Goal: Task Accomplishment & Management: Manage account settings

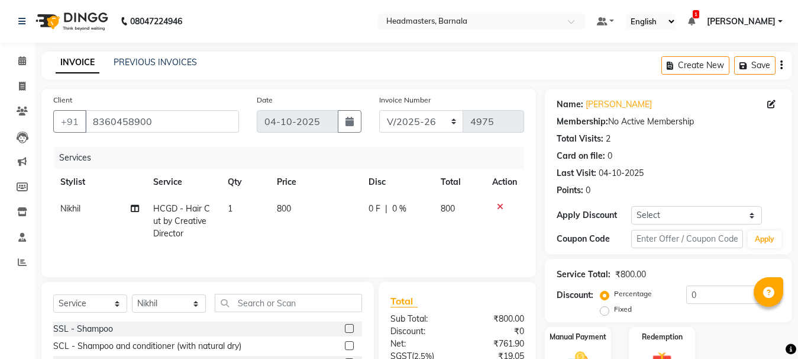
select select "7526"
select select "service"
select select "67279"
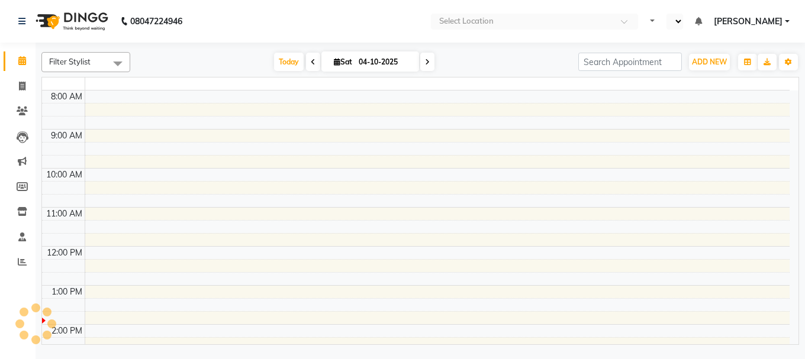
select select "en"
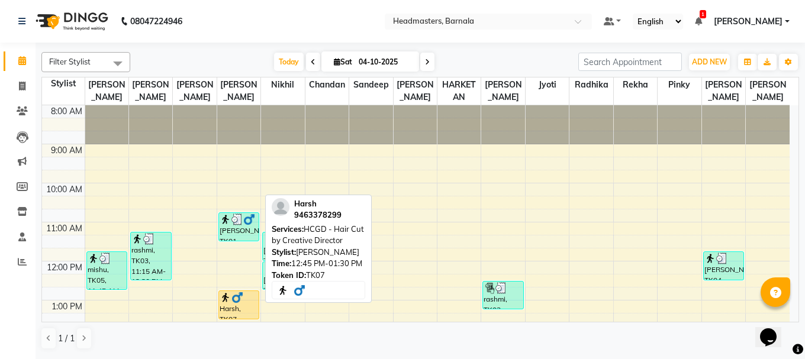
click at [238, 301] on img at bounding box center [237, 298] width 12 height 12
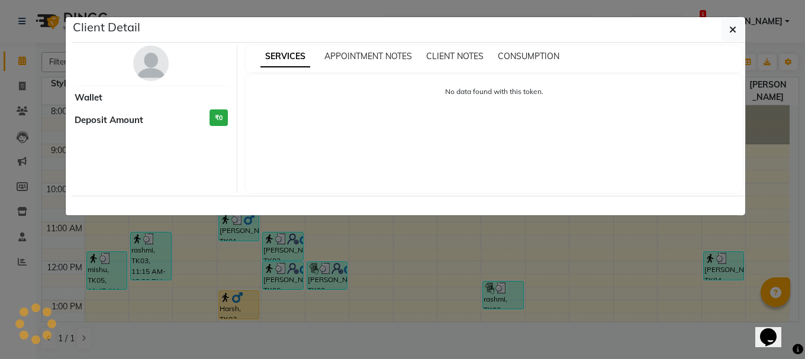
select select "1"
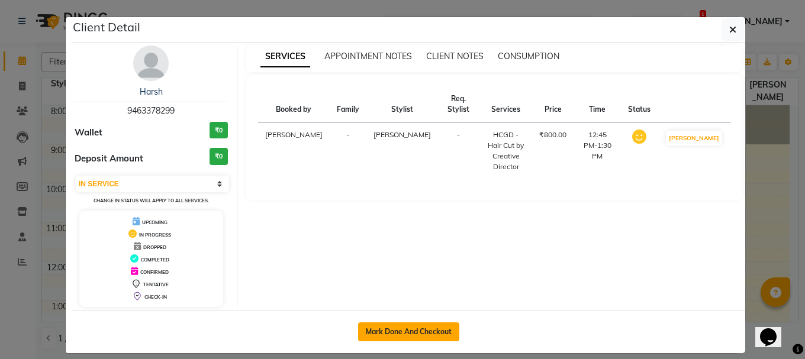
click at [404, 331] on button "Mark Done And Checkout" at bounding box center [408, 331] width 101 height 19
select select "service"
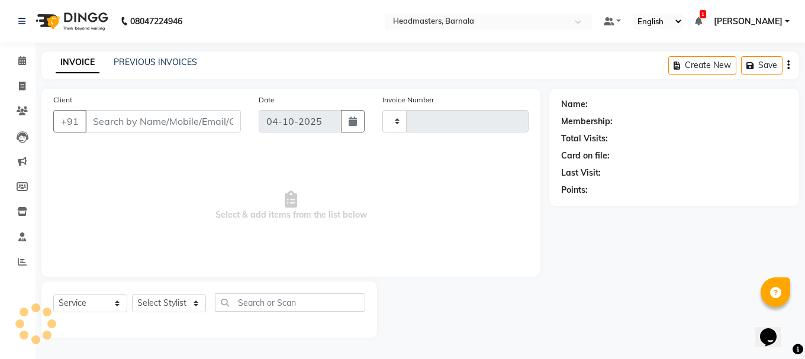
type input "4975"
select select "7526"
type input "9463378299"
select select "67277"
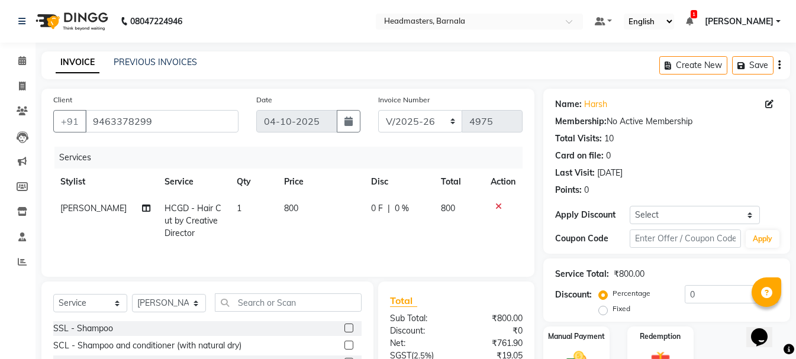
click at [612, 311] on label "Fixed" at bounding box center [621, 308] width 18 height 11
click at [606, 311] on input "Fixed" at bounding box center [605, 309] width 8 height 8
radio input "true"
click at [712, 297] on input "0" at bounding box center [730, 294] width 93 height 18
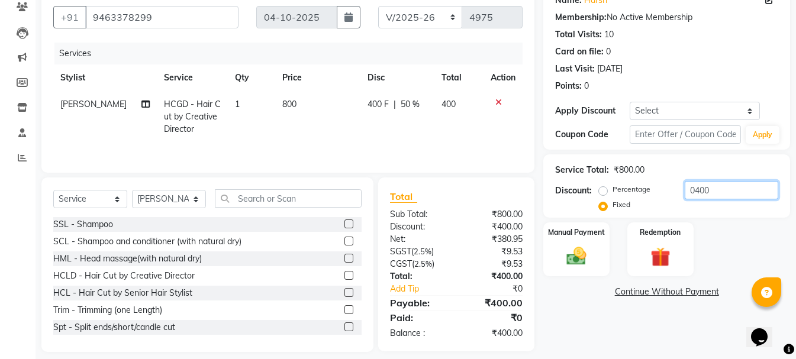
scroll to position [115, 0]
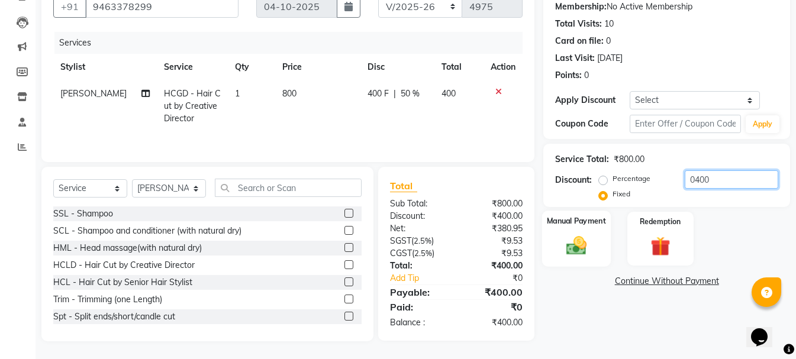
type input "0400"
click at [587, 250] on img at bounding box center [576, 246] width 33 height 24
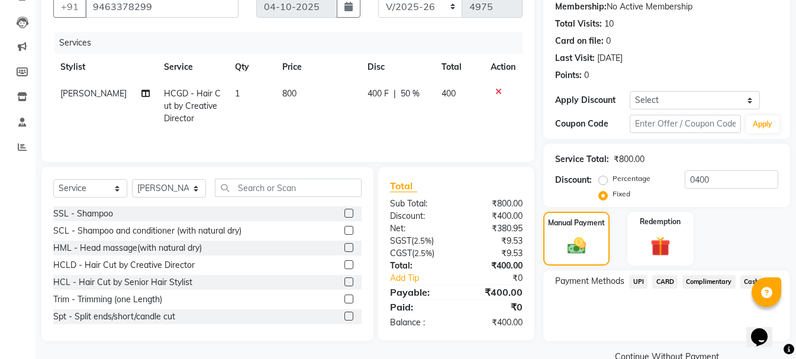
click at [671, 283] on span "CARD" at bounding box center [664, 282] width 25 height 14
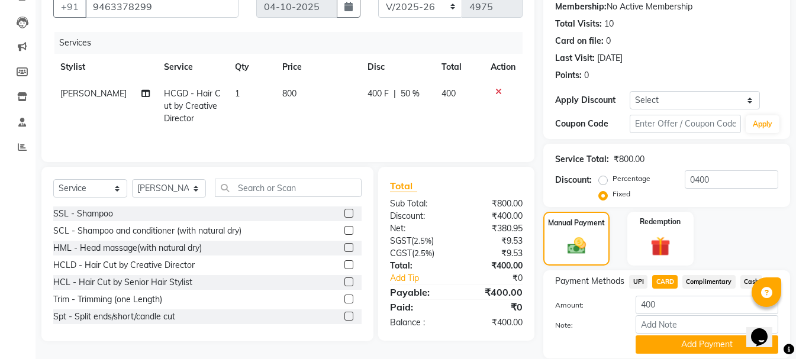
scroll to position [156, 0]
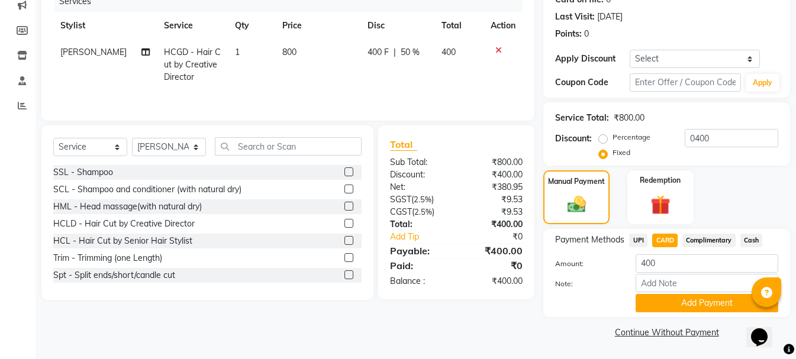
click at [673, 298] on button "Add Payment" at bounding box center [706, 303] width 143 height 18
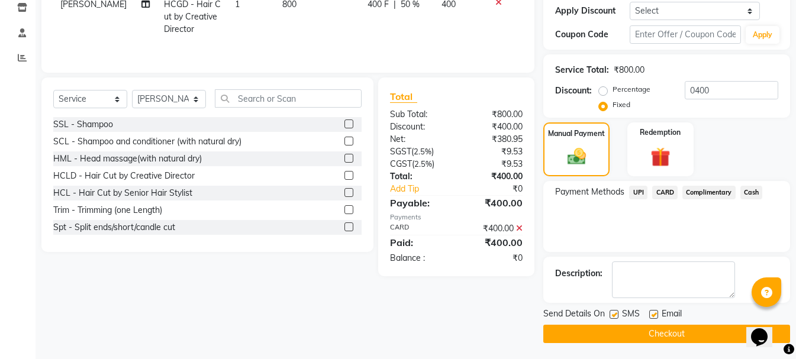
scroll to position [206, 0]
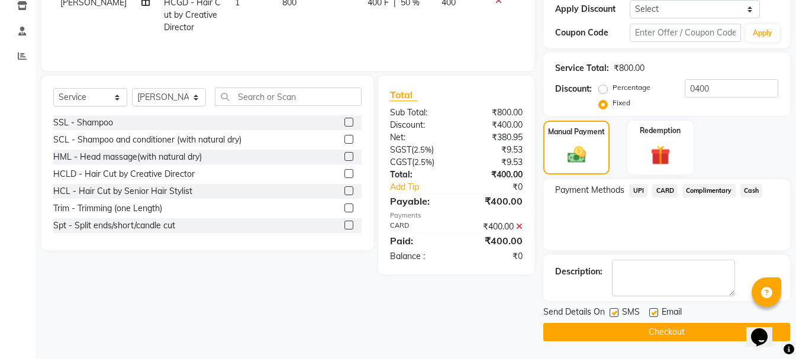
click at [647, 333] on button "Checkout" at bounding box center [666, 332] width 247 height 18
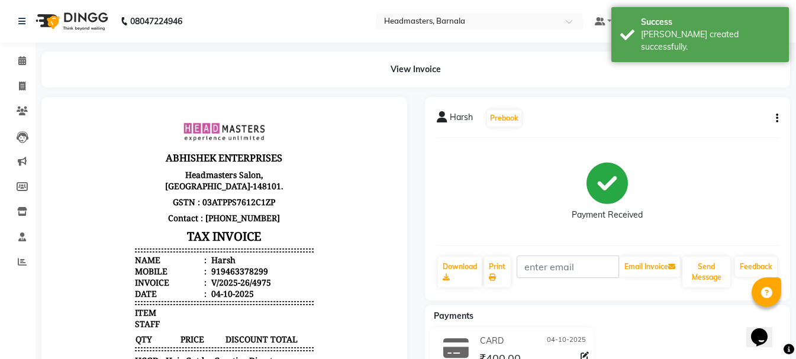
scroll to position [205, 0]
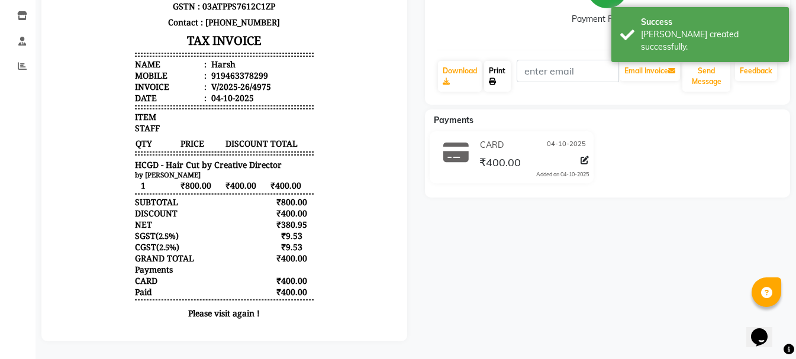
click at [508, 76] on link "Print" at bounding box center [497, 76] width 27 height 31
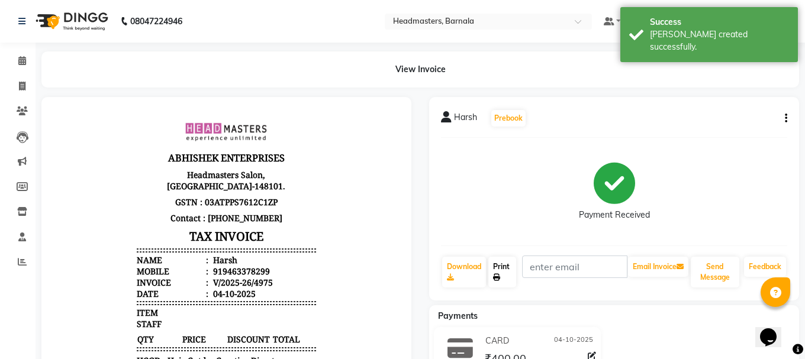
select select "service"
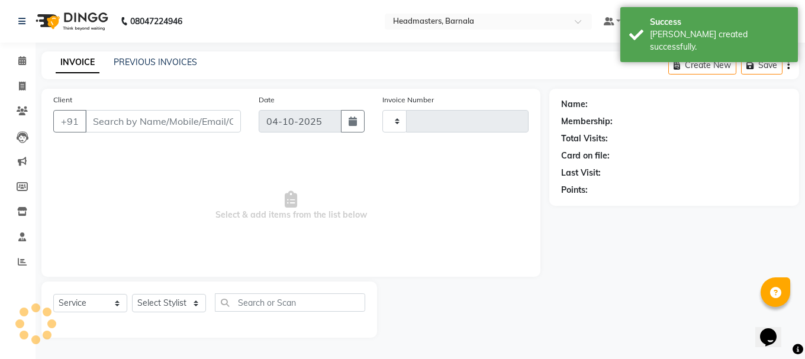
type input "4976"
select select "7526"
type input "9463378299"
select select "67277"
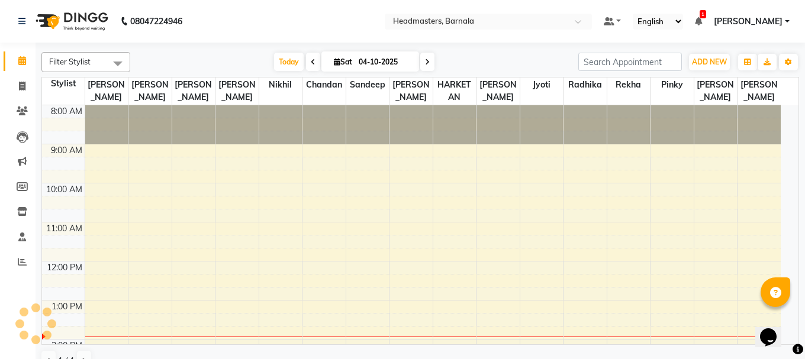
scroll to position [196, 0]
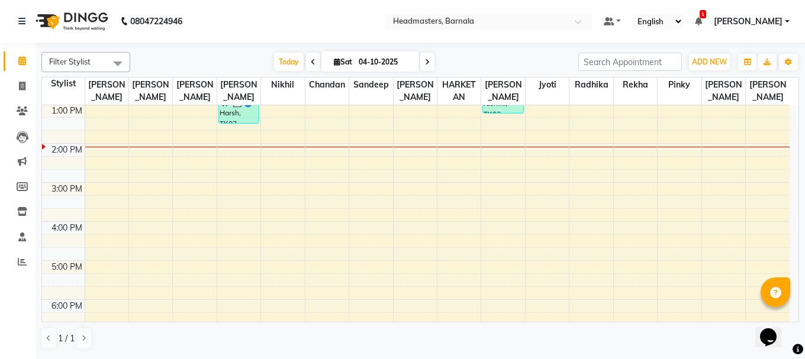
click at [171, 163] on div "8:00 AM 9:00 AM 10:00 AM 11:00 AM 12:00 PM 1:00 PM 2:00 PM 3:00 PM 4:00 PM 5:00…" at bounding box center [415, 162] width 747 height 507
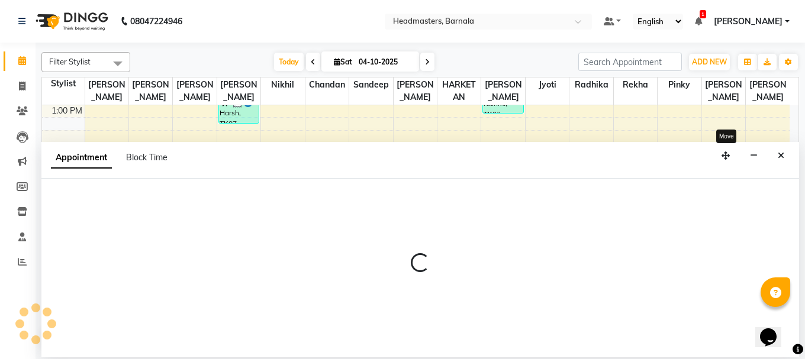
select select "67275"
select select "855"
select select "tentative"
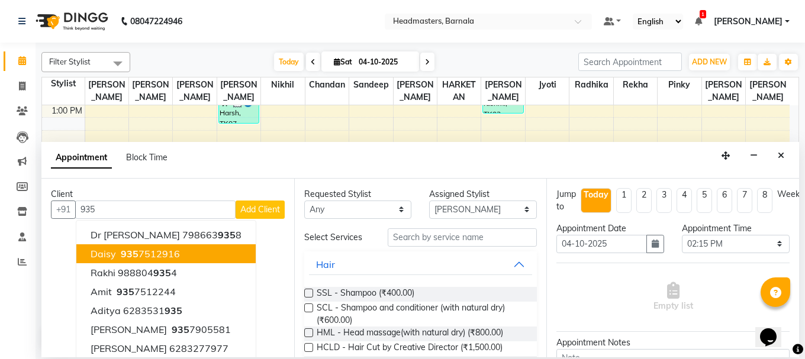
click at [157, 250] on ngb-highlight "935 7512916" at bounding box center [149, 254] width 62 height 12
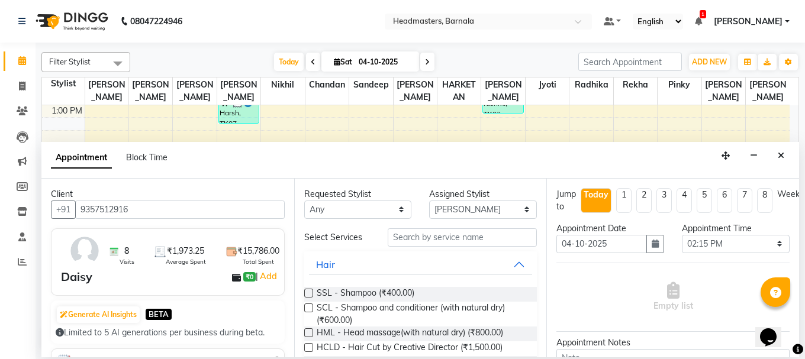
type input "9357512916"
click at [424, 237] on input "text" at bounding box center [462, 237] width 149 height 18
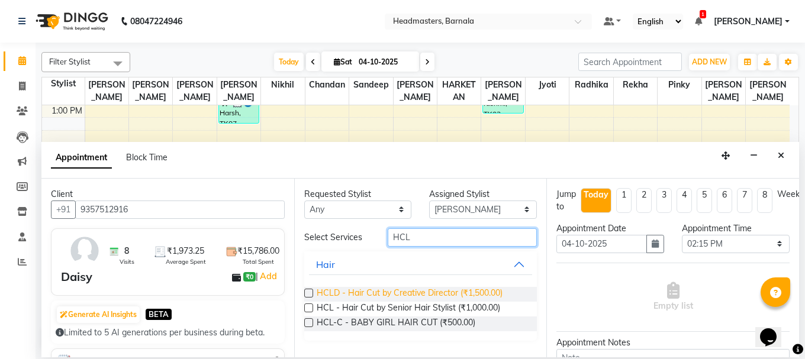
type input "HCL"
click at [457, 294] on span "HCLD - Hair Cut by Creative Director (₹1,500.00)" at bounding box center [410, 294] width 186 height 15
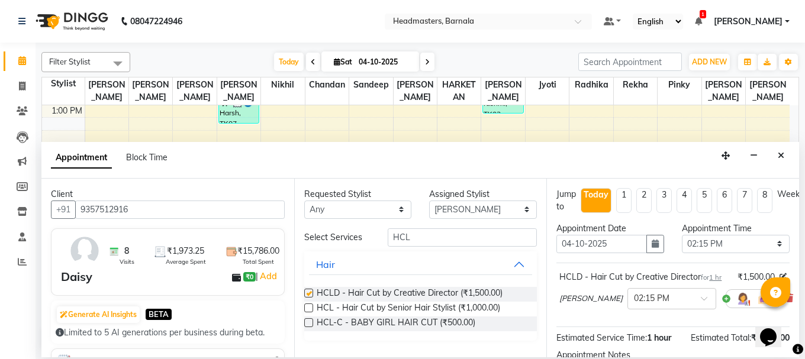
checkbox input "false"
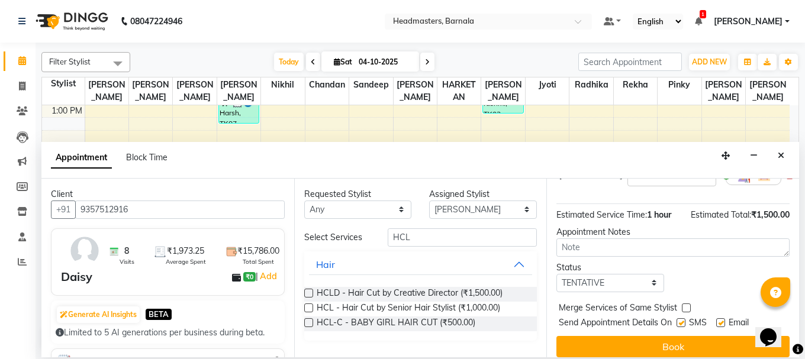
scroll to position [154, 0]
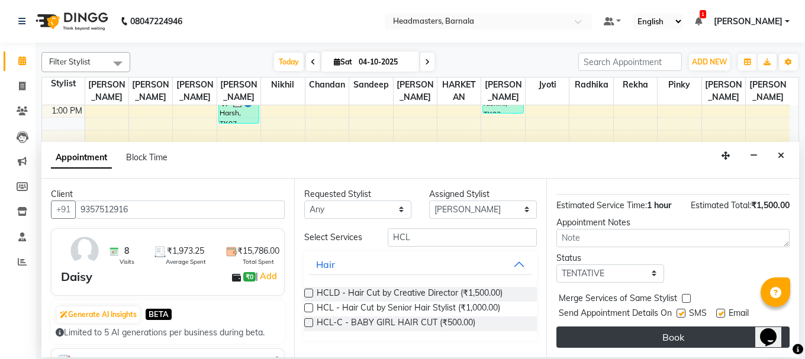
click at [649, 327] on button "Book" at bounding box center [672, 337] width 233 height 21
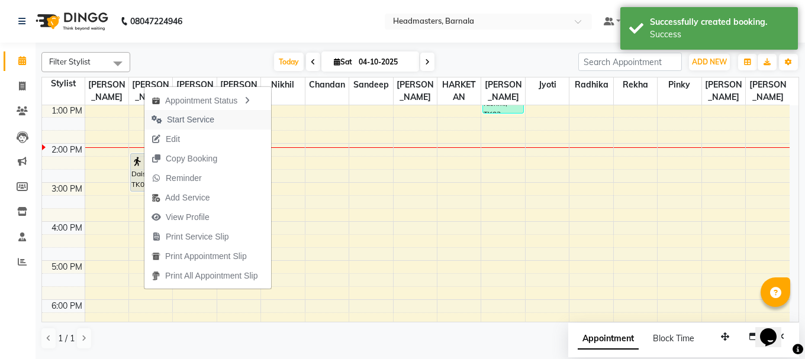
click at [196, 117] on span "Start Service" at bounding box center [190, 120] width 47 height 12
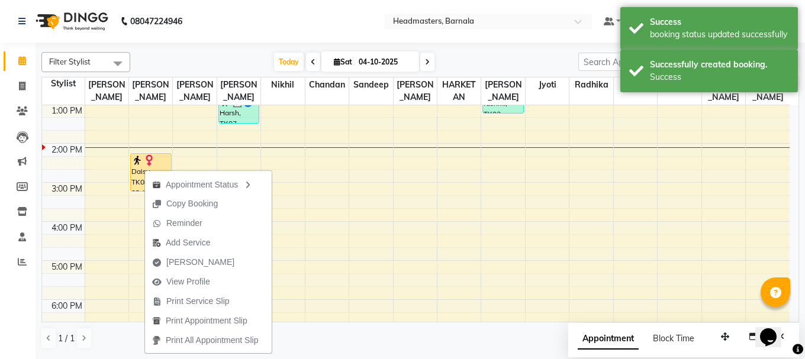
click at [199, 296] on span "Print Service Slip" at bounding box center [197, 301] width 63 height 12
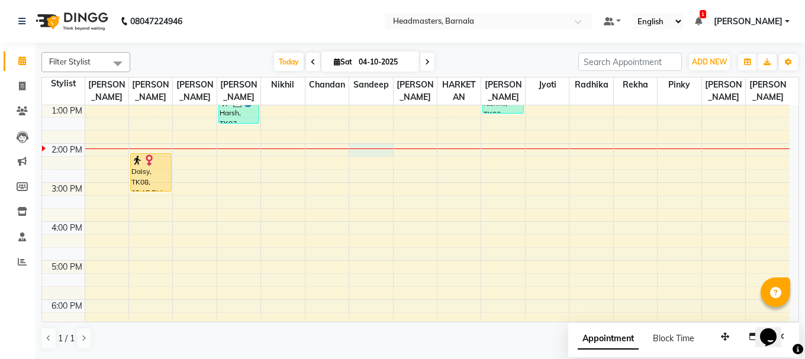
click at [370, 153] on div "8:00 AM 9:00 AM 10:00 AM 11:00 AM 12:00 PM 1:00 PM 2:00 PM 3:00 PM 4:00 PM 5:00…" at bounding box center [415, 162] width 747 height 507
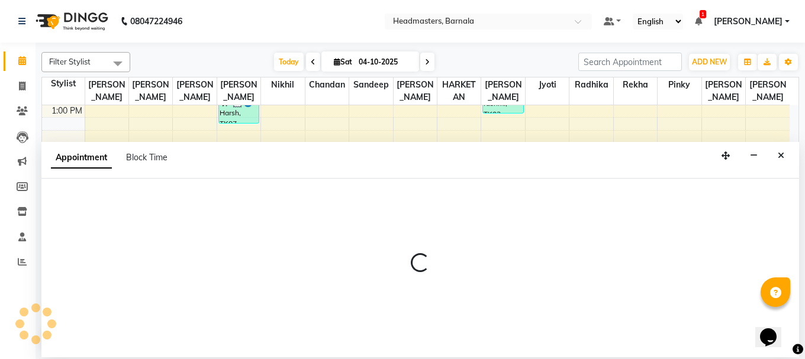
select select "71857"
select select "tentative"
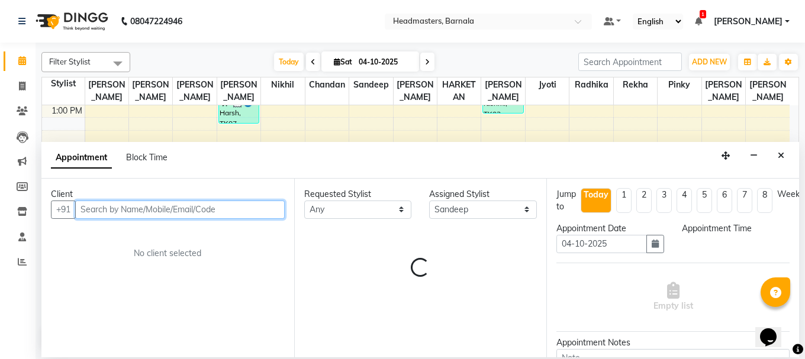
select select "840"
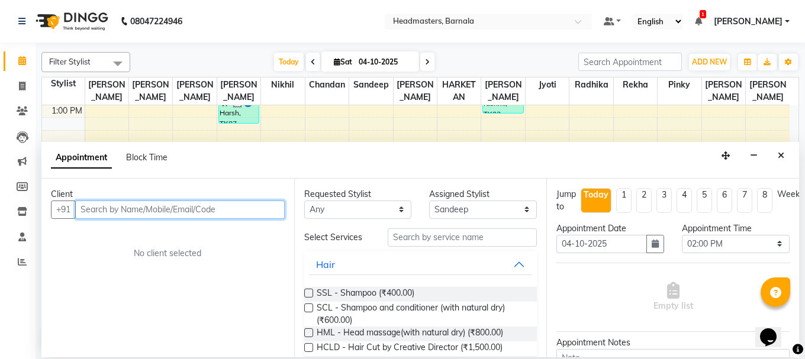
click at [187, 211] on input "text" at bounding box center [179, 210] width 209 height 18
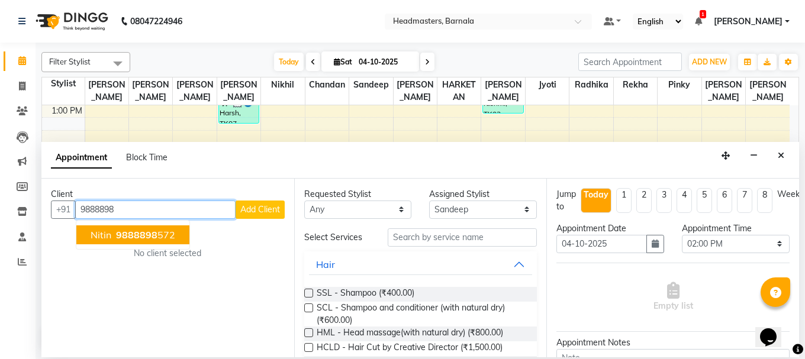
drag, startPoint x: 140, startPoint y: 234, endPoint x: 421, endPoint y: 230, distance: 281.0
click at [164, 234] on ngb-highlight "9888898 572" at bounding box center [145, 235] width 62 height 12
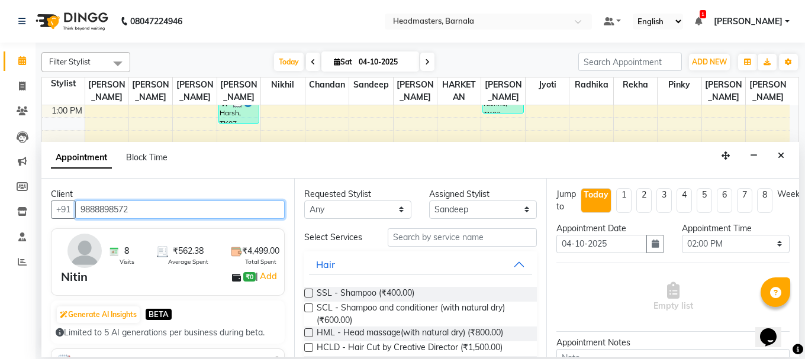
type input "9888898572"
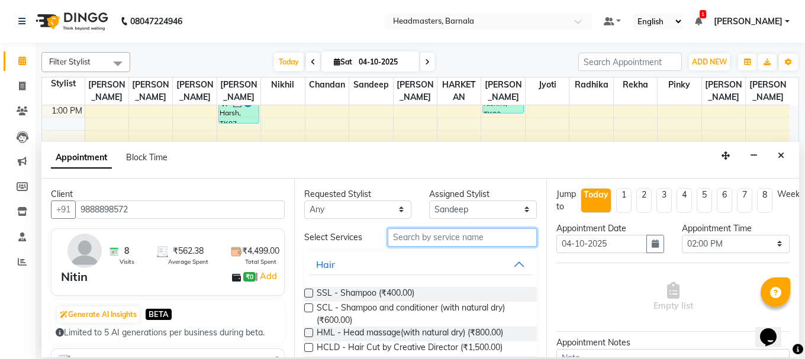
click at [435, 237] on input "text" at bounding box center [462, 237] width 149 height 18
click at [454, 242] on input "text" at bounding box center [462, 237] width 149 height 18
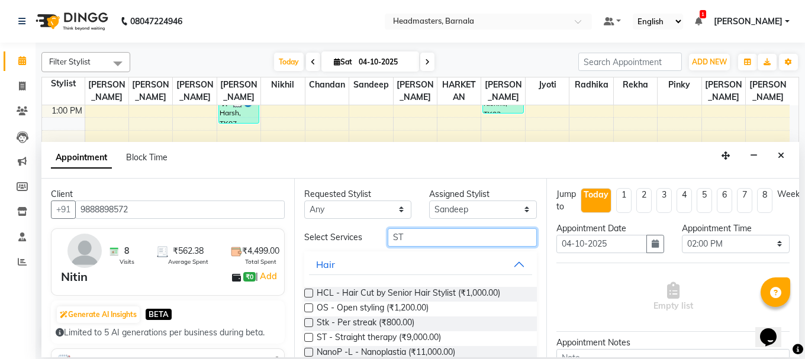
drag, startPoint x: 422, startPoint y: 234, endPoint x: 267, endPoint y: 238, distance: 155.1
click at [267, 238] on div "Client +91 9888898572 8 Visits ₹562.38 Average Spent ₹4,499.00 Total Spent Niti…" at bounding box center [419, 268] width 757 height 179
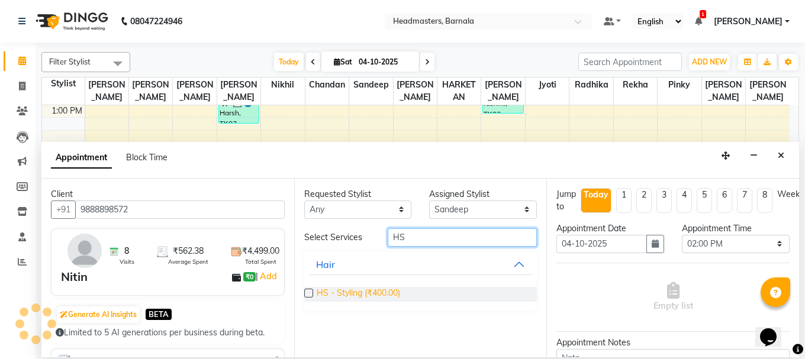
type input "HS"
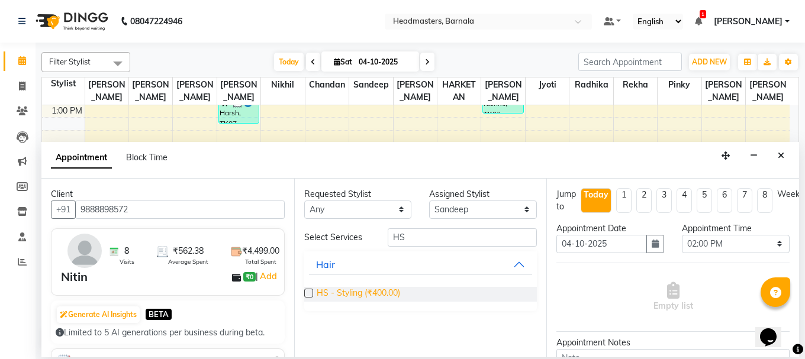
drag, startPoint x: 344, startPoint y: 295, endPoint x: 372, endPoint y: 292, distance: 28.5
click at [346, 295] on span "HS - Styling (₹400.00)" at bounding box center [358, 294] width 83 height 15
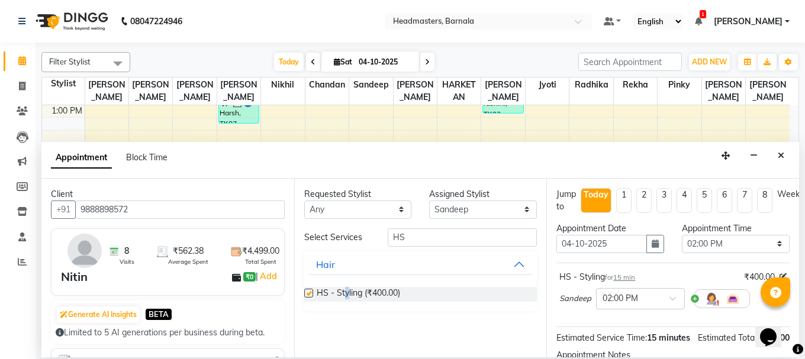
checkbox input "false"
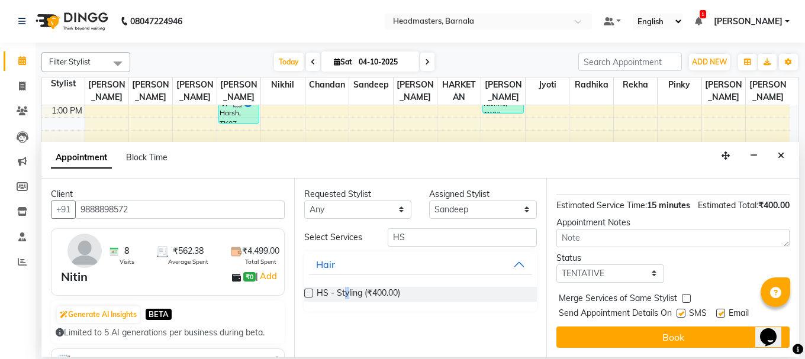
click at [687, 332] on button "Book" at bounding box center [672, 337] width 233 height 21
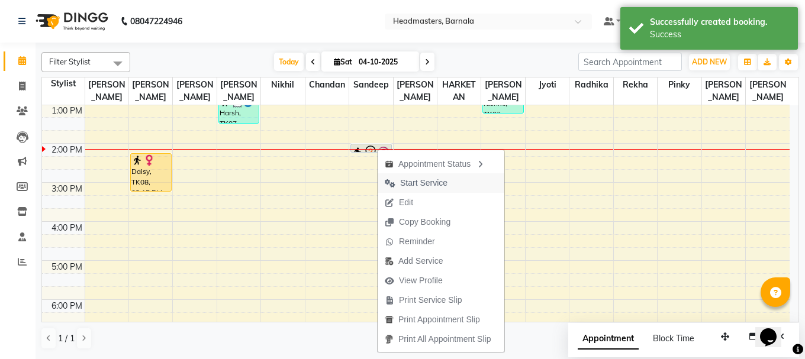
click at [402, 183] on span "Start Service" at bounding box center [423, 183] width 47 height 12
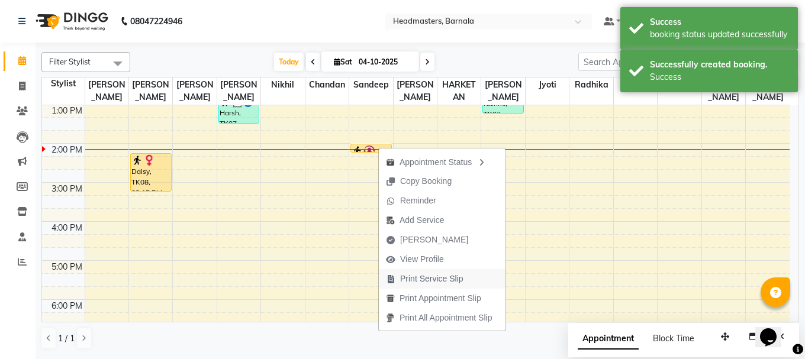
click at [424, 274] on span "Print Service Slip" at bounding box center [431, 279] width 63 height 12
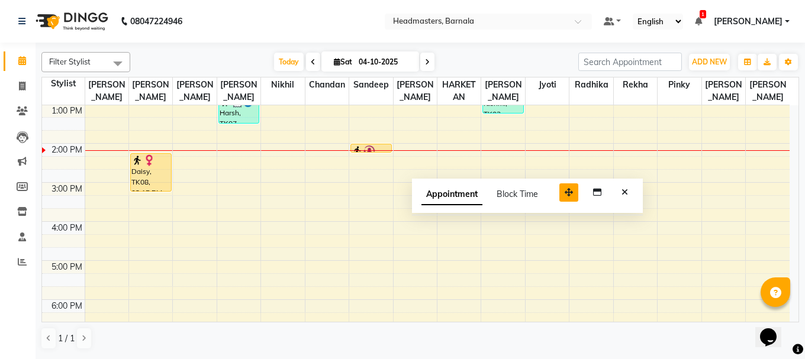
drag, startPoint x: 724, startPoint y: 335, endPoint x: 565, endPoint y: 186, distance: 217.7
click at [565, 188] on icon "button" at bounding box center [568, 192] width 8 height 8
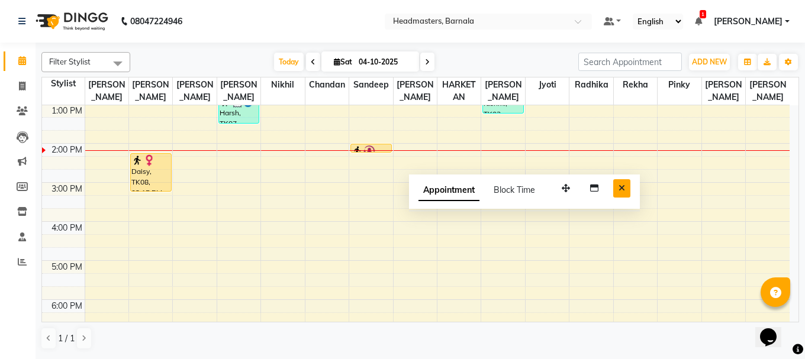
click at [623, 189] on icon "Close" at bounding box center [621, 188] width 7 height 8
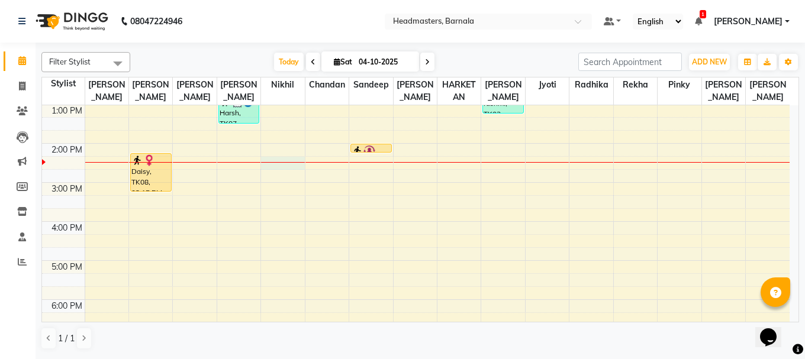
click at [279, 164] on div "8:00 AM 9:00 AM 10:00 AM 11:00 AM 12:00 PM 1:00 PM 2:00 PM 3:00 PM 4:00 PM 5:00…" at bounding box center [415, 162] width 747 height 507
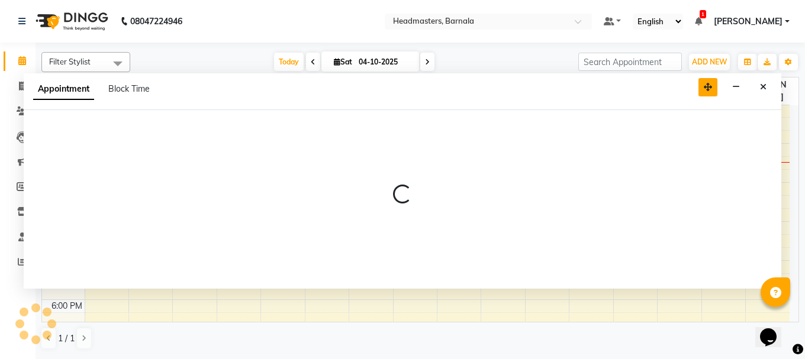
drag, startPoint x: 726, startPoint y: 155, endPoint x: 722, endPoint y: 91, distance: 64.0
click at [712, 91] on icon "button" at bounding box center [707, 87] width 8 height 8
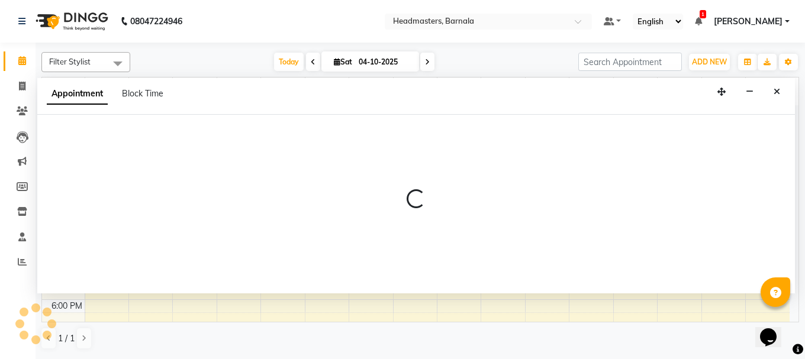
select select "67279"
select select "855"
select select "tentative"
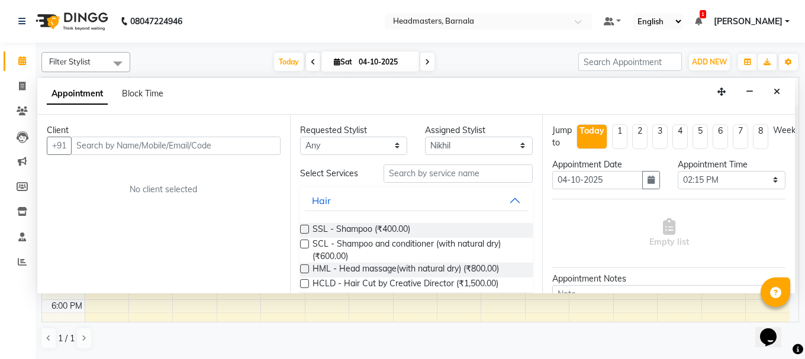
click at [138, 150] on input "text" at bounding box center [175, 146] width 209 height 18
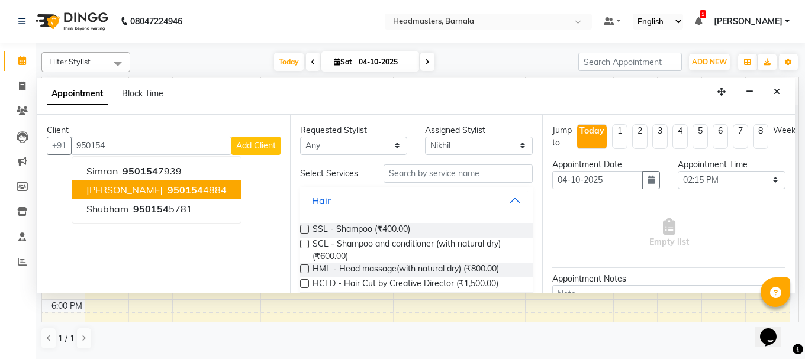
click at [143, 182] on button "davinder singh 950154 4884" at bounding box center [156, 189] width 169 height 19
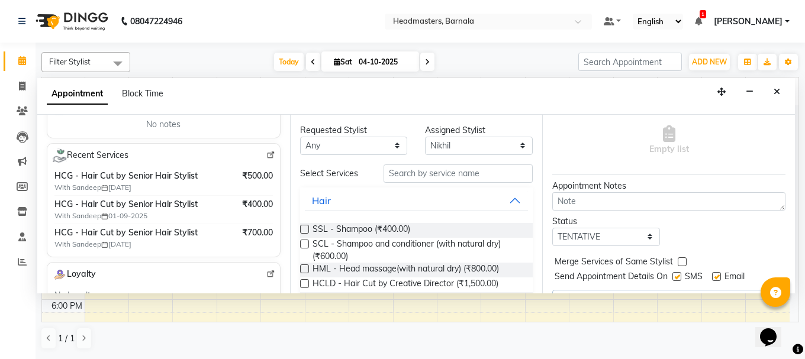
scroll to position [130, 0]
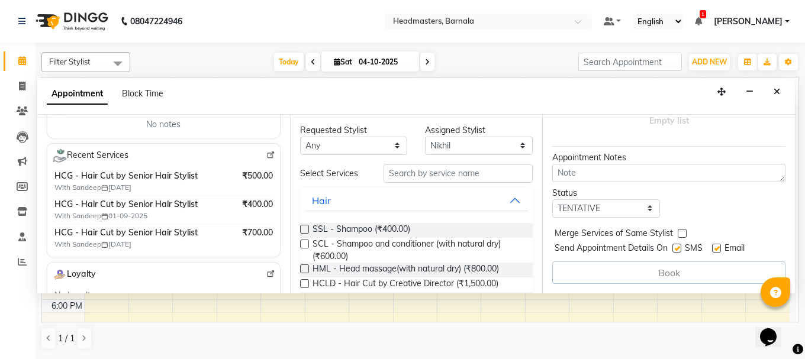
type input "9501544884"
click at [422, 173] on input "text" at bounding box center [457, 173] width 149 height 18
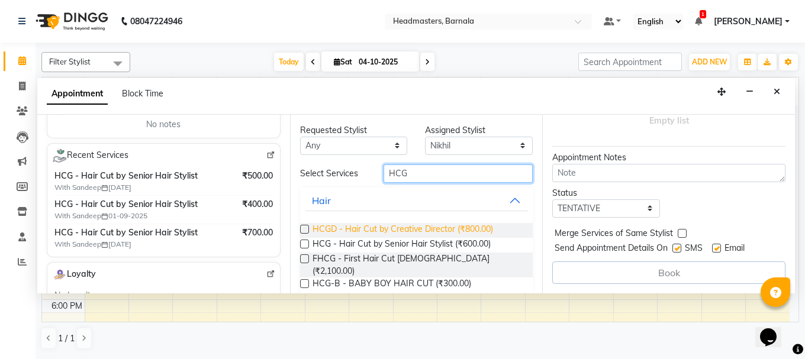
type input "HCG"
click at [425, 228] on span "HCGD - Hair Cut by Creative Director (₹800.00)" at bounding box center [402, 230] width 180 height 15
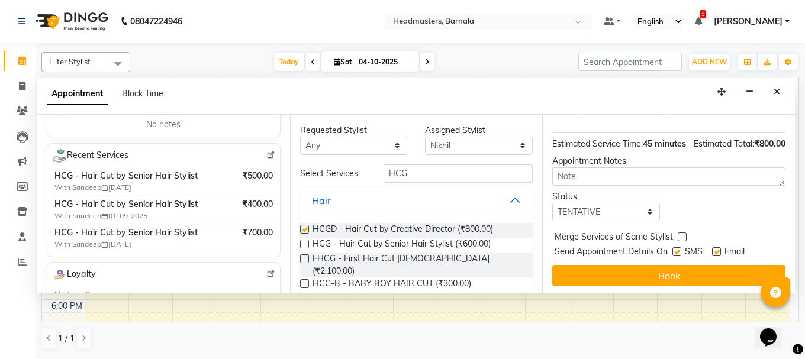
checkbox input "false"
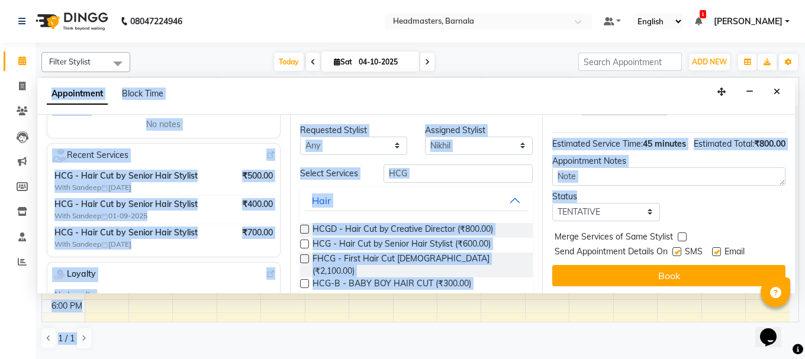
scroll to position [166, 14]
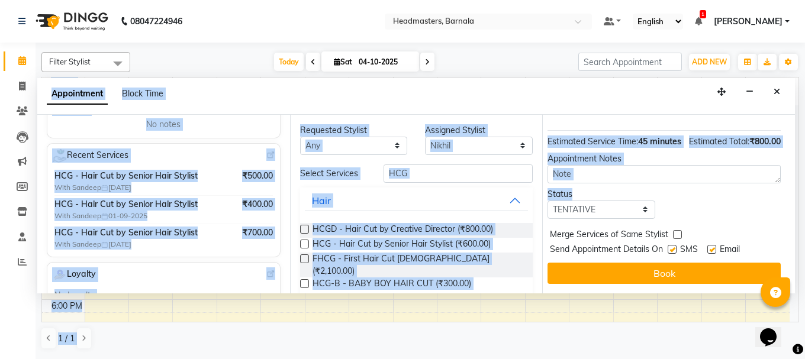
drag, startPoint x: 785, startPoint y: 237, endPoint x: 804, endPoint y: 296, distance: 62.7
click at [804, 296] on div "Filter Stylist Select All [PERSON_NAME] [PERSON_NAME] [PERSON_NAME] [PERSON_NAM…" at bounding box center [419, 200] width 769 height 315
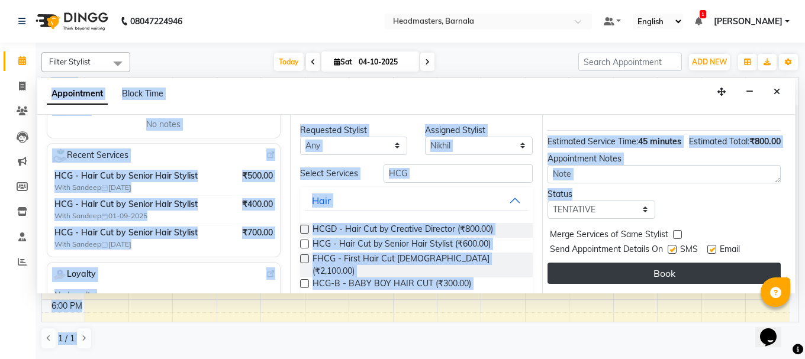
click at [699, 269] on button "Book" at bounding box center [663, 273] width 233 height 21
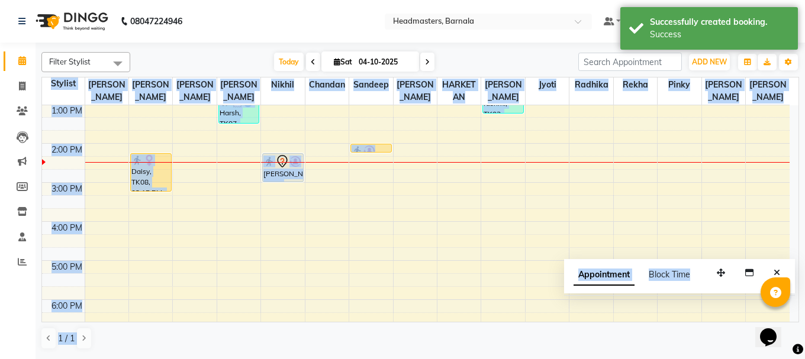
click at [570, 342] on div "1 / 1" at bounding box center [419, 338] width 757 height 22
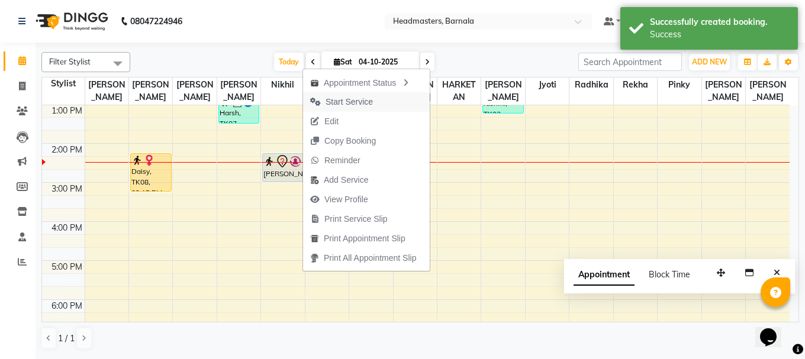
click at [323, 95] on span "Start Service" at bounding box center [341, 102] width 77 height 20
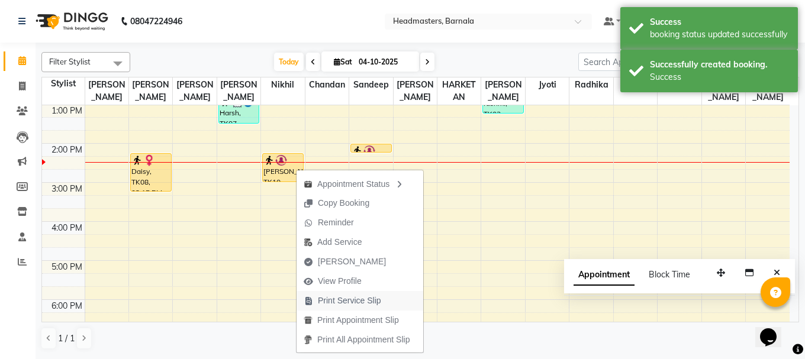
click at [344, 303] on span "Print Service Slip" at bounding box center [349, 301] width 63 height 12
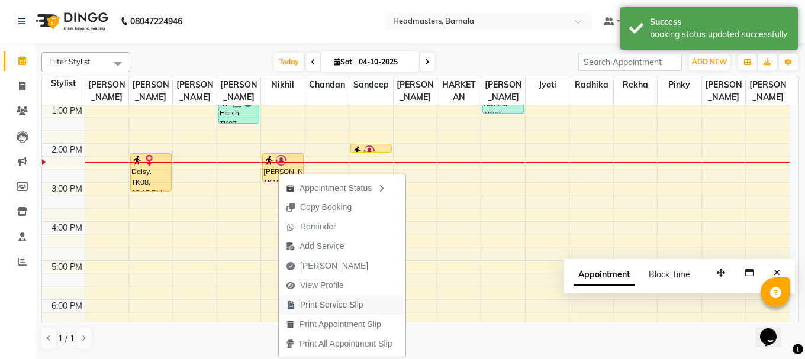
click at [330, 306] on span "Print Service Slip" at bounding box center [331, 305] width 63 height 12
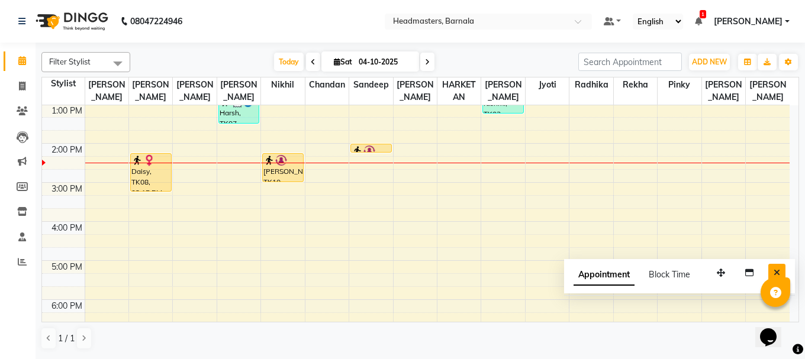
click at [774, 270] on icon "Close" at bounding box center [776, 273] width 7 height 8
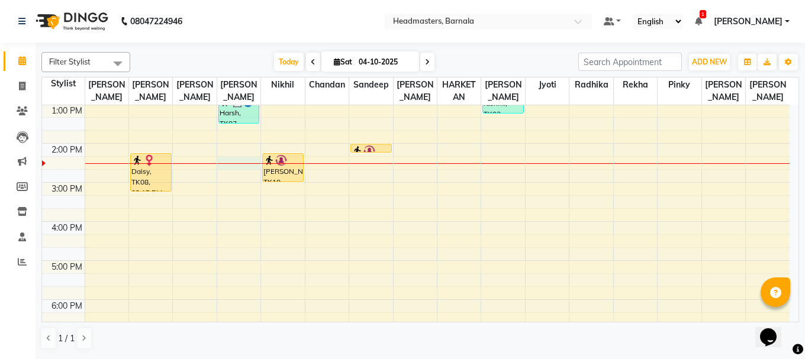
click at [239, 164] on div at bounding box center [238, 163] width 43 height 1
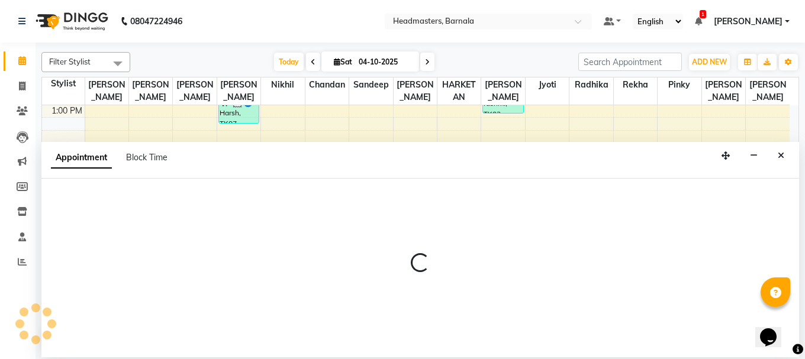
select select "67277"
select select "855"
select select "tentative"
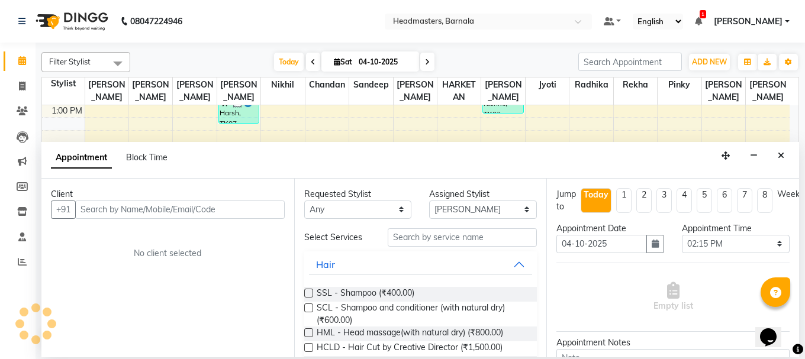
click at [246, 209] on input "text" at bounding box center [179, 210] width 209 height 18
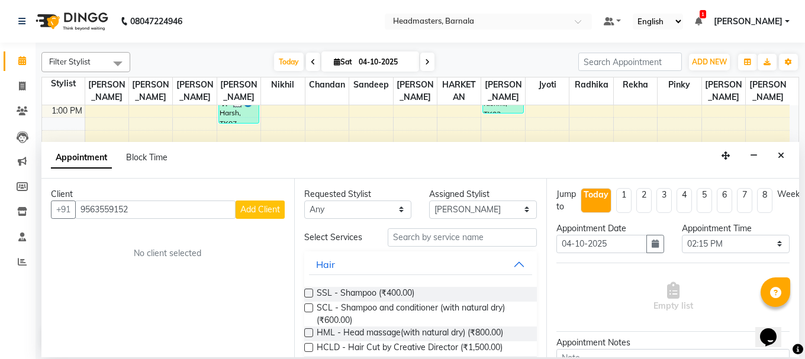
click at [99, 209] on input "9563559152" at bounding box center [155, 210] width 160 height 18
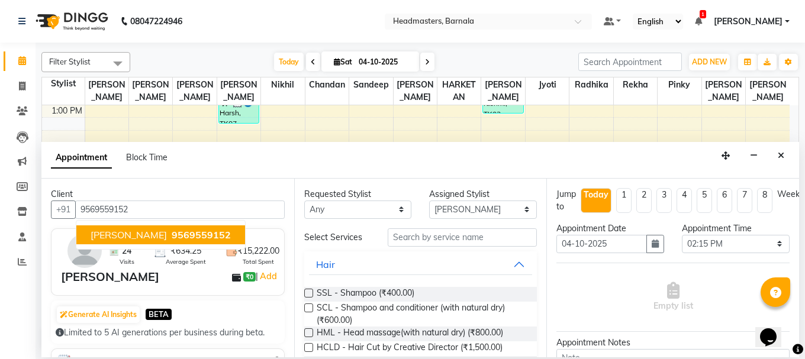
click at [172, 230] on span "9569559152" at bounding box center [201, 235] width 59 height 12
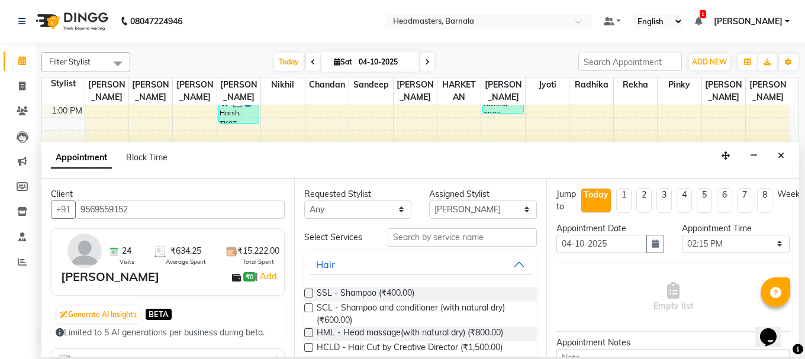
type input "9569559152"
click at [412, 236] on input "text" at bounding box center [462, 237] width 149 height 18
click at [461, 226] on div "Requested Stylist Any [PERSON_NAME] [PERSON_NAME] Jyoti [PERSON_NAME] [PERSON_N…" at bounding box center [420, 268] width 253 height 179
click at [461, 234] on input "text" at bounding box center [462, 237] width 149 height 18
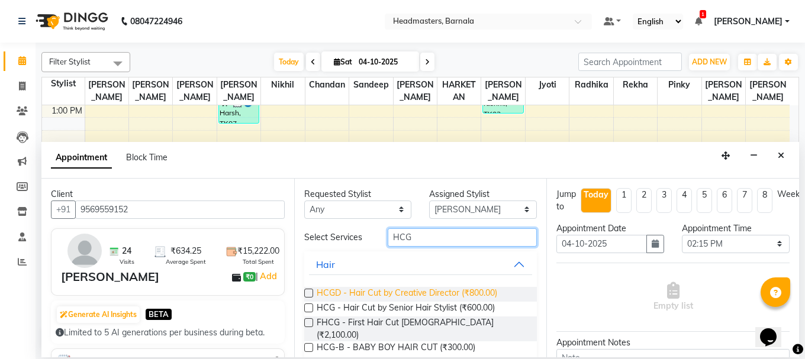
type input "HCG"
click at [480, 299] on span "HCGD - Hair Cut by Creative Director (₹800.00)" at bounding box center [407, 294] width 180 height 15
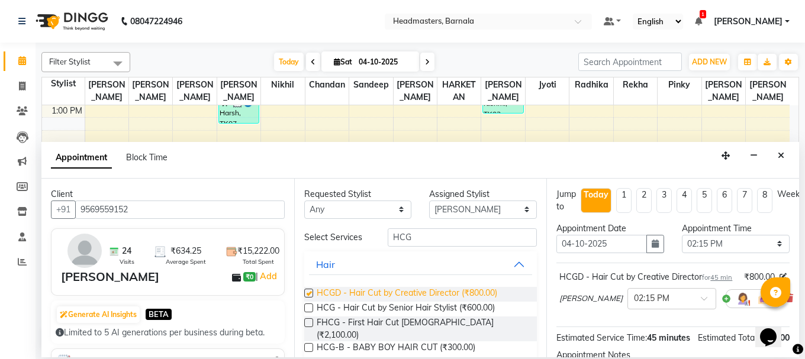
checkbox input "false"
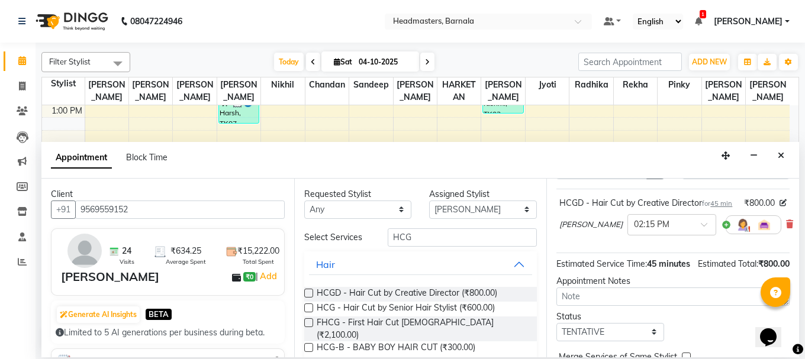
scroll to position [166, 0]
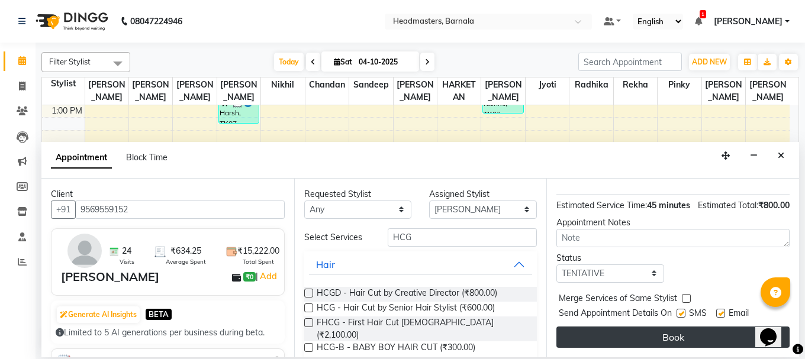
click at [669, 327] on button "Book" at bounding box center [672, 337] width 233 height 21
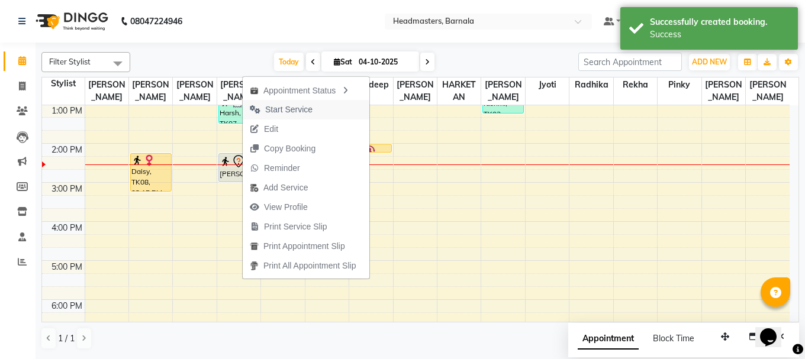
click at [290, 114] on span "Start Service" at bounding box center [288, 110] width 47 height 12
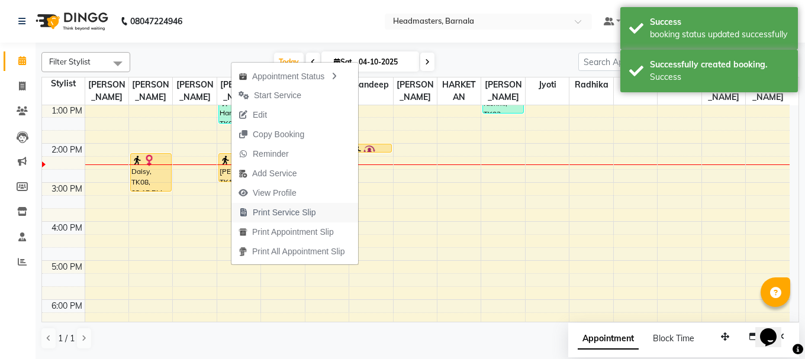
click at [265, 204] on span "Print Service Slip" at bounding box center [277, 213] width 92 height 20
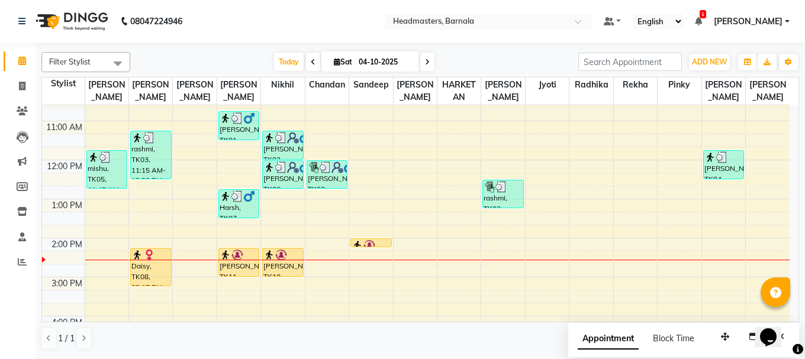
scroll to position [78, 0]
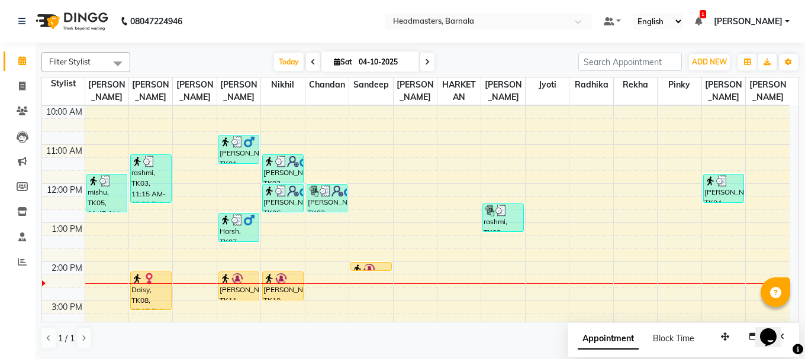
click at [800, 315] on div "Filter Stylist Select All [PERSON_NAME] [PERSON_NAME] [PERSON_NAME] [PERSON_NAM…" at bounding box center [419, 200] width 769 height 315
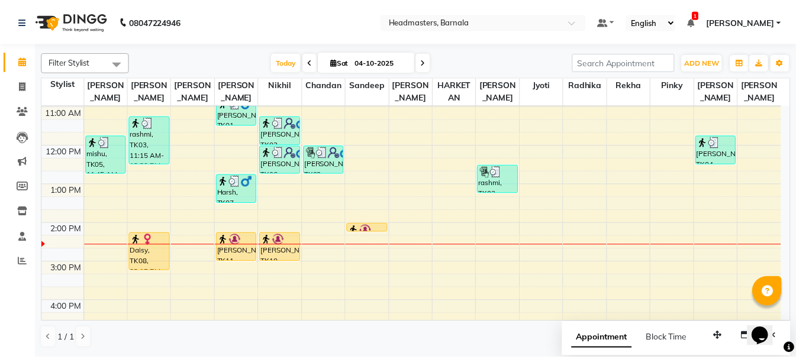
scroll to position [125, 0]
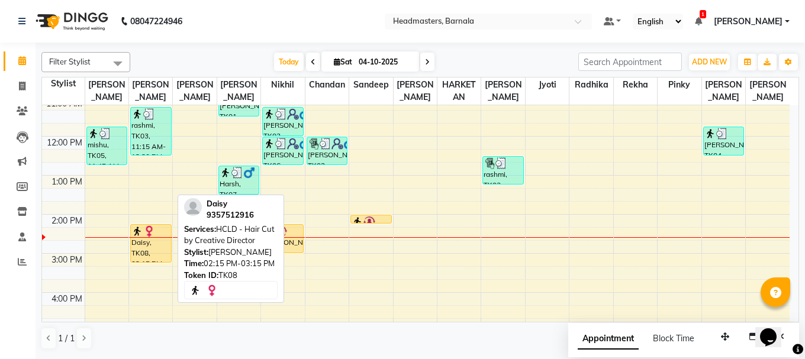
click at [150, 233] on img at bounding box center [149, 231] width 12 height 12
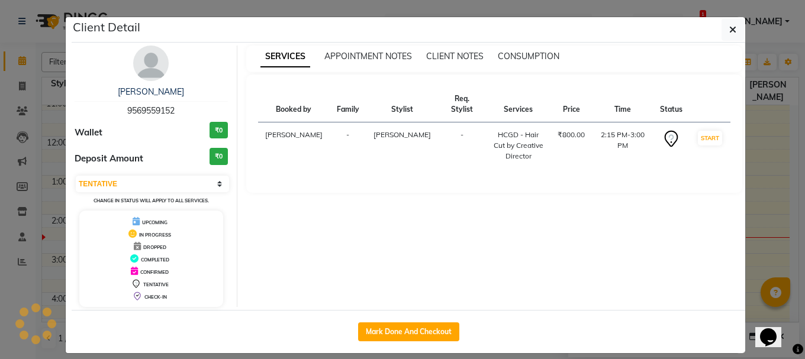
select select "1"
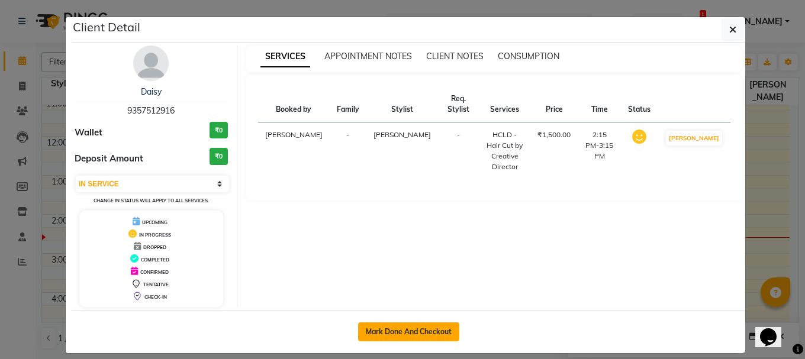
click at [425, 332] on button "Mark Done And Checkout" at bounding box center [408, 331] width 101 height 19
select select "service"
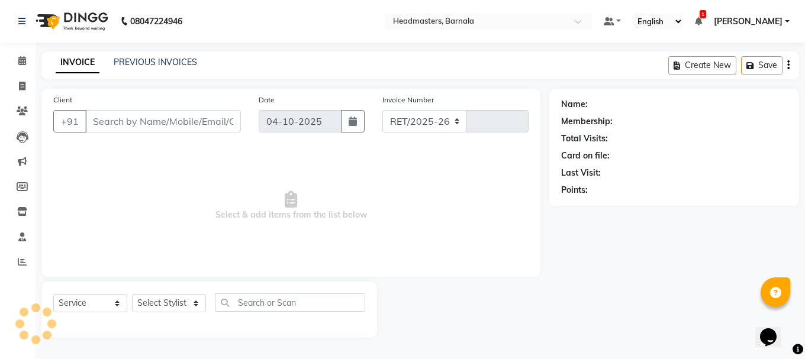
select select "7526"
type input "4976"
type input "9357512916"
select select "67275"
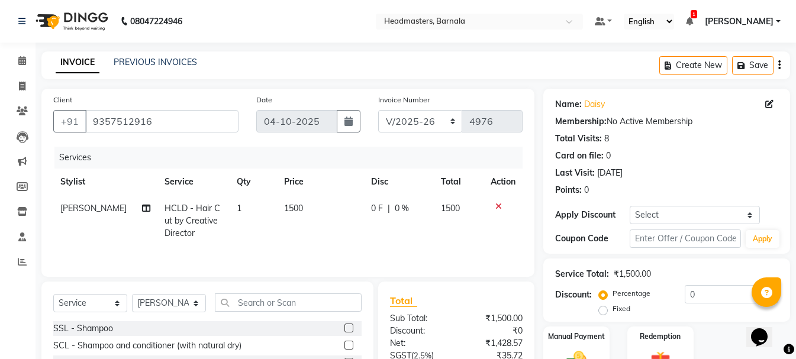
click at [623, 303] on label "Fixed" at bounding box center [621, 308] width 18 height 11
click at [609, 305] on input "Fixed" at bounding box center [605, 309] width 8 height 8
radio input "true"
click at [692, 292] on input "0" at bounding box center [730, 294] width 93 height 18
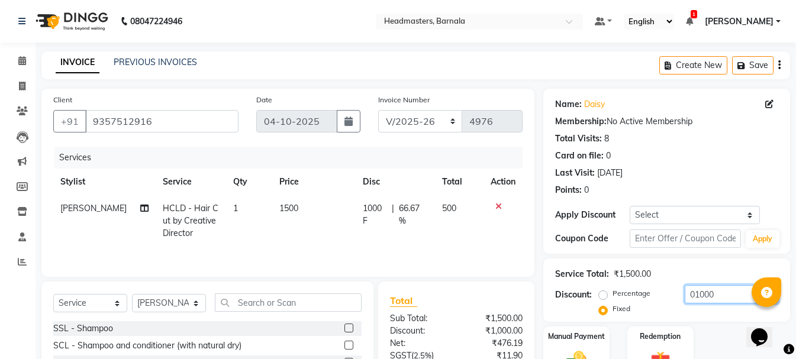
scroll to position [115, 0]
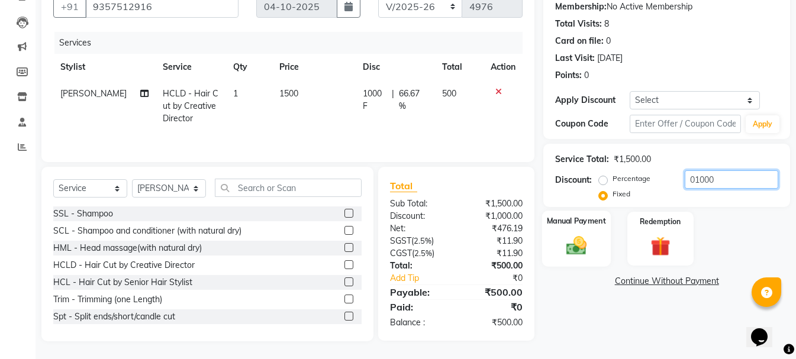
type input "01000"
click at [586, 261] on div "Manual Payment" at bounding box center [576, 239] width 69 height 56
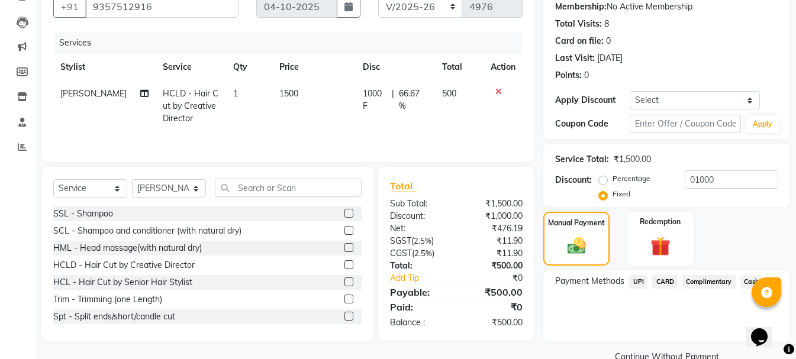
click at [747, 283] on span "Cash" at bounding box center [751, 282] width 22 height 14
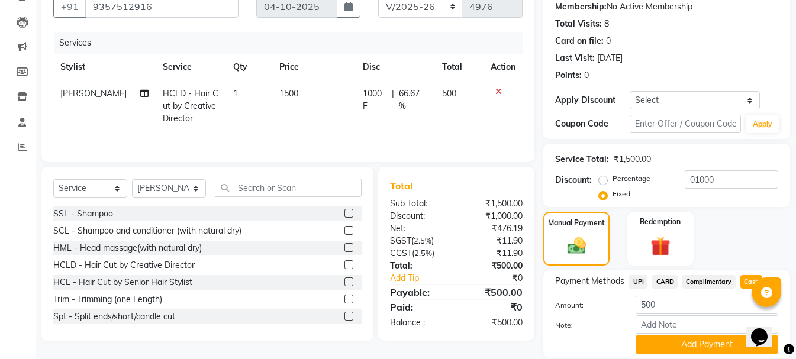
scroll to position [156, 0]
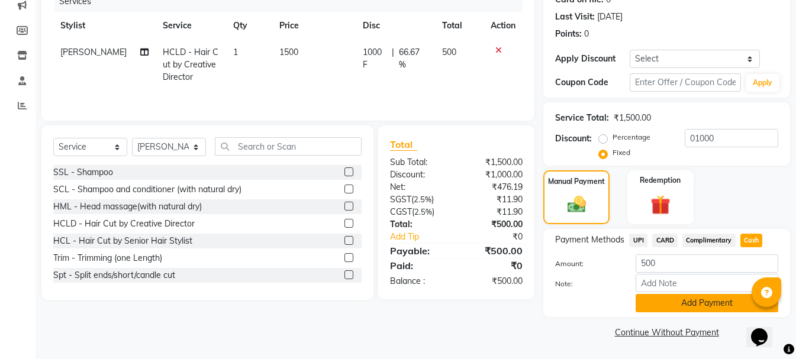
click at [686, 306] on button "Add Payment" at bounding box center [706, 303] width 143 height 18
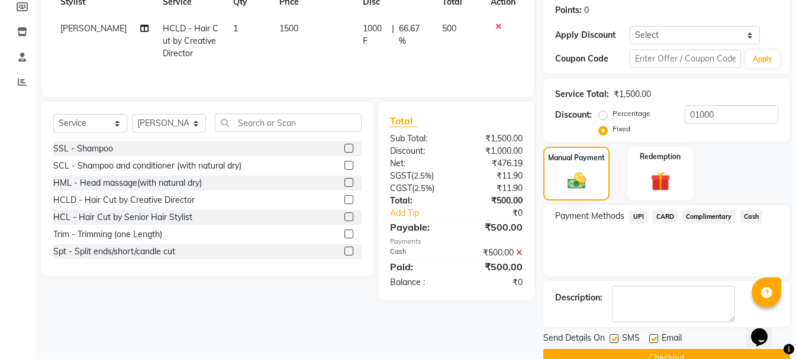
scroll to position [204, 0]
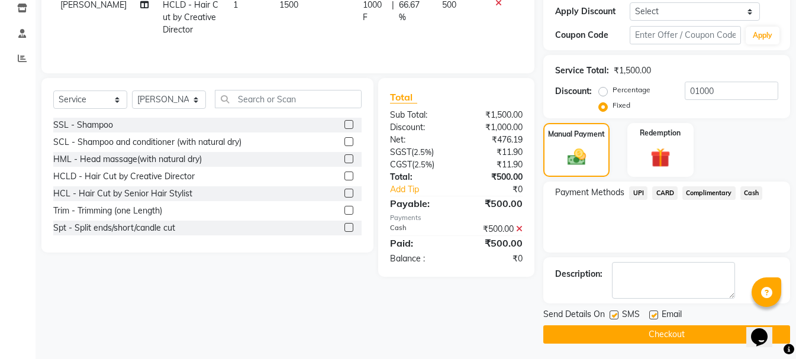
click at [664, 337] on button "Checkout" at bounding box center [666, 334] width 247 height 18
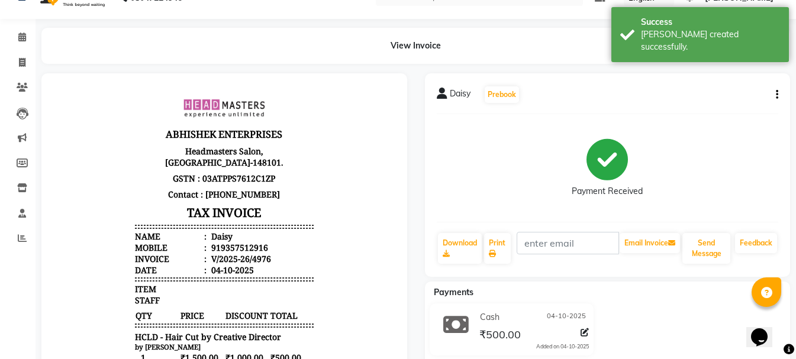
scroll to position [134, 0]
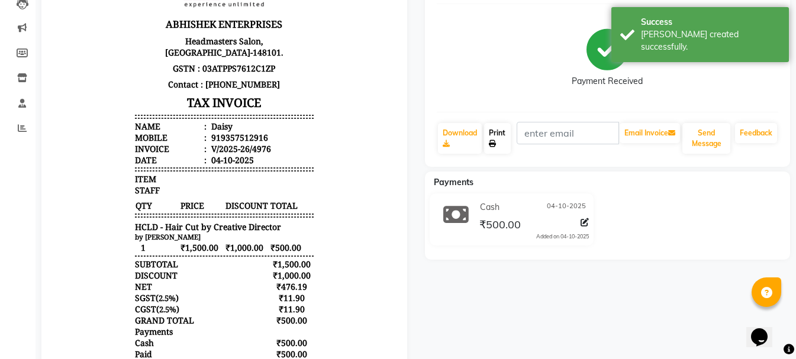
click at [501, 141] on link "Print" at bounding box center [497, 138] width 27 height 31
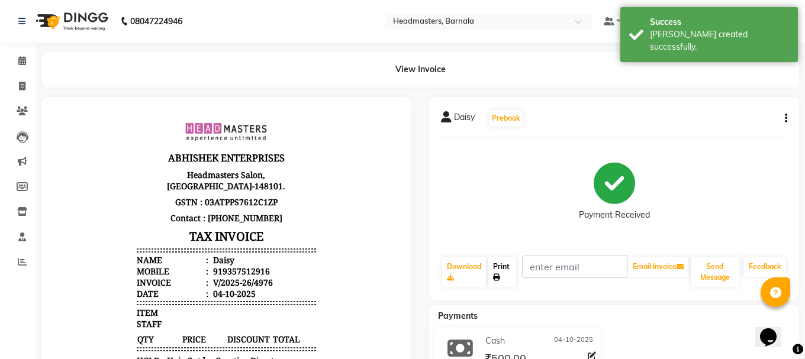
select select "7526"
select select "service"
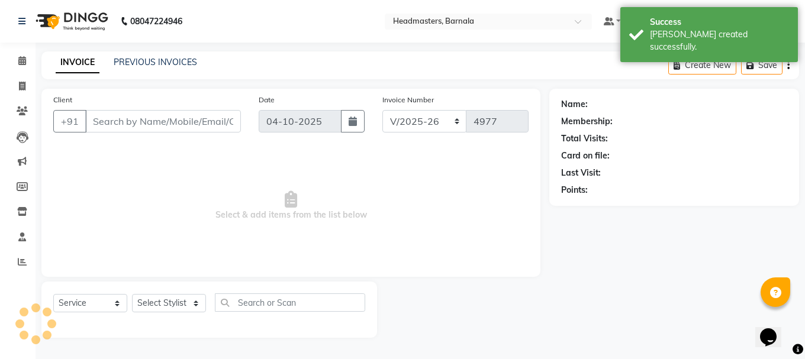
type input "9357512916"
select select "67275"
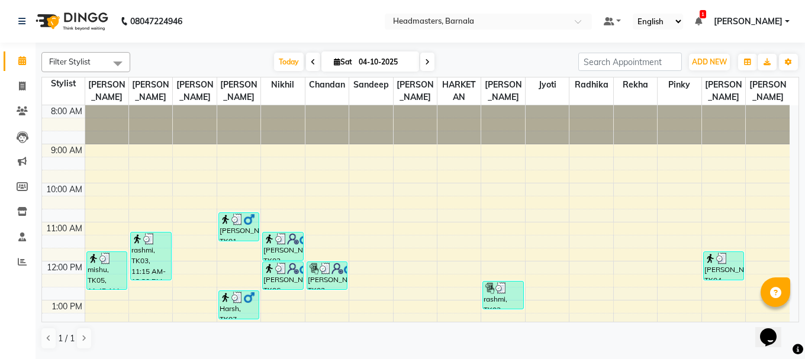
click at [776, 299] on span at bounding box center [775, 293] width 11 height 14
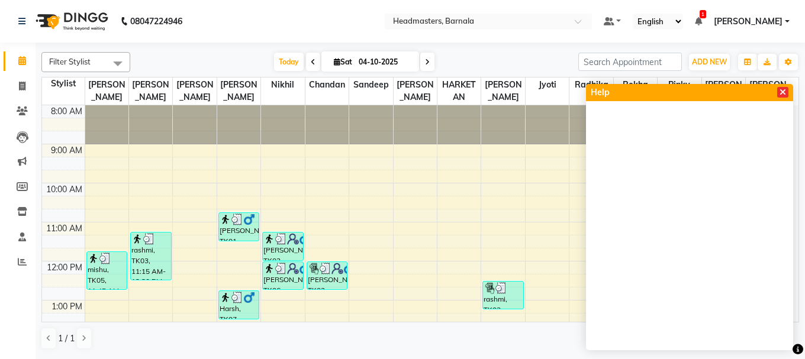
click at [781, 91] on icon at bounding box center [782, 92] width 7 height 8
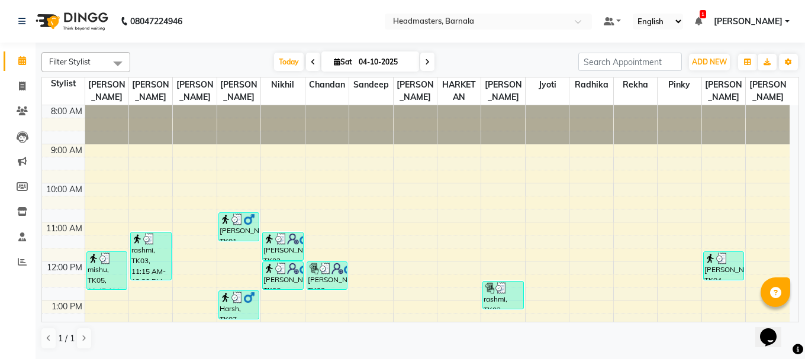
click at [770, 329] on icon "Chat widget" at bounding box center [768, 337] width 17 height 18
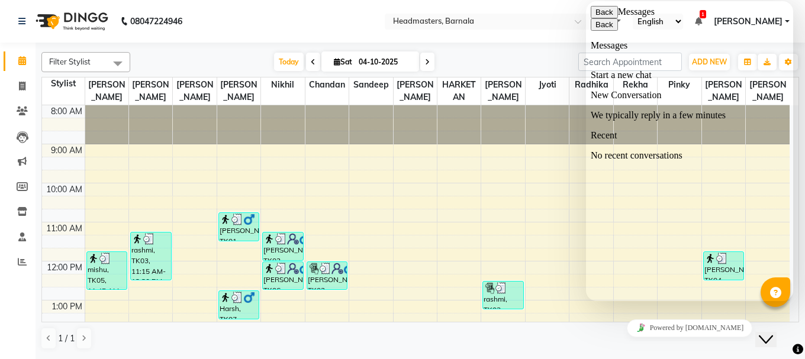
click at [606, 18] on button "Back" at bounding box center [603, 12] width 27 height 12
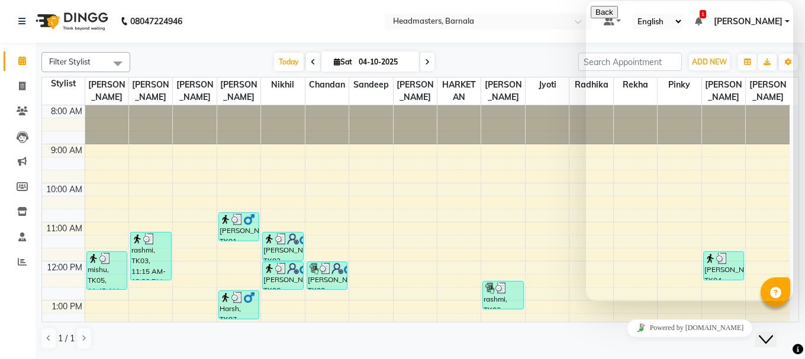
click at [770, 332] on icon "Close Chat This icon closes the chat window." at bounding box center [765, 339] width 14 height 14
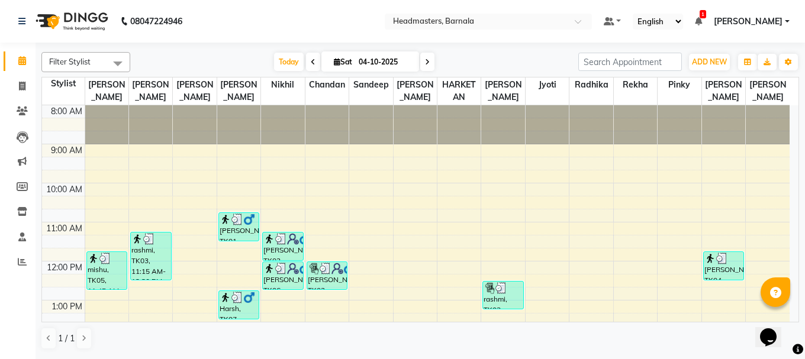
drag, startPoint x: 770, startPoint y: 328, endPoint x: 755, endPoint y: 350, distance: 26.6
click at [755, 347] on html "Opens Chat This icon Opens the chat window." at bounding box center [774, 329] width 38 height 35
click at [769, 292] on div at bounding box center [775, 292] width 30 height 30
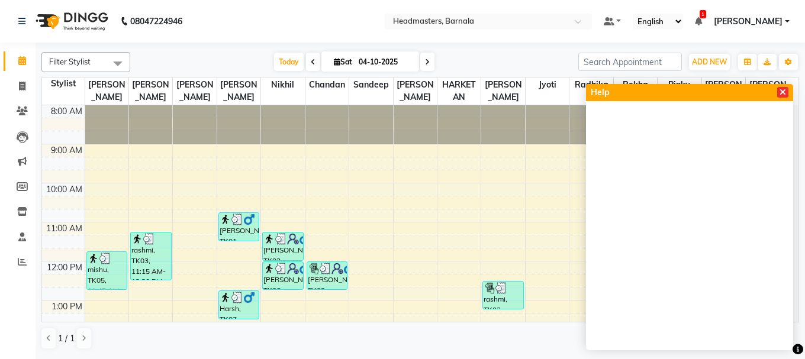
click at [780, 94] on icon at bounding box center [782, 92] width 7 height 8
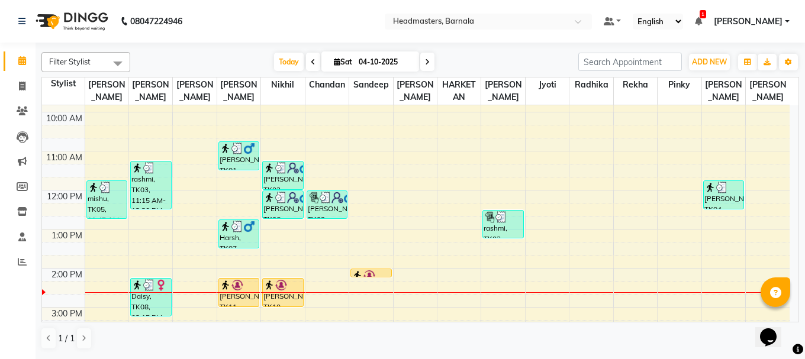
scroll to position [95, 0]
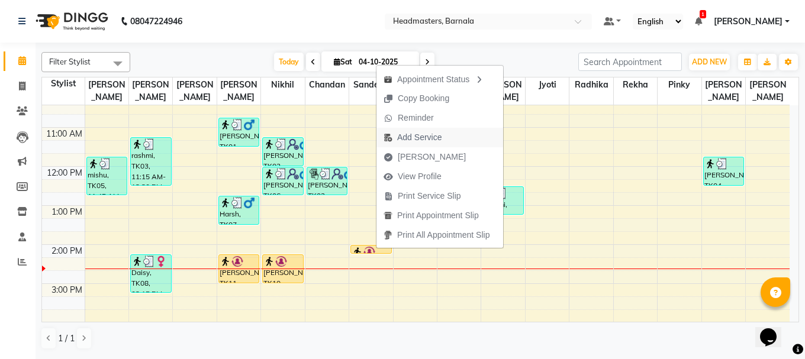
click at [399, 131] on span "Add Service" at bounding box center [419, 137] width 44 height 12
select select "71857"
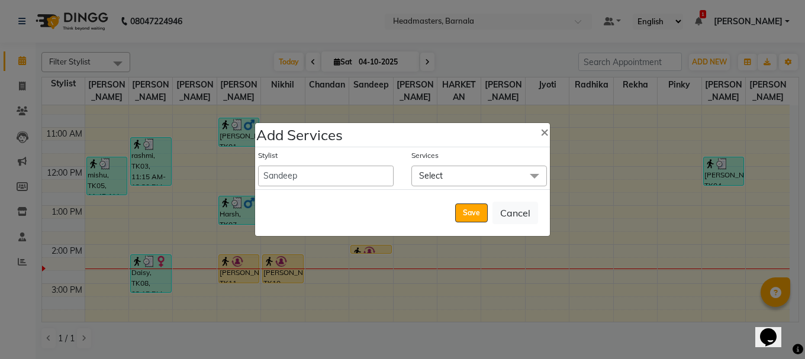
click at [532, 176] on span at bounding box center [534, 177] width 24 height 22
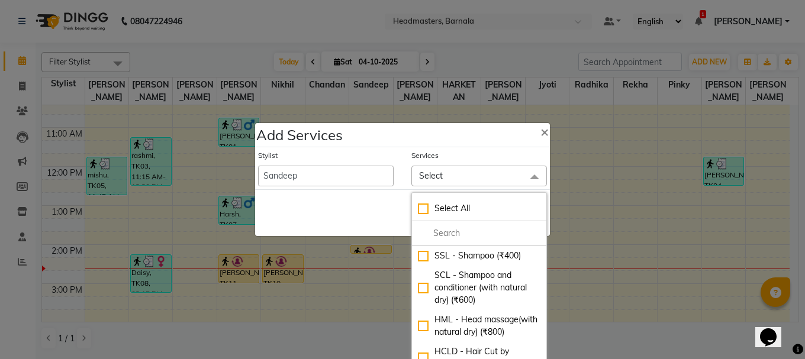
click at [482, 177] on span "Select" at bounding box center [478, 176] width 135 height 21
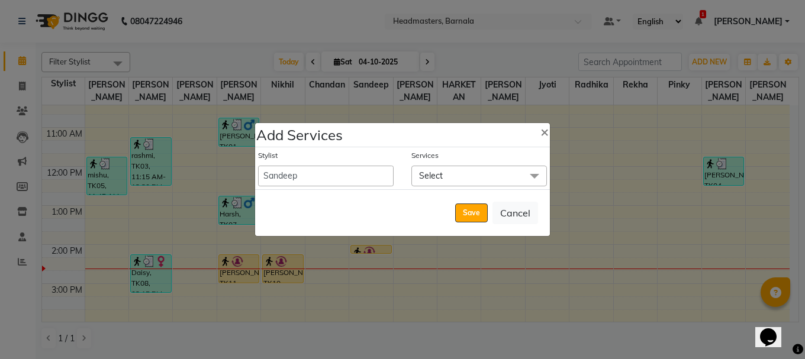
click at [527, 172] on span at bounding box center [534, 177] width 24 height 22
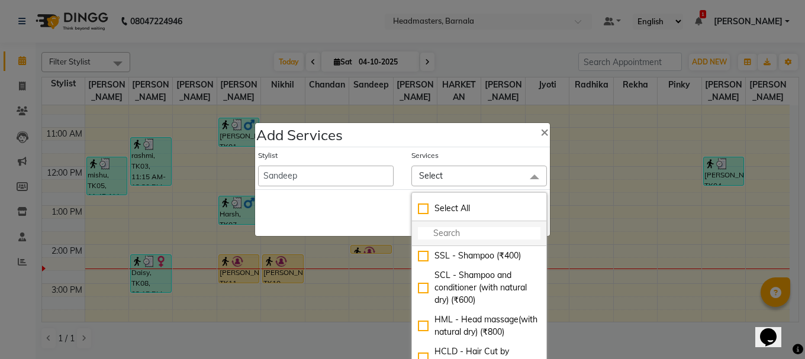
click at [460, 237] on input "multiselect-search" at bounding box center [479, 233] width 122 height 12
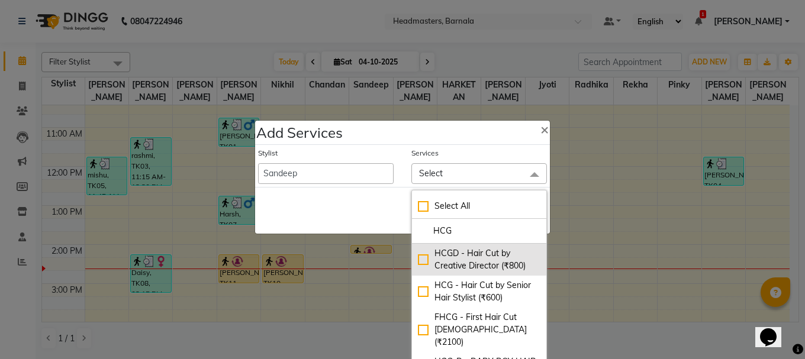
scroll to position [4, 0]
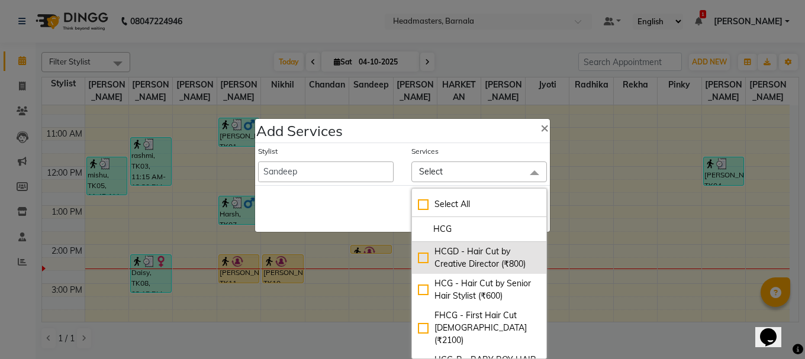
type input "HCG"
click at [456, 247] on div "HCGD - Hair Cut by Creative Director (₹800)" at bounding box center [479, 258] width 122 height 25
checkbox input "true"
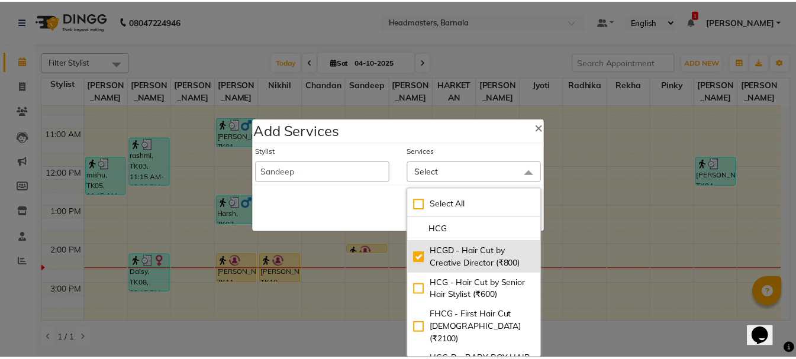
scroll to position [0, 0]
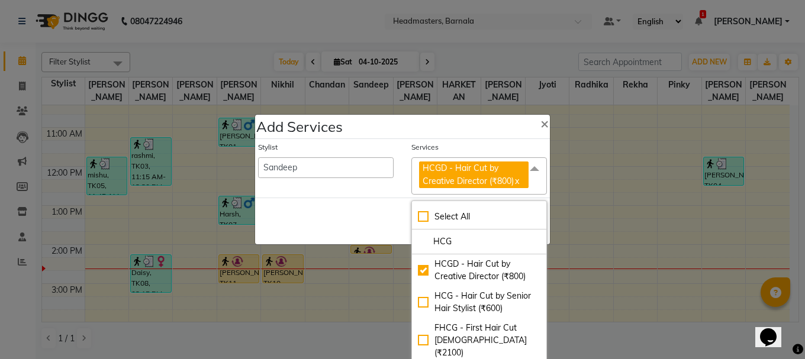
click at [354, 218] on div "Save Cancel" at bounding box center [402, 221] width 295 height 47
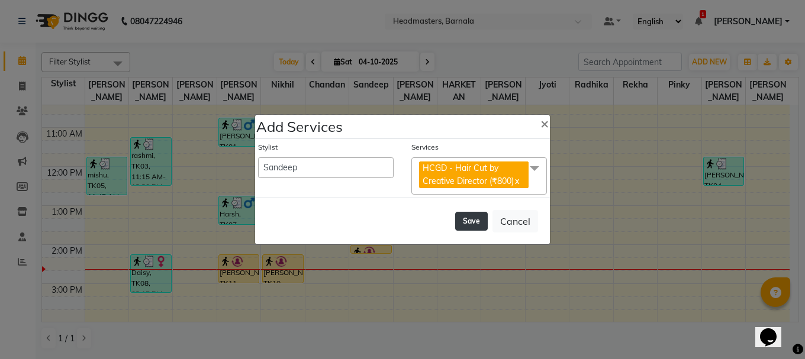
click at [475, 225] on button "Save" at bounding box center [471, 221] width 33 height 19
select select "67280"
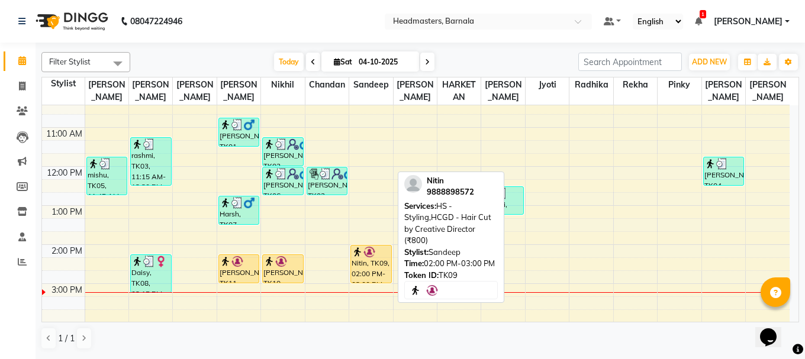
click at [370, 266] on div "Nitin, TK09, 02:00 PM-03:00 PM, HS - Styling,HCGD - Hair Cut by Creative Direct…" at bounding box center [371, 264] width 40 height 37
select select "1"
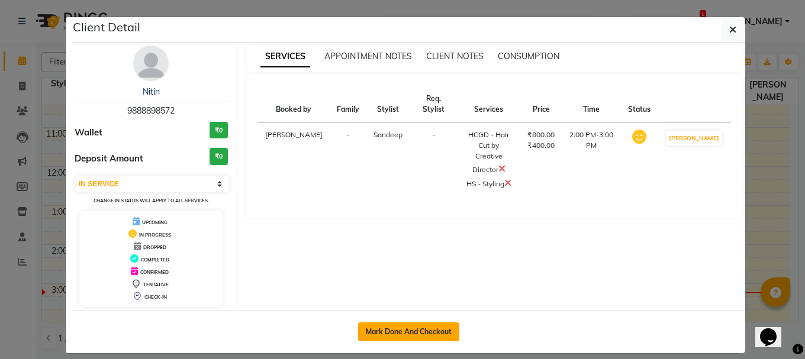
click at [402, 331] on button "Mark Done And Checkout" at bounding box center [408, 331] width 101 height 19
select select "service"
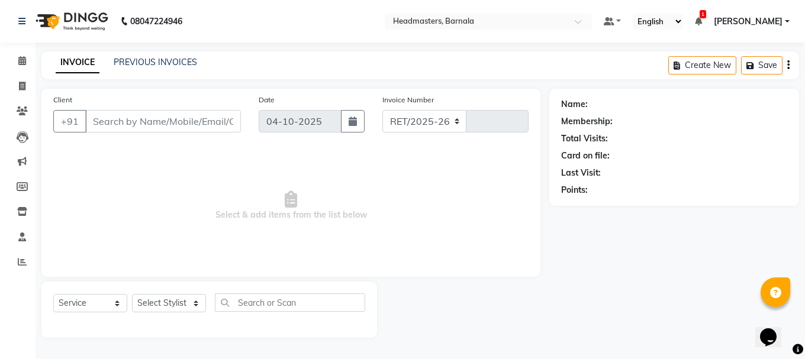
select select "7526"
type input "4977"
type input "9888898572"
select select "71857"
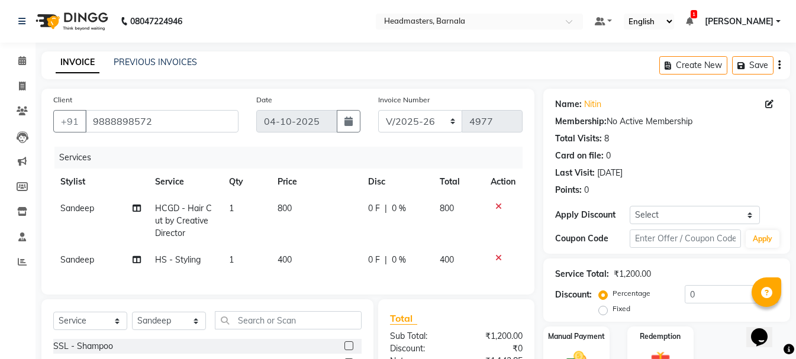
click at [495, 256] on icon at bounding box center [498, 258] width 7 height 8
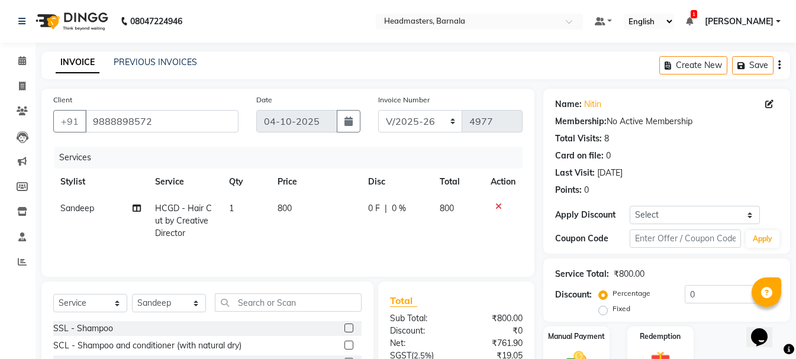
click at [612, 307] on div "Fixed" at bounding box center [615, 309] width 29 height 14
click at [692, 294] on input "0" at bounding box center [730, 294] width 93 height 18
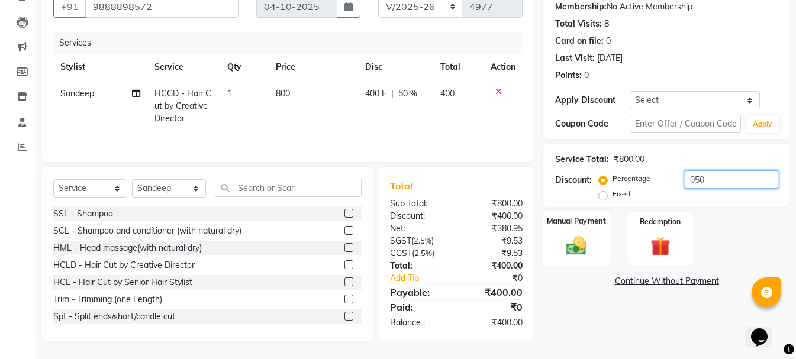
type input "050"
click at [574, 244] on img at bounding box center [576, 246] width 33 height 24
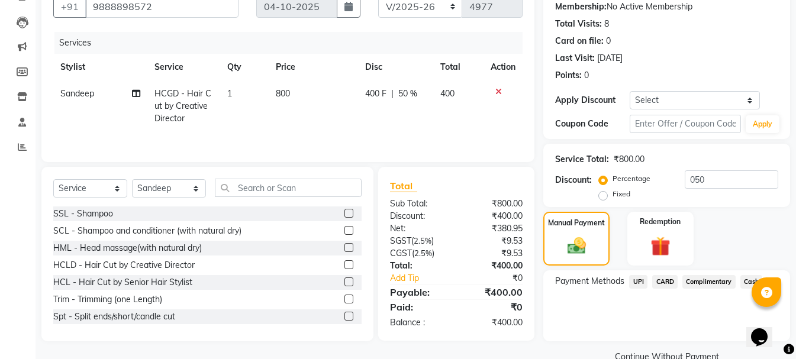
drag, startPoint x: 635, startPoint y: 278, endPoint x: 643, endPoint y: 283, distance: 9.5
click at [634, 276] on span "UPI" at bounding box center [638, 282] width 18 height 14
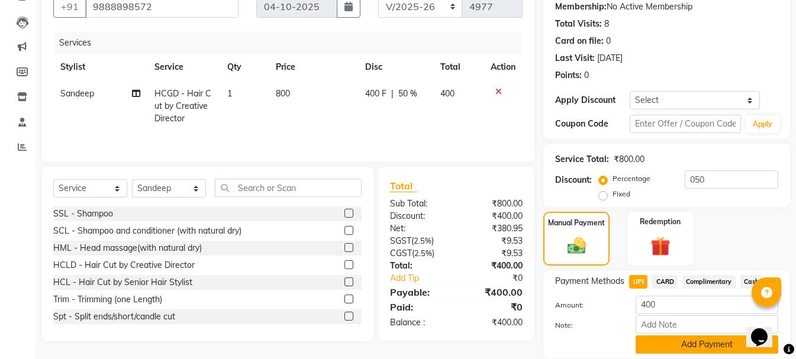
scroll to position [156, 0]
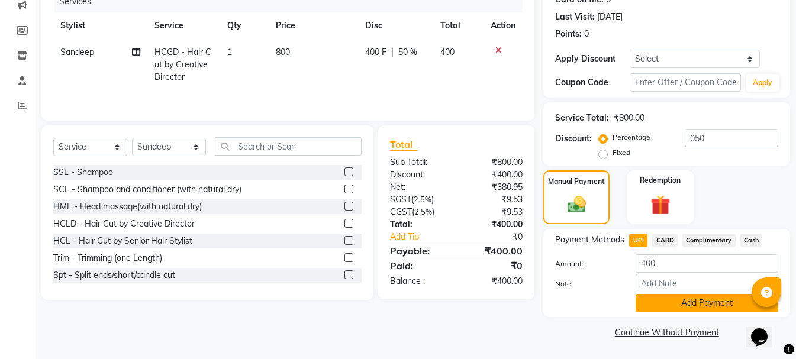
click at [707, 307] on button "Add Payment" at bounding box center [706, 303] width 143 height 18
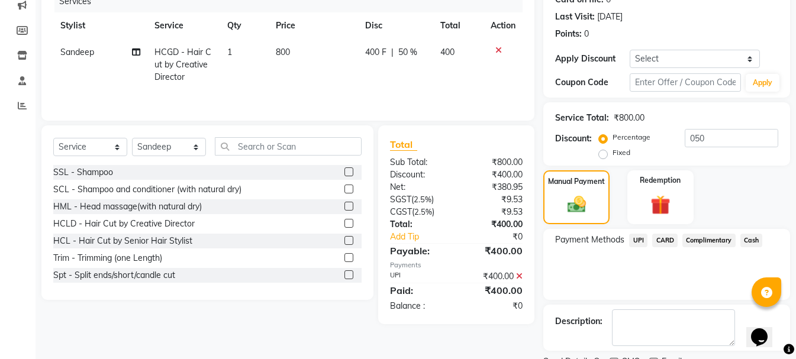
scroll to position [206, 0]
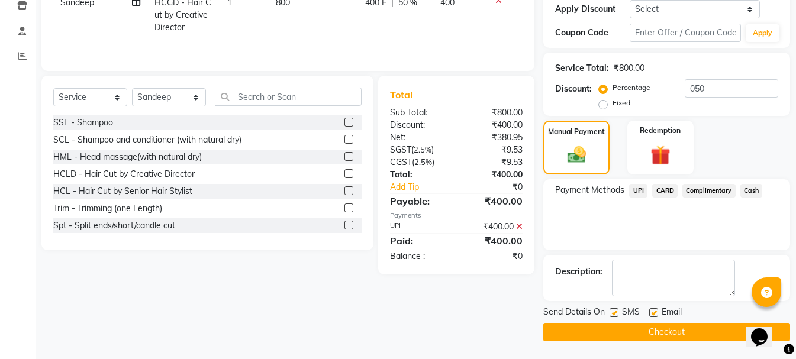
click at [686, 330] on button "Checkout" at bounding box center [666, 332] width 247 height 18
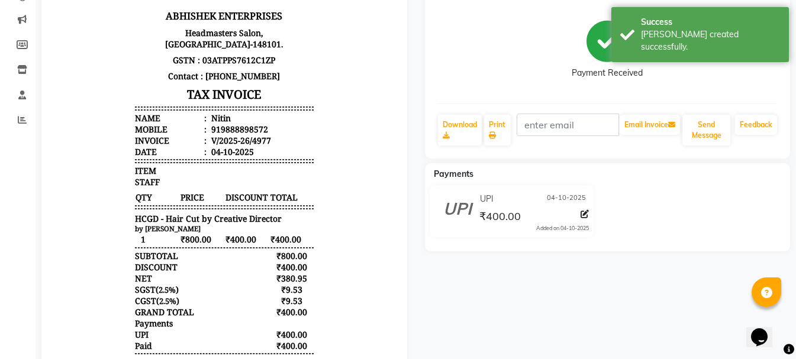
scroll to position [166, 0]
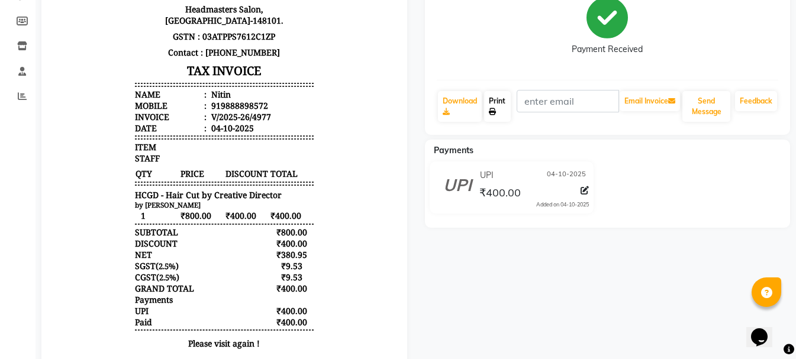
click at [503, 112] on link "Print" at bounding box center [497, 106] width 27 height 31
select select "service"
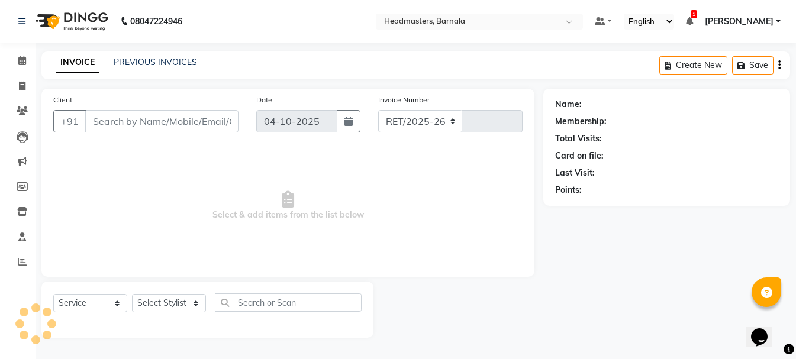
select select "7526"
type input "4978"
type input "9888898572"
select select "71857"
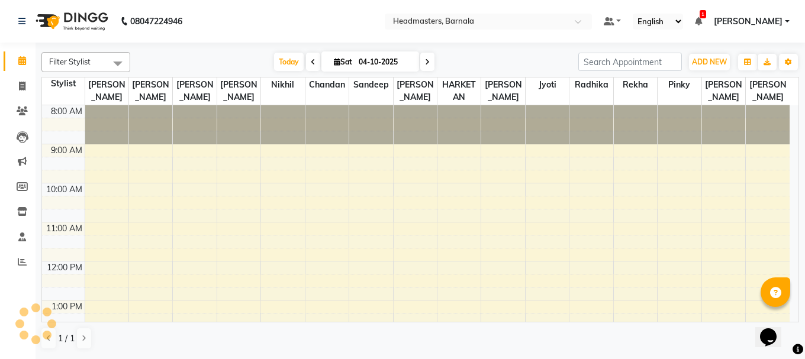
scroll to position [268, 0]
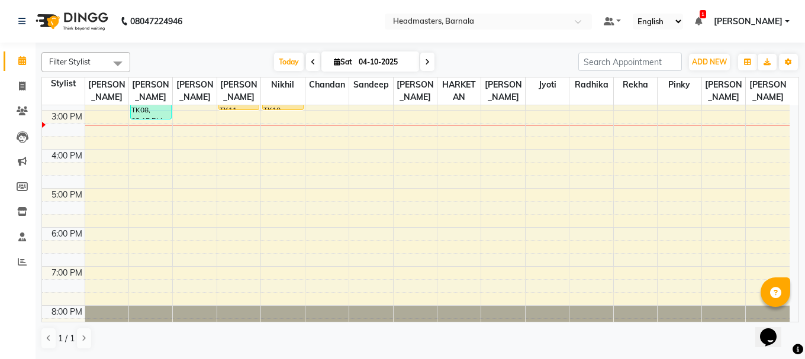
click at [236, 117] on div "8:00 AM 9:00 AM 10:00 AM 11:00 AM 12:00 PM 1:00 PM 2:00 PM 3:00 PM 4:00 PM 5:00…" at bounding box center [415, 90] width 747 height 507
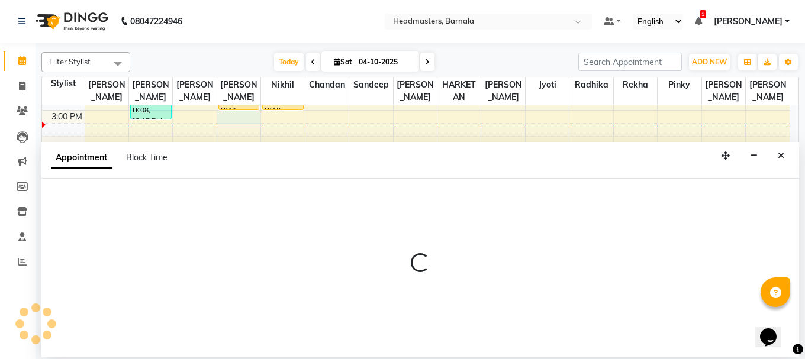
select select "67277"
select select "tentative"
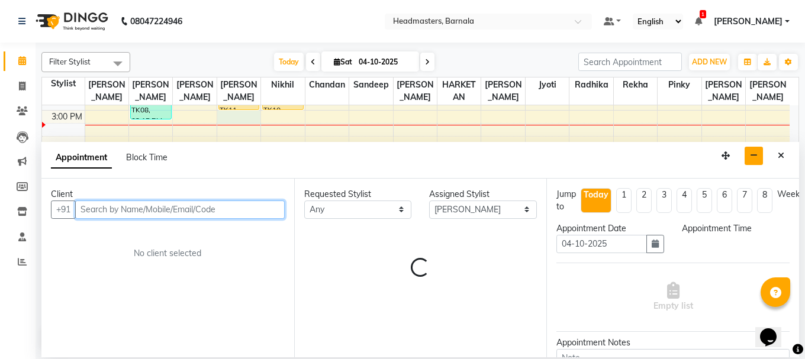
select select "900"
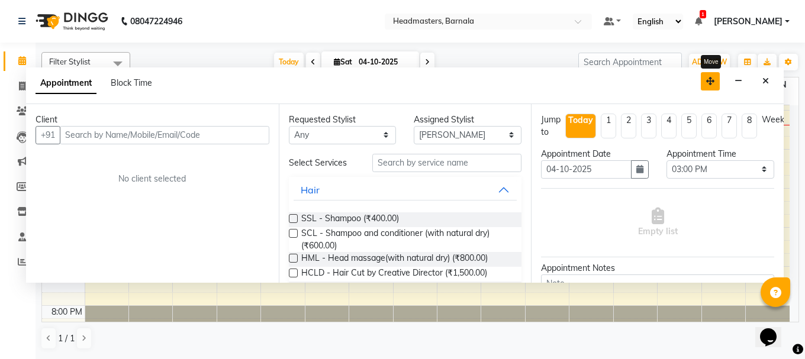
drag, startPoint x: 729, startPoint y: 155, endPoint x: 720, endPoint y: 76, distance: 79.3
click at [714, 77] on icon "button" at bounding box center [710, 81] width 8 height 8
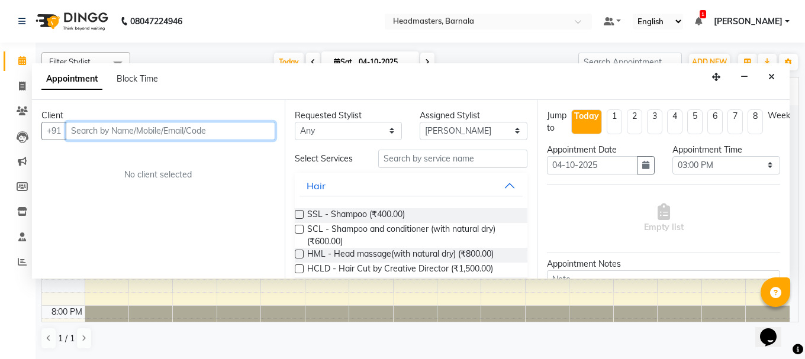
click at [261, 125] on input "text" at bounding box center [170, 131] width 209 height 18
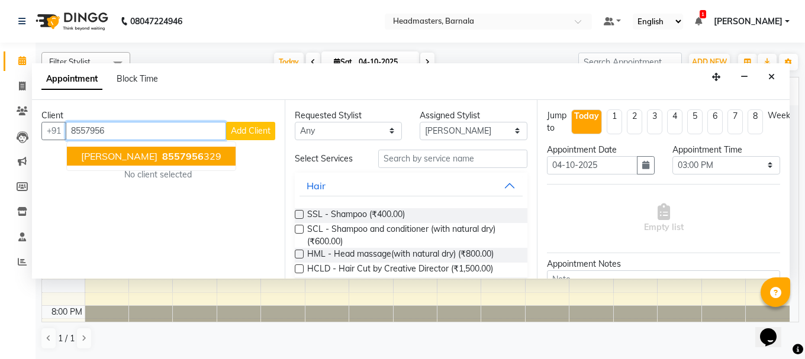
click at [200, 156] on button "kamalpreet 8557956 329" at bounding box center [151, 156] width 169 height 19
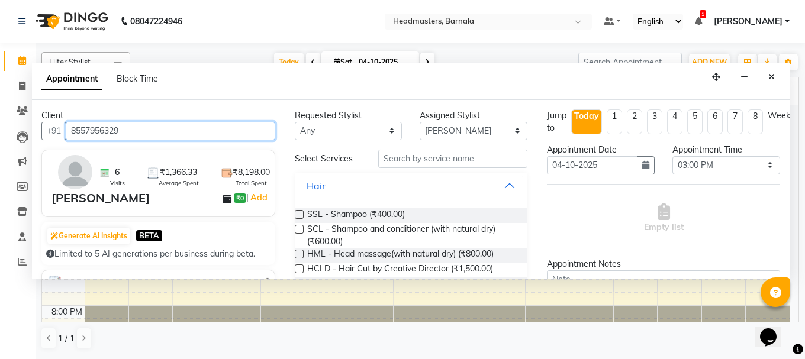
type input "8557956329"
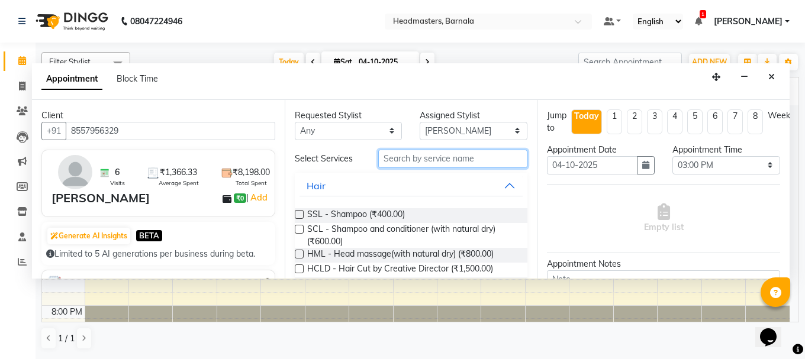
click at [416, 164] on input "text" at bounding box center [452, 159] width 149 height 18
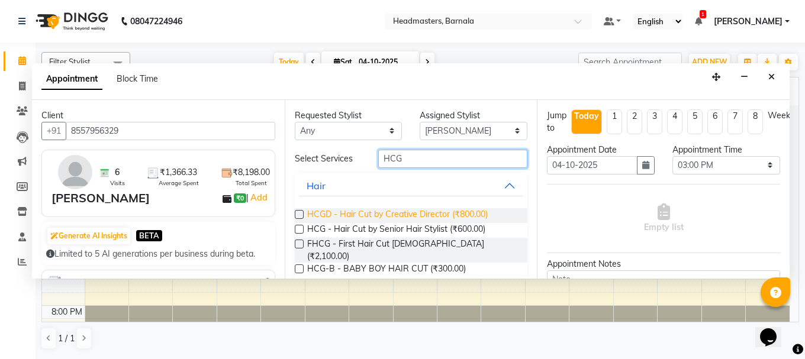
type input "HCG"
click at [412, 218] on span "HCGD - Hair Cut by Creative Director (₹800.00)" at bounding box center [397, 215] width 180 height 15
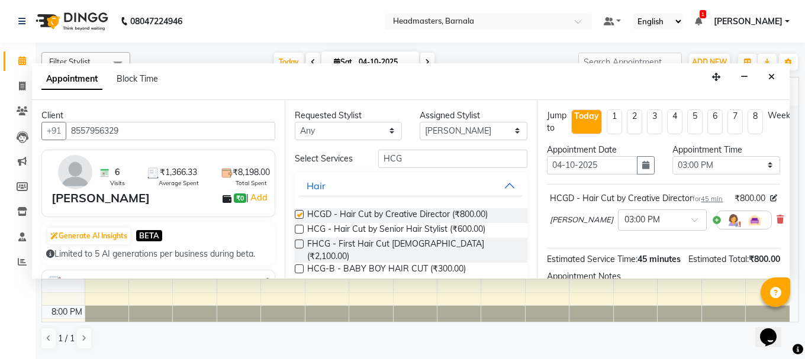
checkbox input "false"
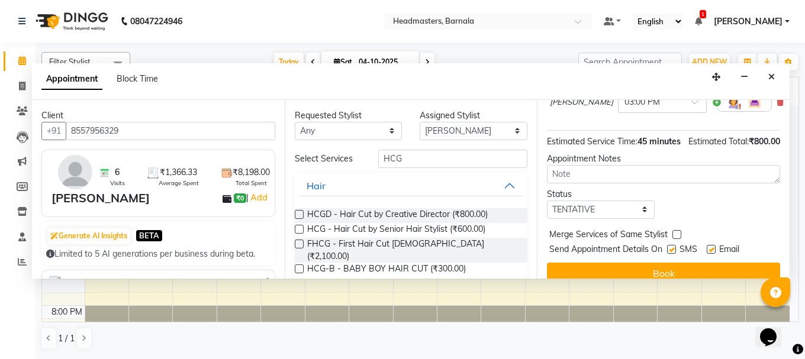
scroll to position [166, 0]
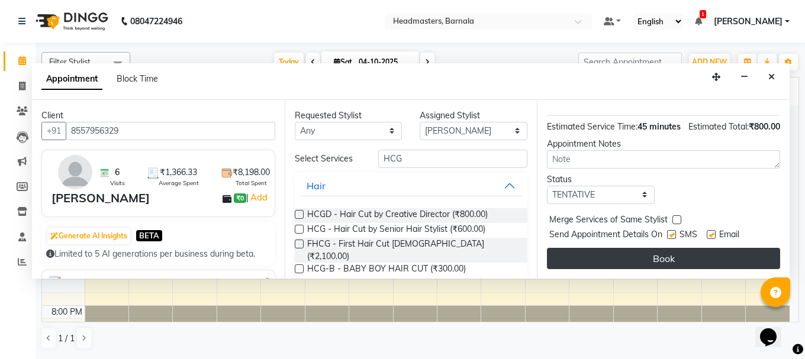
click at [700, 248] on button "Book" at bounding box center [663, 258] width 233 height 21
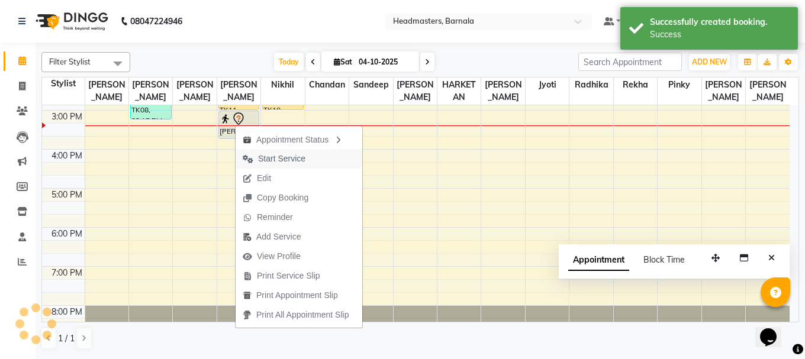
click at [280, 155] on span "Start Service" at bounding box center [281, 159] width 47 height 12
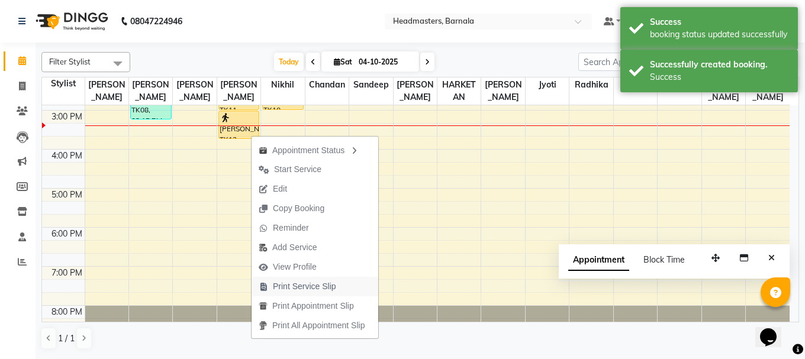
click at [293, 283] on span "Print Service Slip" at bounding box center [304, 286] width 63 height 12
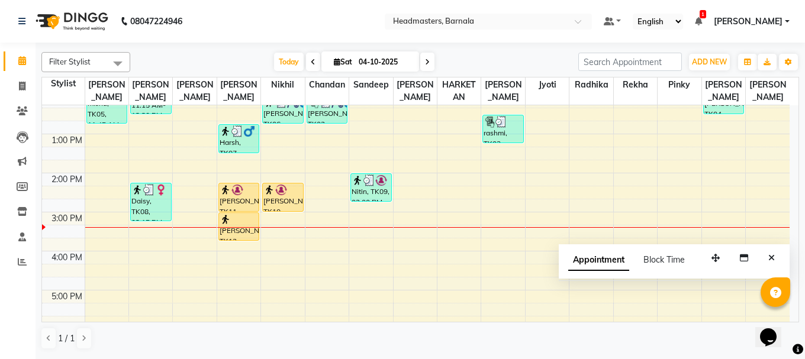
click at [773, 256] on icon "Close" at bounding box center [771, 258] width 7 height 8
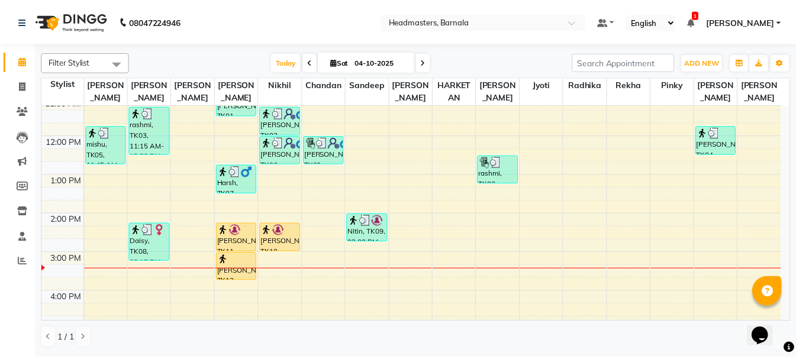
scroll to position [125, 0]
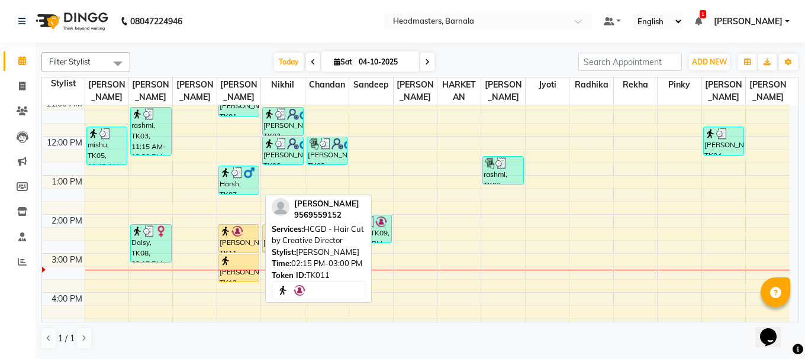
click at [221, 228] on img at bounding box center [225, 231] width 12 height 12
select select "1"
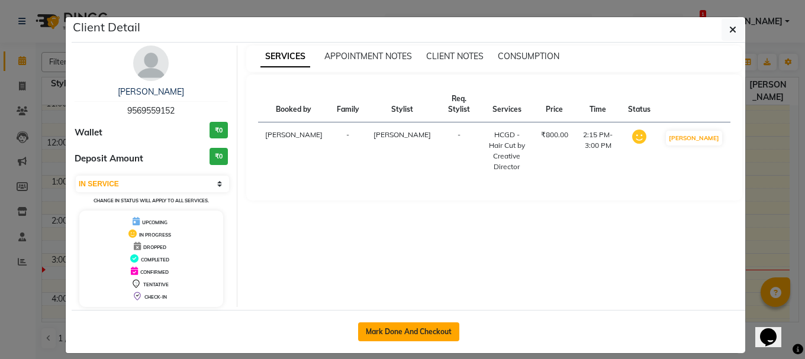
click at [404, 323] on button "Mark Done And Checkout" at bounding box center [408, 331] width 101 height 19
select select "service"
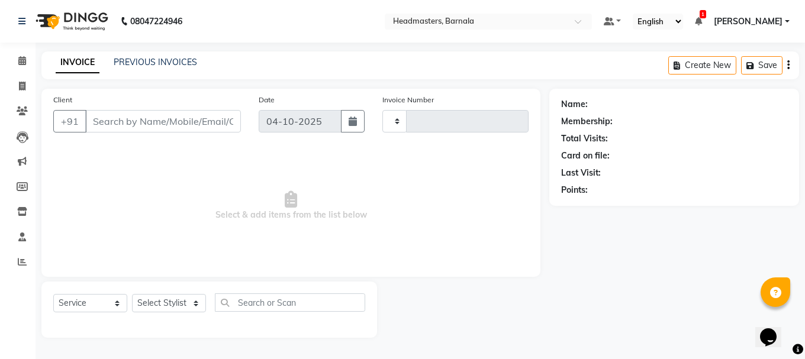
type input "4978"
select select "7526"
type input "9569559152"
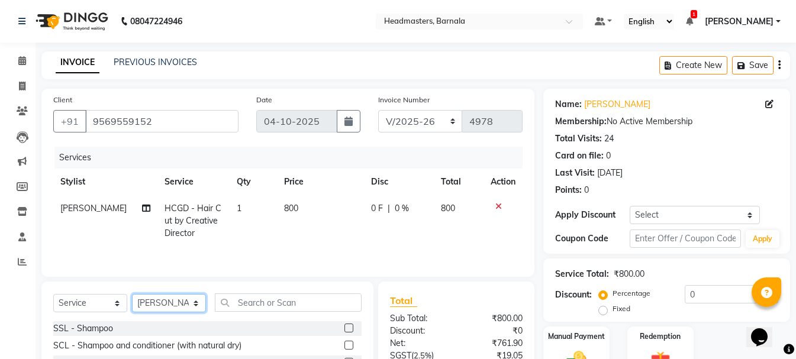
click at [198, 303] on select "Select Stylist [PERSON_NAME] [PERSON_NAME] [PERSON_NAME] [PERSON_NAME] Nikhil […" at bounding box center [169, 303] width 74 height 18
select select "67287"
click at [132, 294] on select "Select Stylist [PERSON_NAME] [PERSON_NAME] [PERSON_NAME] [PERSON_NAME] Nikhil […" at bounding box center [169, 303] width 74 height 18
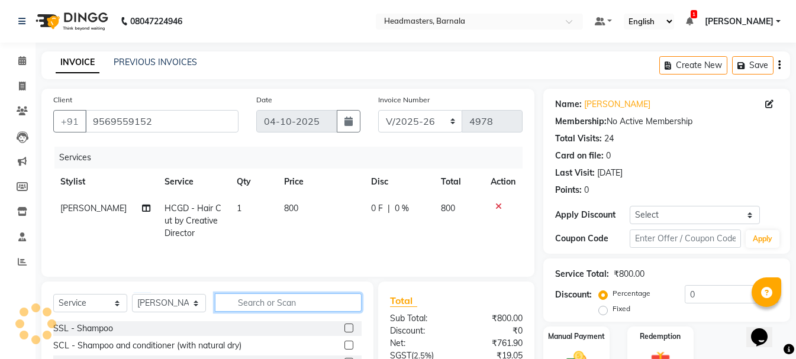
click at [236, 298] on input "text" at bounding box center [288, 302] width 147 height 18
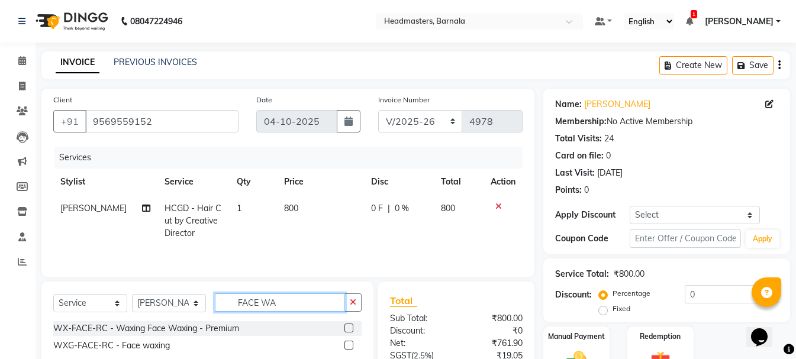
type input "FACE WA"
click at [345, 343] on label at bounding box center [348, 345] width 9 height 9
click at [345, 343] on input "checkbox" at bounding box center [348, 346] width 8 height 8
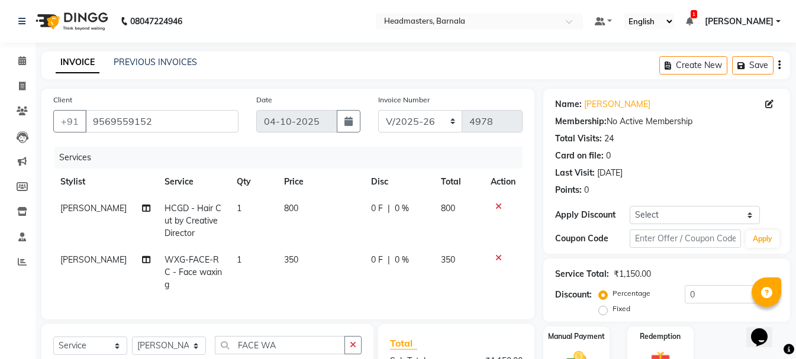
checkbox input "false"
click at [612, 309] on label "Fixed" at bounding box center [621, 308] width 18 height 11
click at [602, 309] on input "Fixed" at bounding box center [605, 309] width 8 height 8
radio input "true"
click at [712, 289] on input "0" at bounding box center [730, 294] width 93 height 18
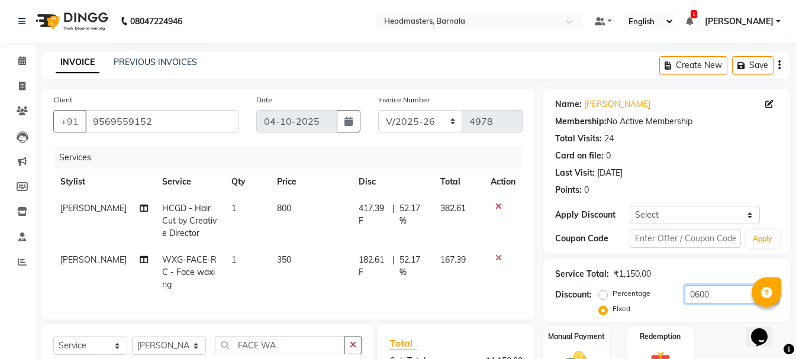
scroll to position [166, 0]
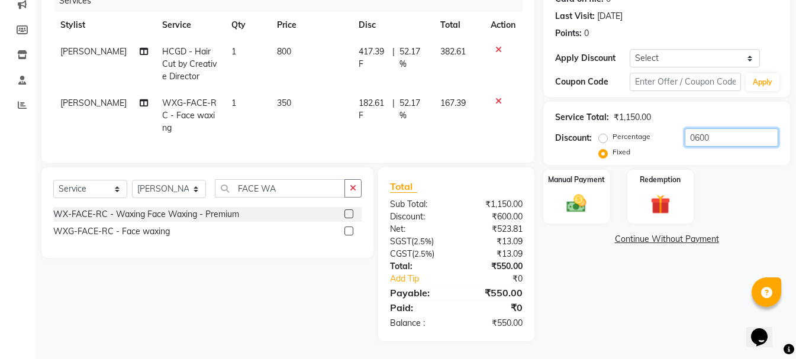
drag, startPoint x: 725, startPoint y: 128, endPoint x: 655, endPoint y: 155, distance: 74.7
click at [655, 155] on div "Service Total: ₹1,150.00 Discount: Percentage Fixed 0600" at bounding box center [666, 133] width 247 height 63
type input "550"
click at [583, 192] on img at bounding box center [576, 204] width 33 height 24
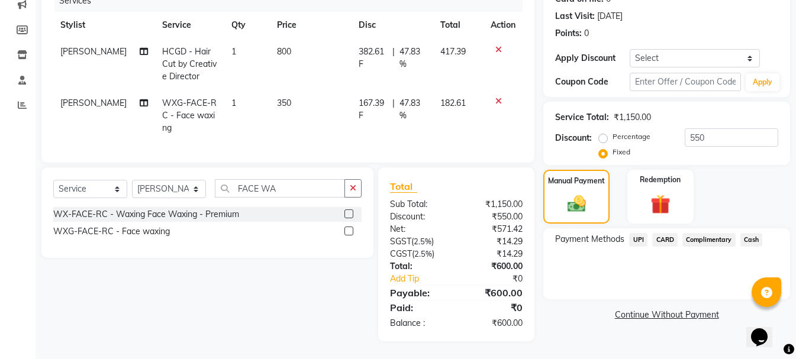
click at [637, 233] on span "UPI" at bounding box center [638, 240] width 18 height 14
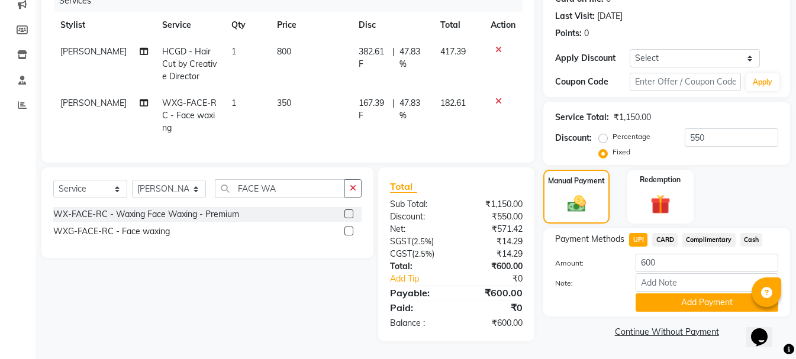
click at [724, 293] on button "Add Payment" at bounding box center [706, 302] width 143 height 18
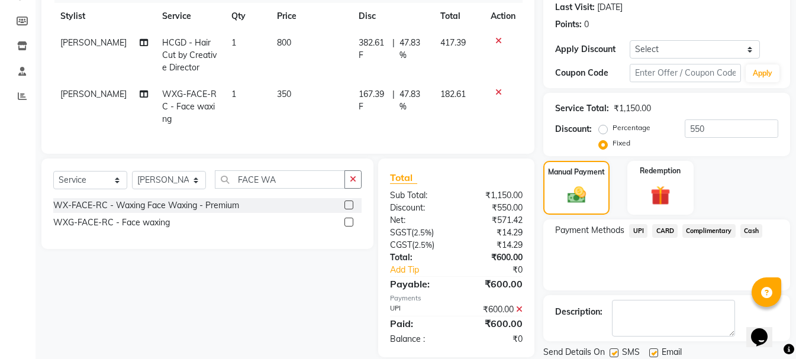
scroll to position [206, 0]
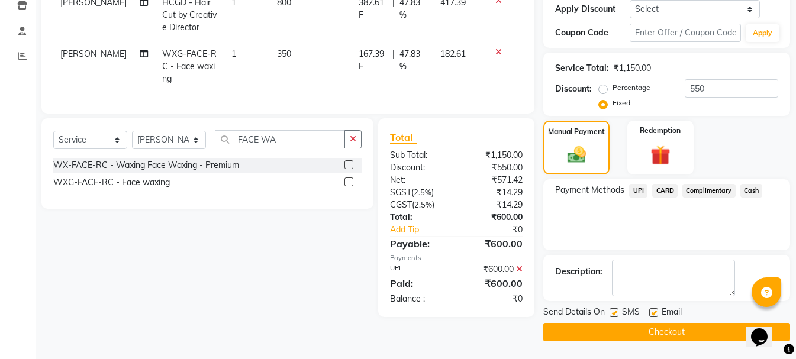
click at [660, 318] on div "Email" at bounding box center [670, 313] width 42 height 15
drag, startPoint x: 664, startPoint y: 330, endPoint x: 740, endPoint y: 345, distance: 77.2
click at [671, 330] on button "Checkout" at bounding box center [666, 332] width 247 height 18
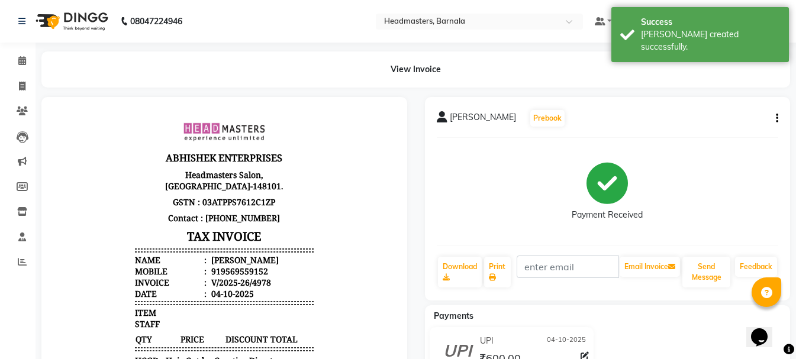
scroll to position [71, 0]
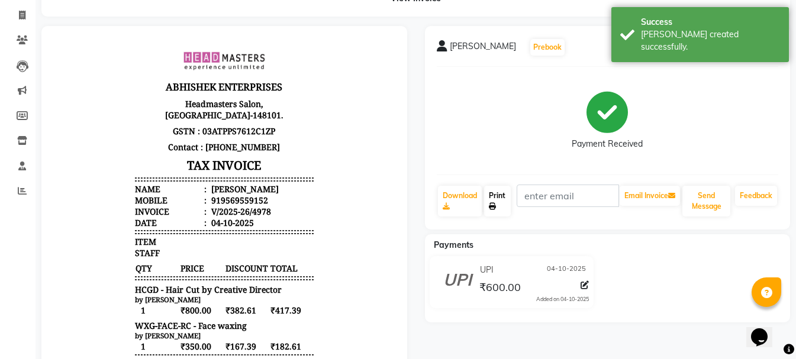
click at [507, 203] on link "Print" at bounding box center [497, 201] width 27 height 31
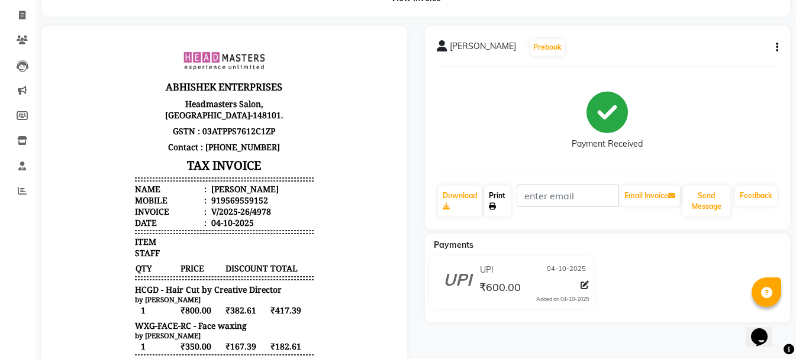
scroll to position [189, 0]
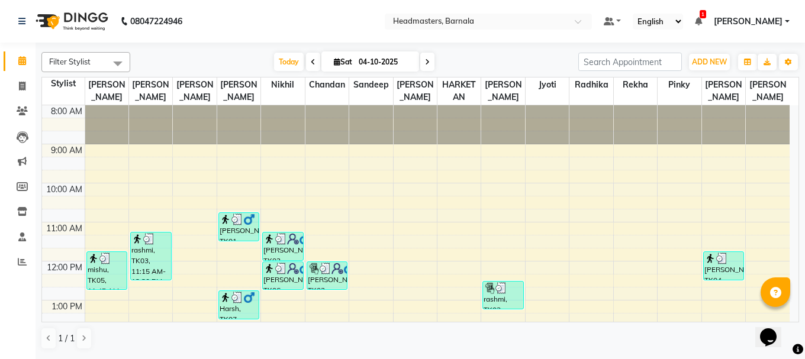
scroll to position [189, 0]
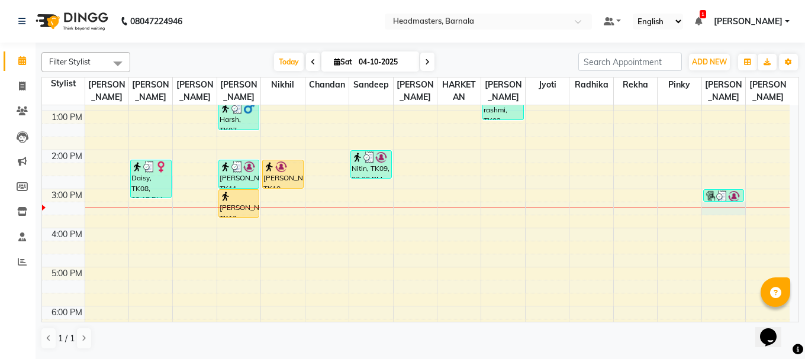
click at [727, 212] on div "8:00 AM 9:00 AM 10:00 AM 11:00 AM 12:00 PM 1:00 PM 2:00 PM 3:00 PM 4:00 PM 5:00…" at bounding box center [415, 169] width 747 height 507
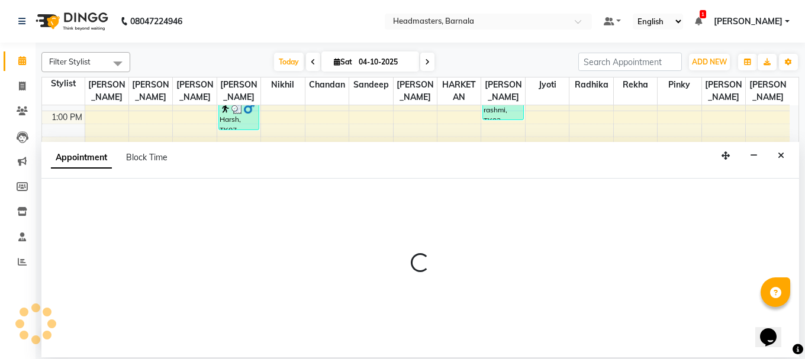
select select "67287"
select select "915"
select select "tentative"
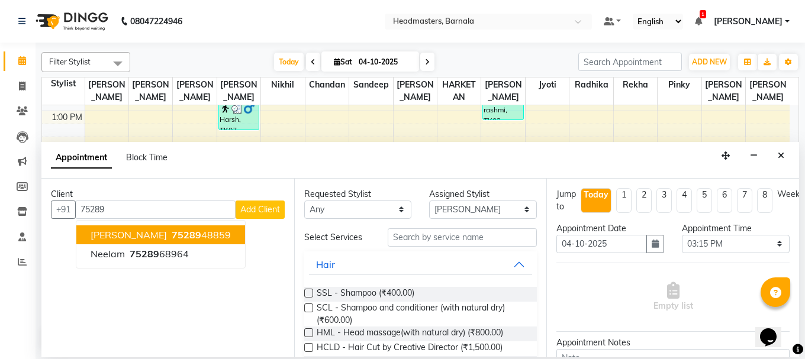
click at [172, 231] on span "75289" at bounding box center [187, 235] width 30 height 12
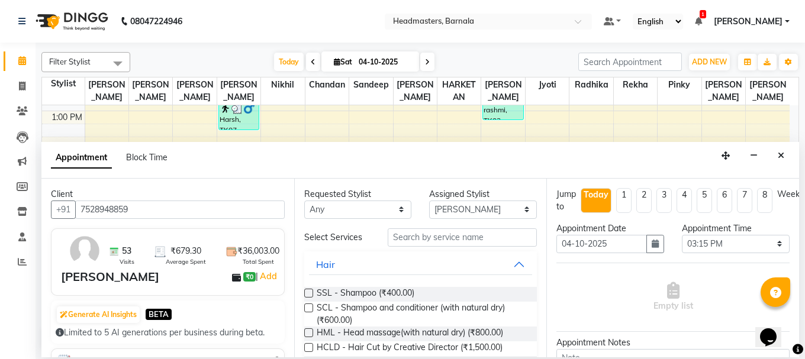
type input "7528948859"
click at [468, 238] on input "text" at bounding box center [462, 237] width 149 height 18
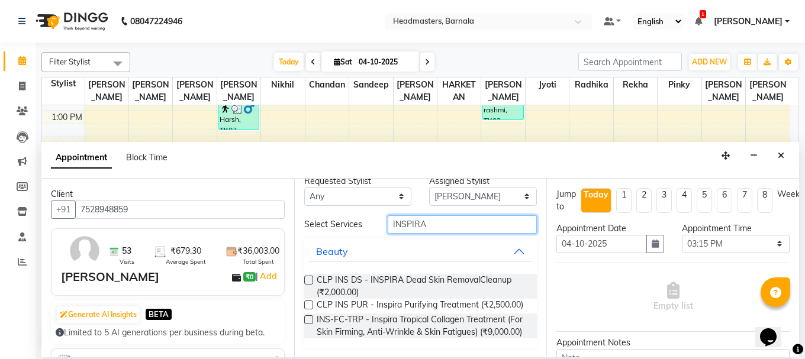
scroll to position [35, 0]
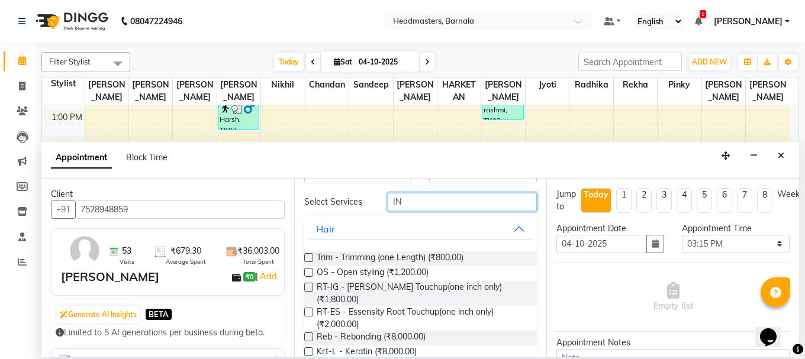
type input "I"
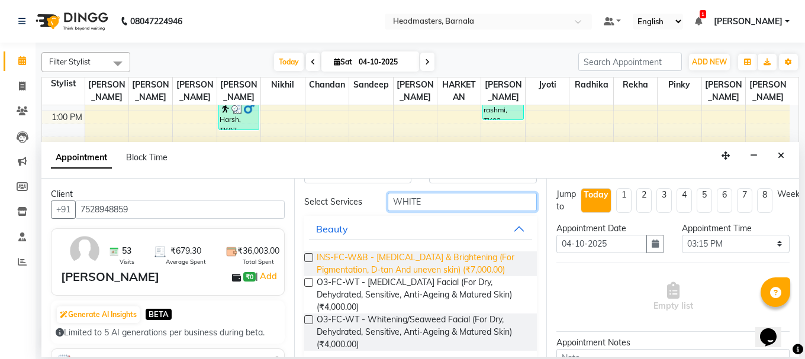
type input "WHITE"
click at [431, 266] on span "INS-FC-W&B - [MEDICAL_DATA] & Brightening (For Pigmentation, D-tan And uneven s…" at bounding box center [422, 263] width 211 height 25
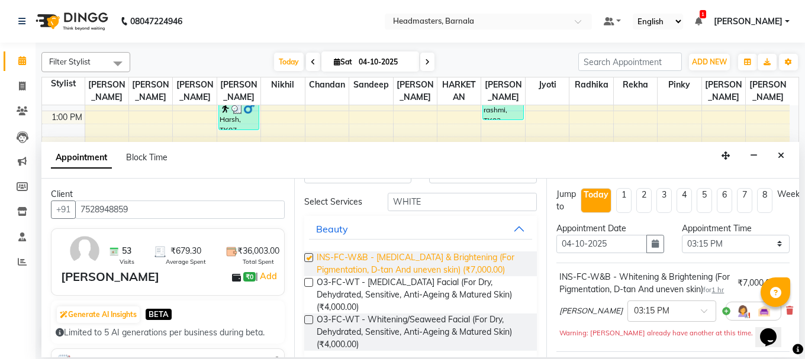
checkbox input "false"
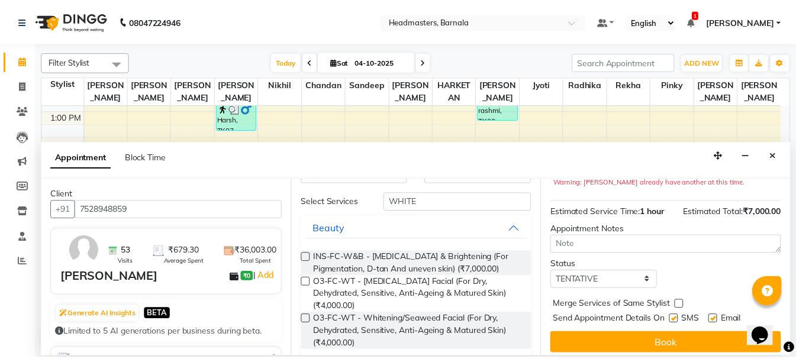
scroll to position [179, 0]
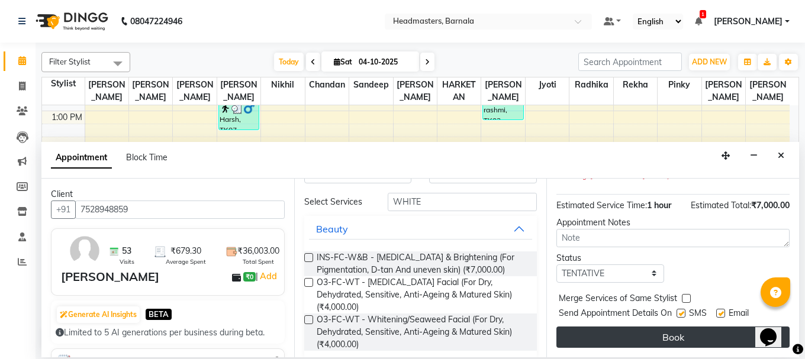
click at [675, 328] on button "Book" at bounding box center [672, 337] width 233 height 21
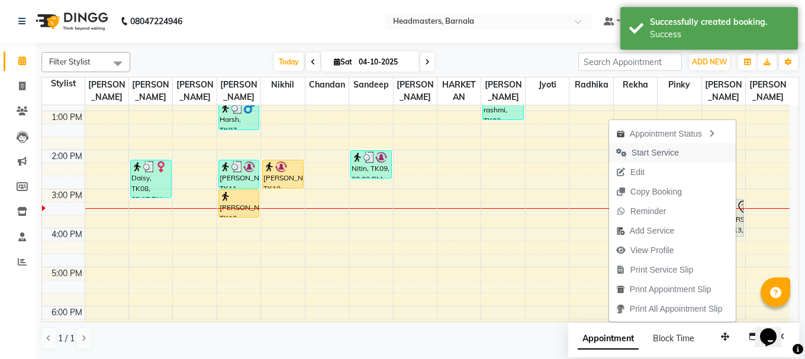
click at [672, 147] on span "Start Service" at bounding box center [654, 153] width 47 height 12
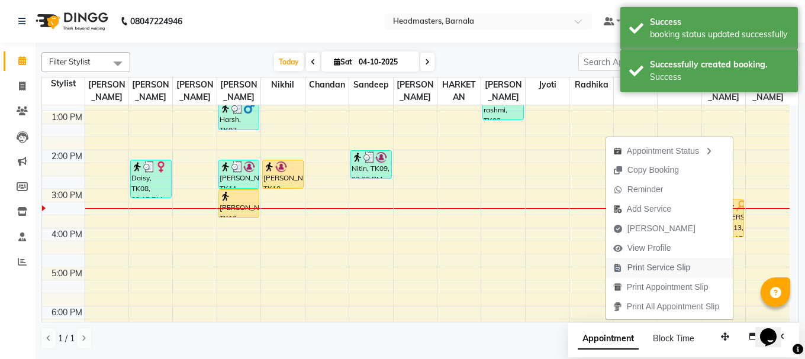
click at [632, 261] on span "Print Service Slip" at bounding box center [658, 267] width 63 height 12
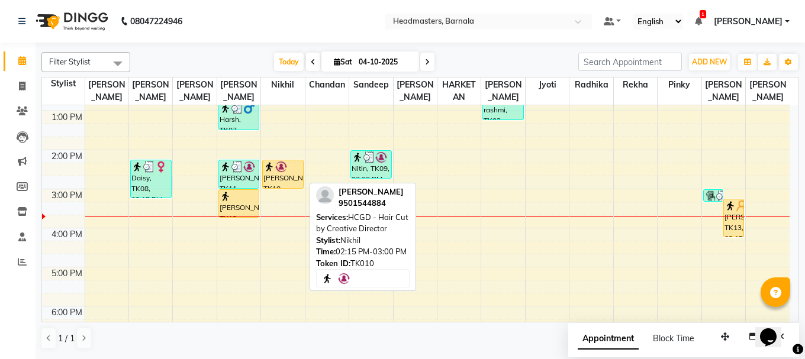
click at [289, 175] on div "[PERSON_NAME], TK10, 02:15 PM-03:00 PM, HCGD - Hair Cut by Creative Director" at bounding box center [283, 174] width 40 height 28
select select "1"
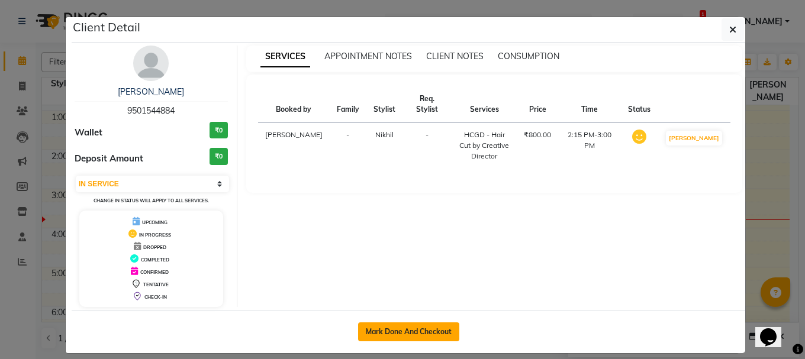
click at [426, 328] on button "Mark Done And Checkout" at bounding box center [408, 331] width 101 height 19
select select "service"
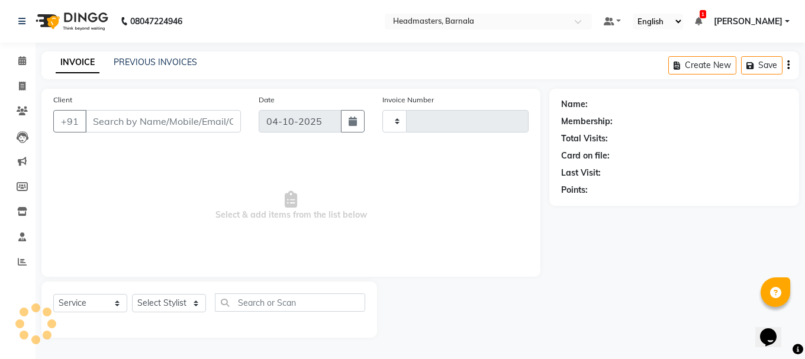
type input "4979"
select select "7526"
type input "9501544884"
select select "67279"
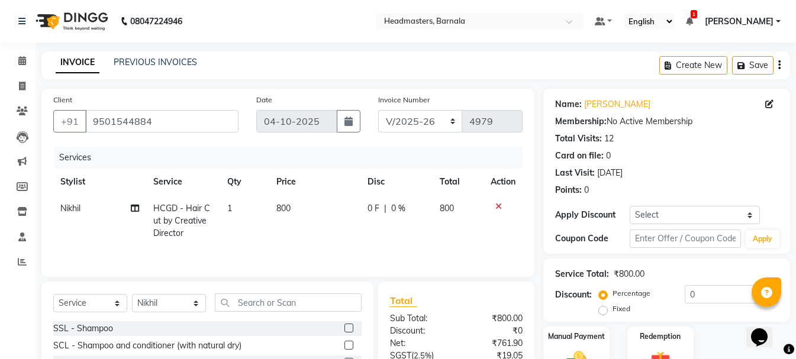
drag, startPoint x: 602, startPoint y: 309, endPoint x: 641, endPoint y: 311, distance: 38.5
click at [612, 309] on label "Fixed" at bounding box center [621, 308] width 18 height 11
click at [603, 309] on input "Fixed" at bounding box center [605, 309] width 8 height 8
radio input "true"
click at [696, 295] on input "0" at bounding box center [730, 294] width 93 height 18
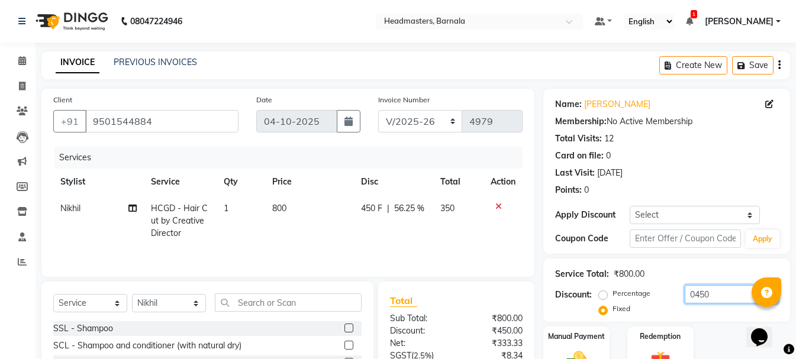
scroll to position [115, 0]
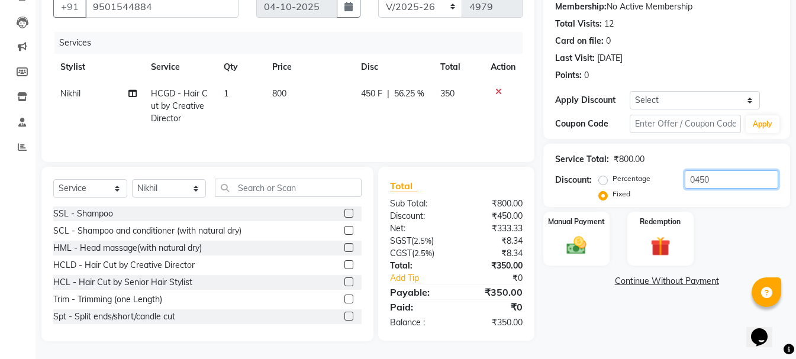
drag, startPoint x: 729, startPoint y: 172, endPoint x: 609, endPoint y: 209, distance: 125.9
click at [610, 206] on div "Service Total: ₹800.00 Discount: Percentage Fixed 0450" at bounding box center [666, 175] width 247 height 63
type input "350"
click at [571, 229] on div "Manual Payment" at bounding box center [576, 239] width 69 height 56
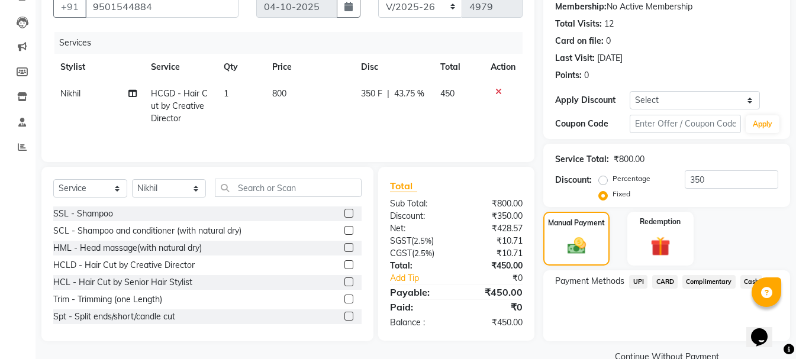
click at [634, 277] on span "UPI" at bounding box center [638, 282] width 18 height 14
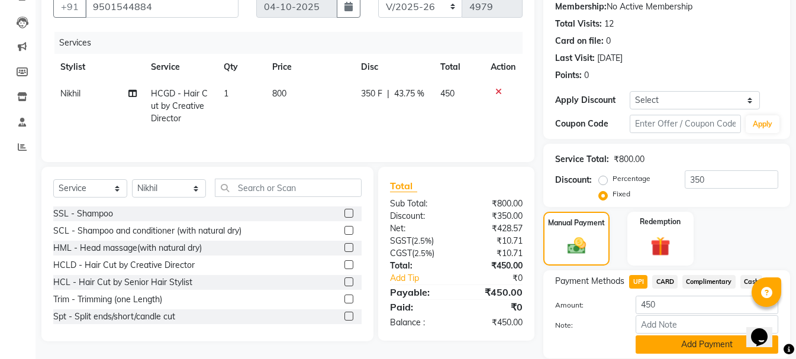
click at [670, 345] on button "Add Payment" at bounding box center [706, 344] width 143 height 18
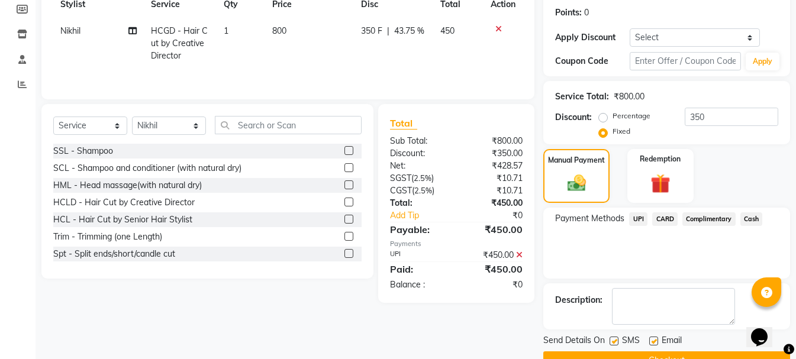
scroll to position [206, 0]
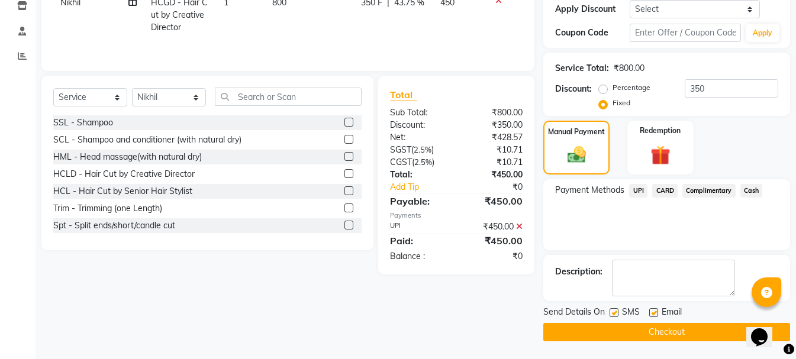
click at [677, 333] on button "Checkout" at bounding box center [666, 332] width 247 height 18
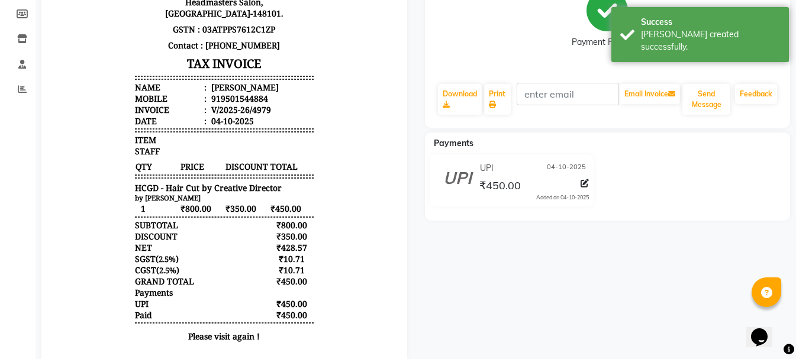
scroll to position [181, 0]
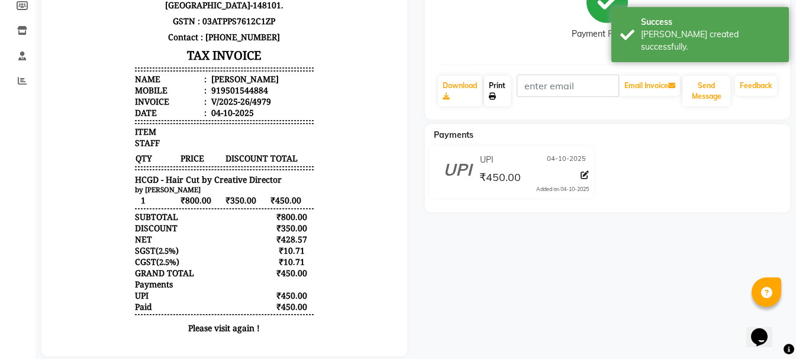
click at [500, 93] on link "Print" at bounding box center [497, 91] width 27 height 31
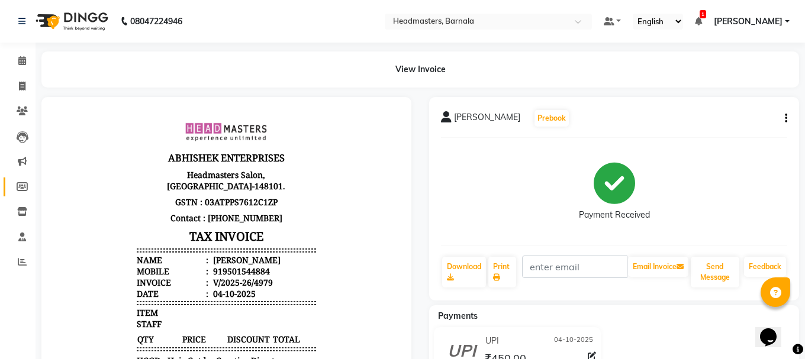
select select "7526"
select select "service"
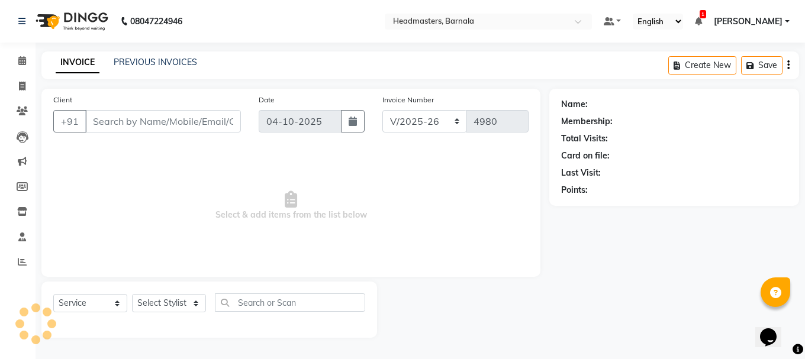
type input "9501544884"
select select "67279"
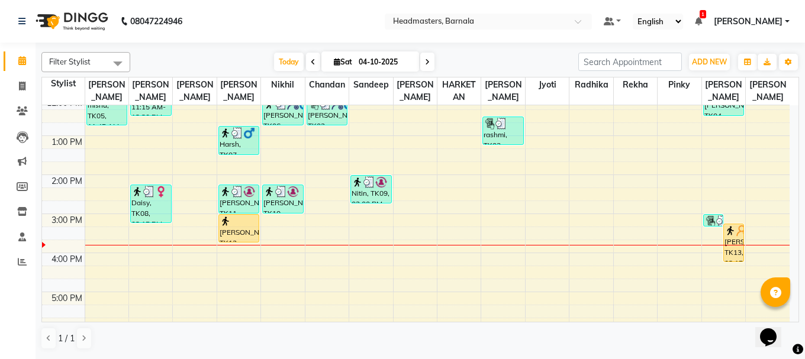
scroll to position [166, 0]
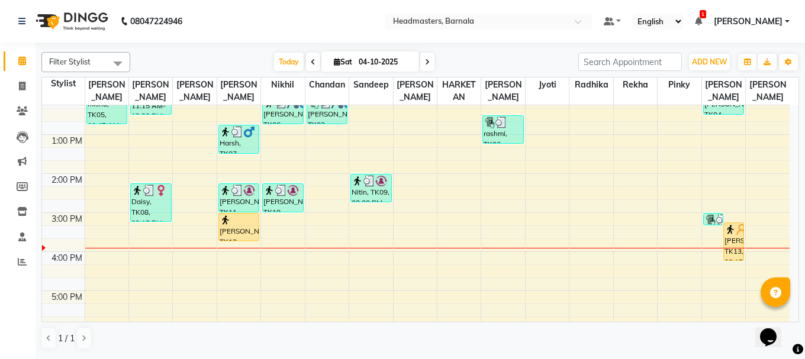
click at [332, 249] on div "8:00 AM 9:00 AM 10:00 AM 11:00 AM 12:00 PM 1:00 PM 2:00 PM 3:00 PM 4:00 PM 5:00…" at bounding box center [415, 193] width 747 height 507
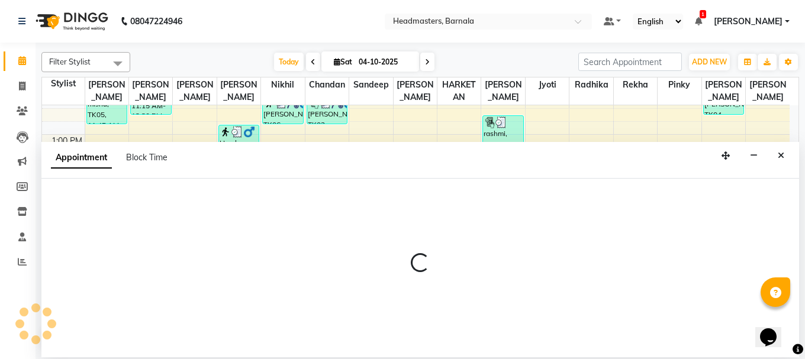
select select "67280"
select select "945"
select select "tentative"
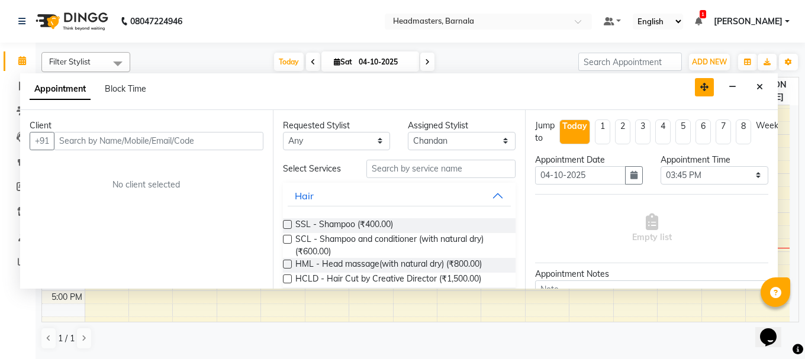
drag, startPoint x: 725, startPoint y: 150, endPoint x: 703, endPoint y: 82, distance: 71.9
click at [703, 82] on button "button" at bounding box center [704, 87] width 19 height 18
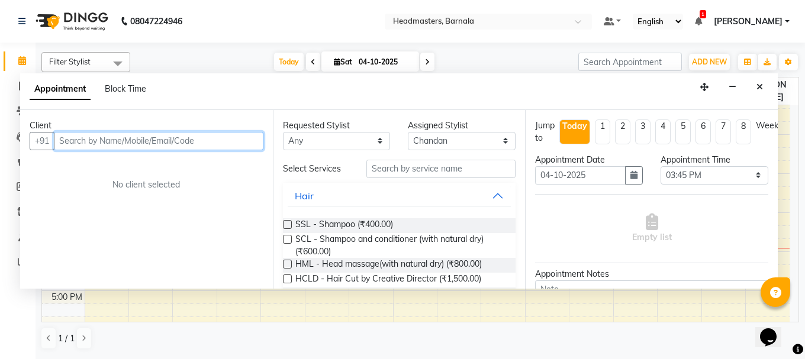
click at [135, 148] on input "text" at bounding box center [158, 141] width 209 height 18
click at [128, 143] on input "text" at bounding box center [158, 141] width 209 height 18
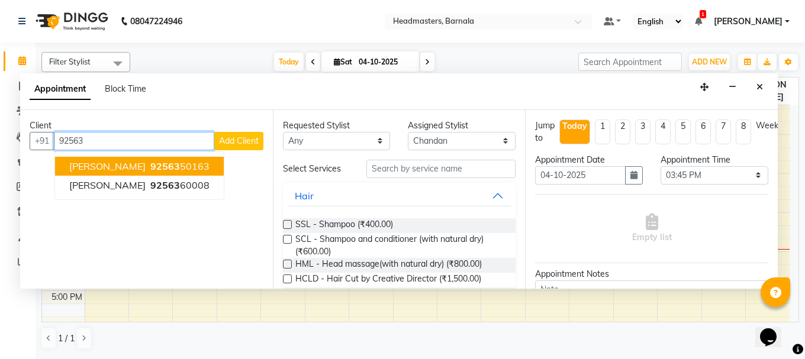
click at [150, 166] on span "92563" at bounding box center [165, 166] width 30 height 12
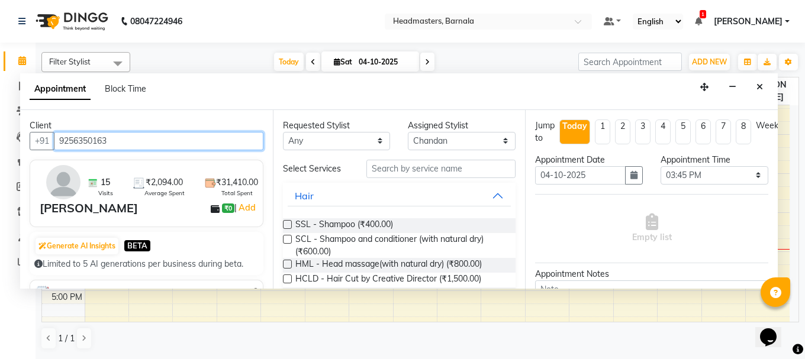
type input "9256350163"
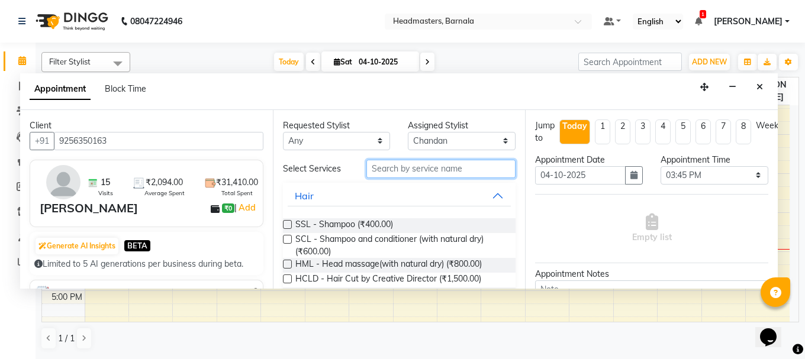
click at [374, 166] on input "text" at bounding box center [440, 169] width 149 height 18
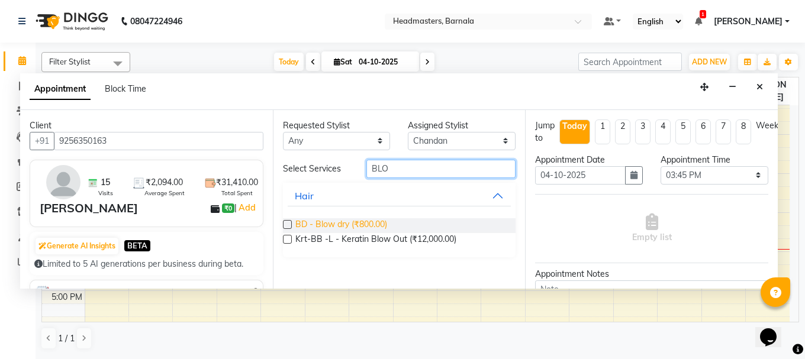
type input "BLO"
click at [380, 224] on span "BD - Blow dry (₹800.00)" at bounding box center [341, 225] width 92 height 15
checkbox input "false"
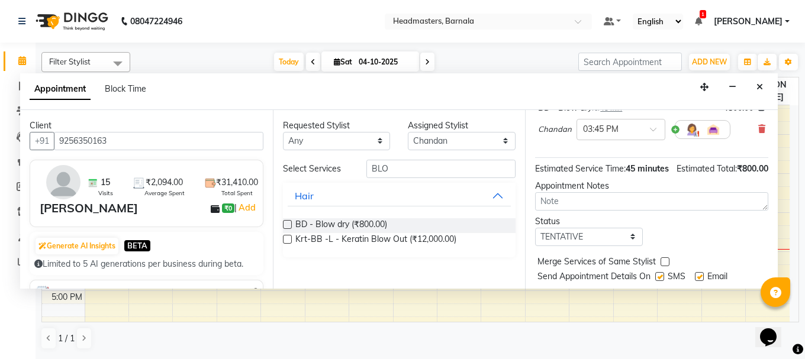
scroll to position [154, 0]
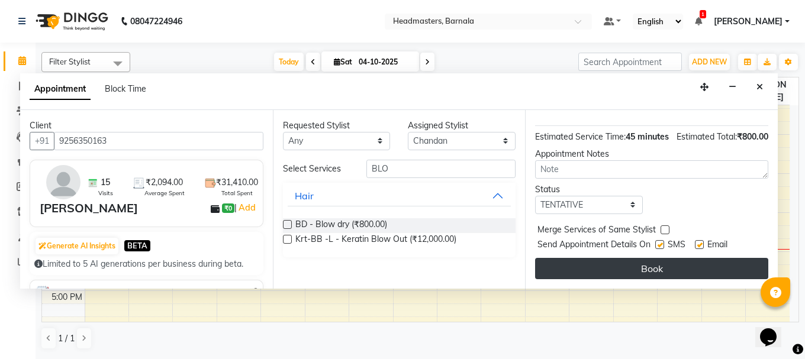
click at [593, 263] on button "Book" at bounding box center [651, 268] width 233 height 21
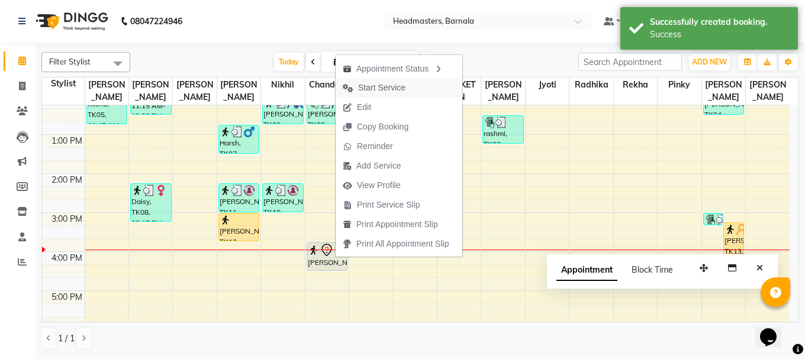
click at [411, 93] on span "Start Service" at bounding box center [373, 88] width 77 height 20
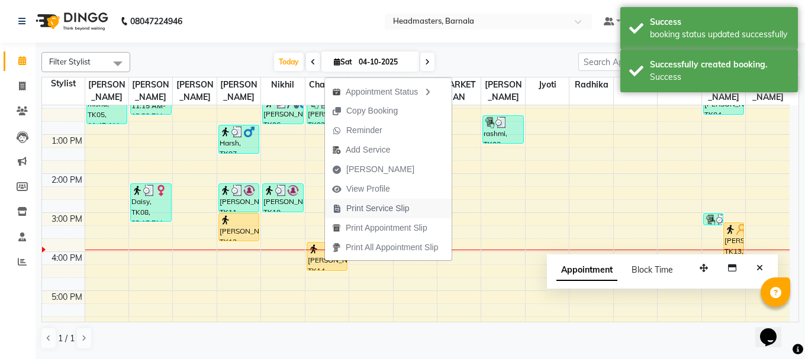
click at [364, 200] on span "Print Service Slip" at bounding box center [371, 209] width 92 height 20
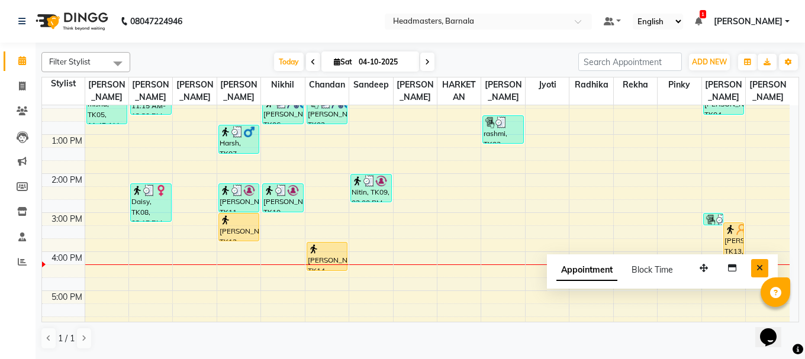
click at [758, 270] on icon "Close" at bounding box center [759, 268] width 7 height 8
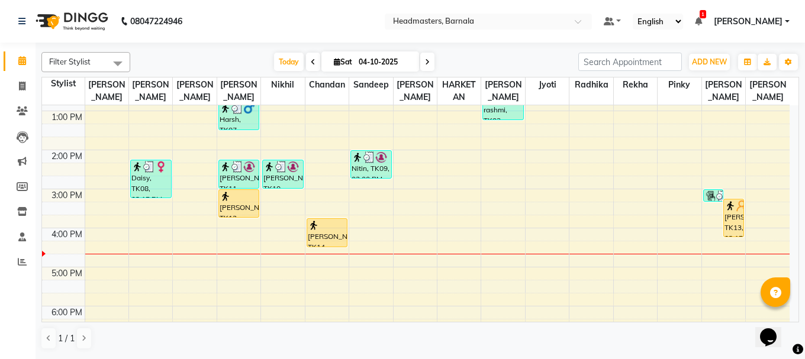
scroll to position [213, 0]
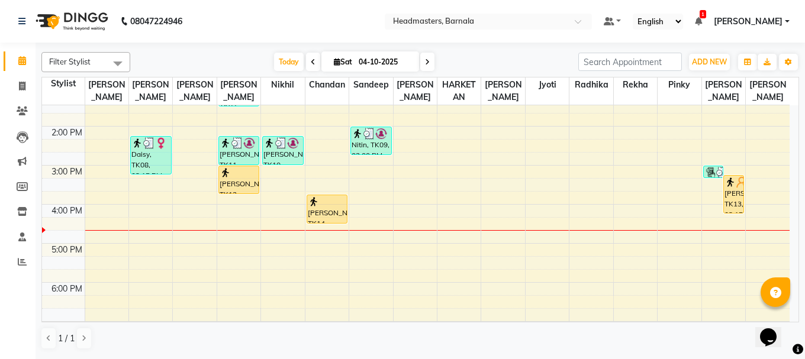
click at [380, 237] on div "8:00 AM 9:00 AM 10:00 AM 11:00 AM 12:00 PM 1:00 PM 2:00 PM 3:00 PM 4:00 PM 5:00…" at bounding box center [415, 145] width 747 height 507
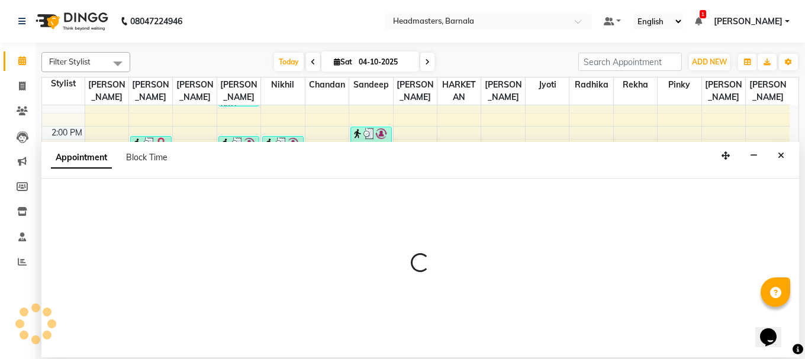
select select "71857"
select select "tentative"
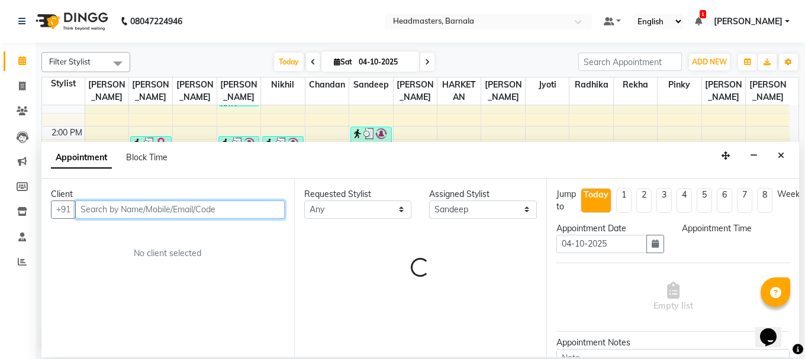
select select "1005"
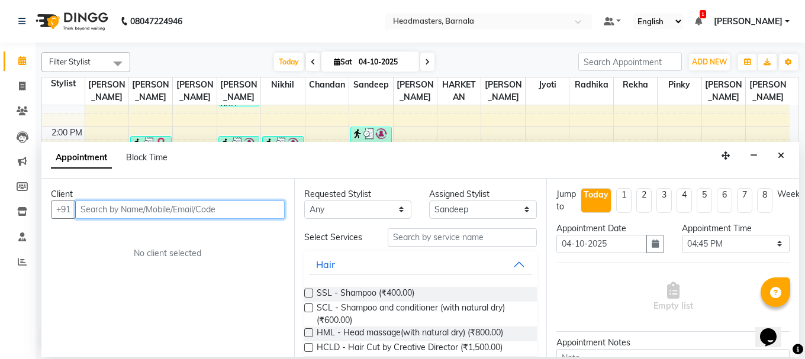
click at [143, 209] on input "text" at bounding box center [179, 210] width 209 height 18
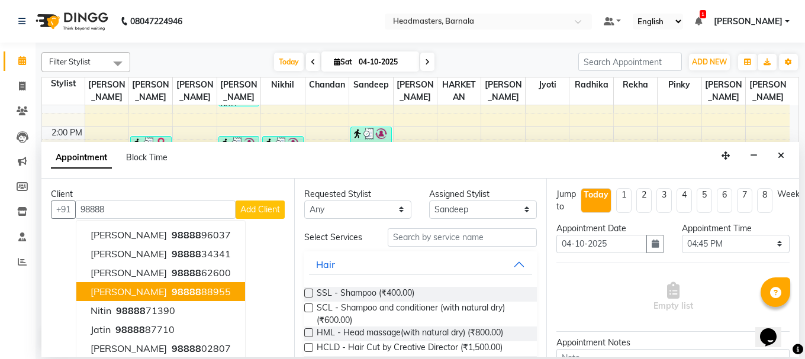
click at [294, 350] on div "Requested Stylist Any [PERSON_NAME] [PERSON_NAME] Jyoti [PERSON_NAME] [PERSON_N…" at bounding box center [420, 268] width 253 height 179
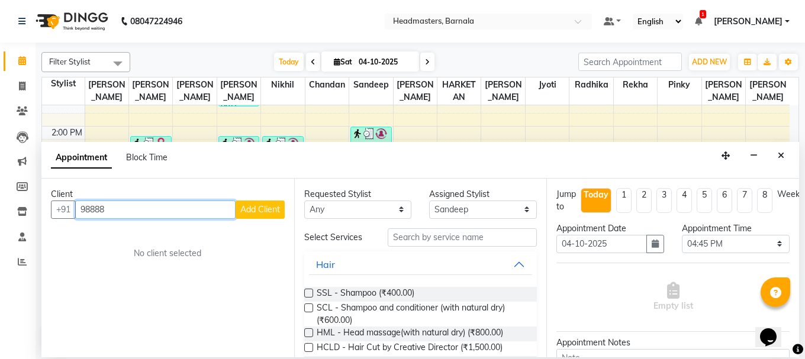
click at [140, 212] on input "98888" at bounding box center [155, 210] width 160 height 18
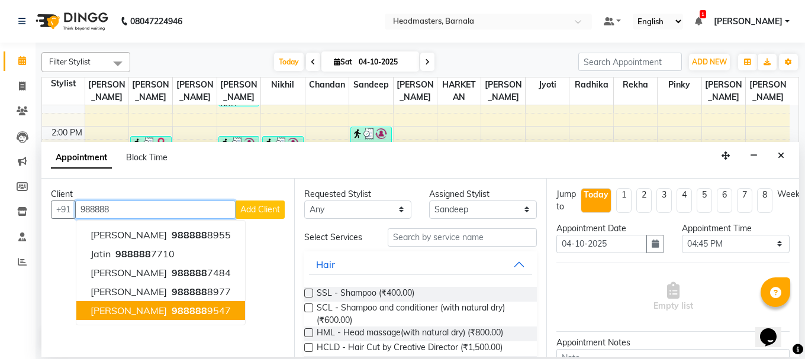
click at [172, 311] on span "988888" at bounding box center [189, 311] width 35 height 12
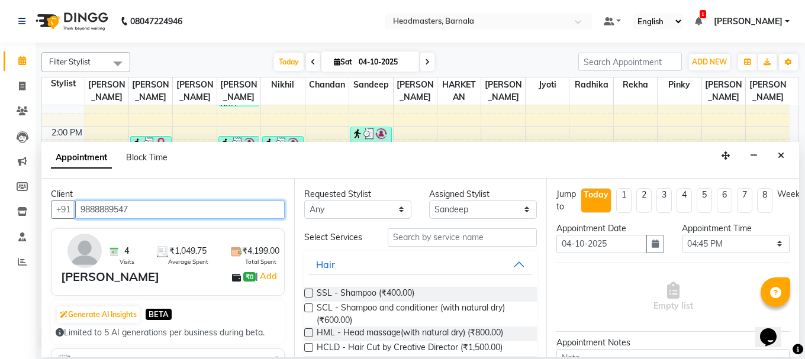
type input "9888889547"
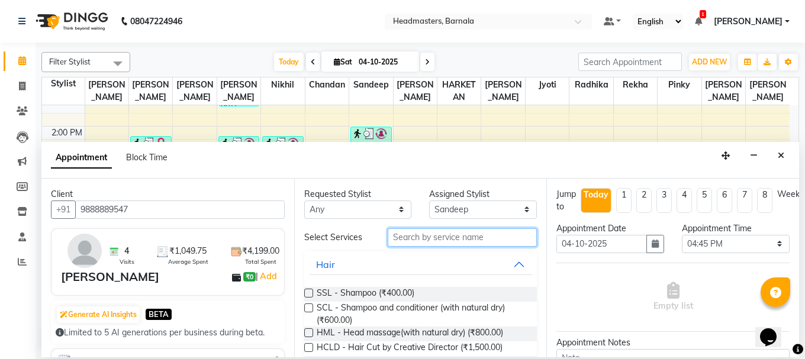
click at [483, 240] on input "text" at bounding box center [462, 237] width 149 height 18
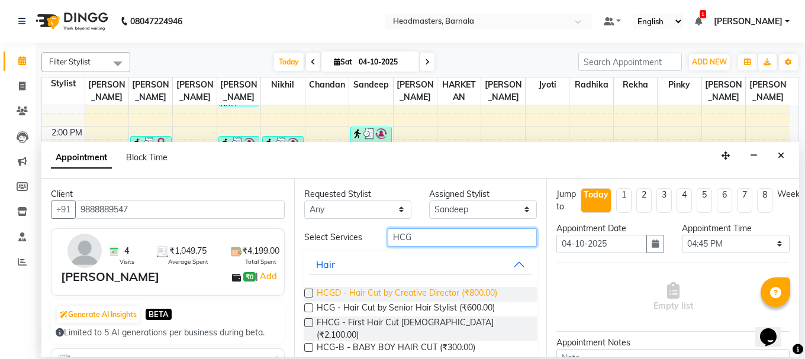
type input "HCG"
click at [422, 295] on span "HCGD - Hair Cut by Creative Director (₹800.00)" at bounding box center [407, 294] width 180 height 15
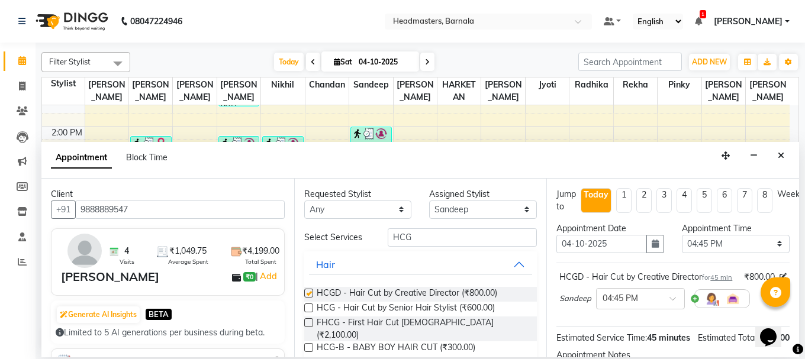
checkbox input "false"
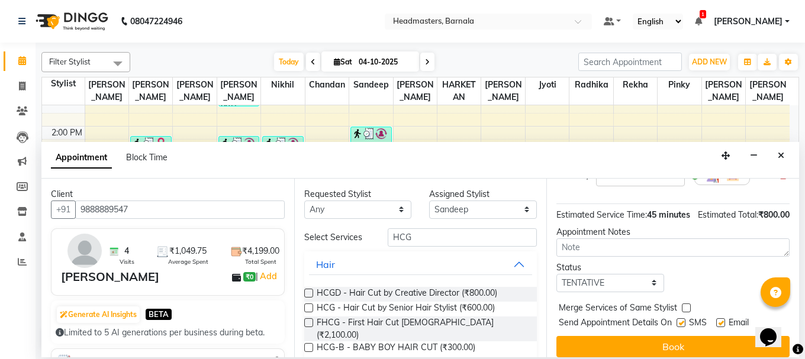
scroll to position [166, 0]
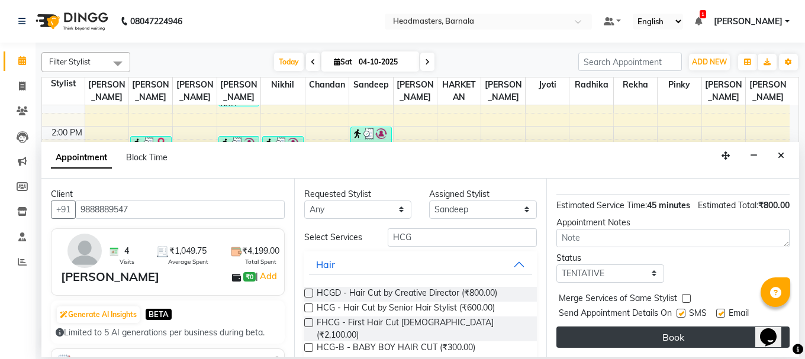
click at [671, 327] on button "Book" at bounding box center [672, 337] width 233 height 21
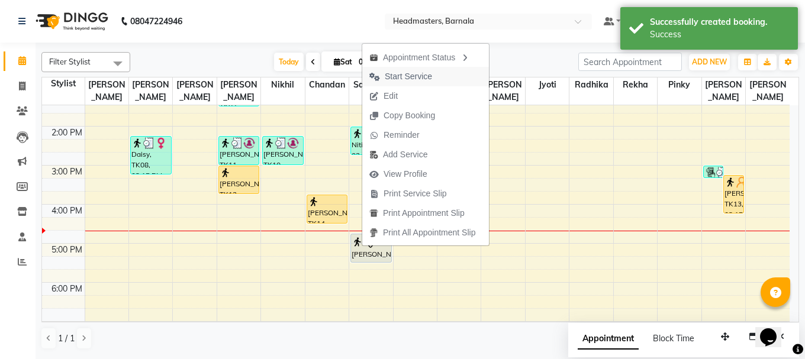
click at [415, 73] on span "Start Service" at bounding box center [408, 76] width 47 height 12
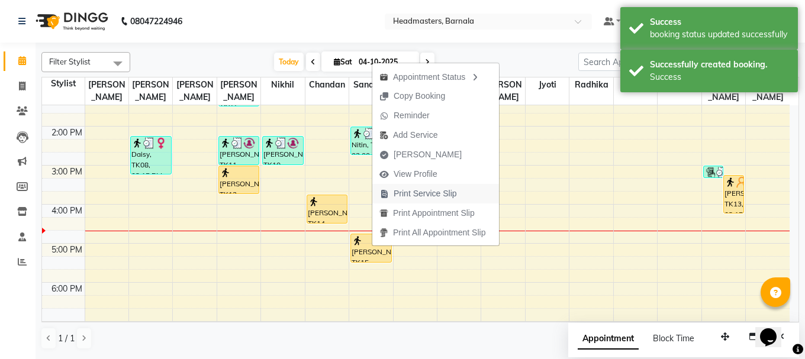
click at [417, 193] on span "Print Service Slip" at bounding box center [424, 194] width 63 height 12
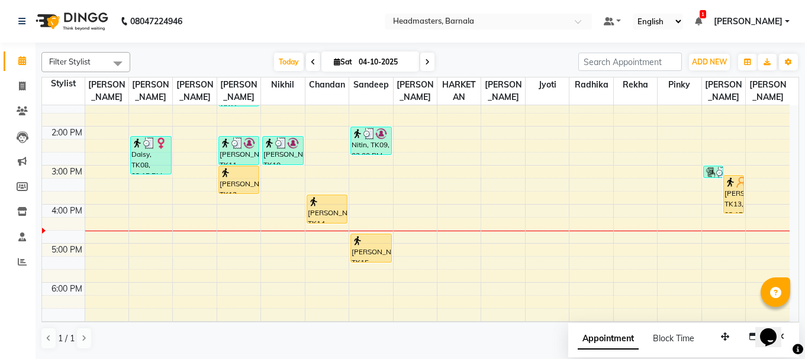
click at [685, 233] on div "8:00 AM 9:00 AM 10:00 AM 11:00 AM 12:00 PM 1:00 PM 2:00 PM 3:00 PM 4:00 PM 5:00…" at bounding box center [415, 145] width 747 height 507
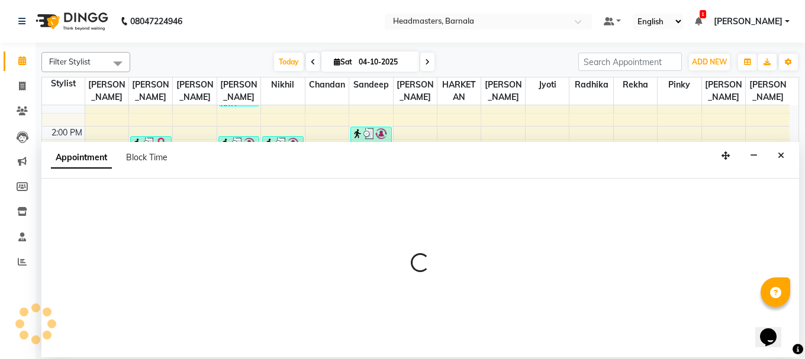
select select "71856"
select select "tentative"
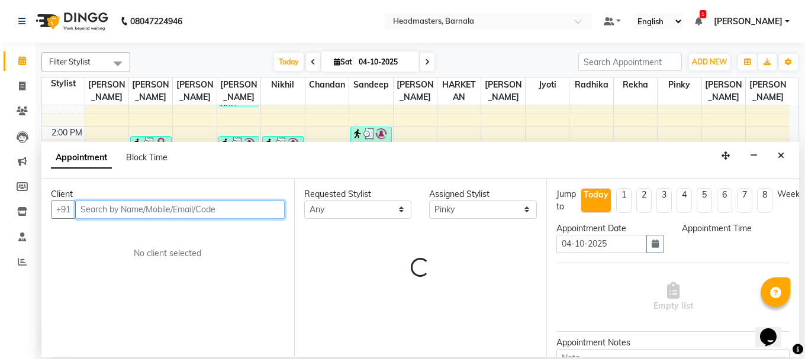
select select "1005"
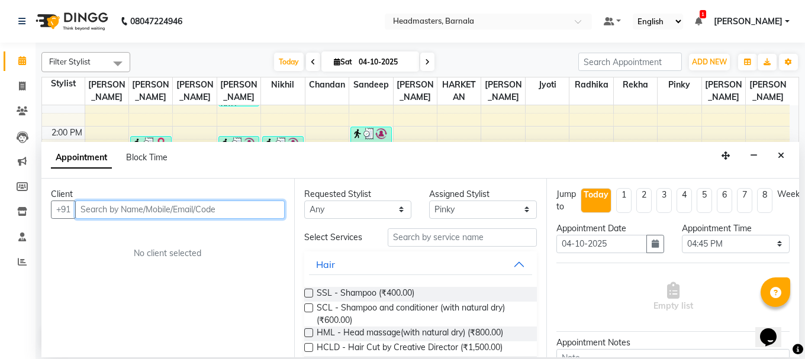
click at [182, 207] on input "text" at bounding box center [179, 210] width 209 height 18
type input "9417272091"
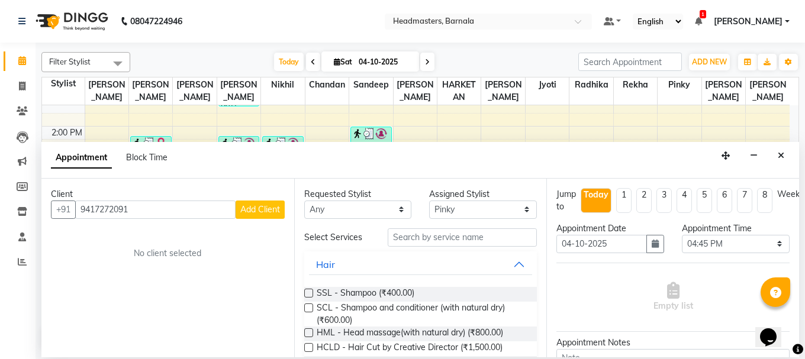
click at [277, 215] on button "Add Client" at bounding box center [259, 210] width 49 height 18
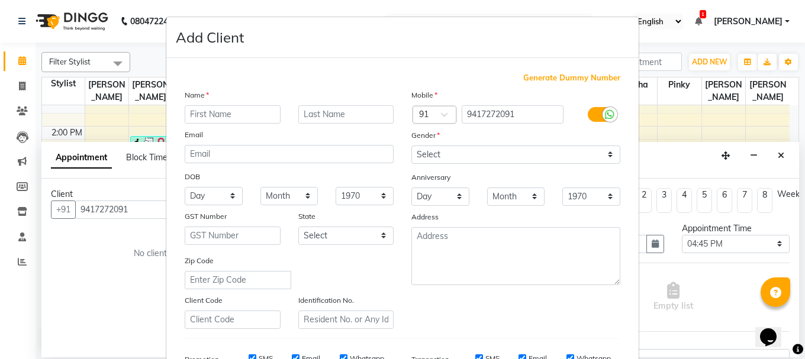
click at [249, 111] on input "text" at bounding box center [233, 114] width 96 height 18
type input "O"
type input ","
type input "m"
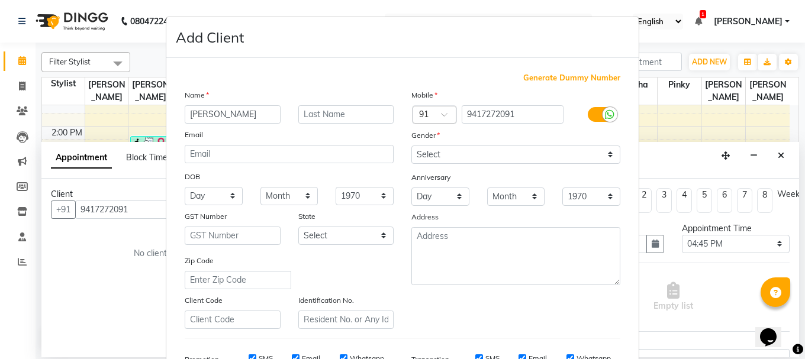
type input "[PERSON_NAME]"
click at [562, 158] on select "Select [DEMOGRAPHIC_DATA] [DEMOGRAPHIC_DATA] Other Prefer Not To Say" at bounding box center [515, 155] width 209 height 18
select select "[DEMOGRAPHIC_DATA]"
click at [411, 146] on select "Select [DEMOGRAPHIC_DATA] [DEMOGRAPHIC_DATA] Other Prefer Not To Say" at bounding box center [515, 155] width 209 height 18
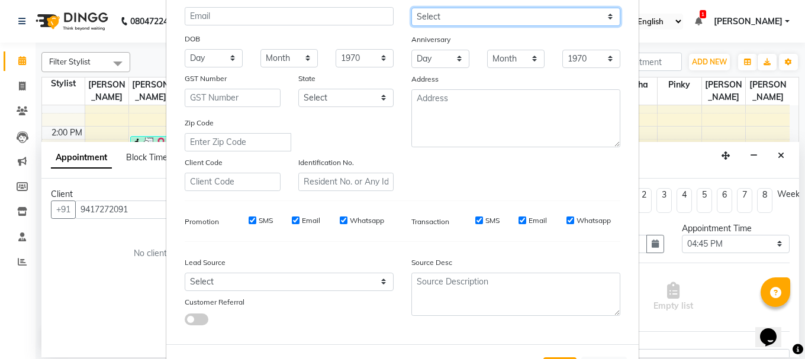
scroll to position [187, 0]
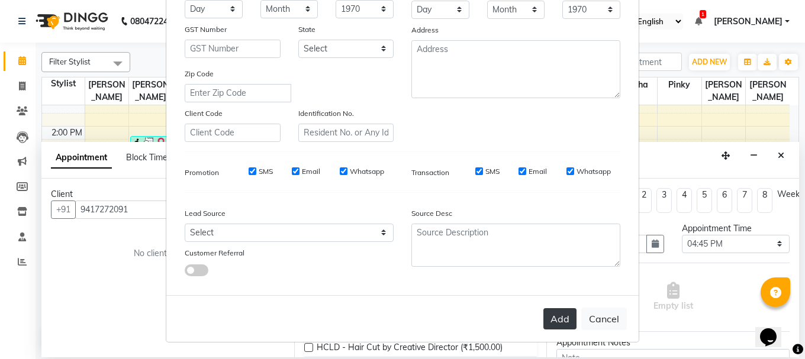
click at [553, 319] on button "Add" at bounding box center [559, 318] width 33 height 21
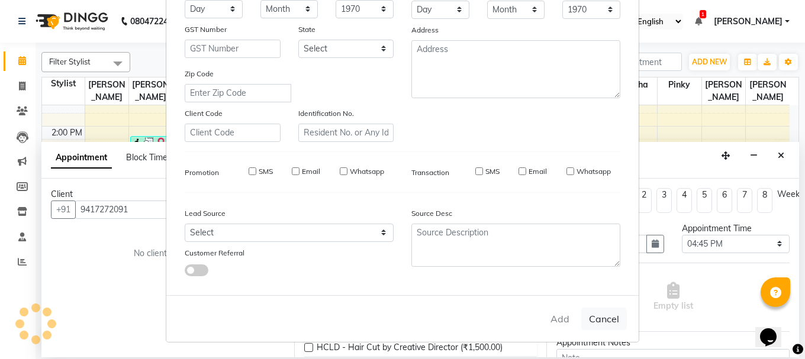
select select
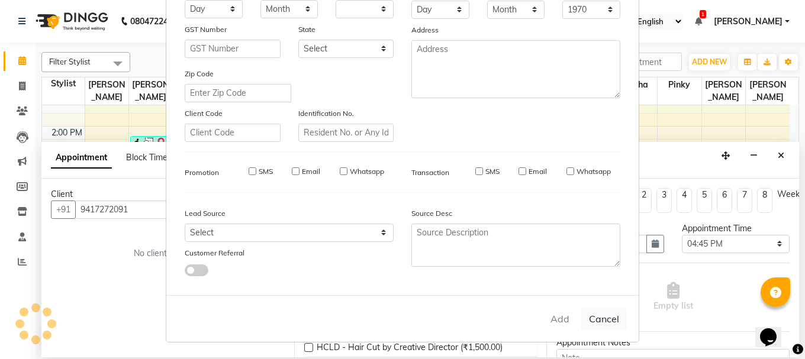
select select
checkbox input "false"
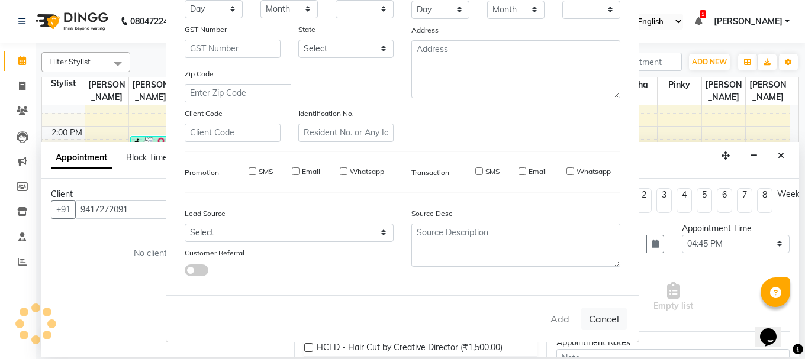
checkbox input "false"
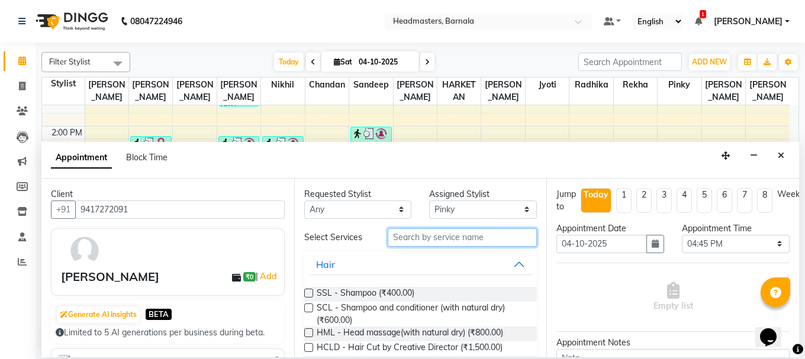
click at [453, 233] on input "text" at bounding box center [462, 237] width 149 height 18
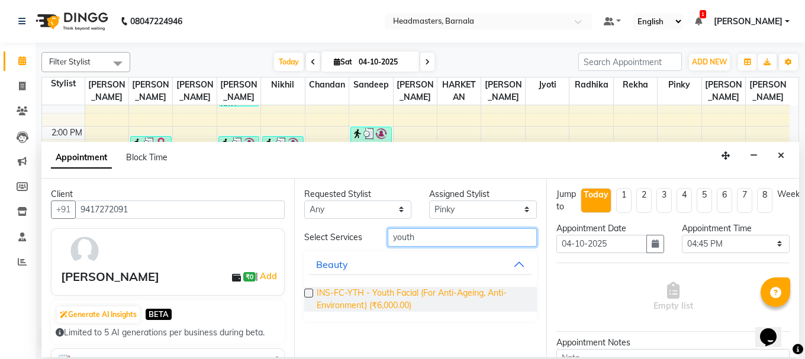
type input "youth"
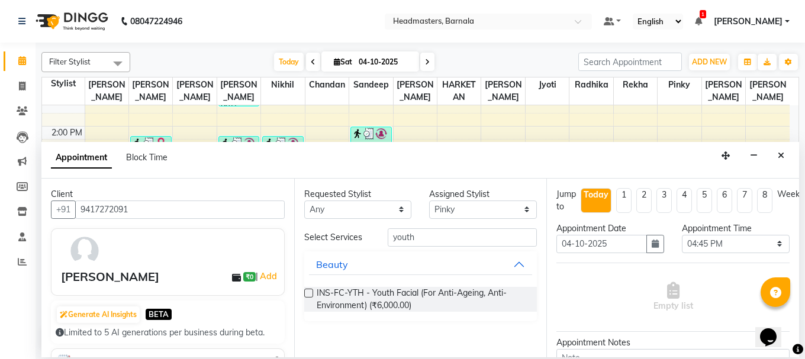
drag, startPoint x: 423, startPoint y: 301, endPoint x: 498, endPoint y: 324, distance: 78.6
click at [425, 301] on span "INS-FC-YTH - Youth Facial (For Anti-Ageing, Anti-Environment) (₹6,000.00)" at bounding box center [422, 299] width 211 height 25
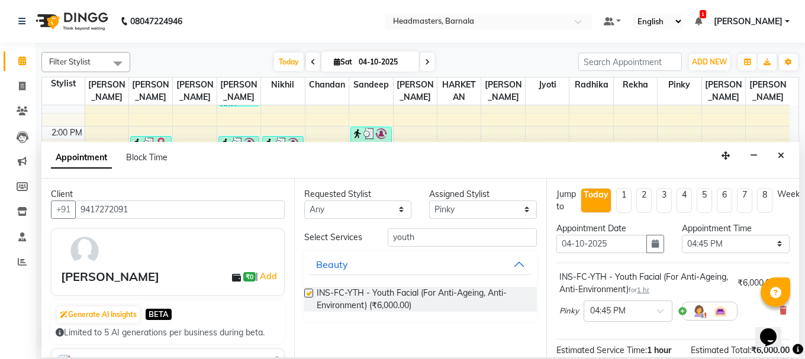
checkbox input "false"
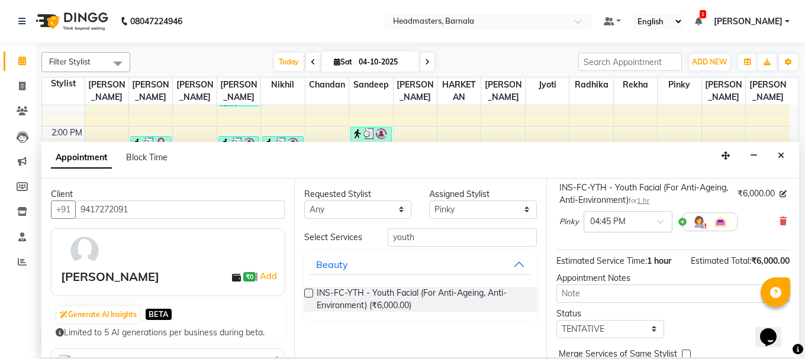
scroll to position [154, 0]
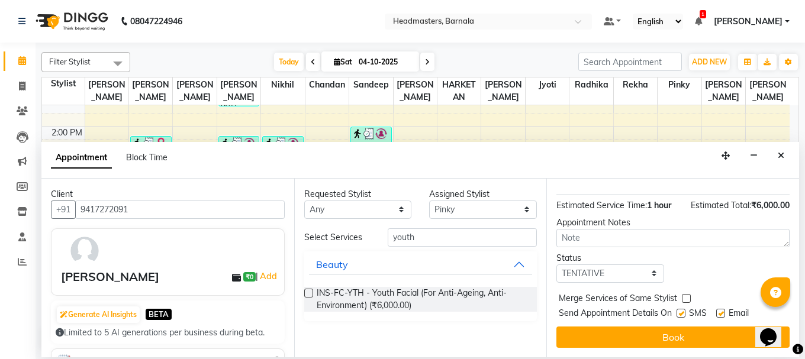
click at [666, 327] on button "Book" at bounding box center [672, 337] width 233 height 21
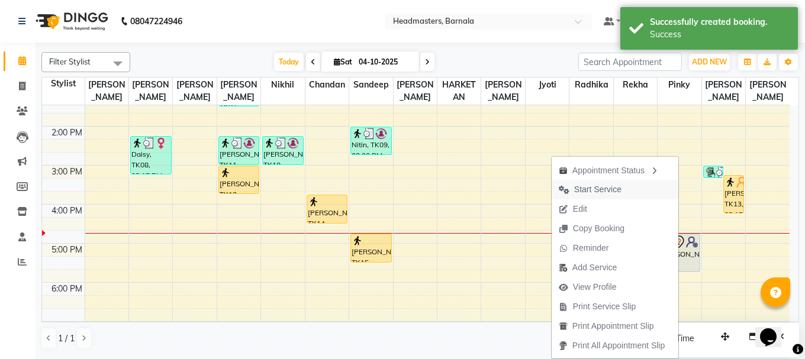
drag, startPoint x: 619, startPoint y: 190, endPoint x: 640, endPoint y: 217, distance: 33.7
click at [619, 190] on span "Start Service" at bounding box center [589, 190] width 77 height 20
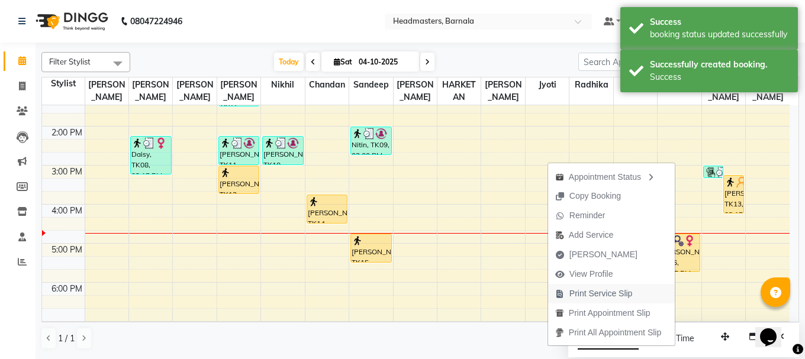
click at [634, 296] on span "Print Service Slip" at bounding box center [594, 294] width 92 height 20
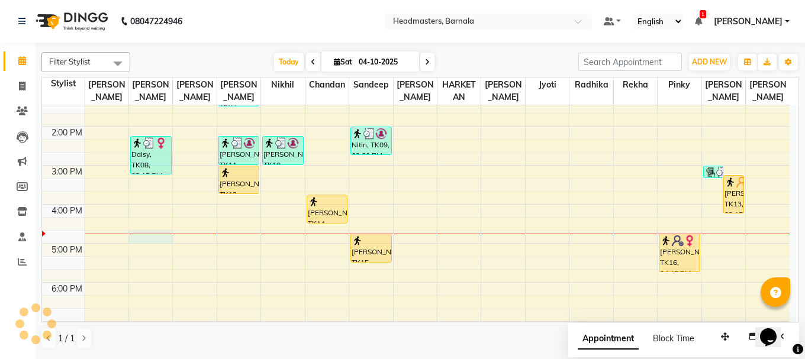
click at [152, 235] on div "8:00 AM 9:00 AM 10:00 AM 11:00 AM 12:00 PM 1:00 PM 2:00 PM 3:00 PM 4:00 PM 5:00…" at bounding box center [415, 145] width 747 height 507
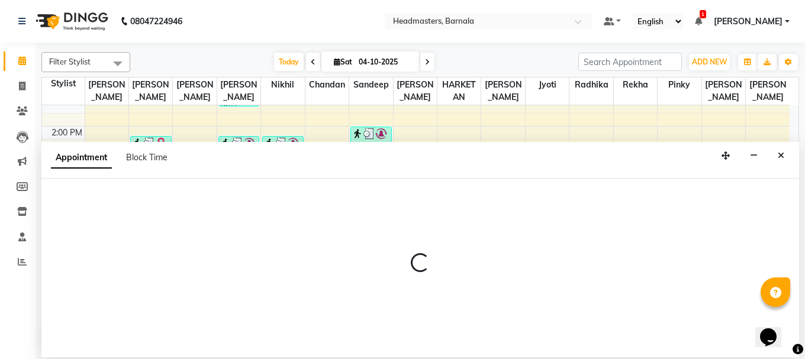
select select "67275"
select select "1005"
select select "tentative"
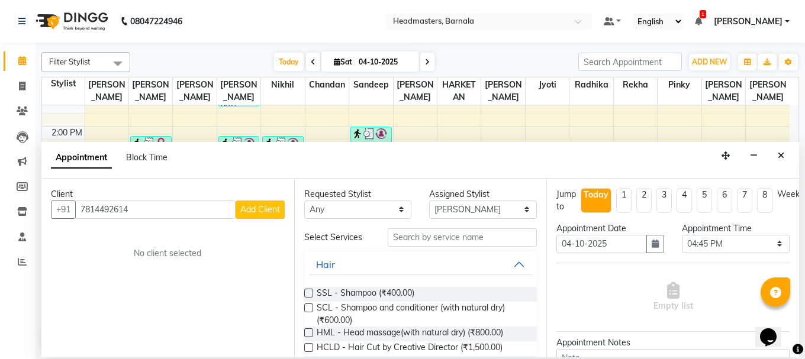
type input "7814492614"
click at [248, 209] on span "Add Client" at bounding box center [260, 209] width 40 height 11
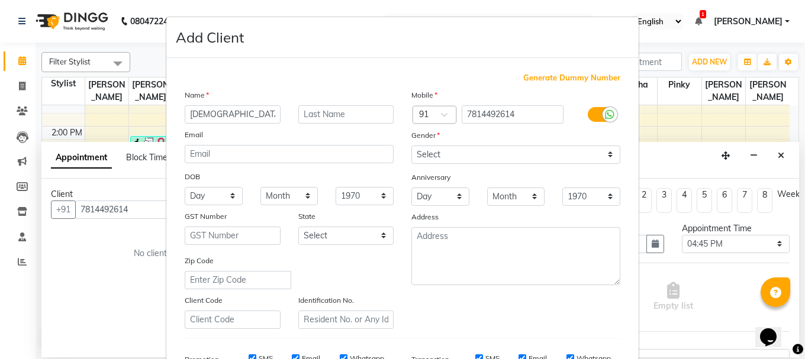
type input "[DEMOGRAPHIC_DATA]"
click at [337, 107] on input "text" at bounding box center [346, 114] width 96 height 18
type input "Priya"
click at [493, 158] on select "Select [DEMOGRAPHIC_DATA] [DEMOGRAPHIC_DATA] Other Prefer Not To Say" at bounding box center [515, 155] width 209 height 18
select select "[DEMOGRAPHIC_DATA]"
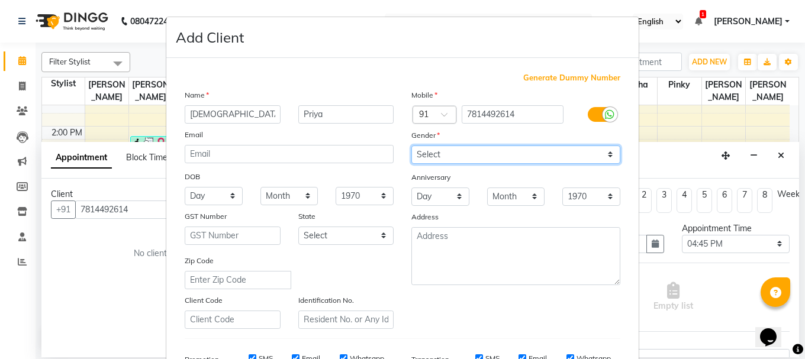
click at [411, 146] on select "Select [DEMOGRAPHIC_DATA] [DEMOGRAPHIC_DATA] Other Prefer Not To Say" at bounding box center [515, 155] width 209 height 18
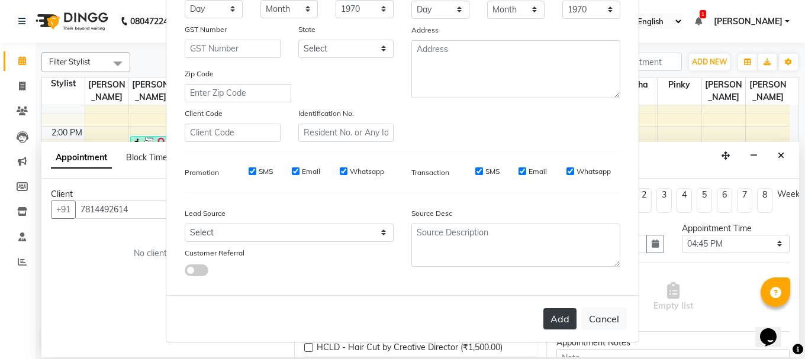
click at [562, 319] on button "Add" at bounding box center [559, 318] width 33 height 21
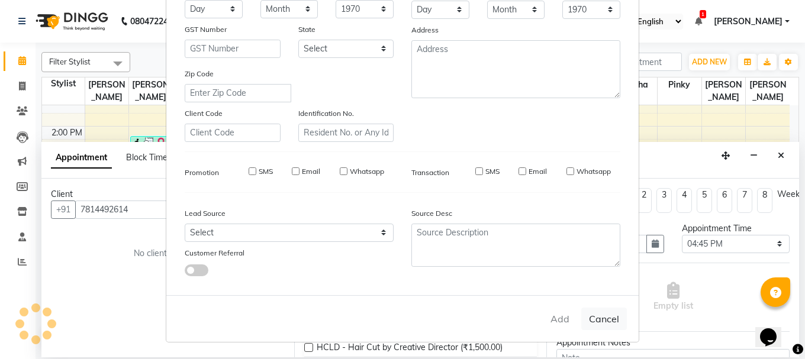
select select
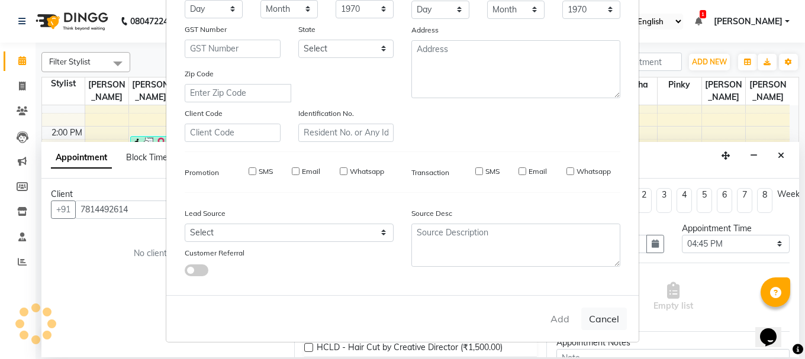
select select
checkbox input "false"
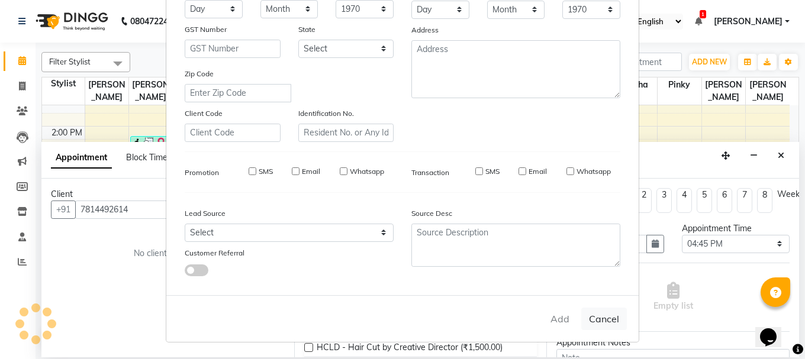
checkbox input "false"
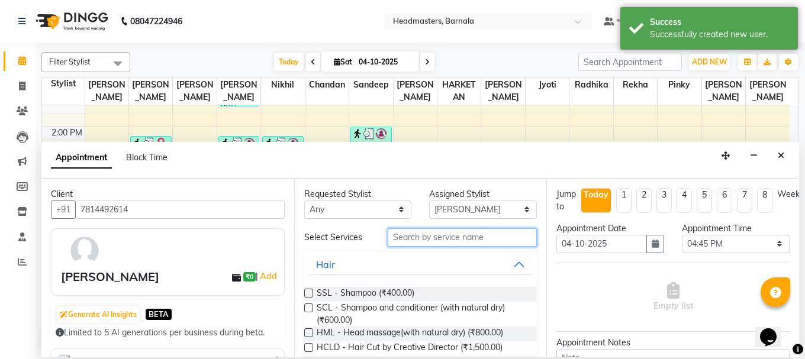
click at [432, 242] on input "text" at bounding box center [462, 237] width 149 height 18
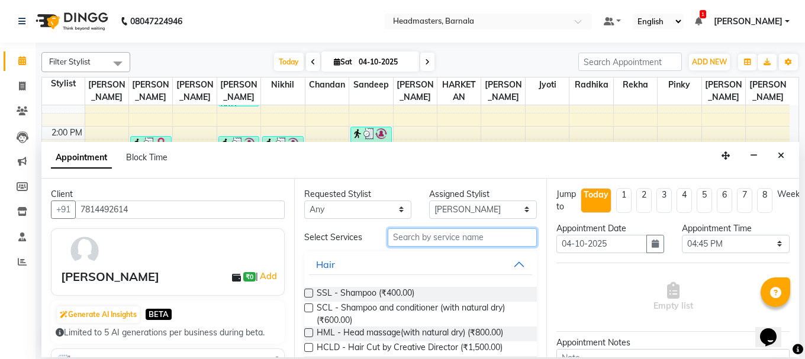
click at [425, 240] on input "text" at bounding box center [462, 237] width 149 height 18
click at [450, 234] on input "text" at bounding box center [462, 237] width 149 height 18
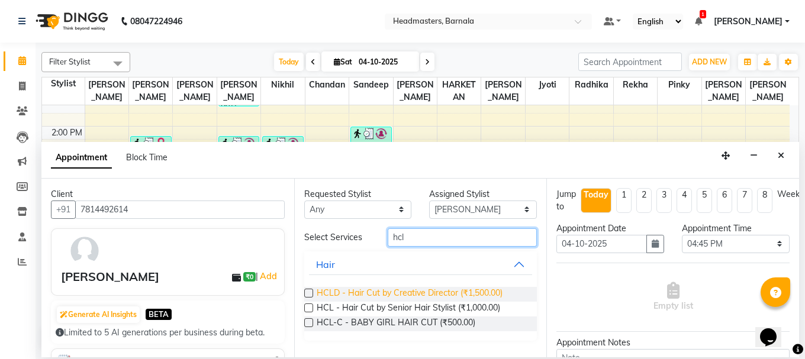
type input "hcl"
click at [432, 294] on span "HCLD - Hair Cut by Creative Director (₹1,500.00)" at bounding box center [410, 294] width 186 height 15
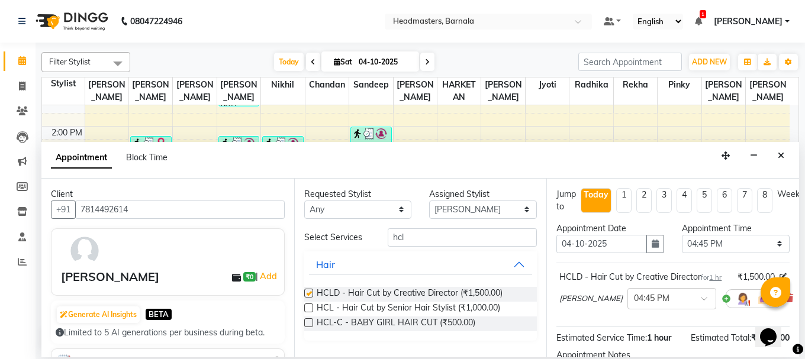
checkbox input "false"
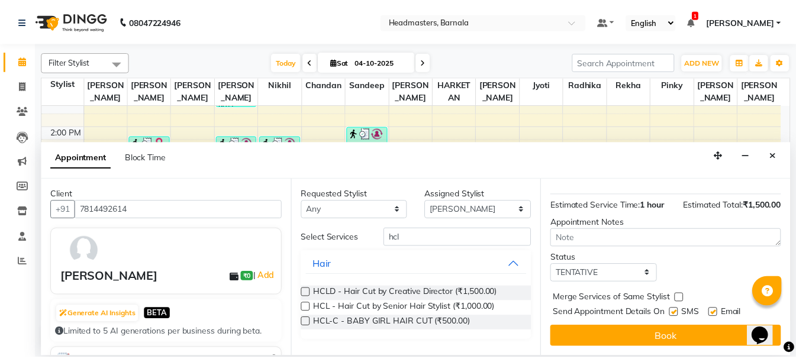
scroll to position [154, 0]
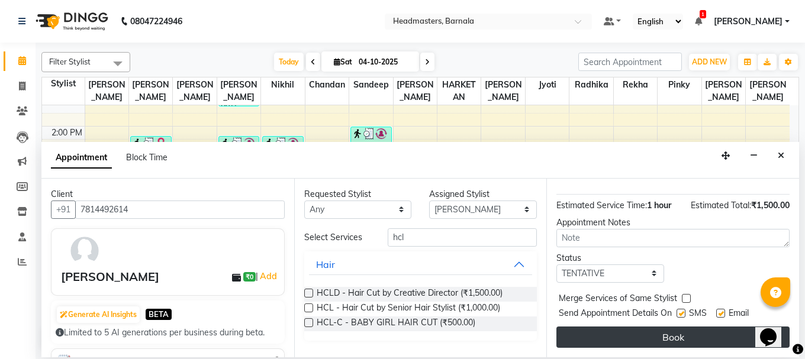
click at [678, 331] on button "Book" at bounding box center [672, 337] width 233 height 21
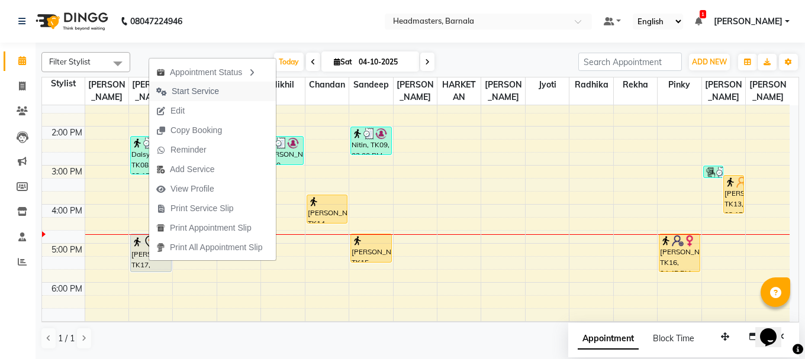
click at [195, 84] on span "Start Service" at bounding box center [187, 92] width 77 height 20
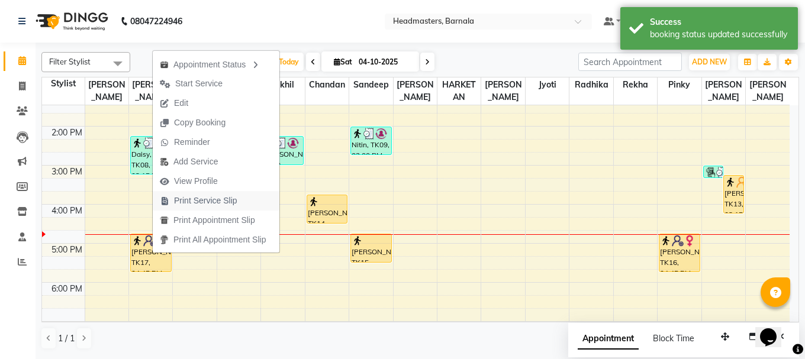
click at [208, 197] on span "Print Service Slip" at bounding box center [205, 201] width 63 height 12
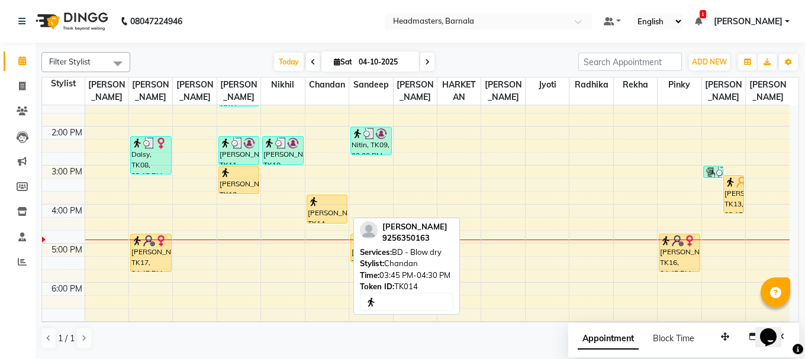
click at [341, 208] on div "[PERSON_NAME], TK14, 03:45 PM-04:30 PM, BD - Blow dry" at bounding box center [327, 209] width 40 height 28
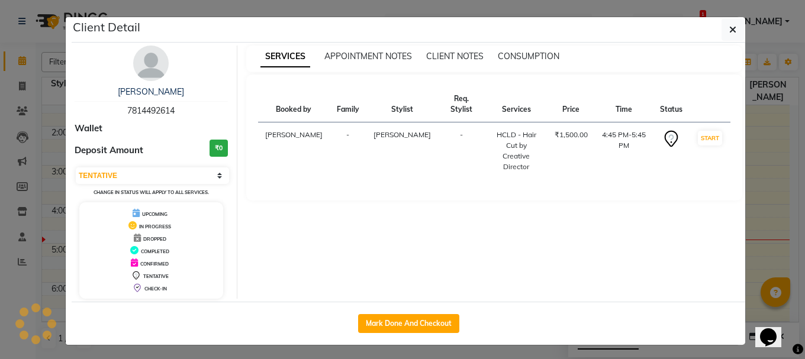
select select "1"
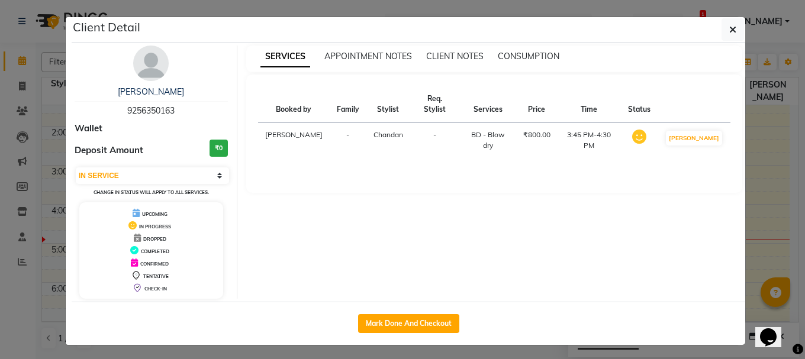
drag, startPoint x: 429, startPoint y: 327, endPoint x: 438, endPoint y: 325, distance: 9.5
click at [430, 326] on button "Mark Done And Checkout" at bounding box center [408, 323] width 101 height 19
select select "service"
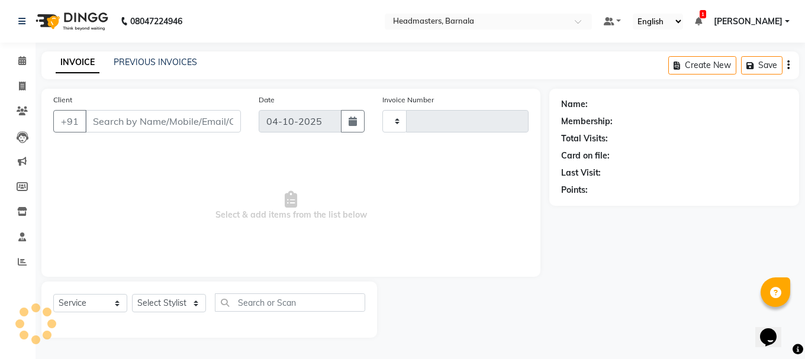
type input "4980"
select select "7526"
type input "9256350163"
select select "67280"
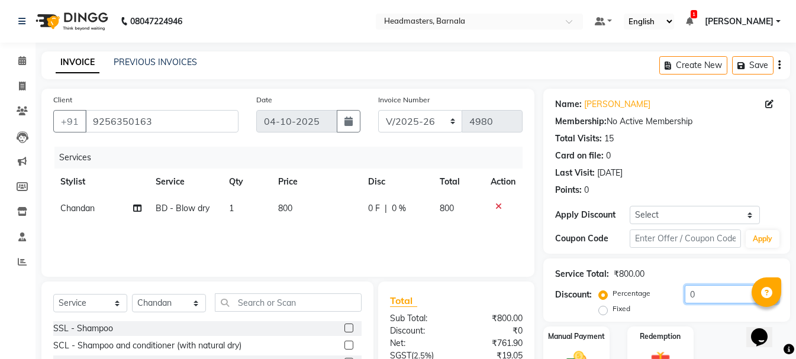
drag, startPoint x: 1502, startPoint y: 621, endPoint x: 764, endPoint y: 330, distance: 793.1
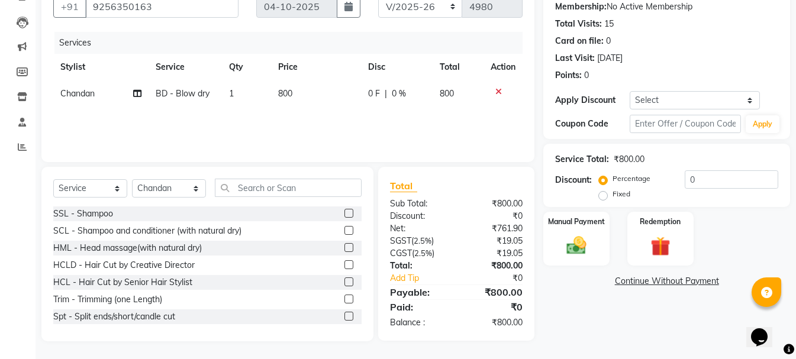
click at [612, 194] on label "Fixed" at bounding box center [621, 194] width 18 height 11
click at [602, 194] on input "Fixed" at bounding box center [605, 194] width 8 height 8
radio input "true"
click at [705, 176] on input "0" at bounding box center [730, 179] width 93 height 18
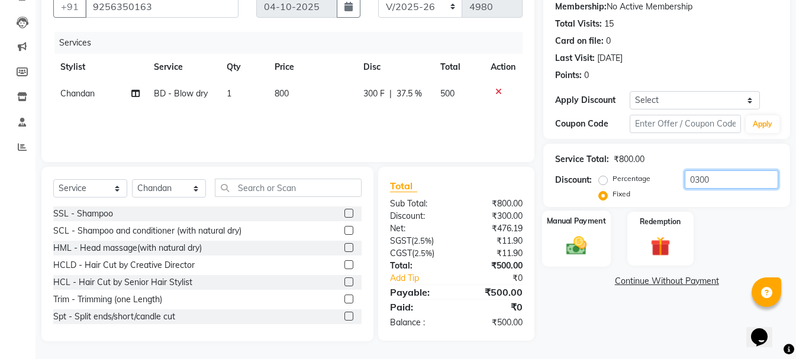
type input "0300"
click at [568, 231] on div "Manual Payment" at bounding box center [576, 239] width 69 height 56
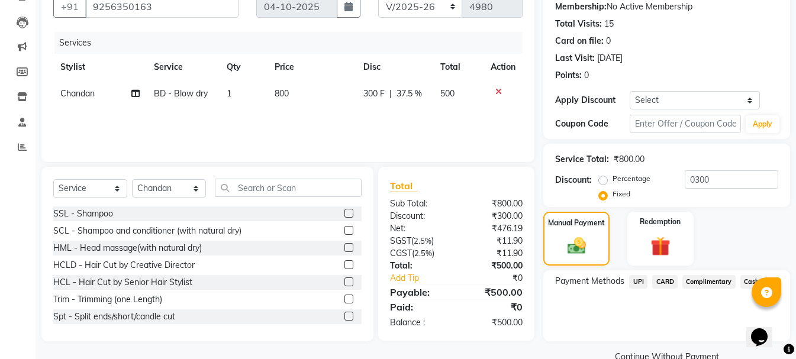
scroll to position [138, 0]
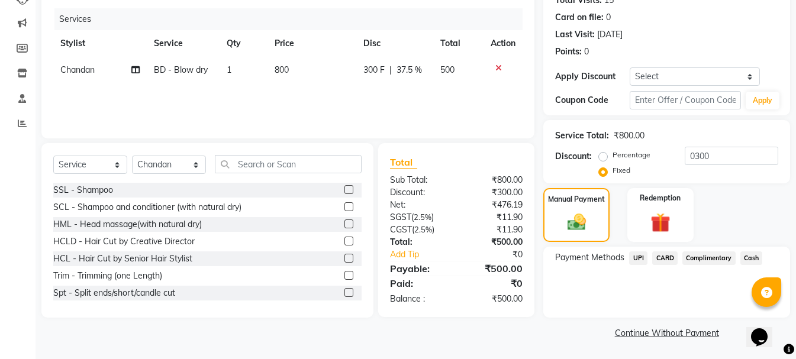
click at [750, 258] on span "Cash" at bounding box center [751, 258] width 22 height 14
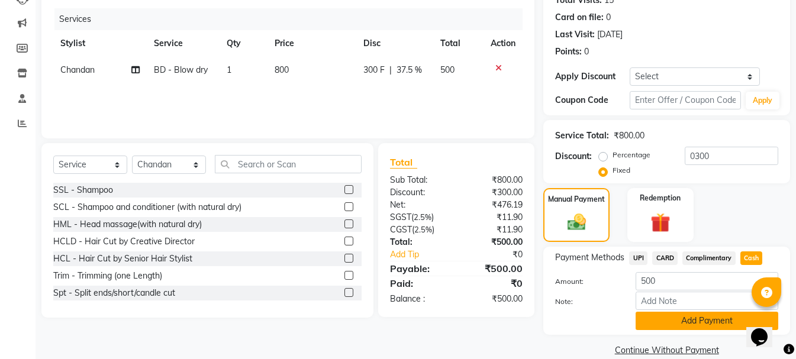
scroll to position [156, 0]
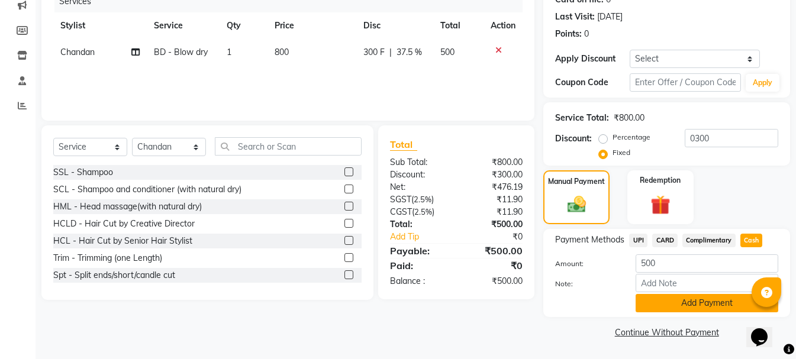
click at [683, 296] on button "Add Payment" at bounding box center [706, 303] width 143 height 18
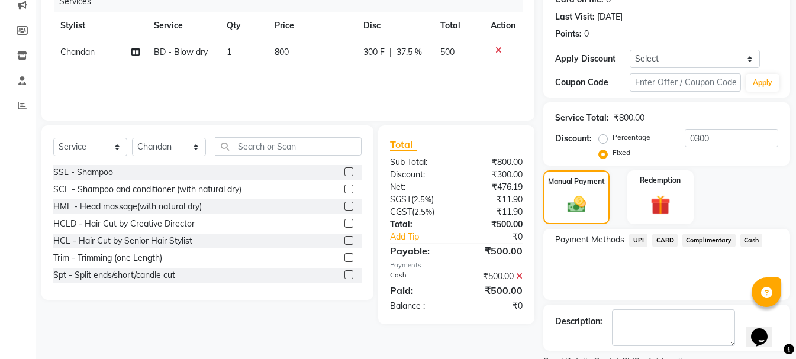
scroll to position [206, 0]
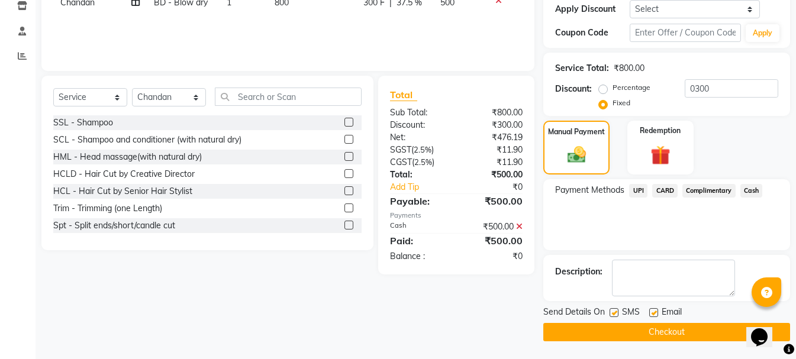
click at [689, 331] on button "Checkout" at bounding box center [666, 332] width 247 height 18
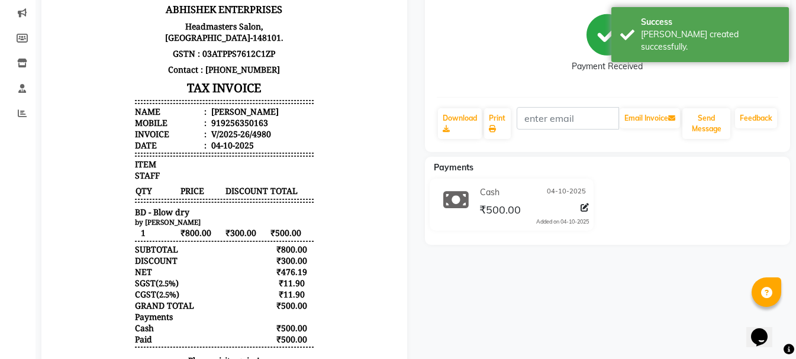
scroll to position [166, 0]
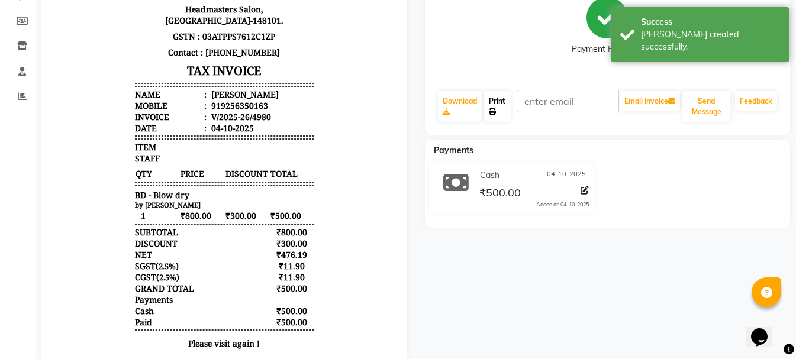
click at [498, 111] on link "Print" at bounding box center [497, 106] width 27 height 31
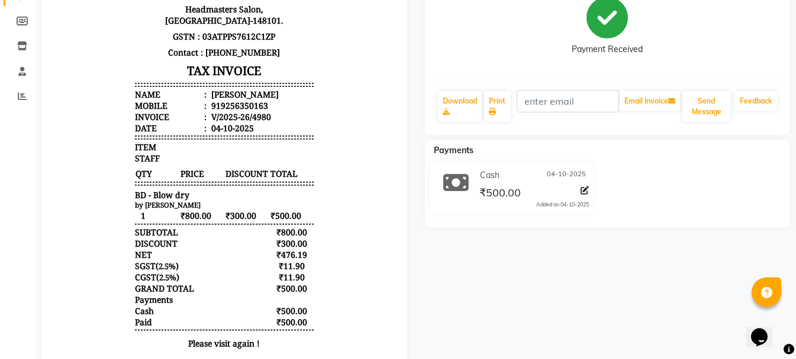
select select "service"
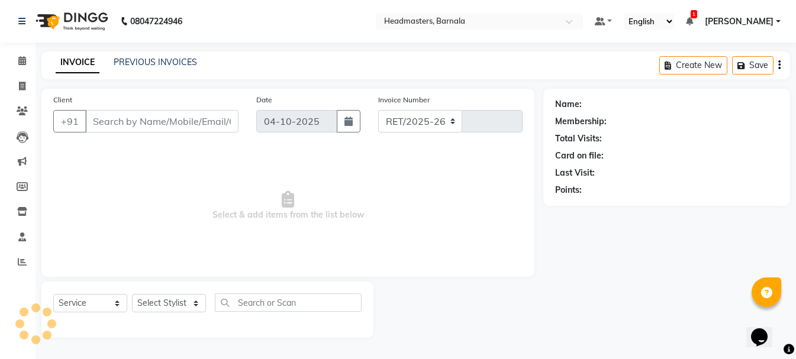
select select "7526"
type input "4981"
type input "9256350163"
select select "67280"
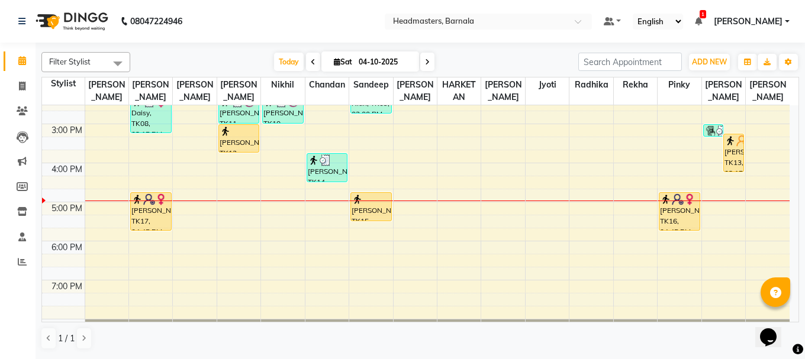
scroll to position [243, 0]
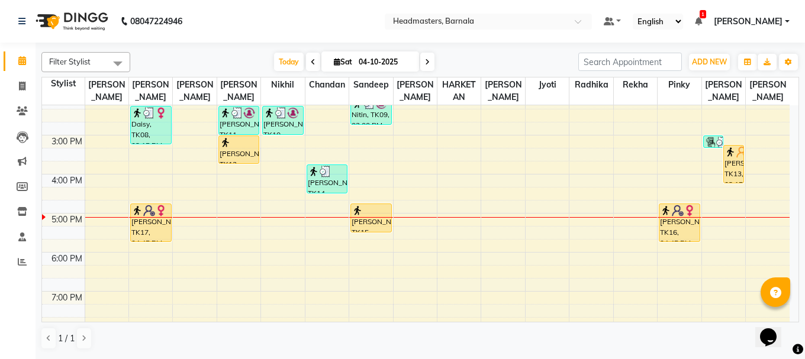
click at [333, 221] on div "8:00 AM 9:00 AM 10:00 AM 11:00 AM 12:00 PM 1:00 PM 2:00 PM 3:00 PM 4:00 PM 5:00…" at bounding box center [415, 115] width 747 height 507
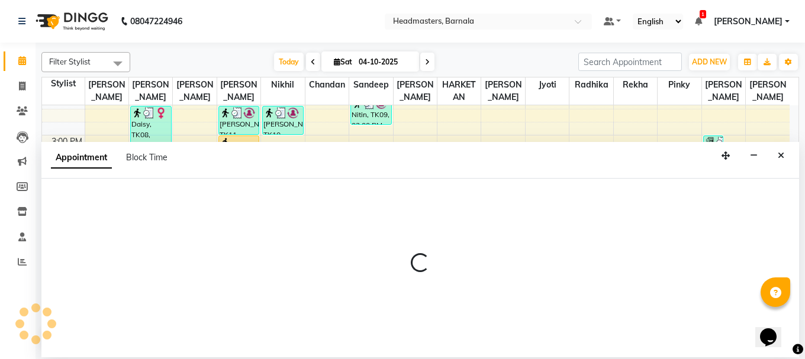
select select "67280"
select select "1020"
select select "tentative"
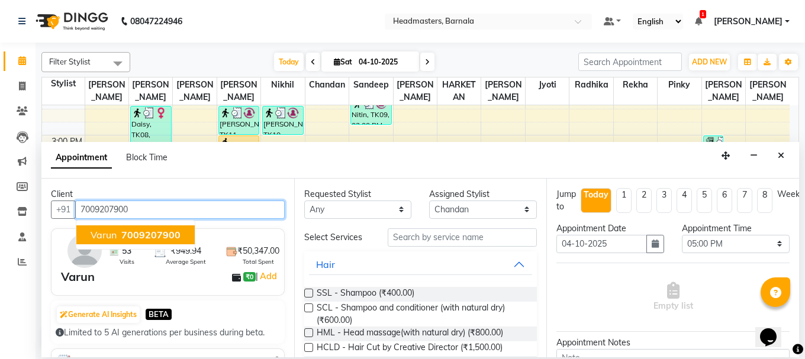
click at [113, 229] on span "Varun" at bounding box center [104, 235] width 26 height 12
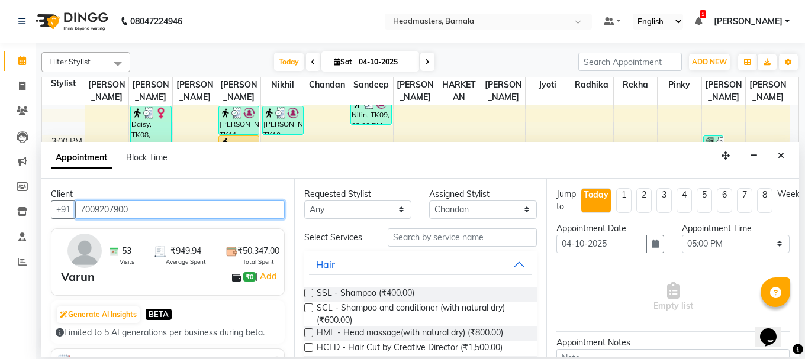
type input "7009207900"
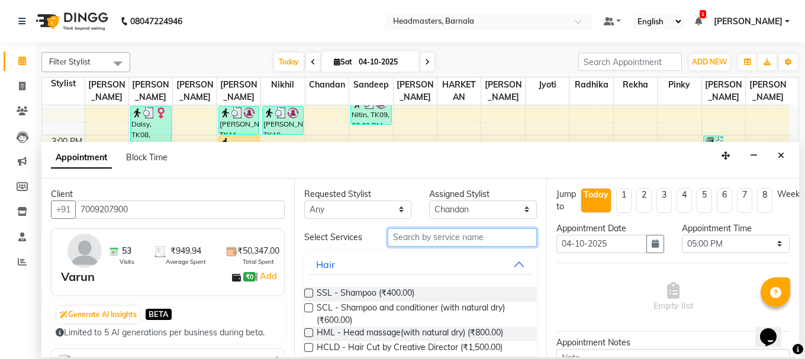
click at [458, 237] on input "text" at bounding box center [462, 237] width 149 height 18
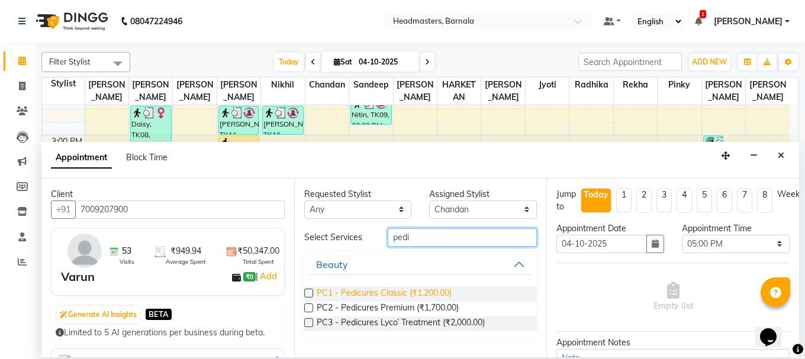
type input "pedi"
click at [434, 290] on span "PC1 - Pedicures Classic (₹1,200.00)" at bounding box center [384, 294] width 135 height 15
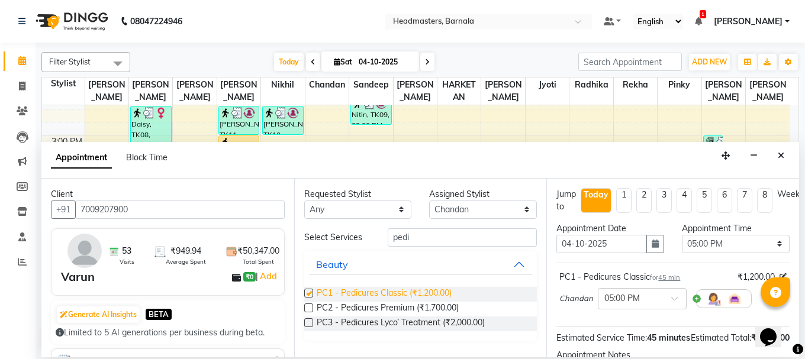
checkbox input "false"
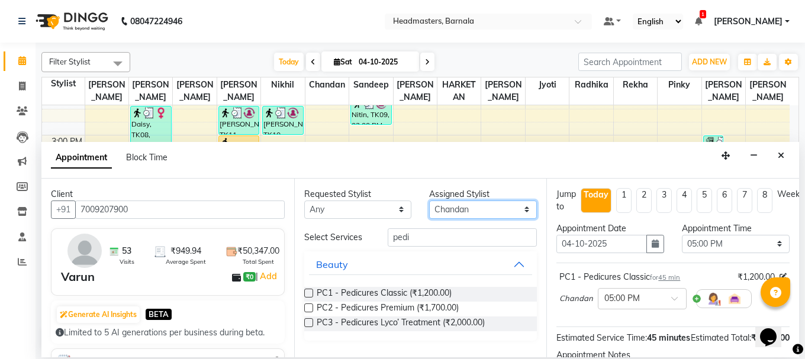
click at [524, 207] on select "Select [PERSON_NAME] [PERSON_NAME] Jyoti [PERSON_NAME] [PERSON_NAME] Nikhil [PE…" at bounding box center [483, 210] width 108 height 18
select select "67279"
click at [429, 201] on select "Select [PERSON_NAME] [PERSON_NAME] Jyoti [PERSON_NAME] [PERSON_NAME] Nikhil [PE…" at bounding box center [483, 210] width 108 height 18
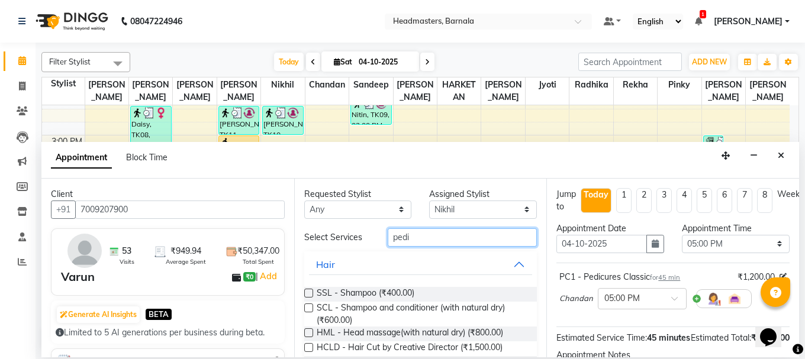
drag, startPoint x: 423, startPoint y: 242, endPoint x: 224, endPoint y: 279, distance: 202.1
click at [224, 279] on div "Client +91 7009207900 53 Visits ₹949.94 Average Spent ₹50,347.00 Total Spent Am…" at bounding box center [419, 268] width 757 height 179
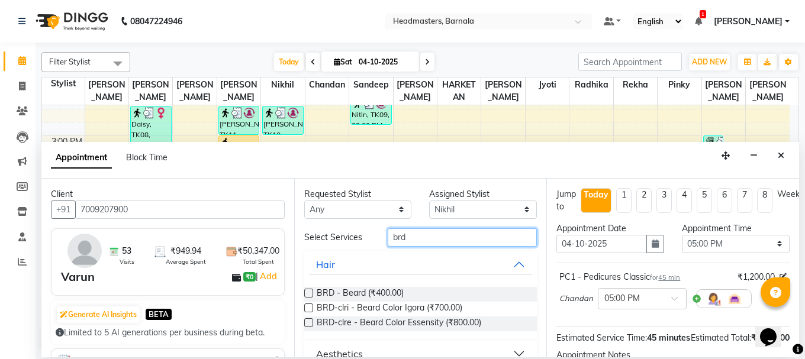
type input "brd"
click at [362, 285] on div "BRD - [PERSON_NAME] (₹400.00) BRD-clri - [PERSON_NAME] Color Igora (₹700.00) BR…" at bounding box center [420, 308] width 233 height 63
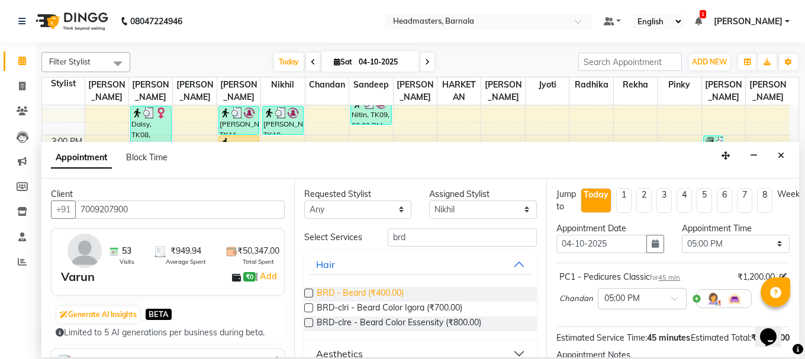
click at [362, 287] on span "BRD - Beard (₹400.00)" at bounding box center [360, 294] width 87 height 15
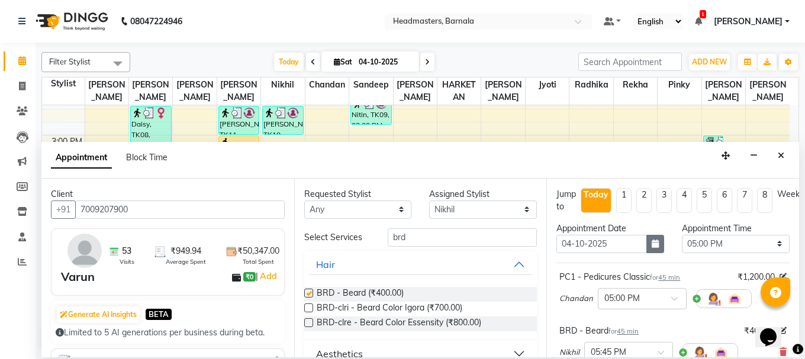
checkbox input "false"
click at [489, 205] on select "Select [PERSON_NAME] [PERSON_NAME] Jyoti [PERSON_NAME] [PERSON_NAME] Nikhil [PE…" at bounding box center [483, 210] width 108 height 18
select select "67280"
click at [429, 201] on select "Select [PERSON_NAME] [PERSON_NAME] Jyoti [PERSON_NAME] [PERSON_NAME] Nikhil [PE…" at bounding box center [483, 210] width 108 height 18
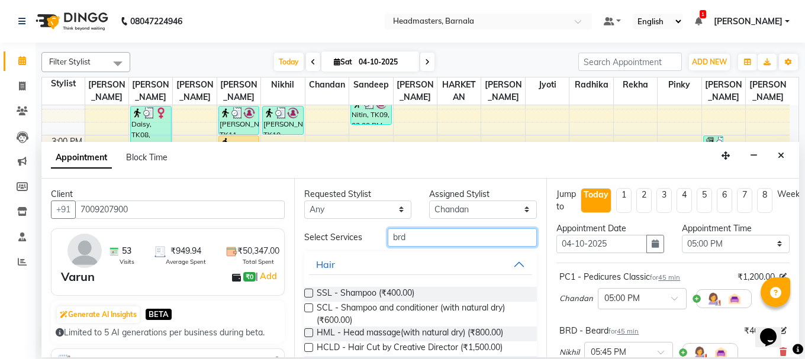
drag, startPoint x: 424, startPoint y: 238, endPoint x: 377, endPoint y: 250, distance: 48.2
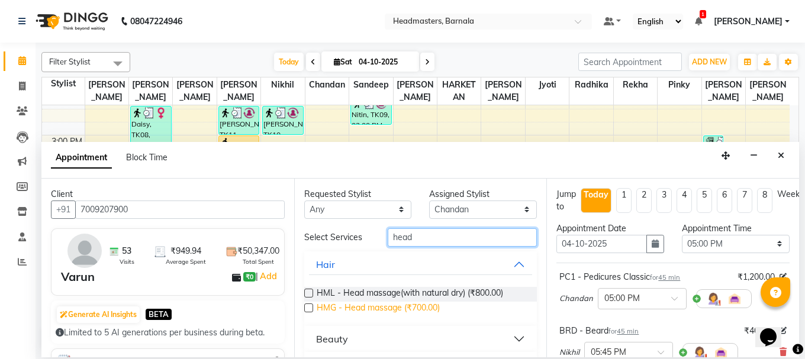
type input "head"
click at [367, 307] on span "HMG - Head massage (₹700.00)" at bounding box center [378, 309] width 123 height 15
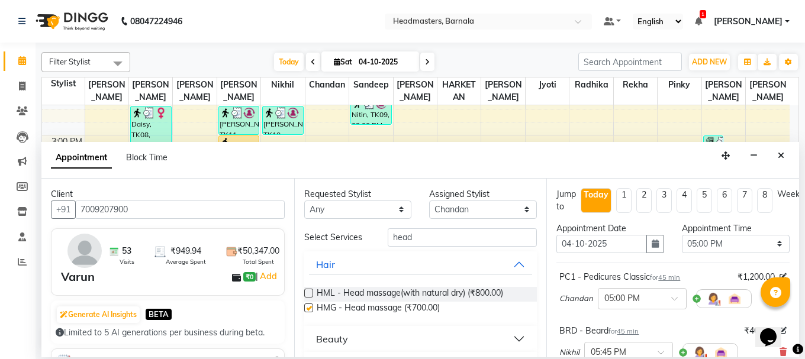
checkbox input "false"
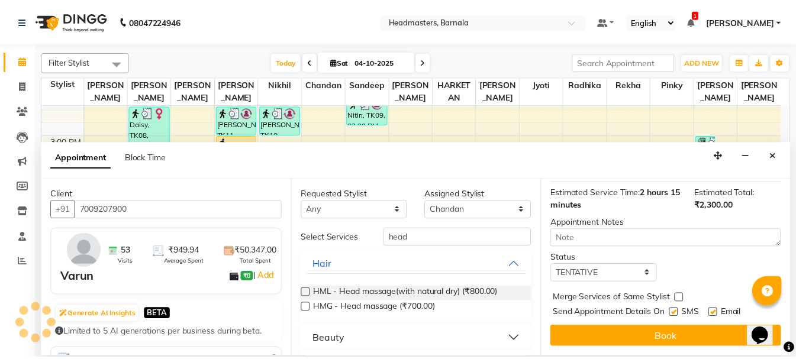
scroll to position [261, 0]
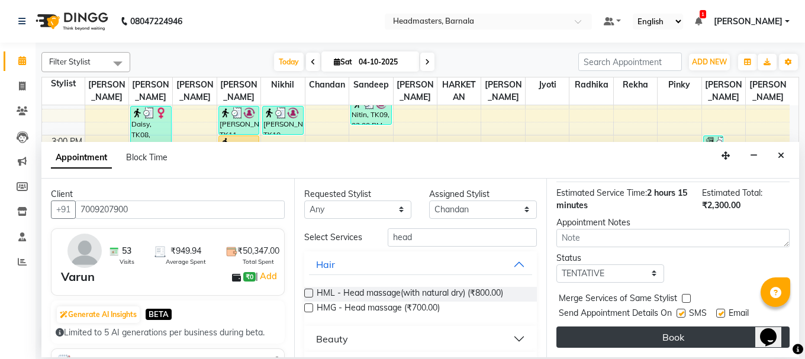
click at [591, 327] on button "Book" at bounding box center [672, 337] width 233 height 21
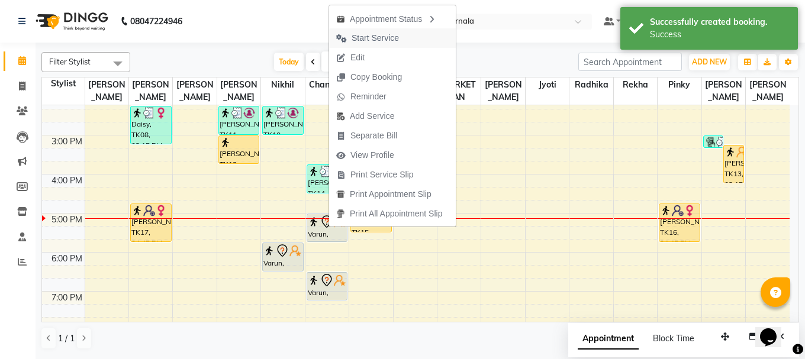
click at [383, 31] on span "Start Service" at bounding box center [367, 38] width 77 height 20
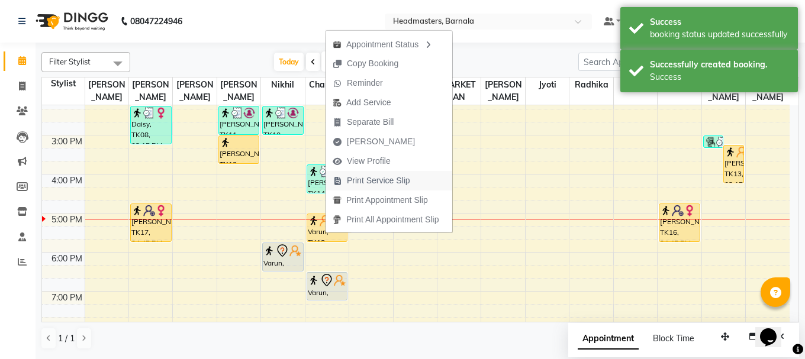
click at [403, 182] on span "Print Service Slip" at bounding box center [378, 181] width 63 height 12
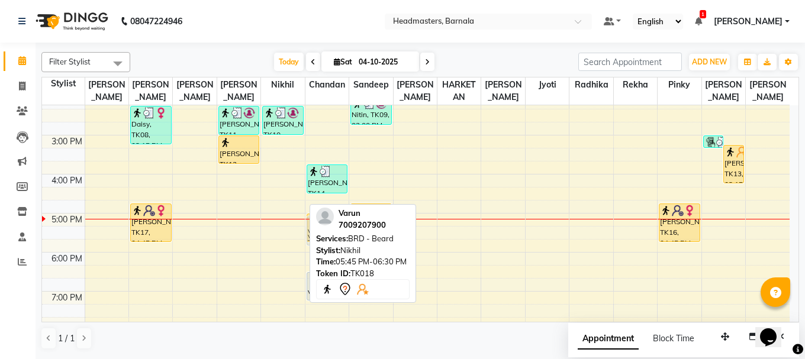
drag, startPoint x: 285, startPoint y: 253, endPoint x: 318, endPoint y: 233, distance: 38.3
click at [318, 233] on div "Filter Stylist Select All [PERSON_NAME] [PERSON_NAME] [PERSON_NAME] [PERSON_NAM…" at bounding box center [419, 200] width 757 height 307
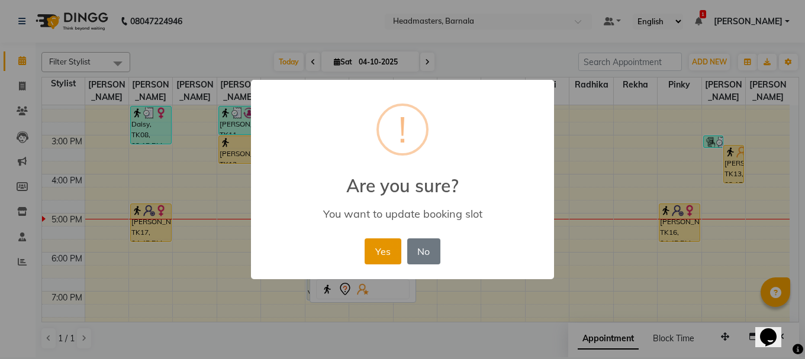
click at [381, 247] on button "Yes" at bounding box center [382, 251] width 36 height 26
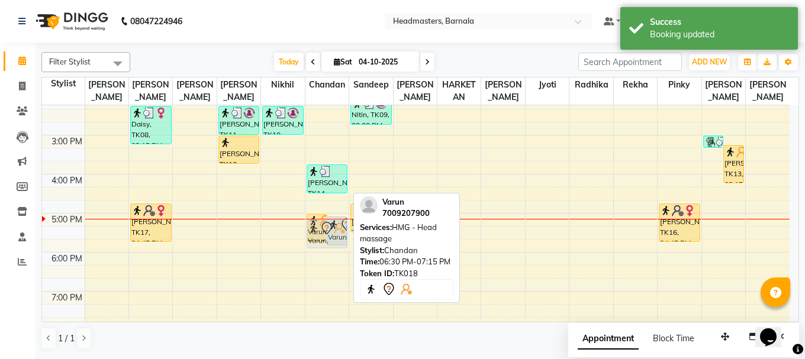
drag, startPoint x: 330, startPoint y: 285, endPoint x: 332, endPoint y: 228, distance: 57.5
click at [332, 228] on div "Varun, TK18, 05:00 PM-05:45 PM, PC1 - Pedicures Classic Varun, TK18, 05:05 PM-0…" at bounding box center [326, 115] width 43 height 507
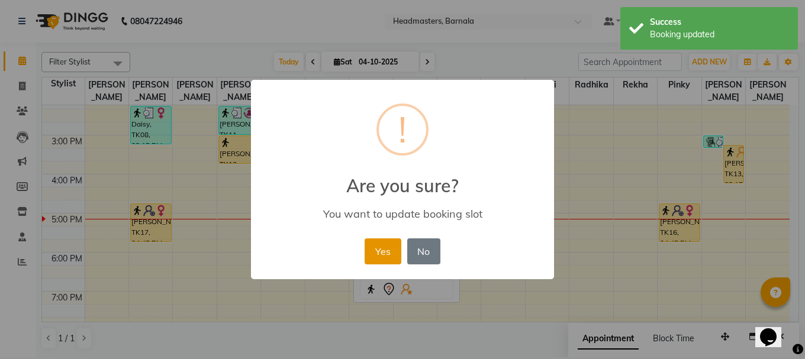
click at [387, 260] on button "Yes" at bounding box center [382, 251] width 36 height 26
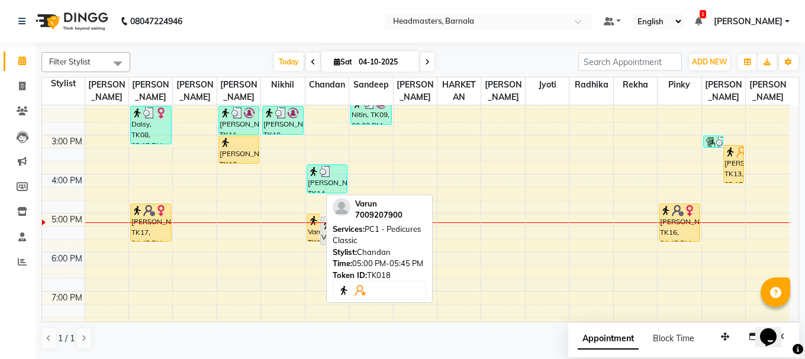
click at [311, 230] on div "Varun, TK18, 05:00 PM-05:45 PM, PC1 - Pedicures Classic" at bounding box center [313, 227] width 12 height 27
click at [311, 228] on div "Varun, TK18, 05:00 PM-05:45 PM, PC1 - Pedicures Classic" at bounding box center [313, 227] width 12 height 27
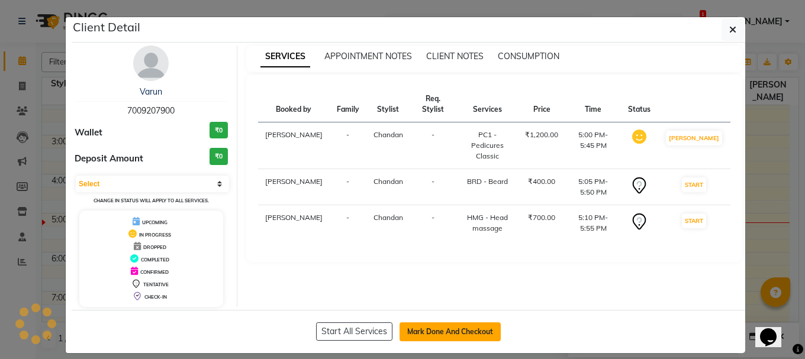
click at [450, 329] on button "Mark Done And Checkout" at bounding box center [449, 331] width 101 height 19
select select "service"
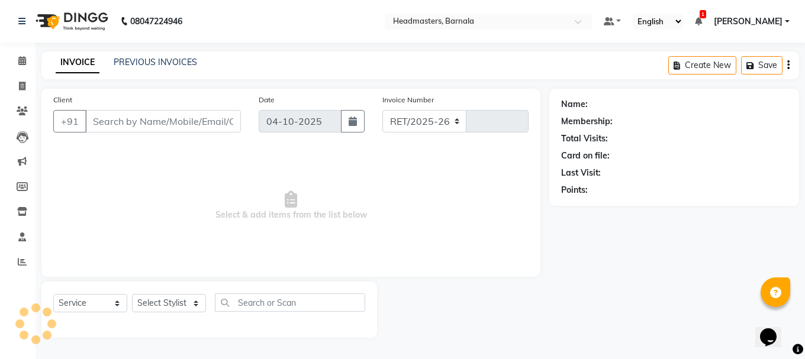
select select "7526"
type input "4981"
type input "7009207900"
select select "67280"
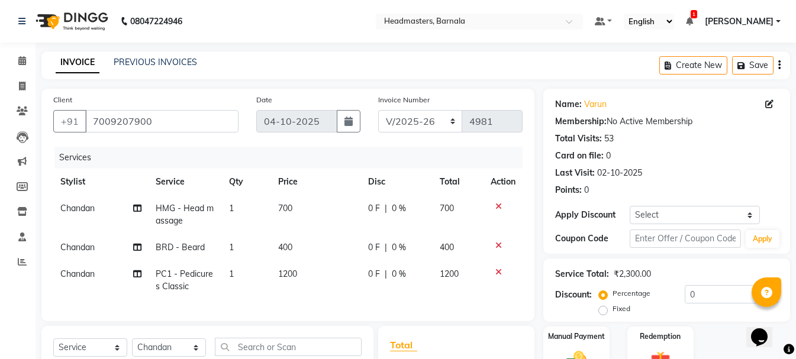
click at [615, 304] on label "Fixed" at bounding box center [621, 308] width 18 height 11
click at [609, 305] on input "Fixed" at bounding box center [605, 309] width 8 height 8
radio input "true"
click at [706, 298] on input "0" at bounding box center [730, 294] width 93 height 18
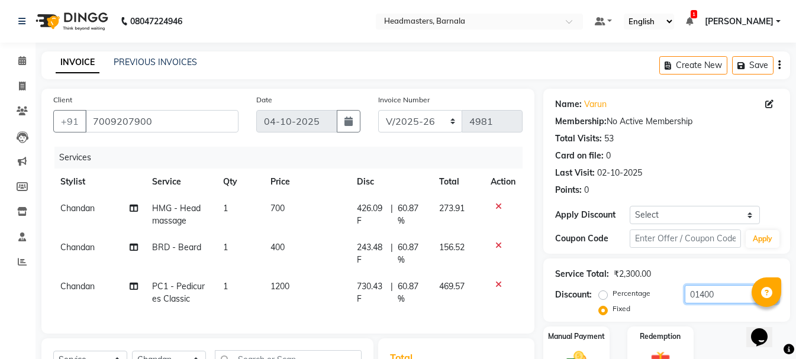
scroll to position [180, 0]
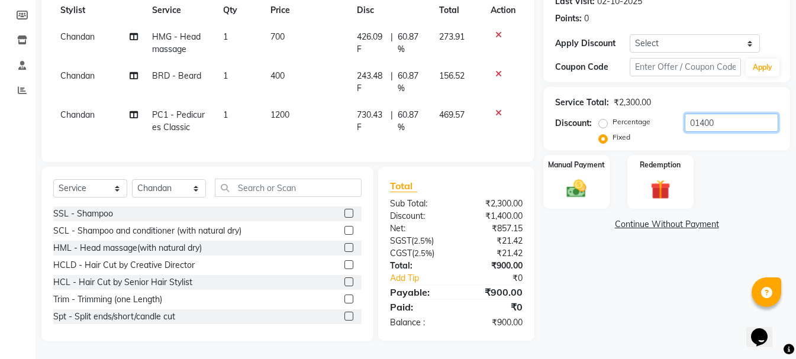
drag, startPoint x: 719, startPoint y: 112, endPoint x: 514, endPoint y: 125, distance: 205.7
click at [514, 125] on div "Client [PHONE_NUMBER] Date [DATE] Invoice Number RET/2025-26 V/[PHONE_NUMBER] S…" at bounding box center [416, 129] width 766 height 424
type input "900"
click at [577, 177] on img at bounding box center [576, 189] width 33 height 24
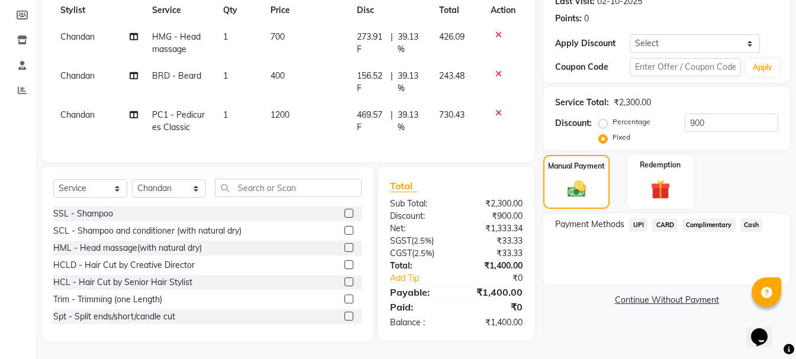
click at [638, 218] on span "UPI" at bounding box center [638, 225] width 18 height 14
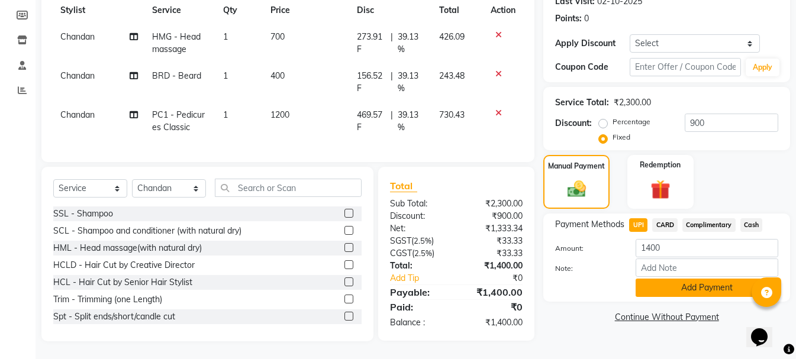
click at [691, 279] on button "Add Payment" at bounding box center [706, 288] width 143 height 18
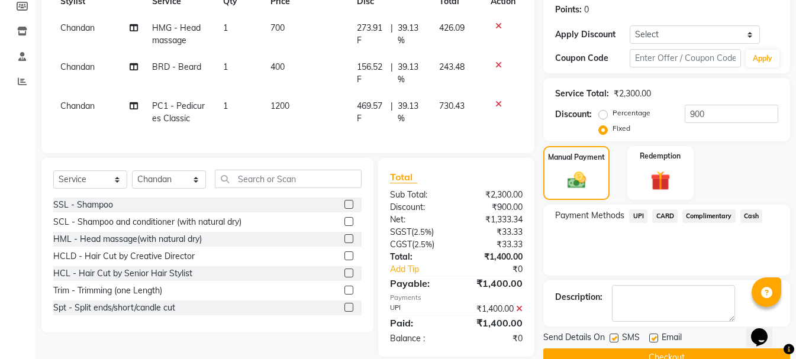
scroll to position [204, 0]
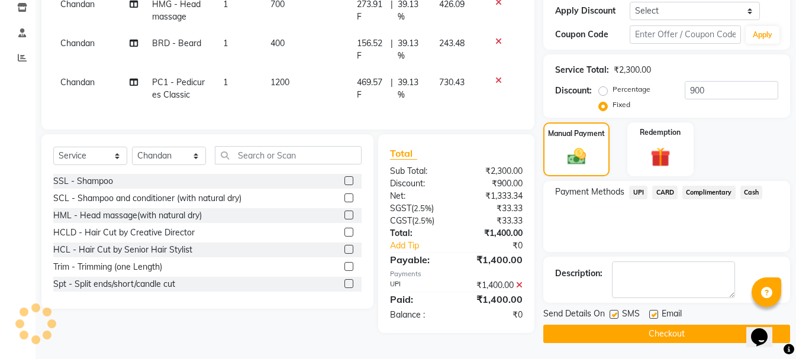
drag, startPoint x: 713, startPoint y: 331, endPoint x: 706, endPoint y: 337, distance: 8.4
click at [711, 331] on button "Checkout" at bounding box center [666, 334] width 247 height 18
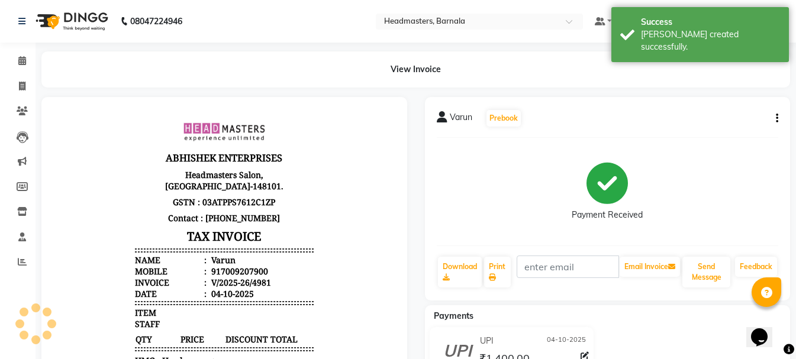
scroll to position [95, 0]
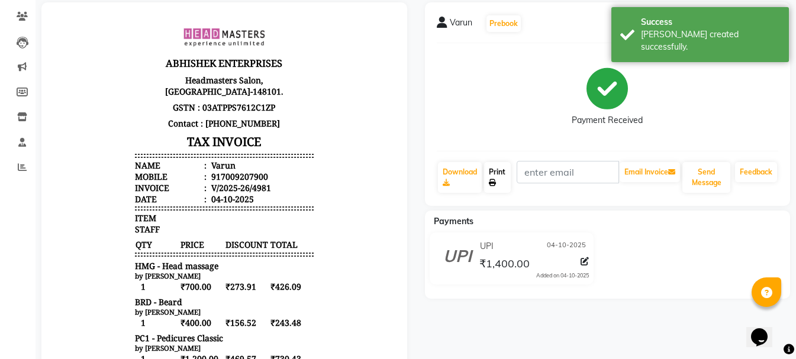
click at [504, 170] on link "Print" at bounding box center [497, 177] width 27 height 31
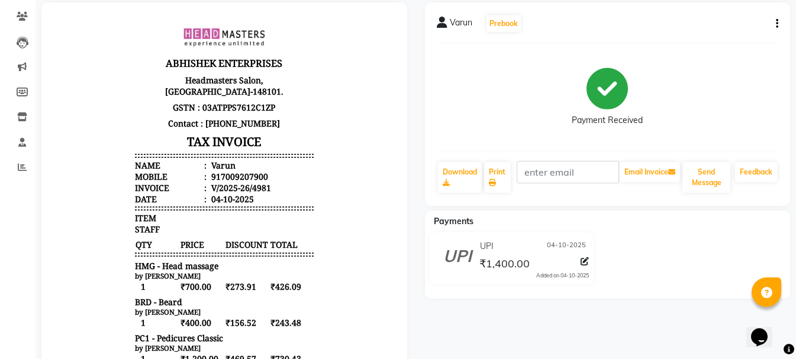
select select "service"
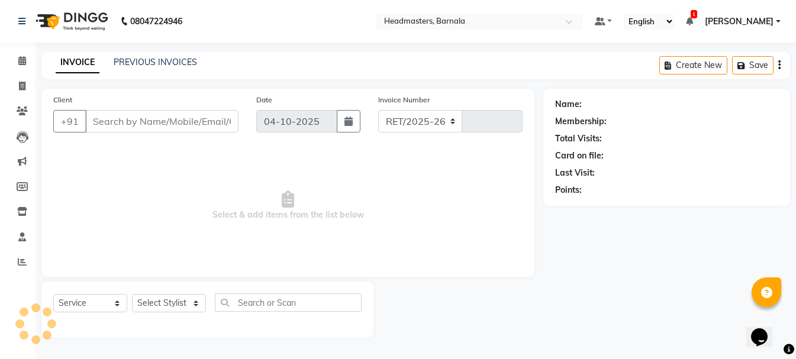
select select "7526"
type input "4982"
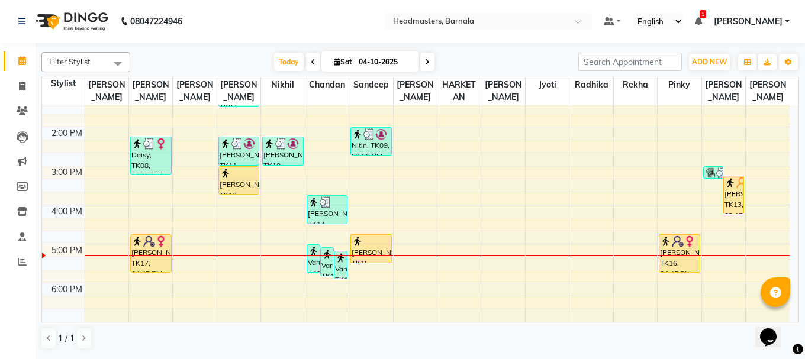
drag, startPoint x: 793, startPoint y: 314, endPoint x: 34, endPoint y: 1, distance: 820.5
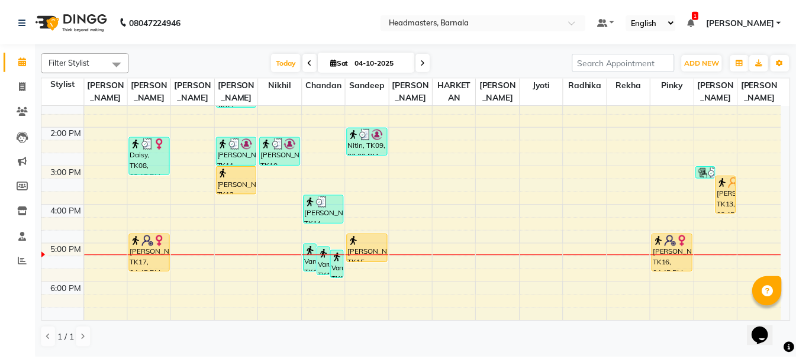
scroll to position [237, 0]
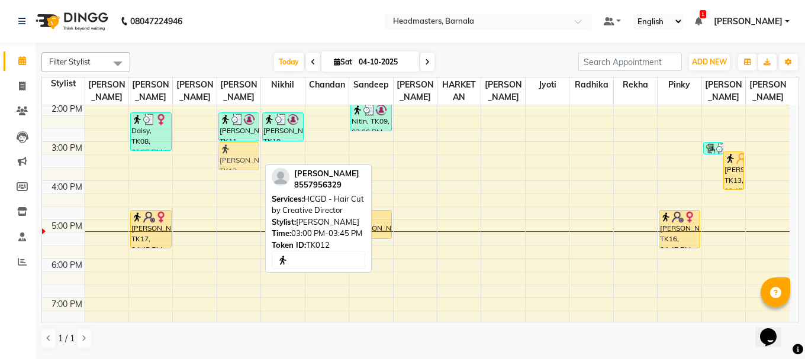
click at [253, 159] on div "[PERSON_NAME], TK01, 10:45 AM-11:30 AM, HCGD - Hair Cut by Creative Director Ha…" at bounding box center [238, 122] width 43 height 507
click at [240, 164] on div "[PERSON_NAME], TK12, 03:00 PM-03:45 PM, HCGD - Hair Cut by Creative Director" at bounding box center [239, 156] width 40 height 27
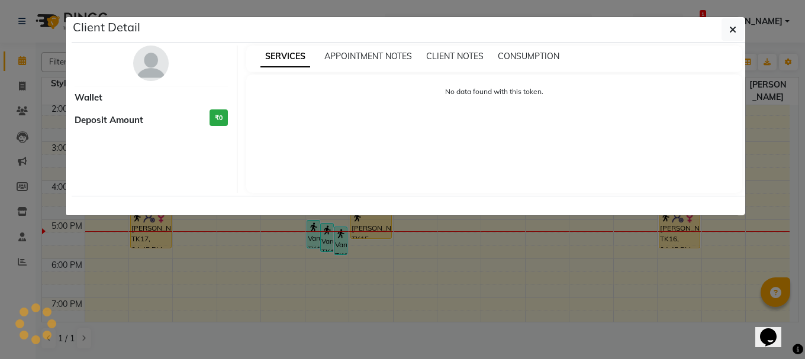
select select "1"
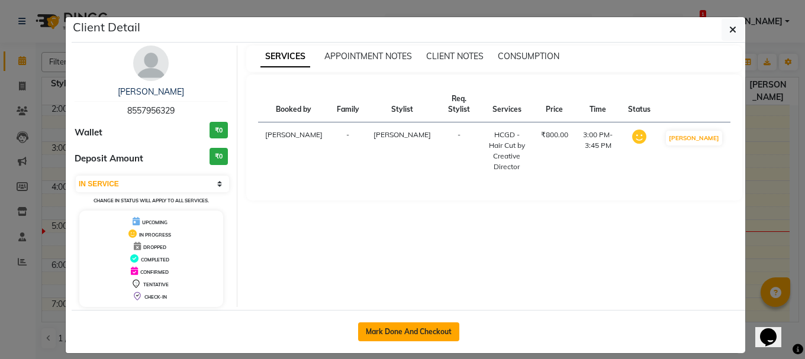
click at [418, 328] on button "Mark Done And Checkout" at bounding box center [408, 331] width 101 height 19
select select "service"
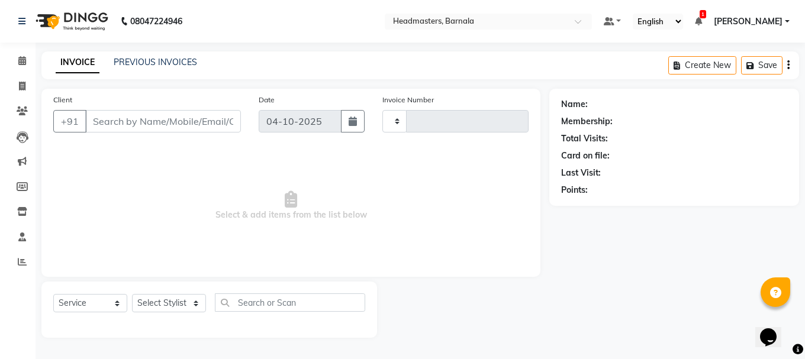
type input "4982"
select select "7526"
type input "8557956329"
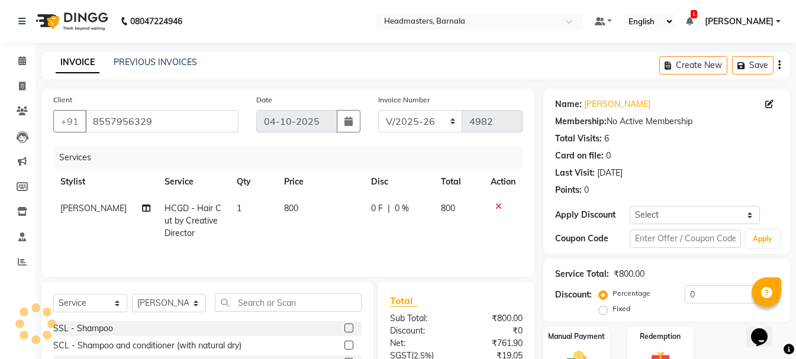
scroll to position [115, 0]
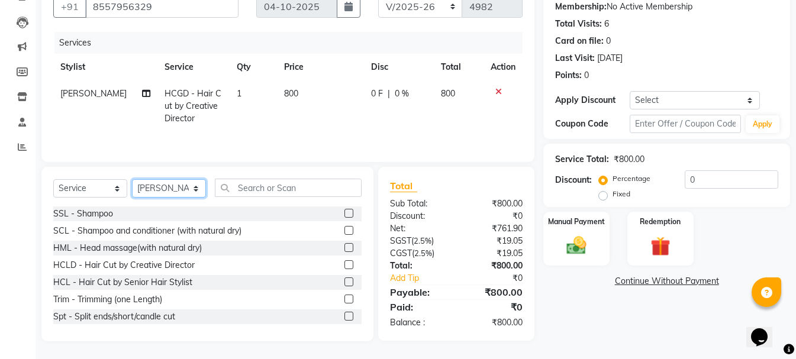
click at [195, 190] on select "Select Stylist [PERSON_NAME] [PERSON_NAME] [PERSON_NAME] [PERSON_NAME] Nikhil […" at bounding box center [169, 188] width 74 height 18
select select "67285"
click at [132, 179] on select "Select Stylist [PERSON_NAME] [PERSON_NAME] [PERSON_NAME] [PERSON_NAME] Nikhil […" at bounding box center [169, 188] width 74 height 18
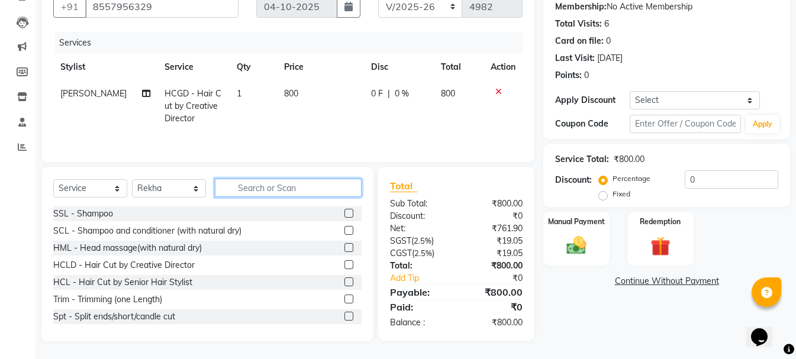
click at [263, 189] on input "text" at bounding box center [288, 188] width 147 height 18
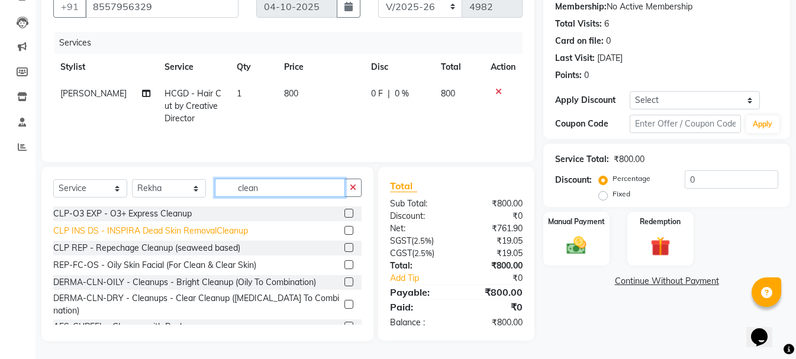
type input "clean"
click at [201, 228] on div "CLP INS DS - INSPIRA Dead Skin RemovalCleanup" at bounding box center [150, 231] width 195 height 12
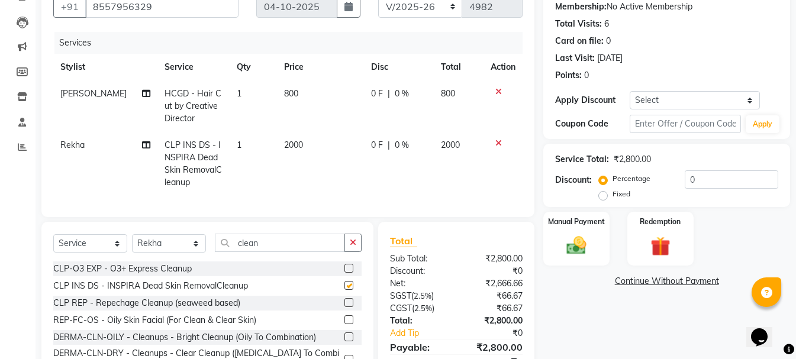
checkbox input "false"
click at [612, 196] on label "Fixed" at bounding box center [621, 194] width 18 height 11
click at [605, 196] on input "Fixed" at bounding box center [605, 194] width 8 height 8
radio input "true"
click at [695, 177] on input "0" at bounding box center [730, 179] width 93 height 18
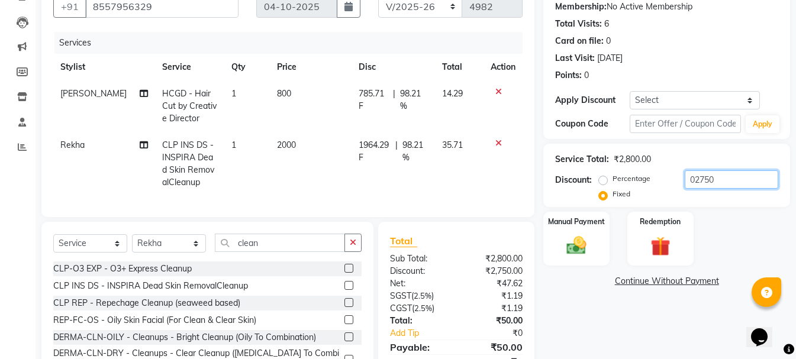
scroll to position [179, 0]
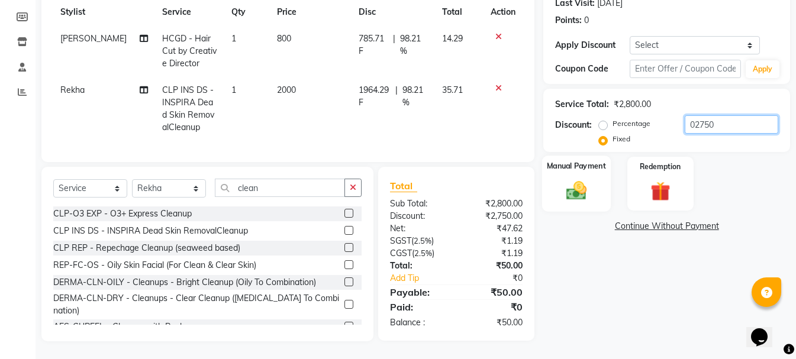
drag, startPoint x: 732, startPoint y: 117, endPoint x: 578, endPoint y: 147, distance: 156.9
click at [578, 147] on div "Name: [PERSON_NAME] Membership: No Active Membership Total Visits: 6 Card on fi…" at bounding box center [671, 130] width 256 height 422
type input "50"
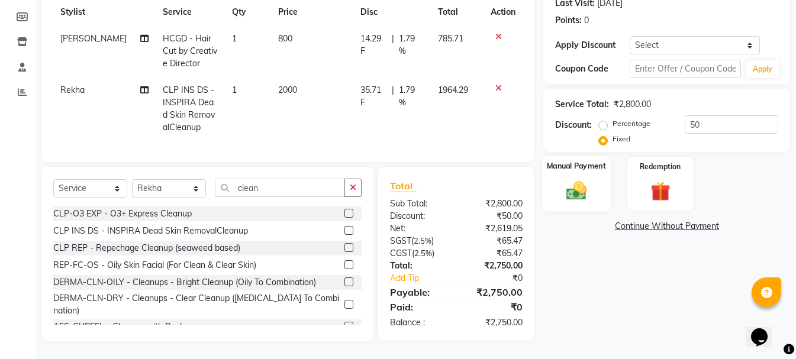
click at [579, 182] on img at bounding box center [576, 191] width 33 height 24
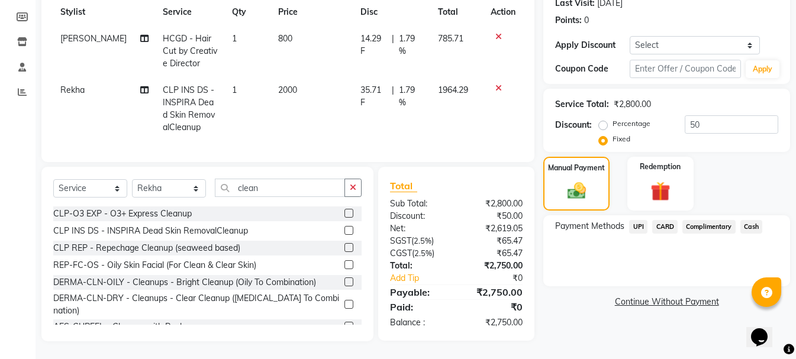
click at [747, 220] on span "Cash" at bounding box center [751, 227] width 22 height 14
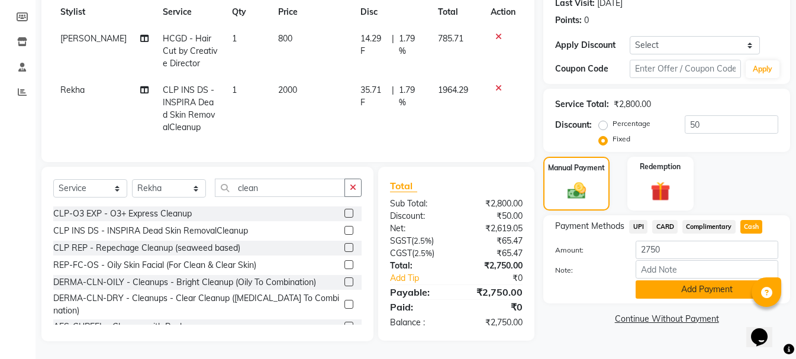
click at [694, 280] on button "Add Payment" at bounding box center [706, 289] width 143 height 18
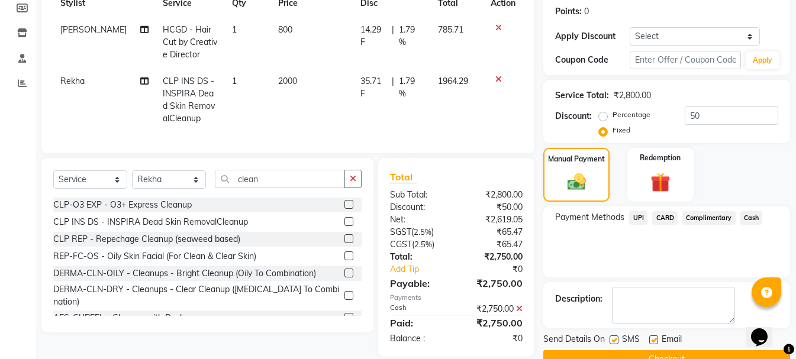
scroll to position [206, 0]
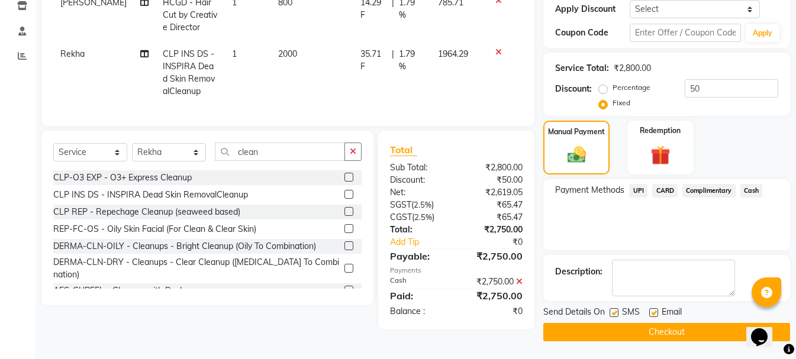
click at [641, 328] on button "Checkout" at bounding box center [666, 332] width 247 height 18
click at [659, 330] on button "Checkout" at bounding box center [666, 332] width 247 height 18
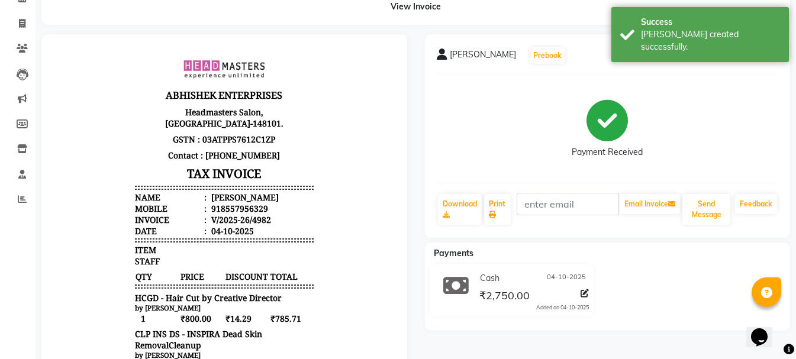
scroll to position [235, 0]
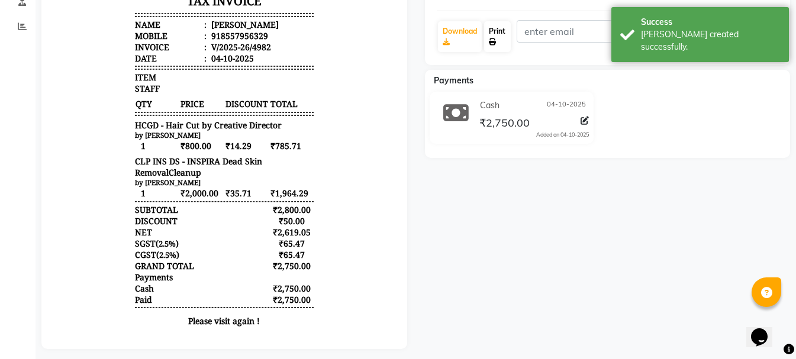
click at [499, 33] on link "Print" at bounding box center [497, 36] width 27 height 31
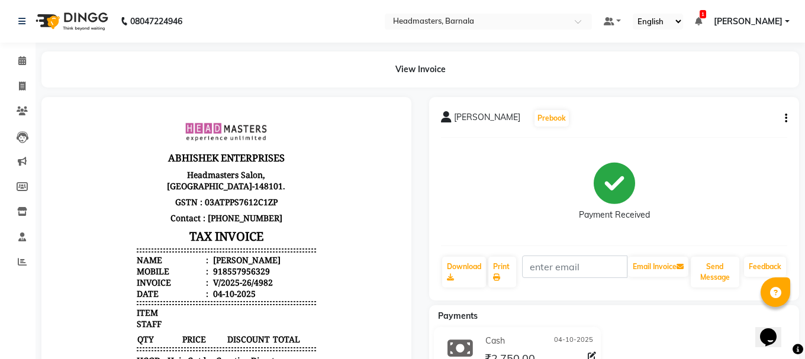
select select "service"
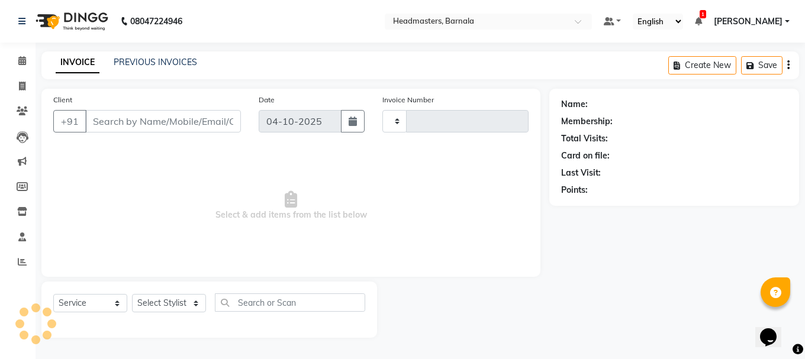
type input "4983"
select select "7526"
type input "8557956329"
select select "67285"
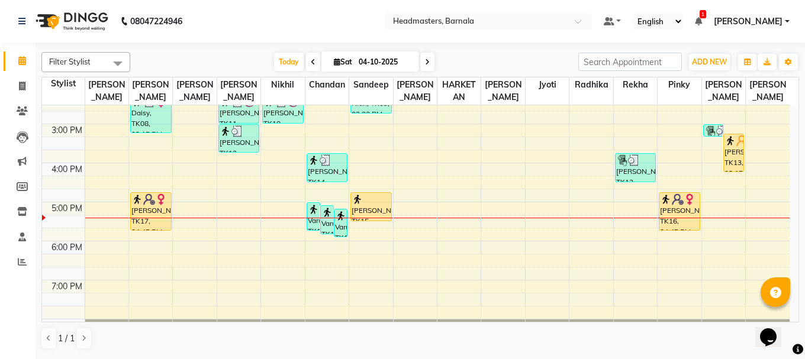
scroll to position [243, 0]
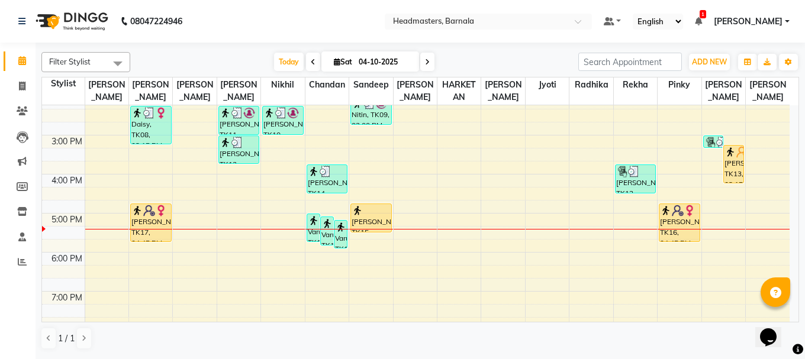
click at [250, 232] on div "8:00 AM 9:00 AM 10:00 AM 11:00 AM 12:00 PM 1:00 PM 2:00 PM 3:00 PM 4:00 PM 5:00…" at bounding box center [415, 115] width 747 height 507
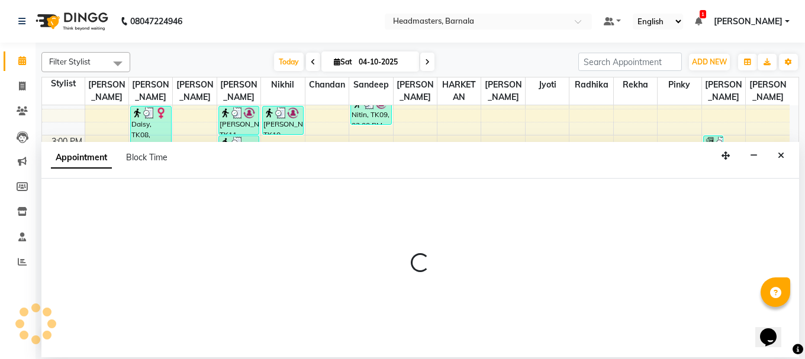
select select "67277"
select select "1035"
select select "tentative"
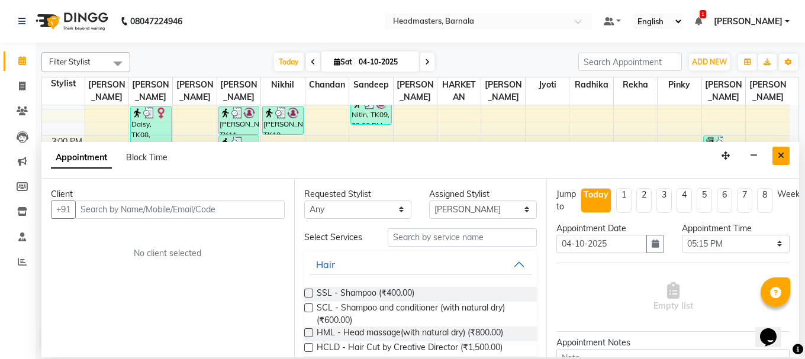
click at [779, 158] on icon "Close" at bounding box center [780, 155] width 7 height 8
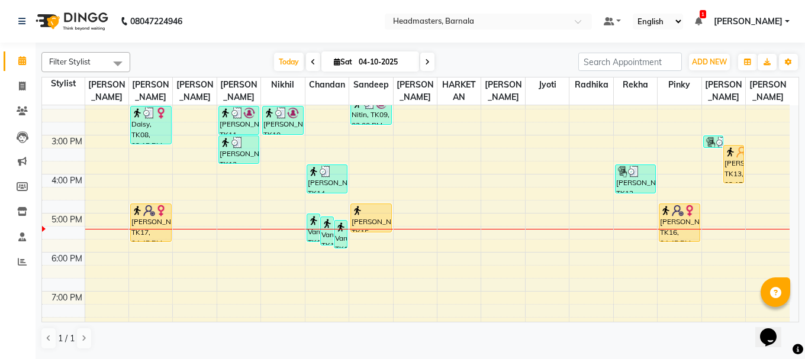
click at [238, 167] on div "8:00 AM 9:00 AM 10:00 AM 11:00 AM 12:00 PM 1:00 PM 2:00 PM 3:00 PM 4:00 PM 5:00…" at bounding box center [415, 115] width 747 height 507
select select "67277"
select select "tentative"
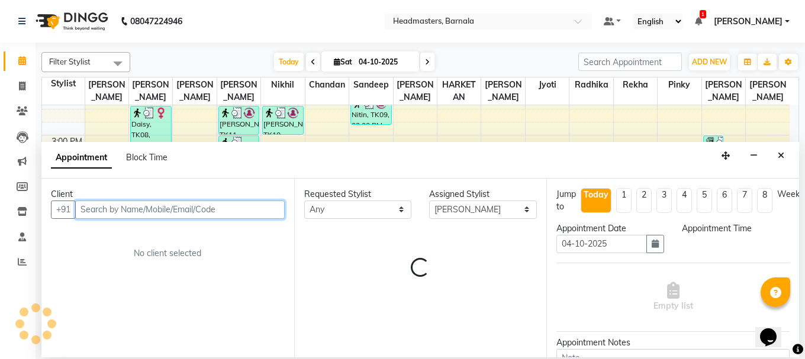
select select "945"
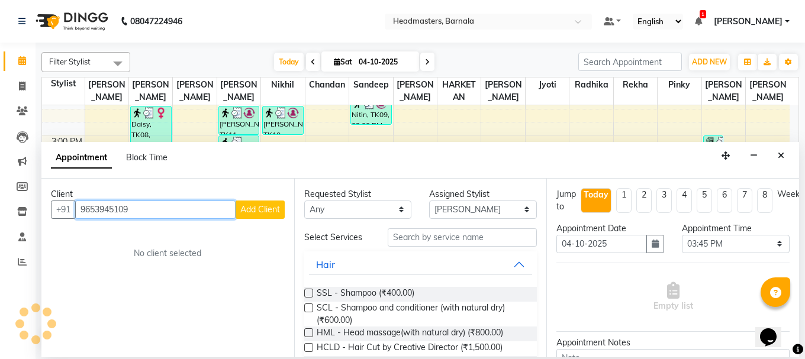
type input "9653945109"
click at [267, 206] on span "Add Client" at bounding box center [260, 209] width 40 height 11
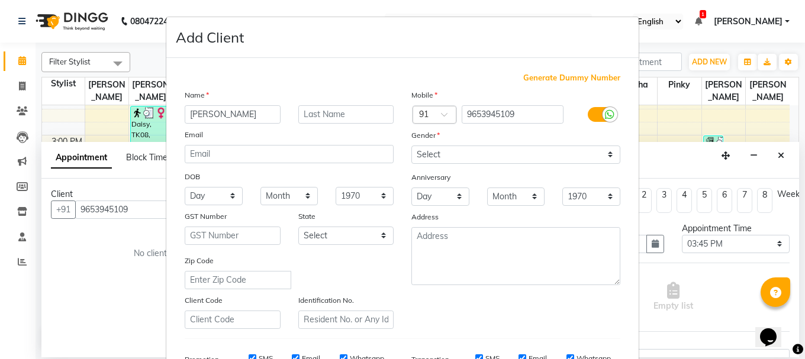
type input "[PERSON_NAME]"
click at [518, 154] on select "Select [DEMOGRAPHIC_DATA] [DEMOGRAPHIC_DATA] Other Prefer Not To Say" at bounding box center [515, 155] width 209 height 18
select select "[DEMOGRAPHIC_DATA]"
click at [411, 146] on select "Select [DEMOGRAPHIC_DATA] [DEMOGRAPHIC_DATA] Other Prefer Not To Say" at bounding box center [515, 155] width 209 height 18
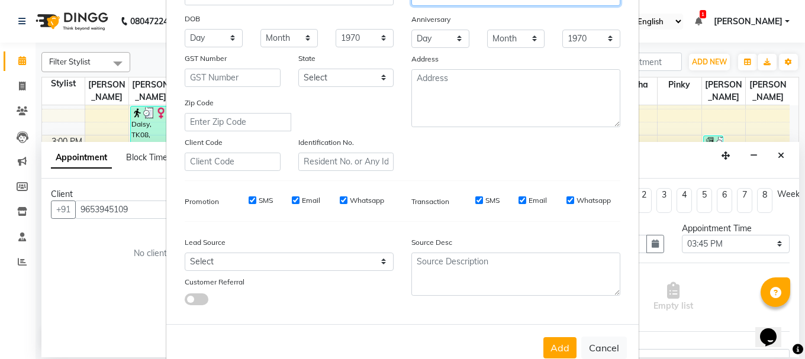
scroll to position [187, 0]
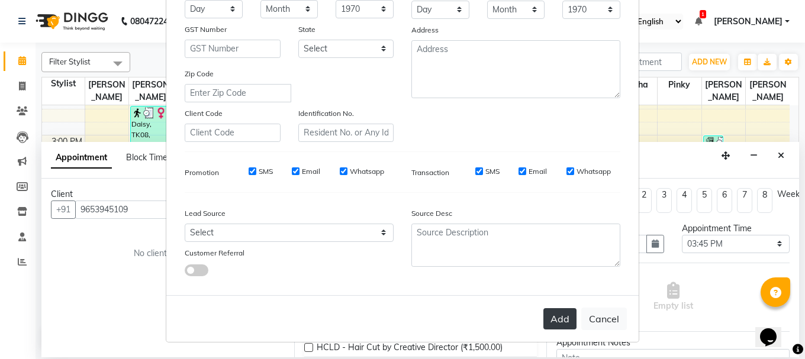
click at [552, 310] on button "Add" at bounding box center [559, 318] width 33 height 21
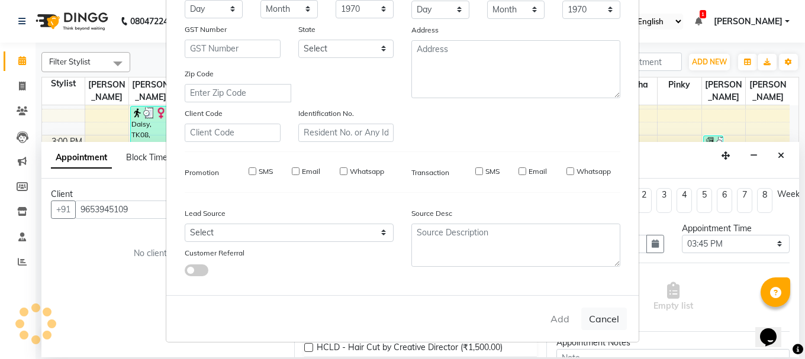
select select
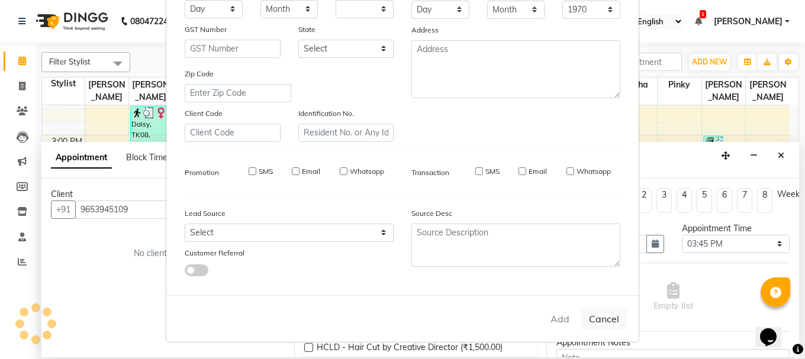
select select
checkbox input "false"
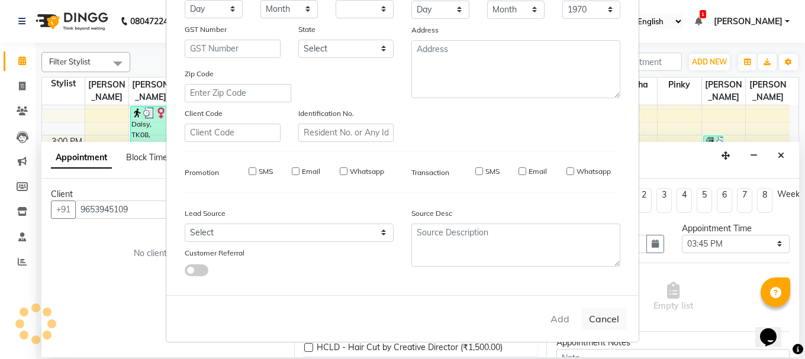
checkbox input "false"
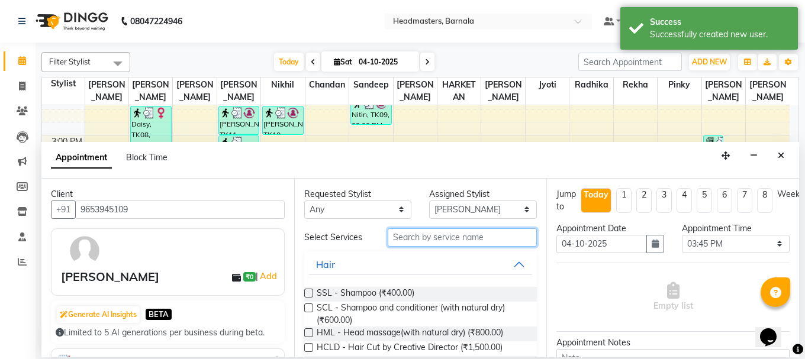
click at [415, 235] on input "text" at bounding box center [462, 237] width 149 height 18
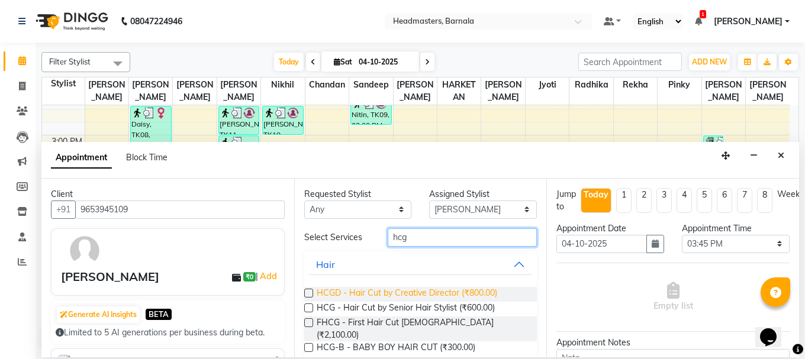
type input "hcg"
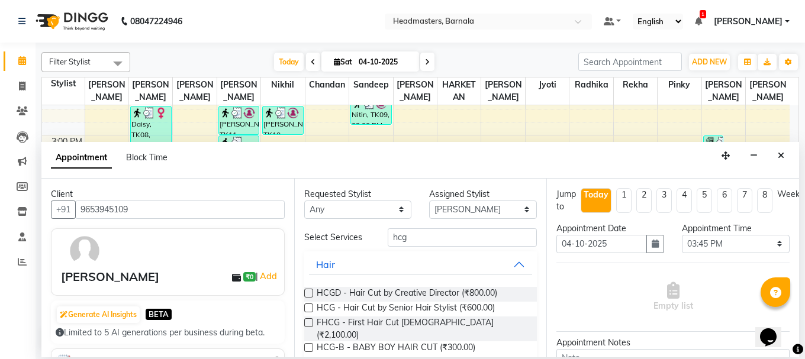
drag, startPoint x: 428, startPoint y: 291, endPoint x: 527, endPoint y: 317, distance: 102.0
click at [428, 291] on span "HCGD - Hair Cut by Creative Director (₹800.00)" at bounding box center [407, 294] width 180 height 15
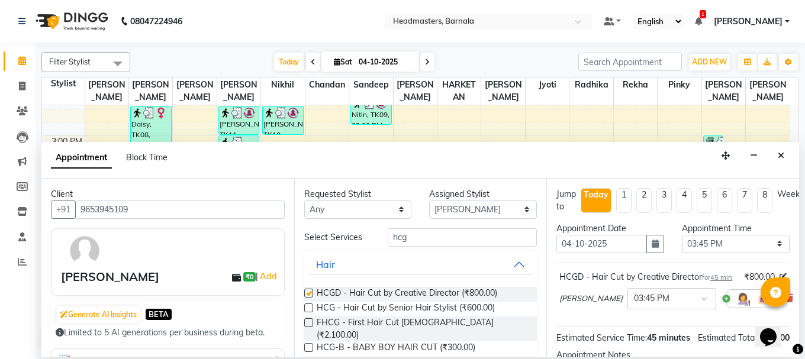
checkbox input "false"
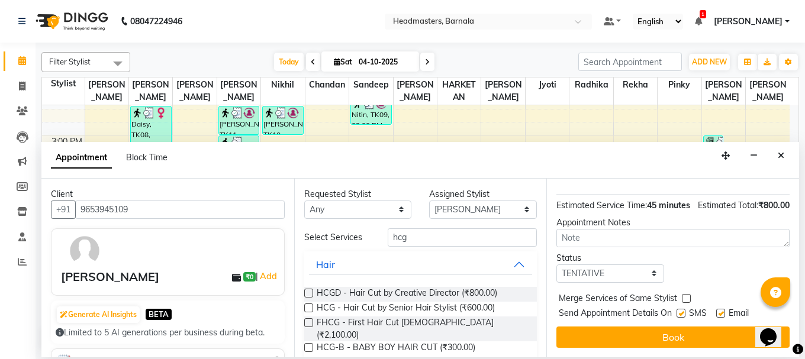
scroll to position [166, 0]
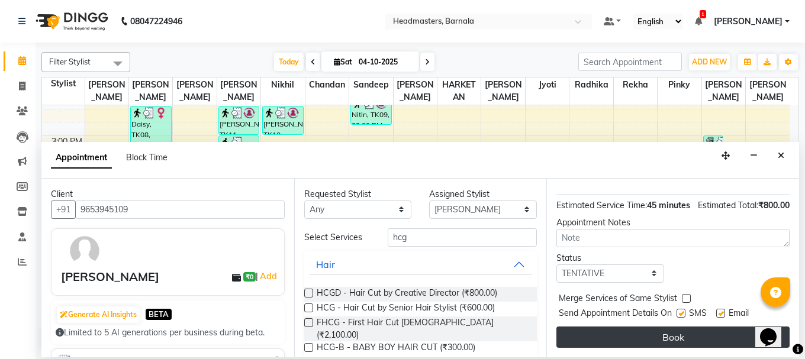
click at [710, 327] on button "Book" at bounding box center [672, 337] width 233 height 21
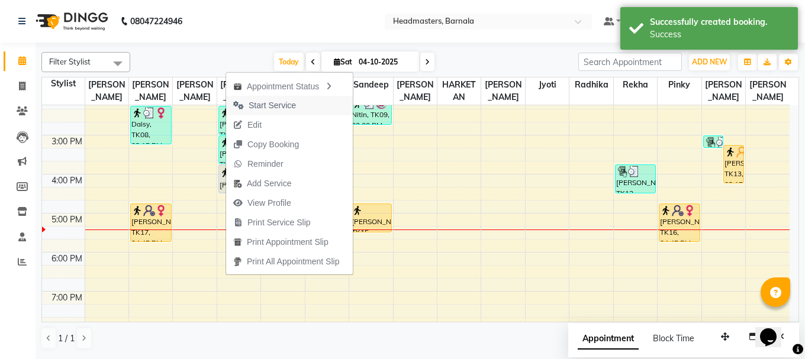
click at [319, 99] on button "Start Service" at bounding box center [289, 106] width 127 height 20
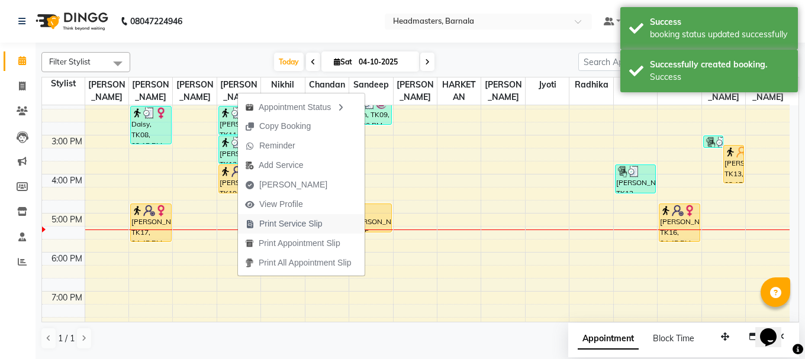
click at [288, 219] on span "Print Service Slip" at bounding box center [290, 224] width 63 height 12
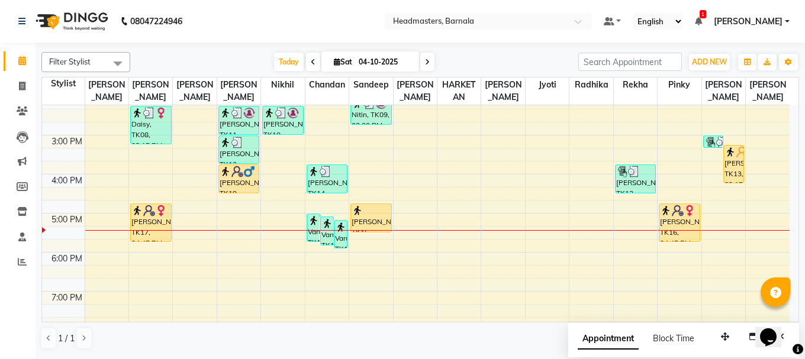
click at [241, 193] on div "[PERSON_NAME], TK19, 03:45 PM-04:30 PM, HCGD - Hair Cut by Creative Director" at bounding box center [238, 179] width 41 height 30
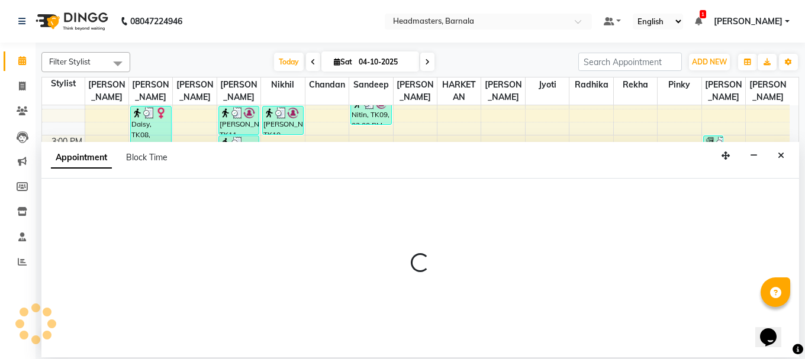
select select "67277"
select select "975"
select select "tentative"
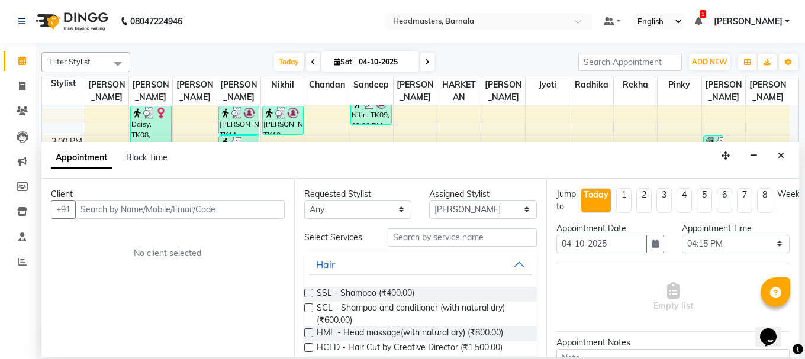
click at [217, 209] on input "text" at bounding box center [179, 210] width 209 height 18
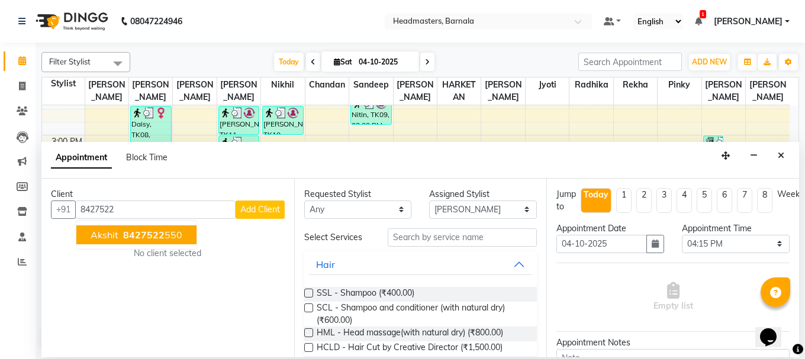
click at [160, 237] on span "8427522" at bounding box center [143, 235] width 41 height 12
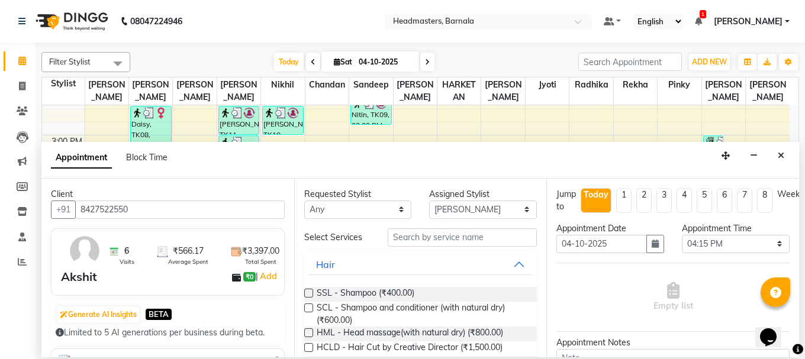
type input "8427522550"
click at [442, 242] on input "text" at bounding box center [462, 237] width 149 height 18
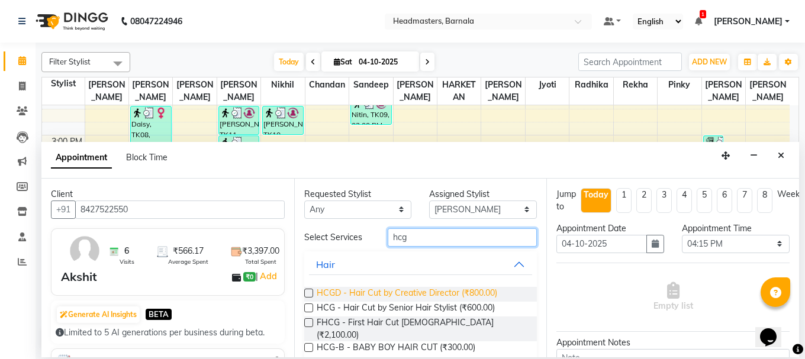
type input "hcg"
click at [437, 289] on span "HCGD - Hair Cut by Creative Director (₹800.00)" at bounding box center [407, 294] width 180 height 15
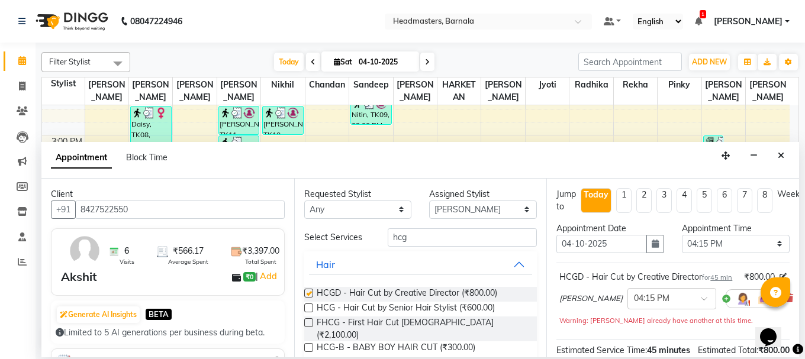
checkbox input "false"
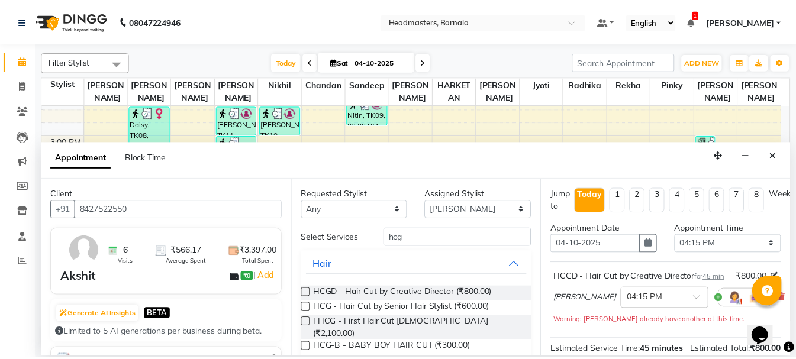
scroll to position [179, 0]
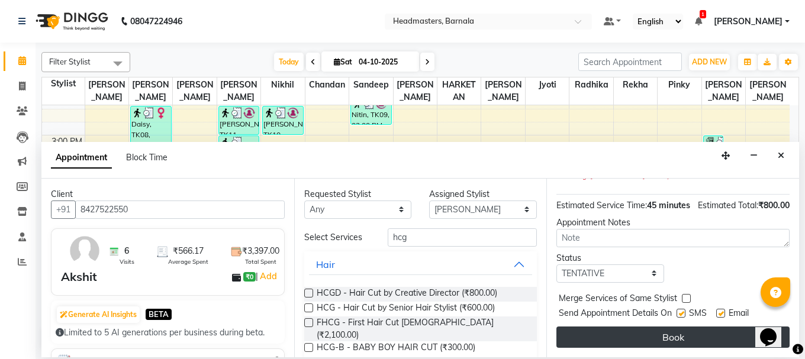
click at [703, 329] on button "Book" at bounding box center [672, 337] width 233 height 21
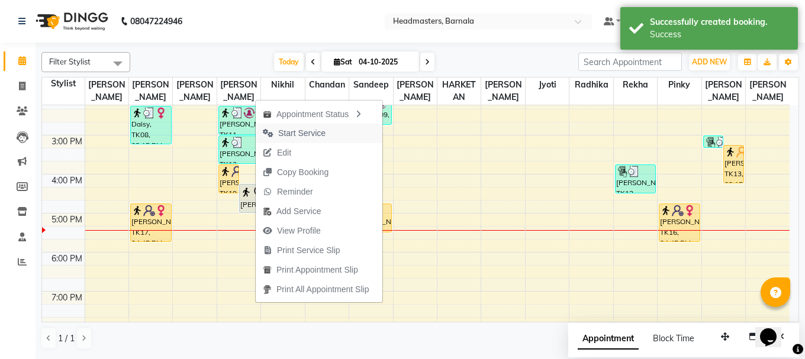
click at [299, 132] on span "Start Service" at bounding box center [301, 133] width 47 height 12
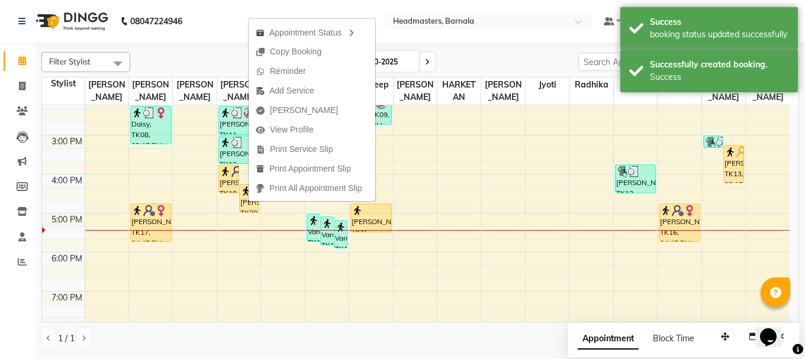
click at [302, 144] on span "Print Service Slip" at bounding box center [301, 149] width 63 height 12
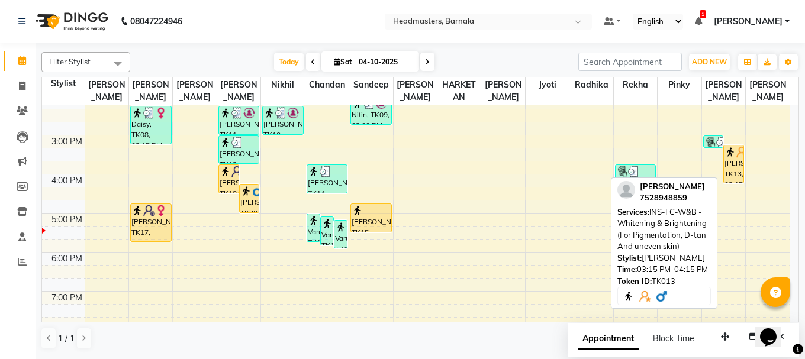
click at [735, 154] on img at bounding box center [730, 152] width 12 height 12
select select "1"
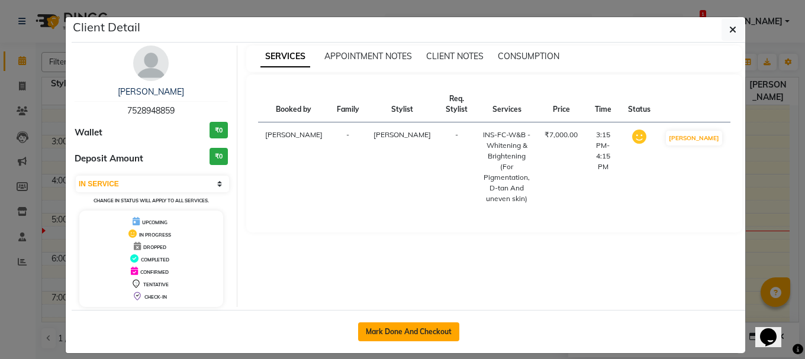
click at [443, 336] on button "Mark Done And Checkout" at bounding box center [408, 331] width 101 height 19
select select "service"
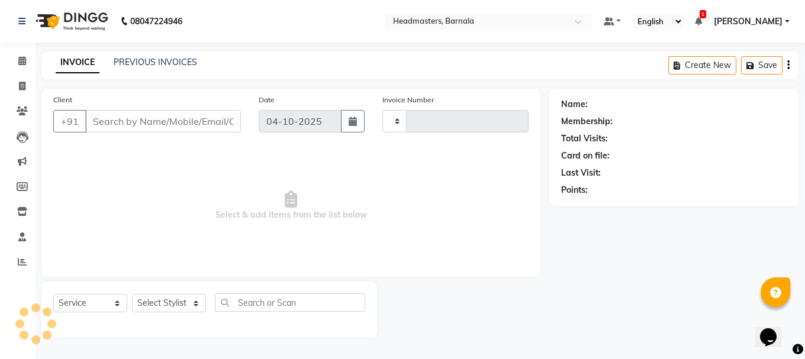
type input "4983"
select select "7526"
type input "7528948859"
select select "67287"
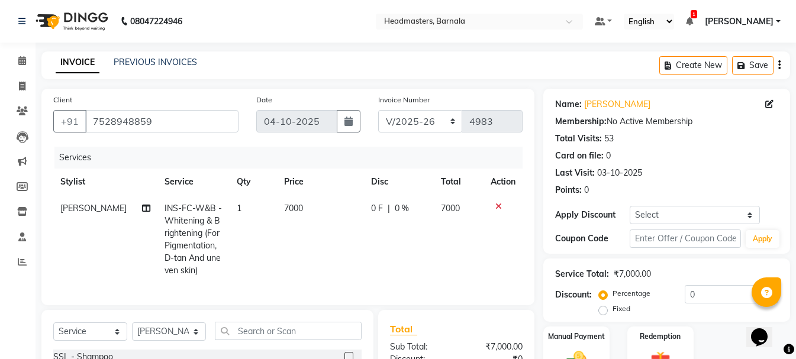
scroll to position [152, 0]
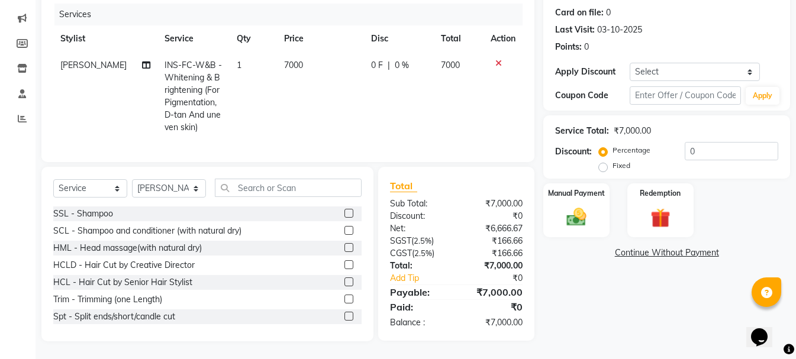
drag, startPoint x: 602, startPoint y: 160, endPoint x: 621, endPoint y: 159, distance: 19.6
click at [612, 160] on label "Fixed" at bounding box center [621, 165] width 18 height 11
click at [603, 162] on input "Fixed" at bounding box center [605, 166] width 8 height 8
radio input "true"
click at [717, 142] on input "0" at bounding box center [730, 151] width 93 height 18
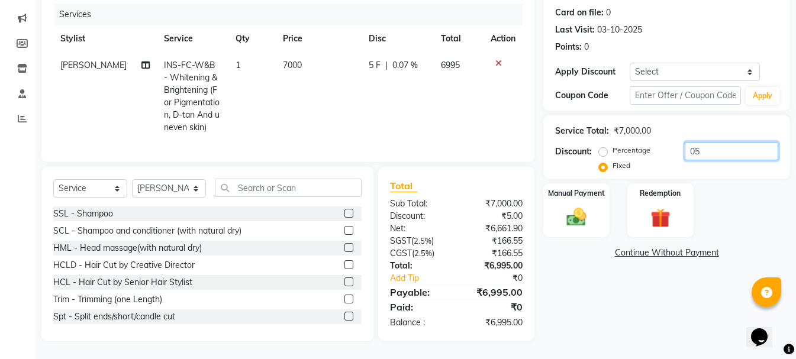
type input "0"
type input "4"
type input "2500"
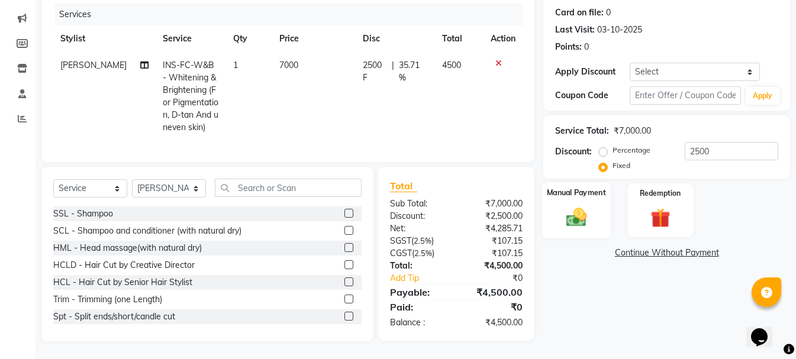
click at [587, 206] on img at bounding box center [576, 217] width 33 height 24
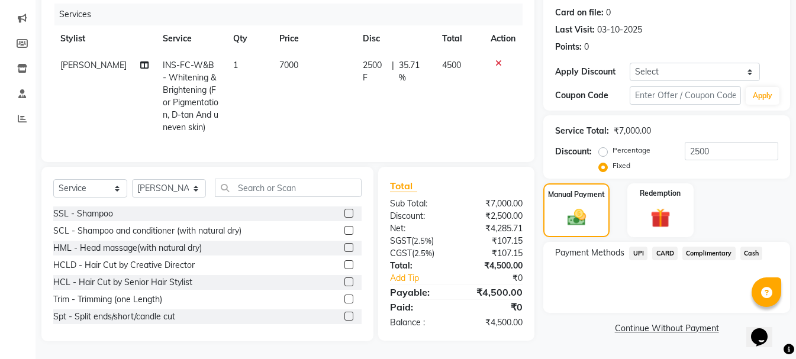
click at [753, 247] on span "Cash" at bounding box center [751, 254] width 22 height 14
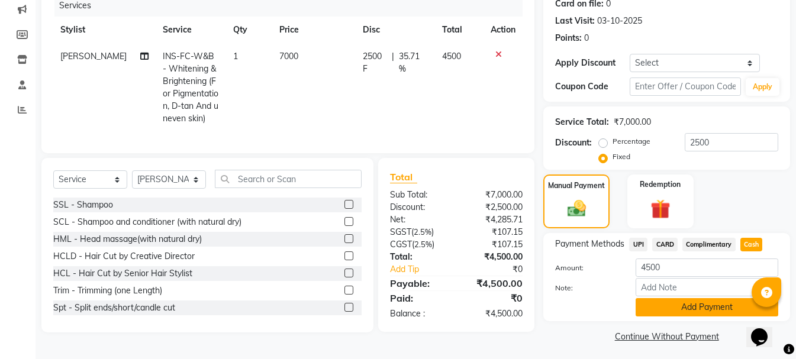
click at [719, 312] on button "Add Payment" at bounding box center [706, 307] width 143 height 18
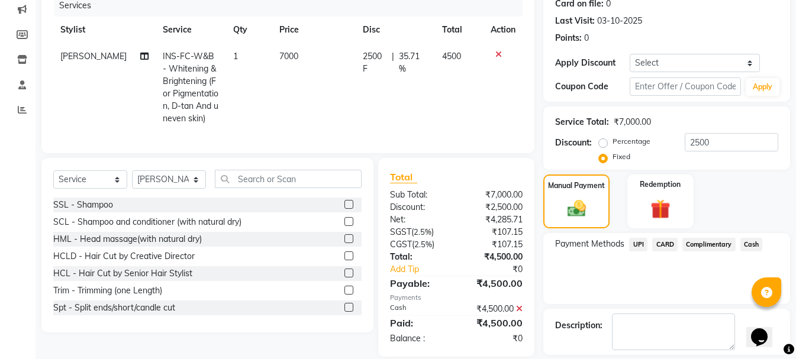
scroll to position [206, 0]
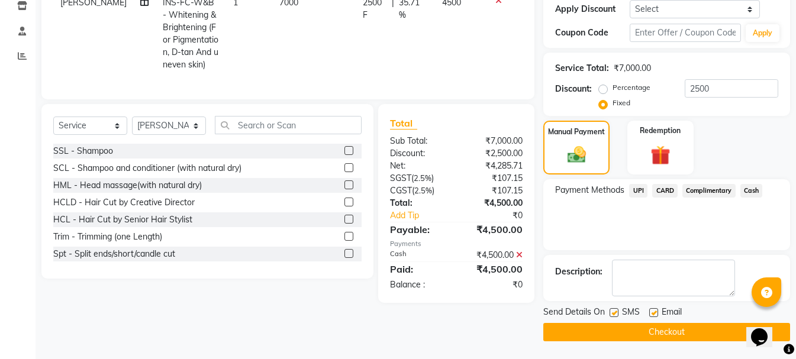
click at [696, 328] on button "Checkout" at bounding box center [666, 332] width 247 height 18
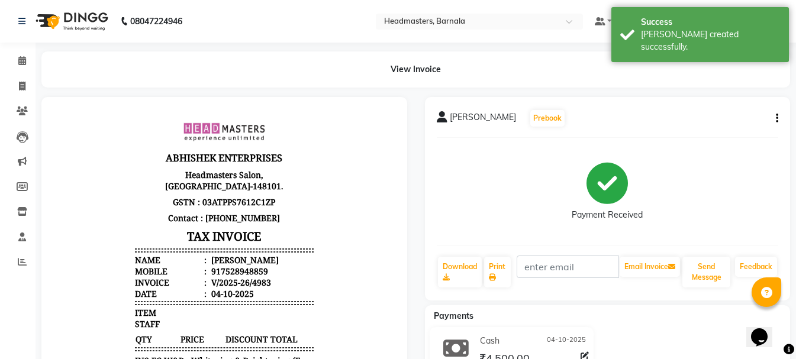
scroll to position [157, 0]
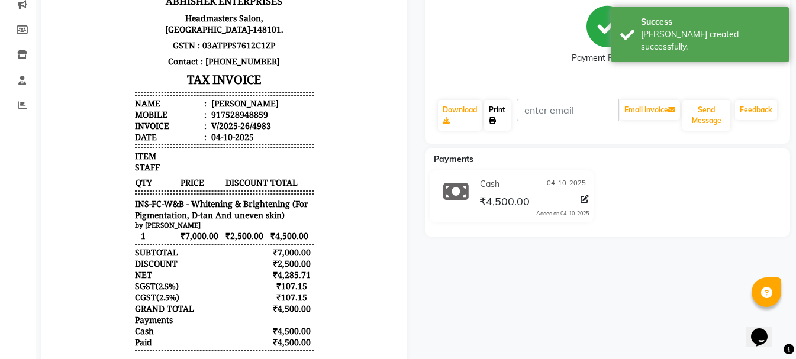
click at [506, 112] on link "Print" at bounding box center [497, 115] width 27 height 31
select select "7526"
select select "service"
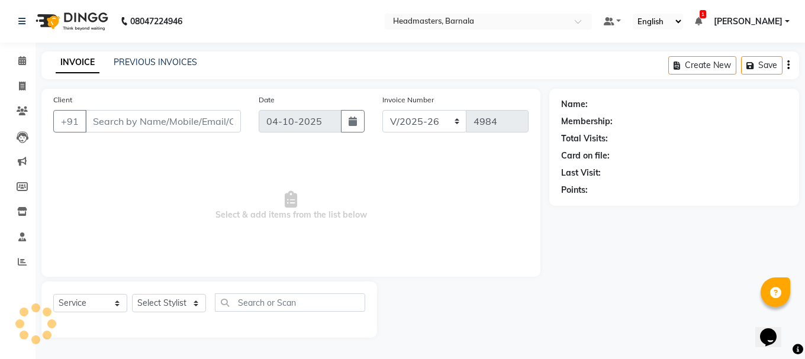
type input "7528948859"
select select "67287"
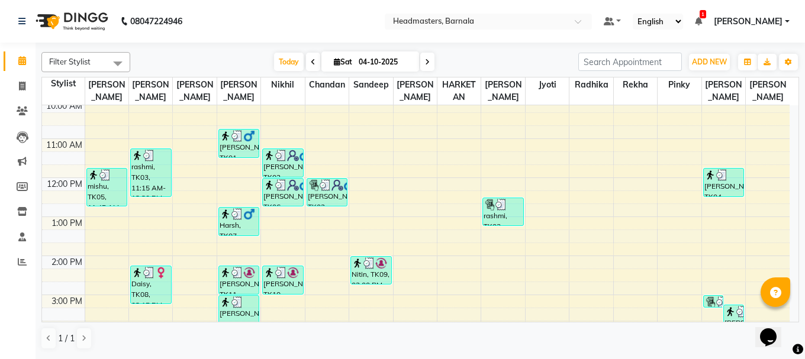
scroll to position [95, 0]
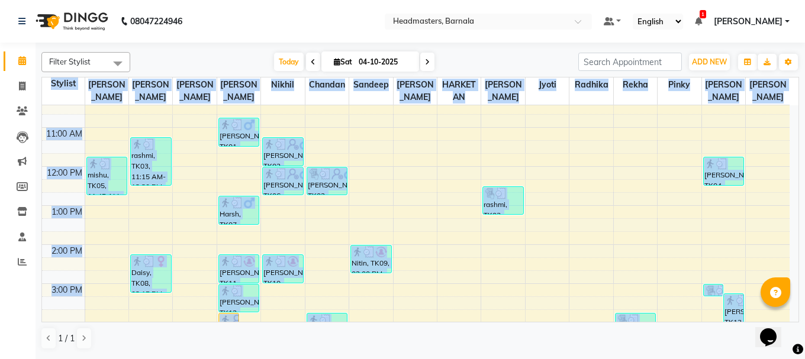
click at [796, 324] on div "Filter Stylist Select All [PERSON_NAME] [PERSON_NAME] [PERSON_NAME] [PERSON_NAM…" at bounding box center [419, 200] width 757 height 307
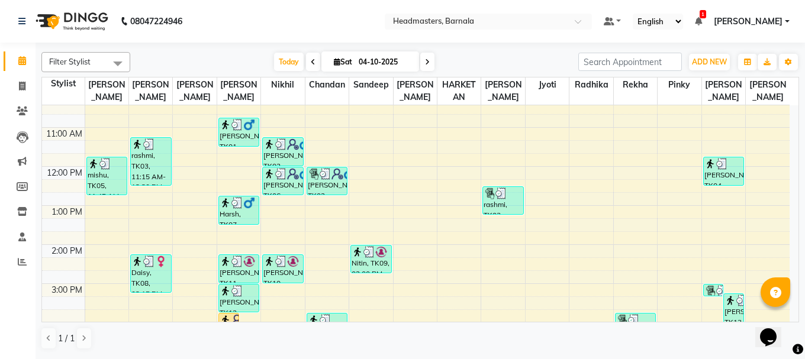
click at [519, 340] on div "1 / 1" at bounding box center [419, 338] width 757 height 22
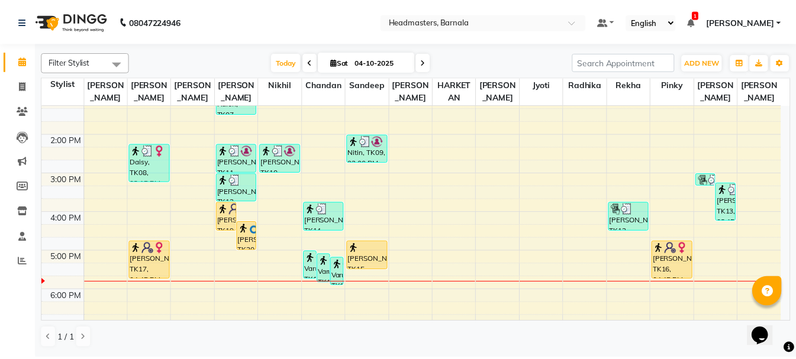
scroll to position [213, 0]
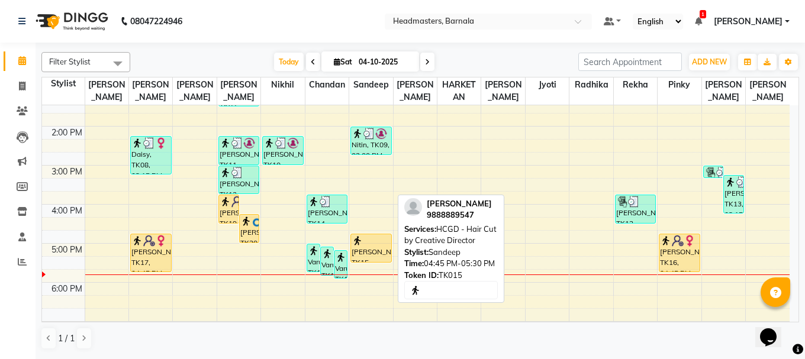
click at [367, 242] on div at bounding box center [370, 241] width 39 height 12
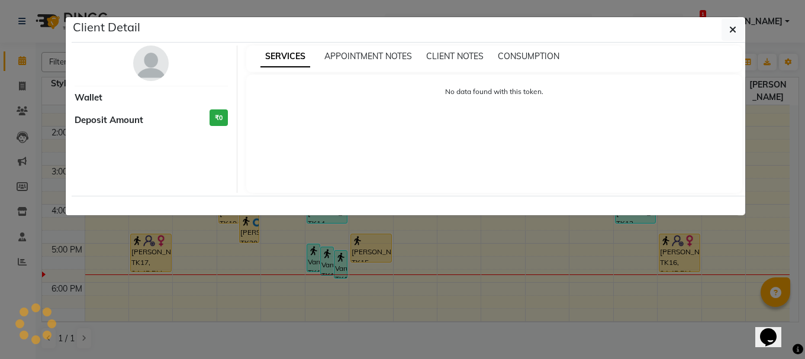
select select "1"
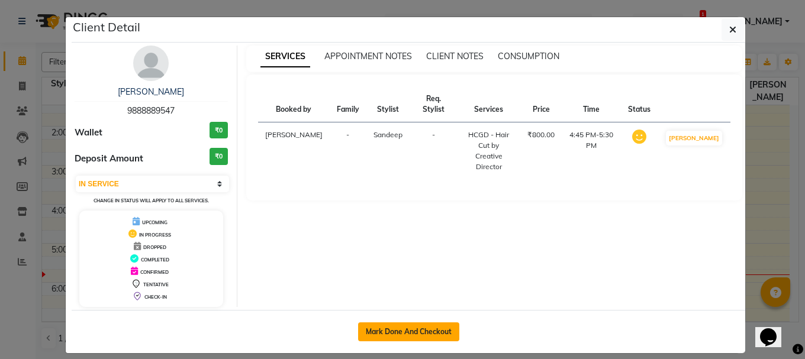
click at [417, 327] on button "Mark Done And Checkout" at bounding box center [408, 331] width 101 height 19
select select "service"
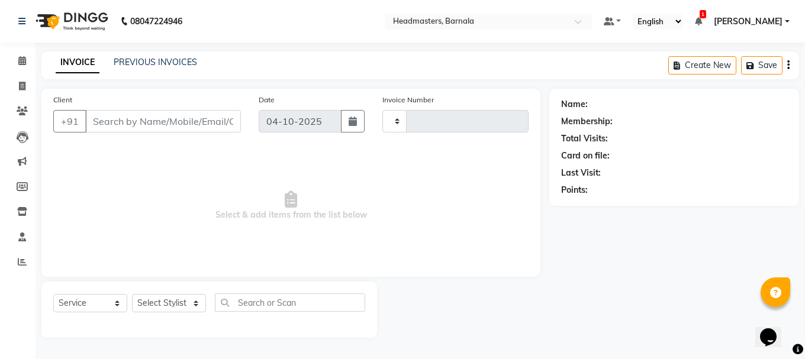
type input "4984"
select select "7526"
type input "9888889547"
select select "71857"
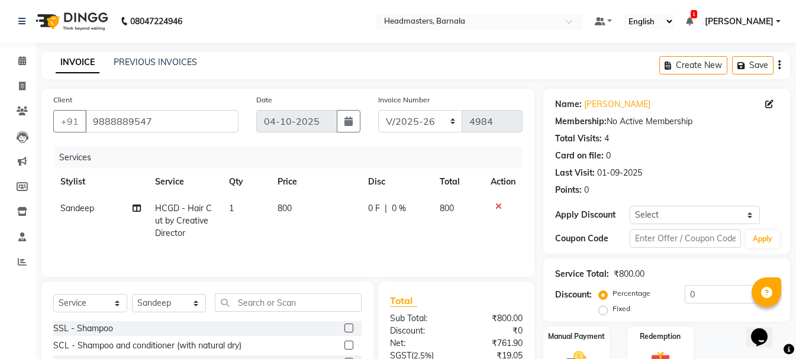
click at [619, 307] on label "Fixed" at bounding box center [621, 308] width 18 height 11
click at [609, 307] on input "Fixed" at bounding box center [605, 309] width 8 height 8
radio input "true"
click at [731, 295] on input "0" at bounding box center [730, 294] width 93 height 18
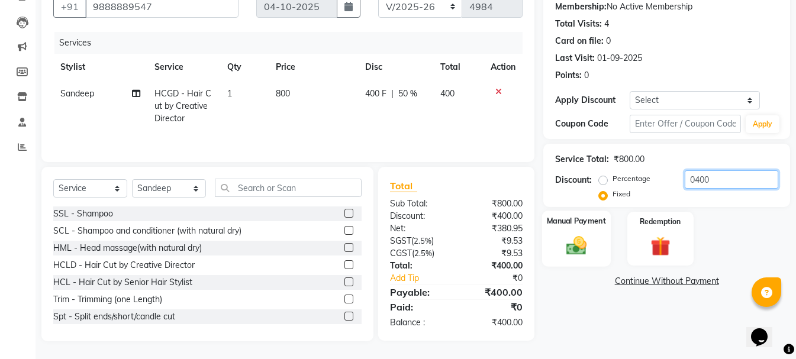
type input "0400"
click at [582, 246] on img at bounding box center [576, 246] width 33 height 24
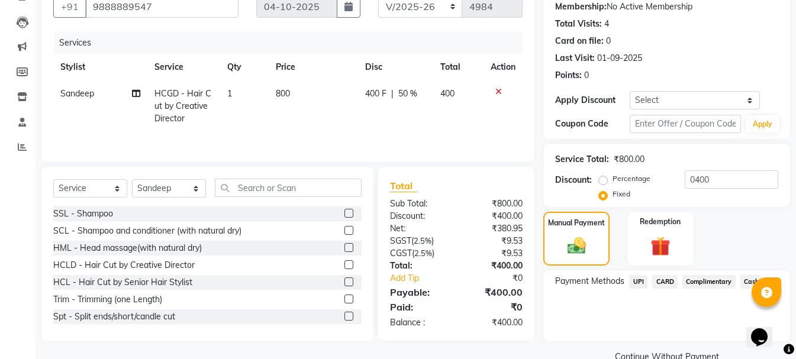
scroll to position [139, 0]
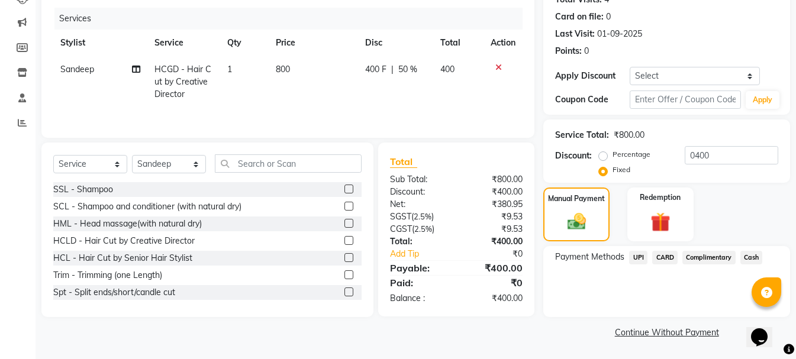
drag, startPoint x: 639, startPoint y: 255, endPoint x: 670, endPoint y: 264, distance: 32.2
click at [640, 254] on span "UPI" at bounding box center [638, 258] width 18 height 14
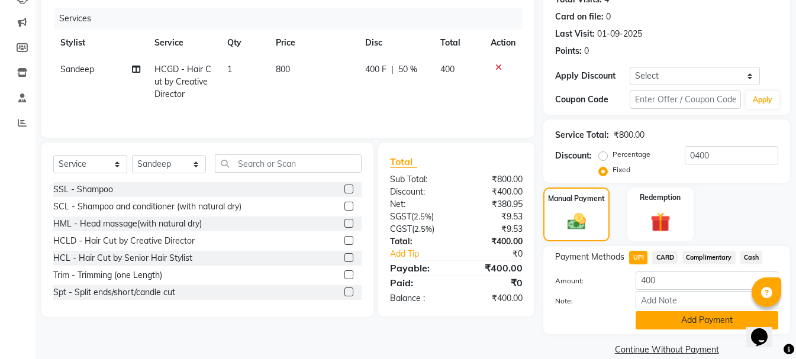
click at [707, 311] on button "Add Payment" at bounding box center [706, 320] width 143 height 18
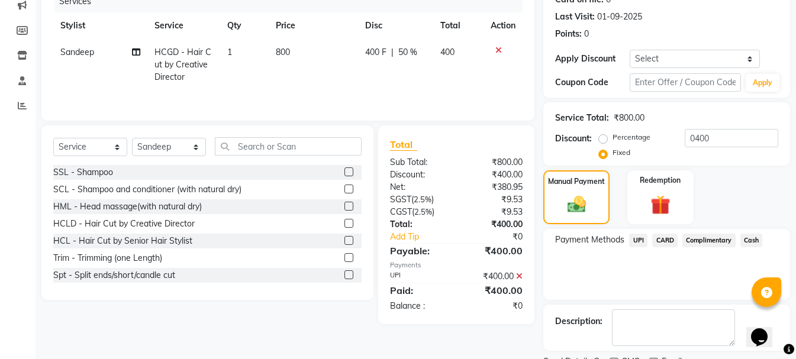
scroll to position [206, 0]
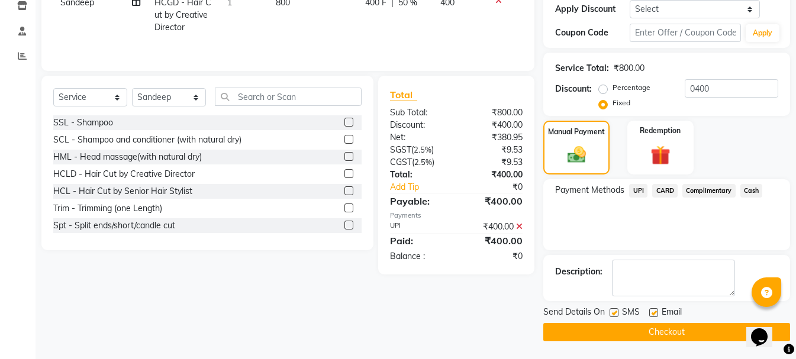
click at [693, 332] on button "Checkout" at bounding box center [666, 332] width 247 height 18
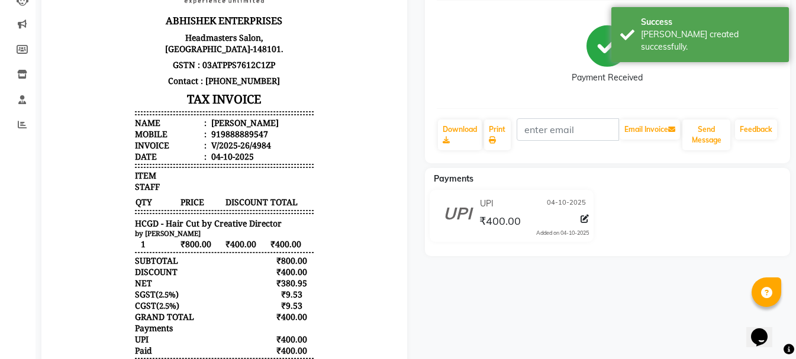
scroll to position [142, 0]
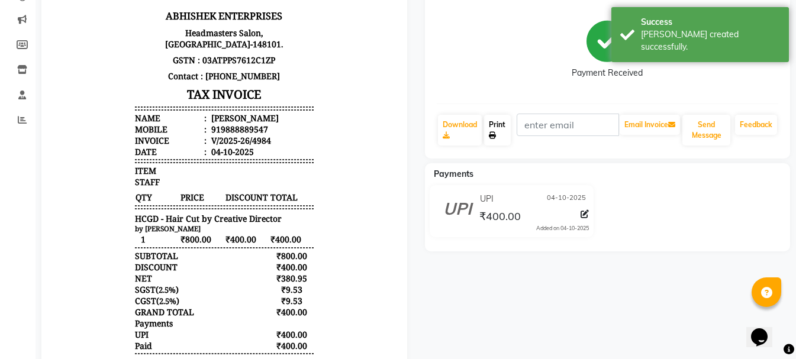
click at [506, 127] on link "Print" at bounding box center [497, 130] width 27 height 31
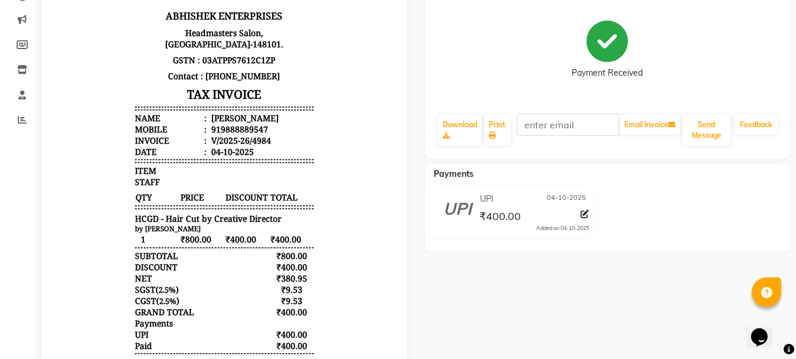
select select "service"
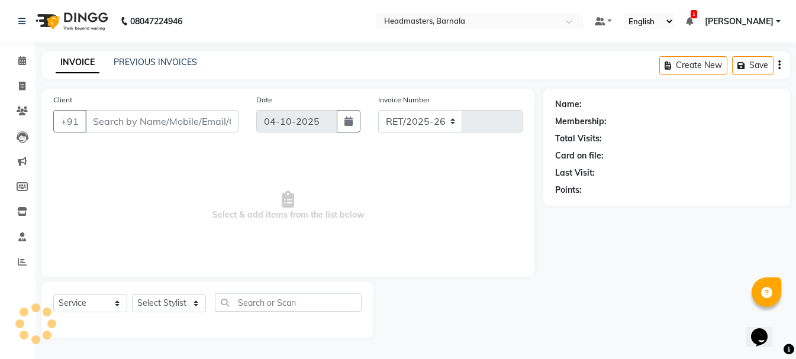
select select "7526"
type input "4985"
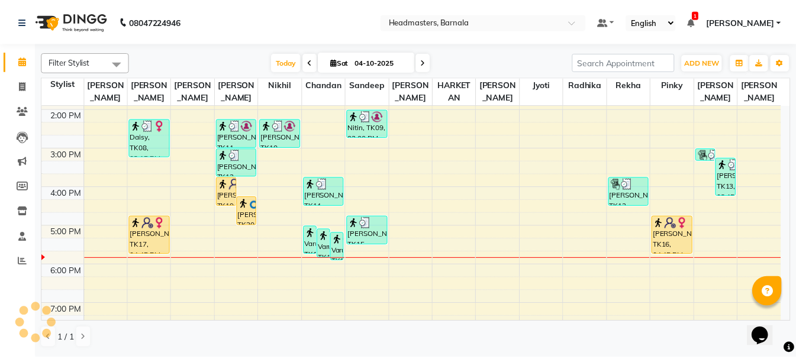
scroll to position [237, 0]
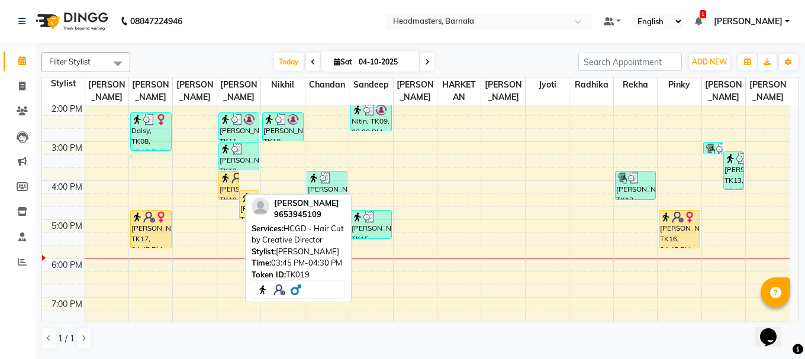
click at [229, 180] on img at bounding box center [225, 178] width 12 height 12
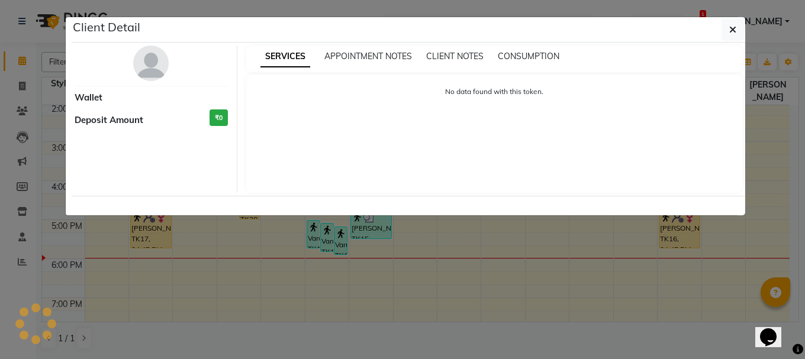
select select "1"
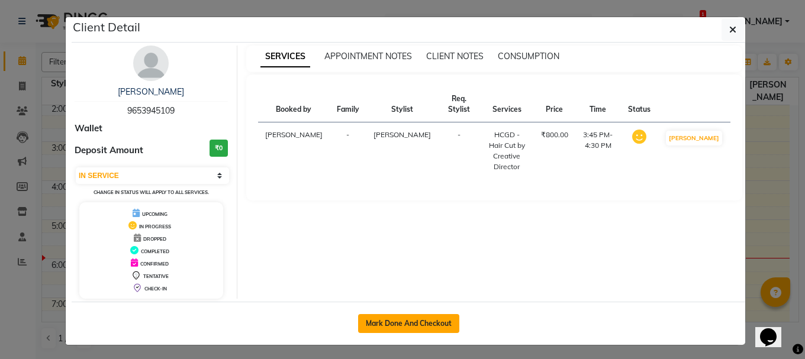
click at [423, 317] on button "Mark Done And Checkout" at bounding box center [408, 323] width 101 height 19
select select "7526"
select select "service"
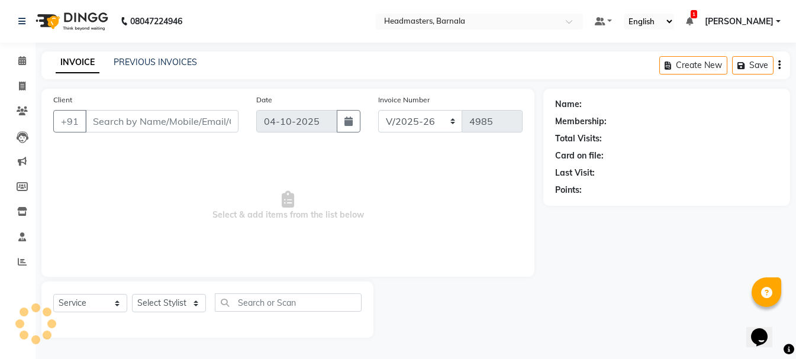
type input "9653945109"
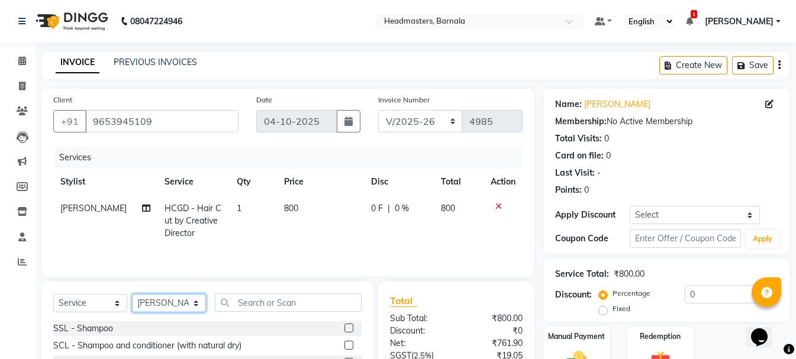
click at [200, 302] on select "Select Stylist [PERSON_NAME] [PERSON_NAME] [PERSON_NAME] [PERSON_NAME] Nikhil […" at bounding box center [169, 303] width 74 height 18
select select "67279"
click at [132, 294] on select "Select Stylist [PERSON_NAME] [PERSON_NAME] [PERSON_NAME] [PERSON_NAME] Nikhil […" at bounding box center [169, 303] width 74 height 18
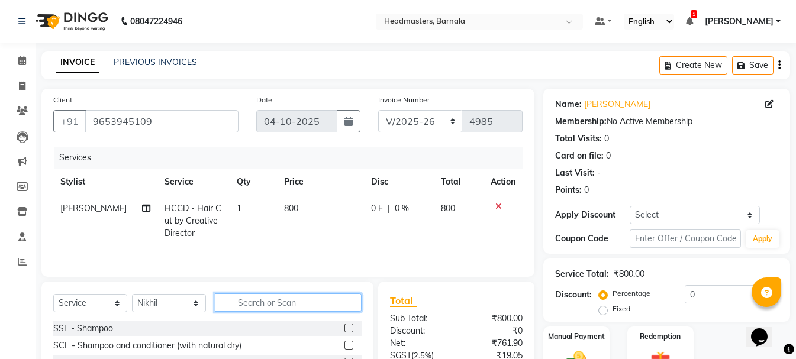
click at [253, 304] on input "text" at bounding box center [288, 302] width 147 height 18
type input "hcg"
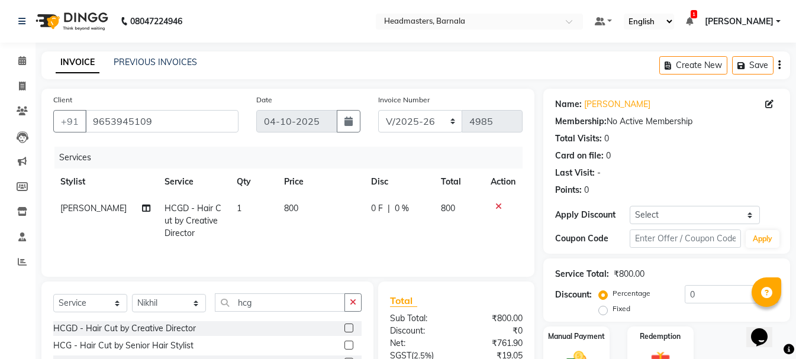
click at [347, 328] on label at bounding box center [348, 328] width 9 height 9
click at [347, 328] on input "checkbox" at bounding box center [348, 329] width 8 height 8
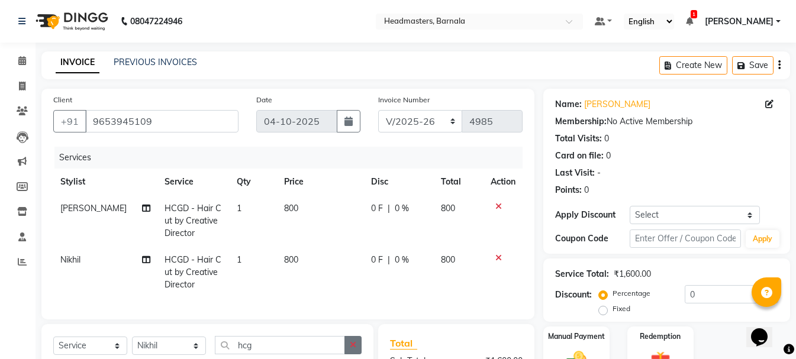
checkbox input "false"
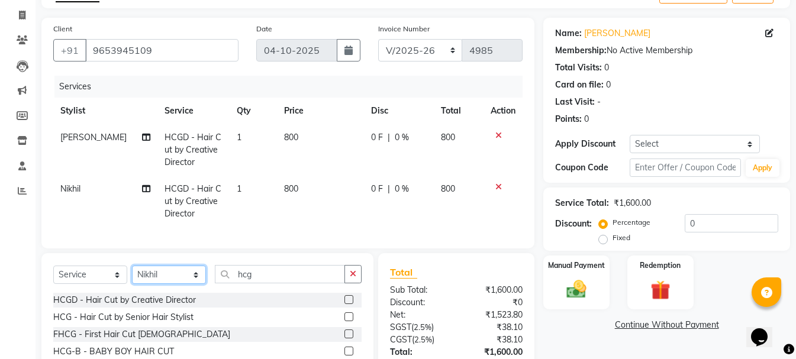
click at [163, 283] on select "Select Stylist [PERSON_NAME] [PERSON_NAME] [PERSON_NAME] [PERSON_NAME] Nikhil […" at bounding box center [169, 275] width 74 height 18
select select "67285"
click at [132, 275] on select "Select Stylist [PERSON_NAME] [PERSON_NAME] [PERSON_NAME] [PERSON_NAME] Nikhil […" at bounding box center [169, 275] width 74 height 18
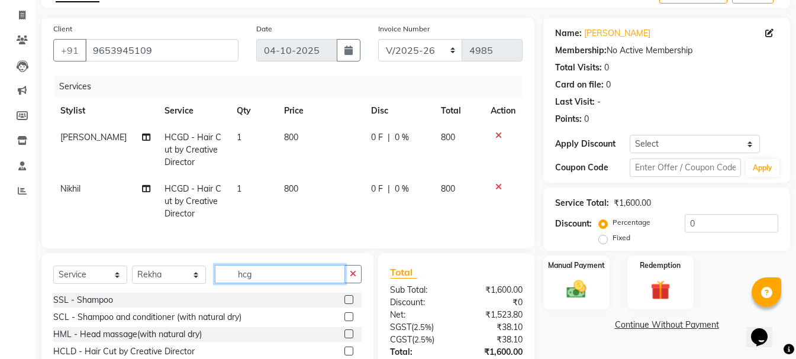
click at [275, 282] on input "hcg" at bounding box center [280, 274] width 130 height 18
drag, startPoint x: 275, startPoint y: 282, endPoint x: 187, endPoint y: 290, distance: 87.9
click at [194, 288] on div "Select Service Product Membership Package Voucher Prepaid Gift Card Select Styl…" at bounding box center [207, 279] width 308 height 28
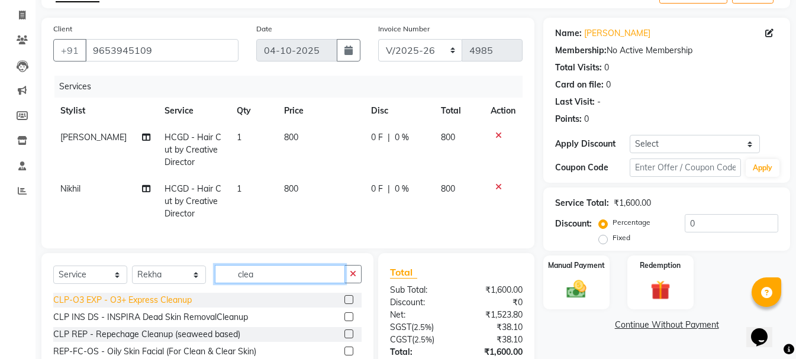
type input "clea"
click at [151, 306] on div "CLP-O3 EXP - O3+ Express Cleanup" at bounding box center [122, 300] width 138 height 12
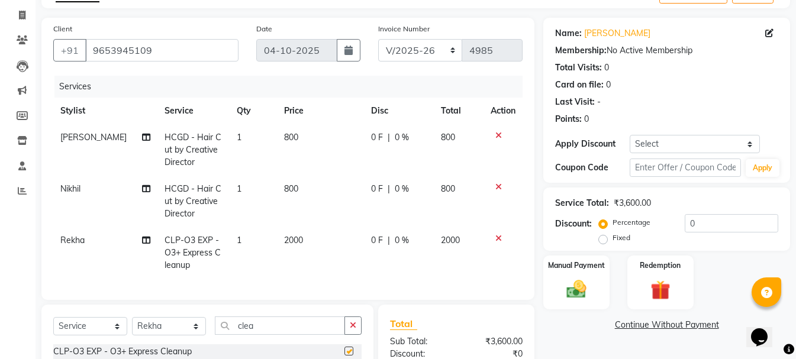
checkbox input "false"
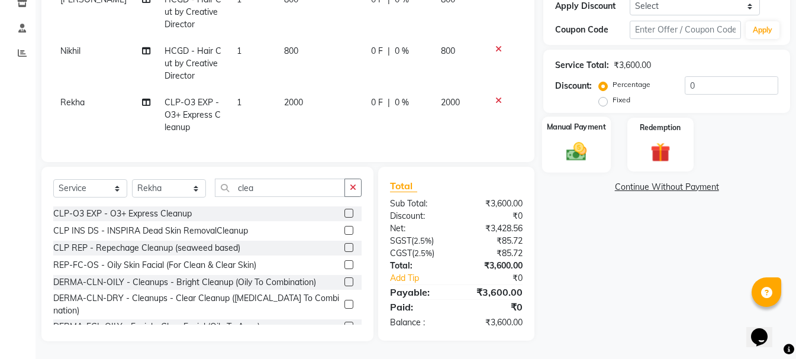
click at [595, 145] on div "Manual Payment" at bounding box center [576, 145] width 69 height 56
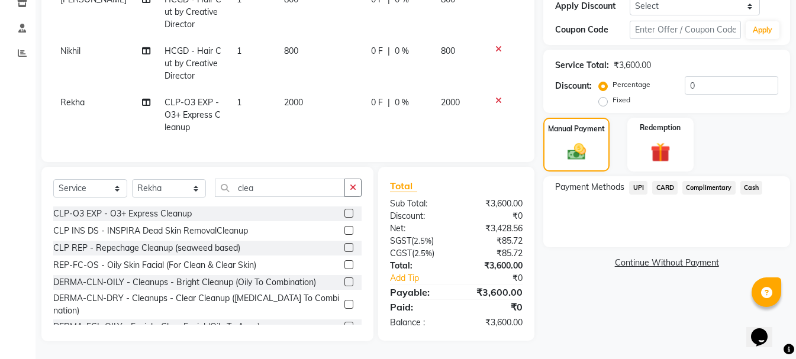
click at [755, 181] on span "Cash" at bounding box center [751, 188] width 22 height 14
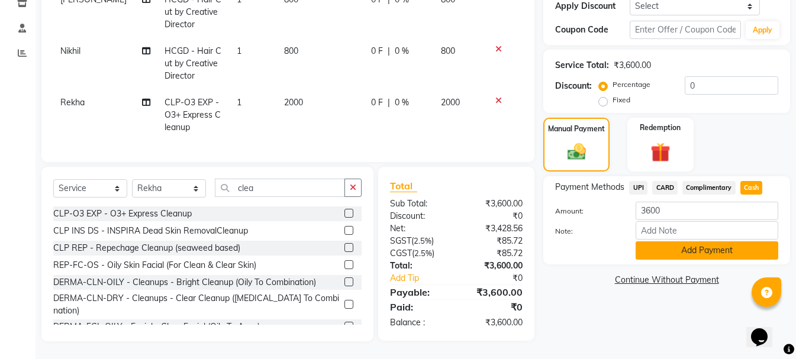
click at [698, 241] on button "Add Payment" at bounding box center [706, 250] width 143 height 18
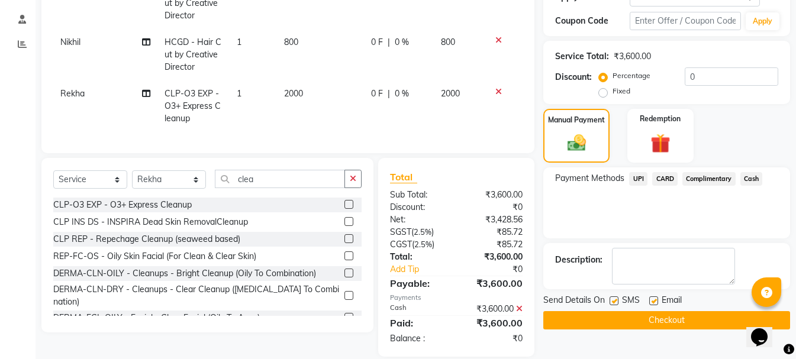
click at [657, 317] on button "Checkout" at bounding box center [666, 320] width 247 height 18
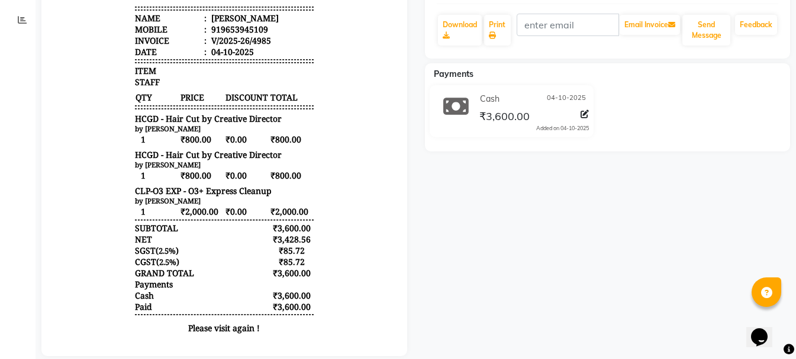
scroll to position [218, 0]
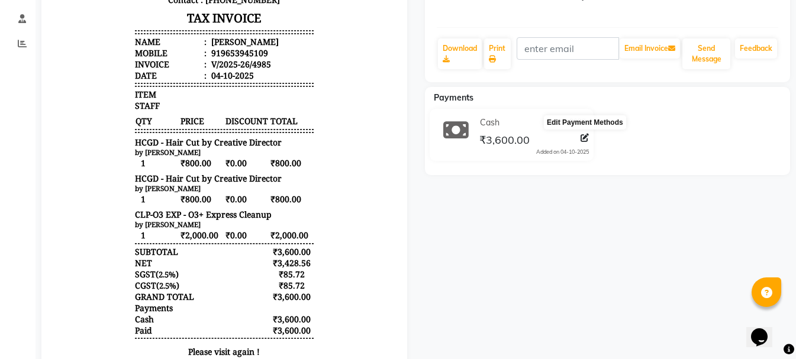
click at [586, 135] on icon at bounding box center [584, 138] width 8 height 8
select select "116"
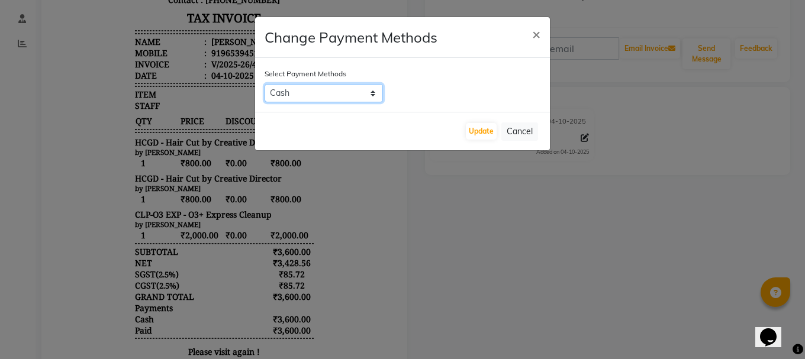
click at [370, 96] on select "UPI CARD Complimentary Cash" at bounding box center [323, 93] width 118 height 18
click at [490, 210] on ngb-modal-window "Change Payment Methods × Select Payment Methods UPI CARD Complimentary Cash Upd…" at bounding box center [402, 179] width 805 height 359
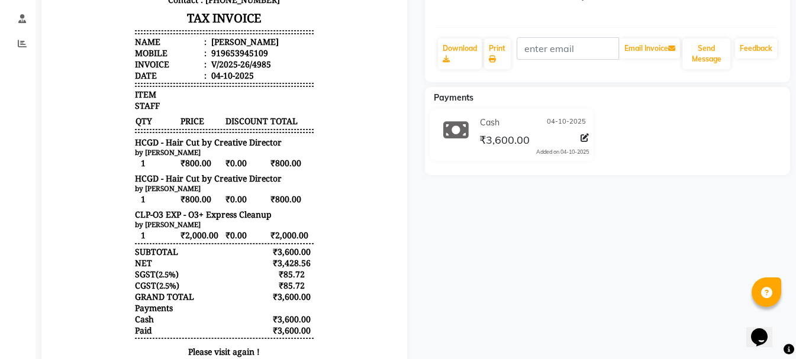
select select "7526"
select select "service"
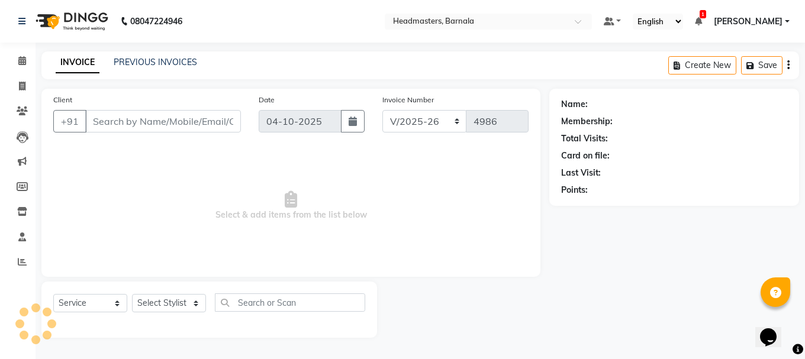
type input "9653945109"
select select "67285"
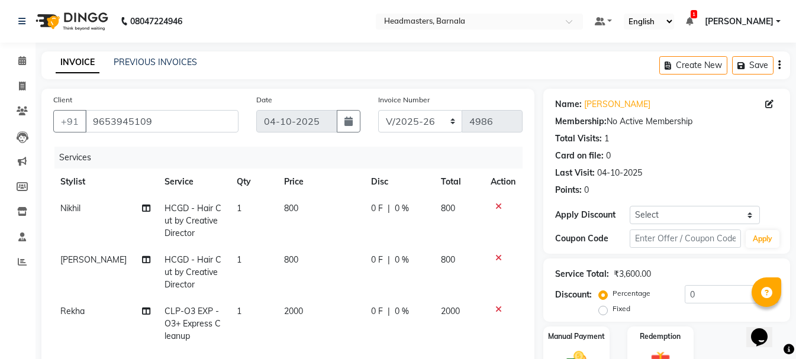
click at [612, 308] on label "Fixed" at bounding box center [621, 308] width 18 height 11
click at [605, 308] on input "Fixed" at bounding box center [605, 309] width 8 height 8
radio input "true"
click at [704, 291] on input "0" at bounding box center [730, 294] width 93 height 18
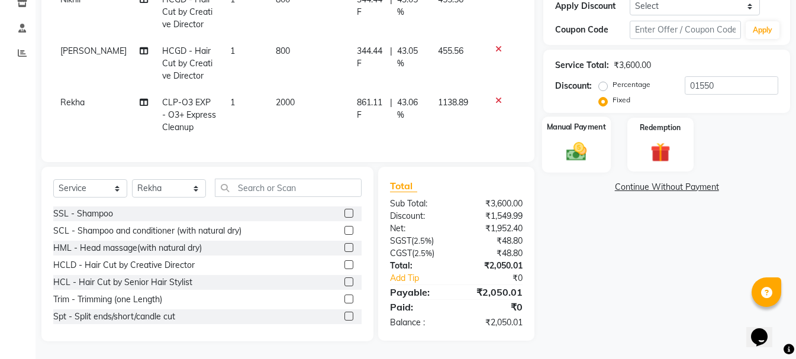
click at [552, 121] on label "Manual Payment" at bounding box center [576, 126] width 59 height 11
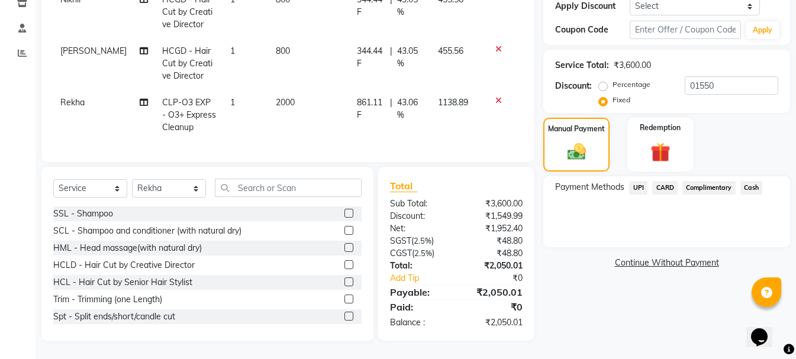
click at [679, 257] on link "Continue Without Payment" at bounding box center [666, 263] width 242 height 12
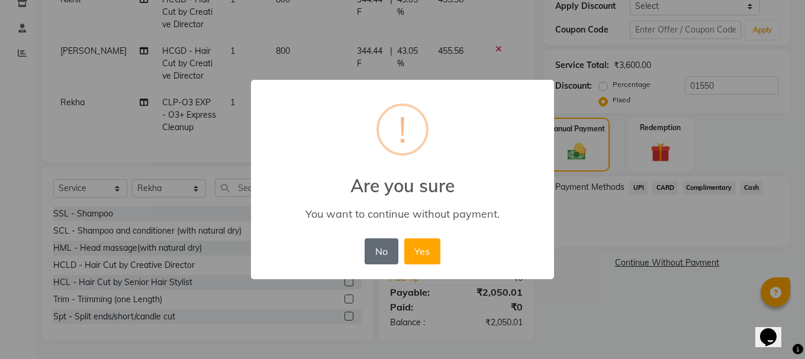
click at [379, 246] on button "No" at bounding box center [380, 251] width 33 height 26
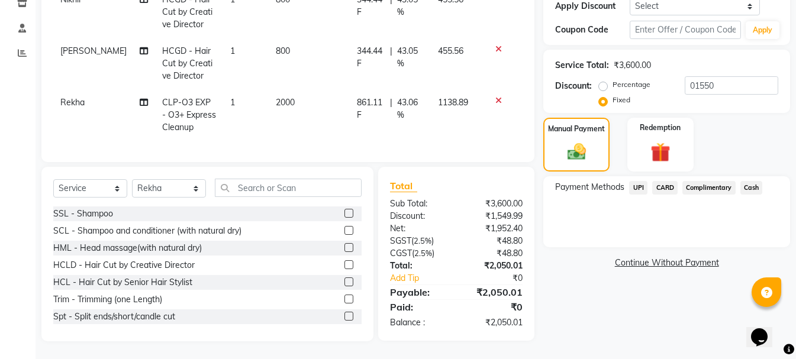
click at [748, 181] on span "Cash" at bounding box center [751, 188] width 22 height 14
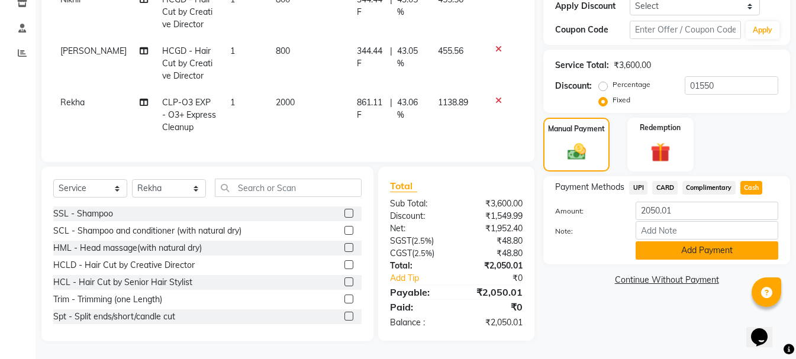
click at [708, 241] on button "Add Payment" at bounding box center [706, 250] width 143 height 18
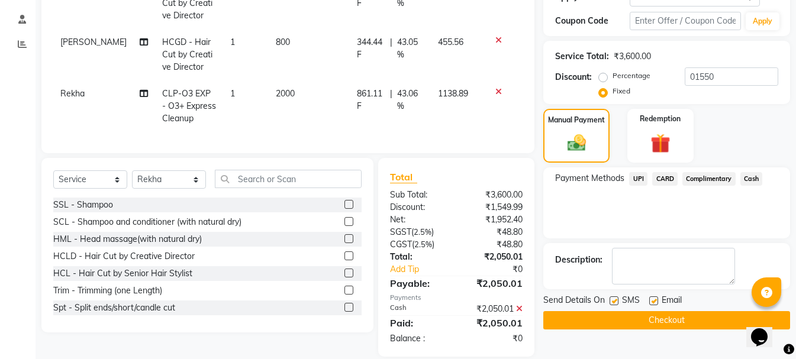
scroll to position [242, 0]
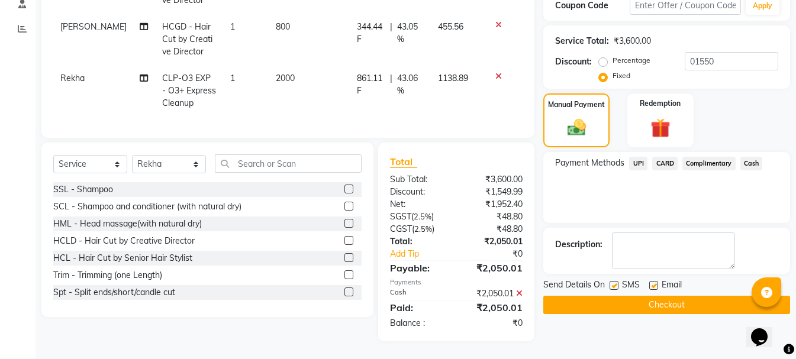
click at [645, 298] on button "Checkout" at bounding box center [666, 305] width 247 height 18
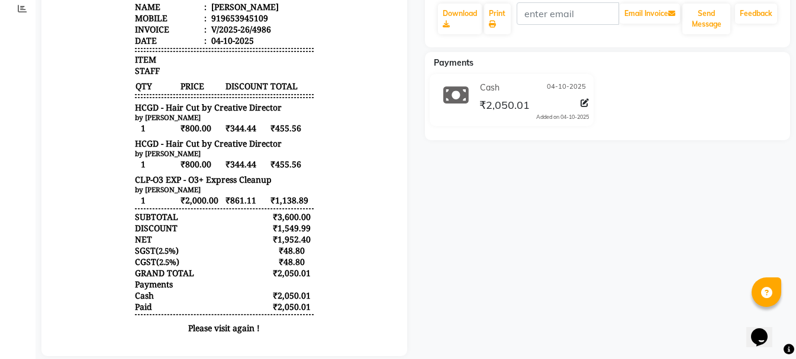
scroll to position [182, 0]
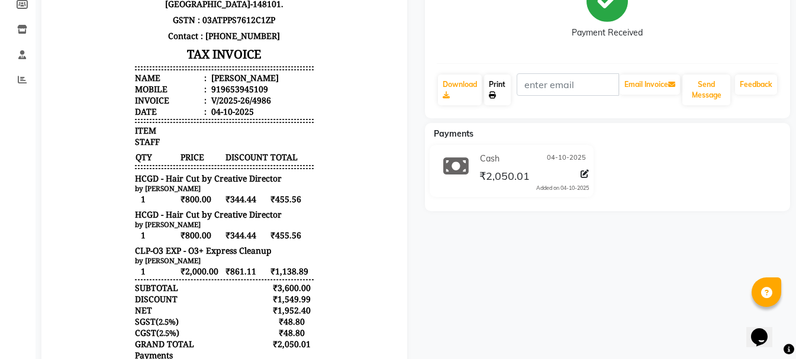
click at [492, 93] on icon at bounding box center [492, 95] width 7 height 7
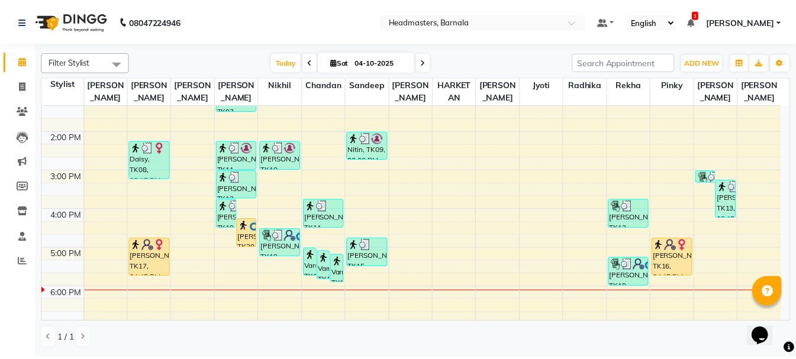
scroll to position [220, 0]
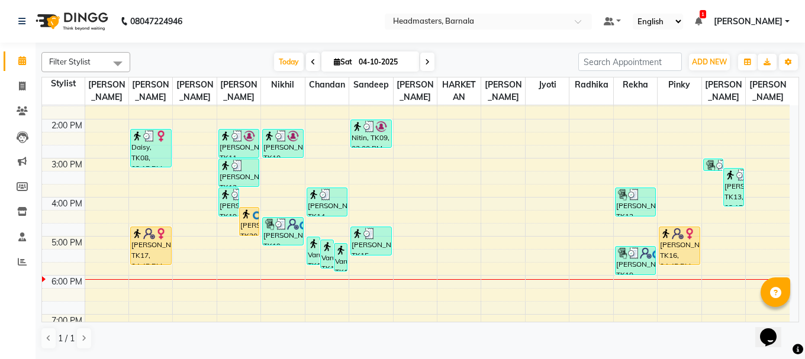
click at [702, 16] on span at bounding box center [698, 21] width 7 height 11
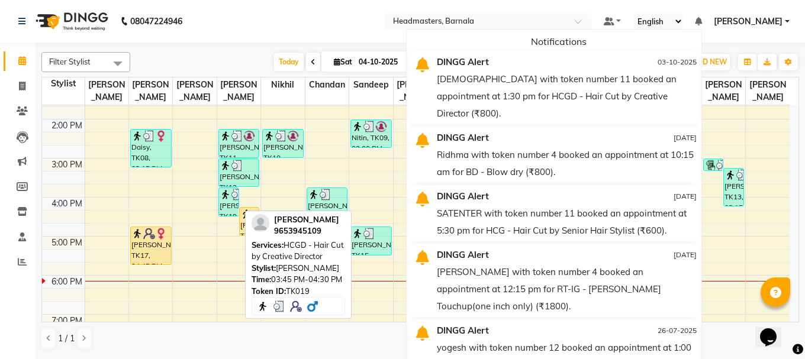
click at [227, 195] on img at bounding box center [225, 195] width 12 height 12
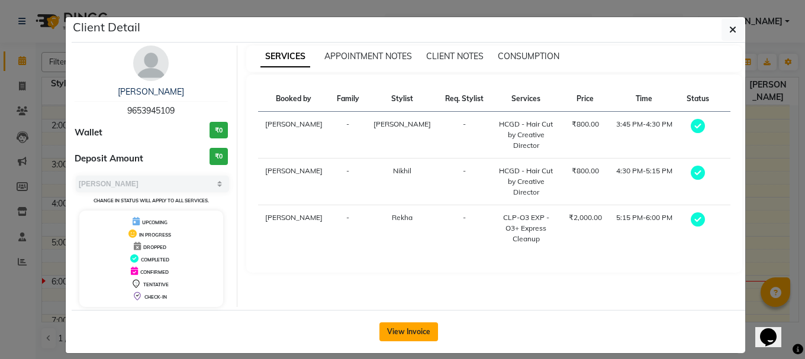
click at [421, 325] on button "View Invoice" at bounding box center [408, 331] width 59 height 19
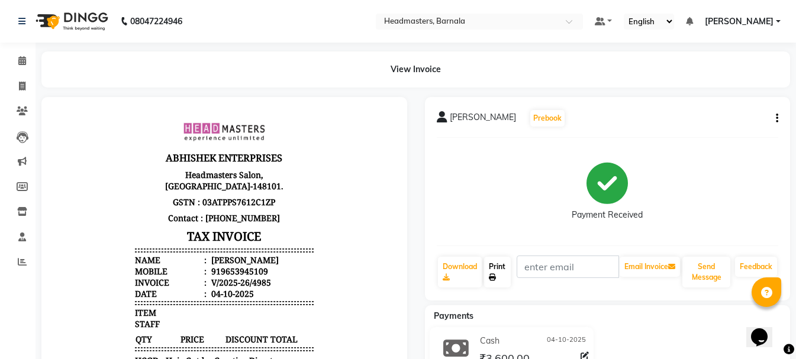
click at [495, 275] on icon at bounding box center [492, 277] width 7 height 7
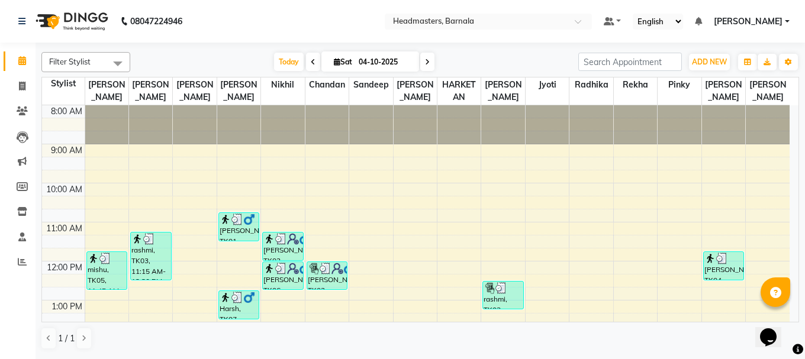
click at [799, 316] on div "Filter Stylist Select All [PERSON_NAME] [PERSON_NAME] [PERSON_NAME] [PERSON_NAM…" at bounding box center [419, 200] width 769 height 315
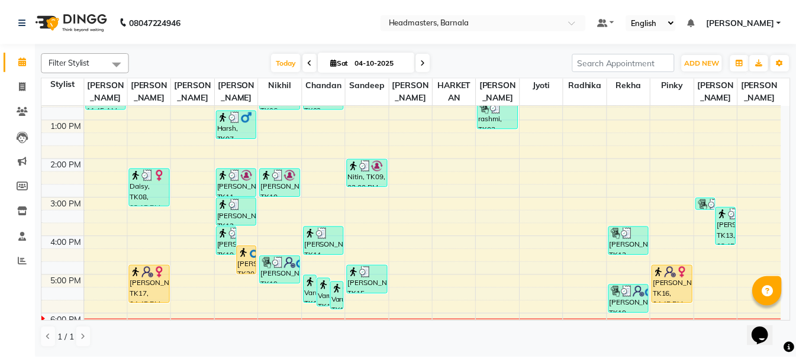
scroll to position [204, 0]
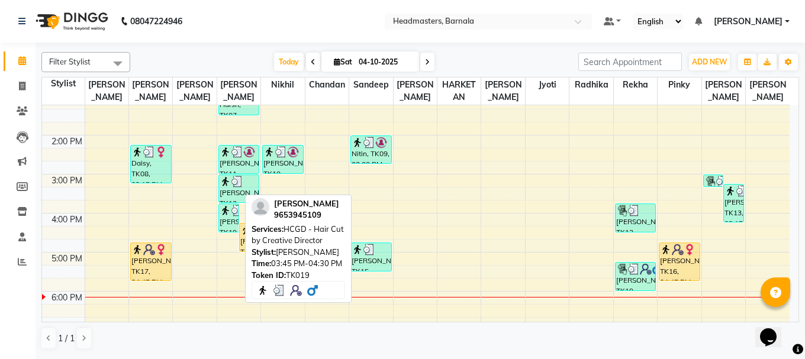
click at [226, 219] on div "[PERSON_NAME], TK19, 03:45 PM-04:30 PM, HCGD - Hair Cut by Creative Director" at bounding box center [229, 218] width 20 height 28
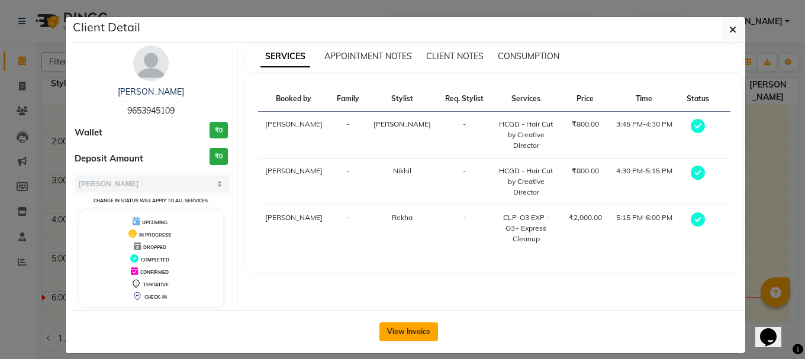
click at [412, 327] on button "View Invoice" at bounding box center [408, 331] width 59 height 19
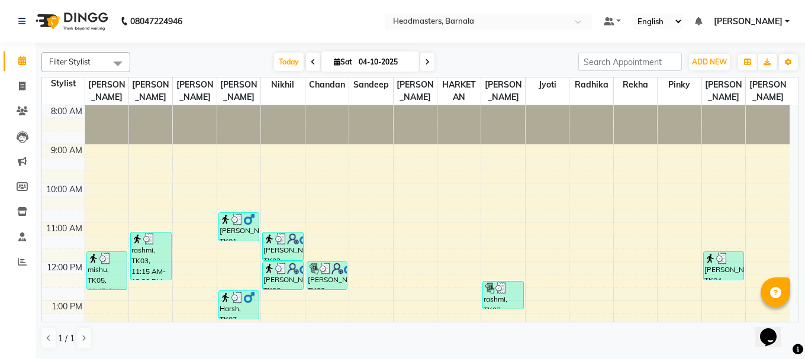
click at [788, 317] on div "Opens Chat This icon Opens the chat window." at bounding box center [774, 317] width 28 height 0
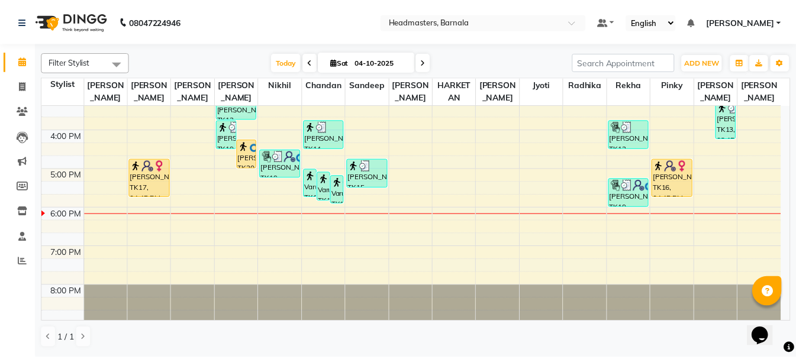
scroll to position [290, 0]
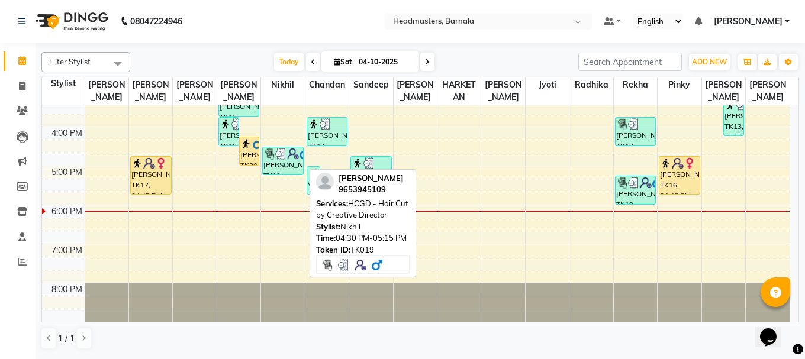
click at [276, 166] on div "[PERSON_NAME], TK19, 04:30 PM-05:15 PM, HCGD - Hair Cut by Creative Director" at bounding box center [283, 160] width 40 height 27
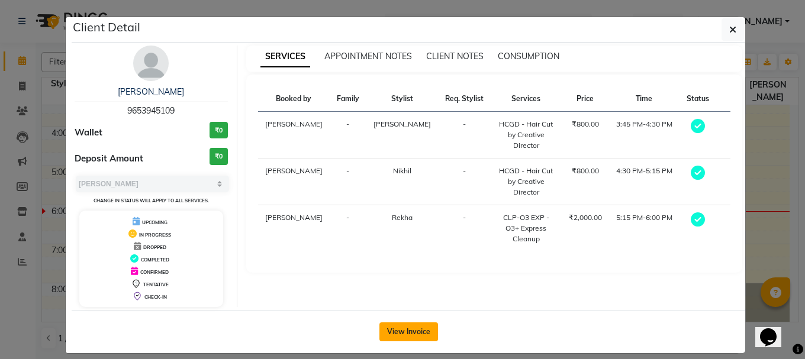
click at [402, 330] on button "View Invoice" at bounding box center [408, 331] width 59 height 19
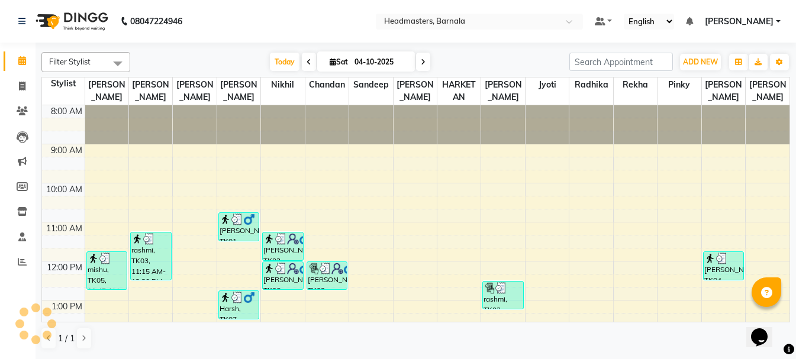
scroll to position [268, 0]
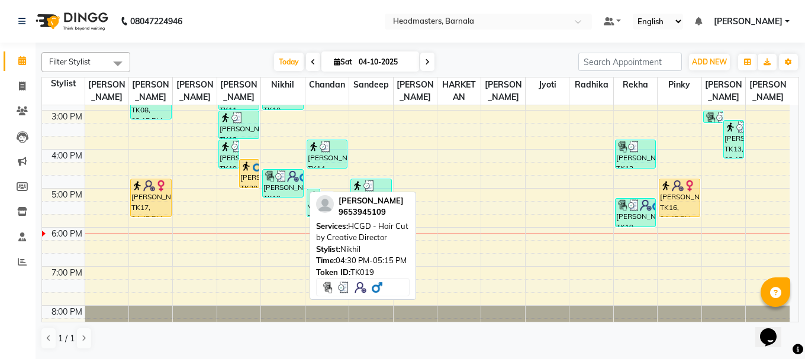
click at [286, 189] on div "[PERSON_NAME], TK19, 04:30 PM-05:15 PM, HCGD - Hair Cut by Creative Director" at bounding box center [283, 183] width 40 height 27
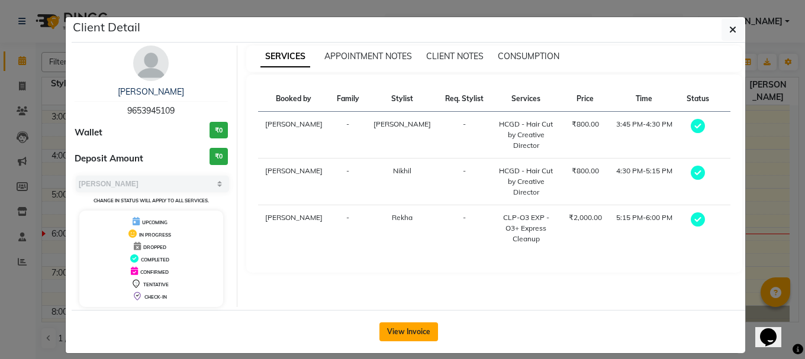
click at [392, 330] on button "View Invoice" at bounding box center [408, 331] width 59 height 19
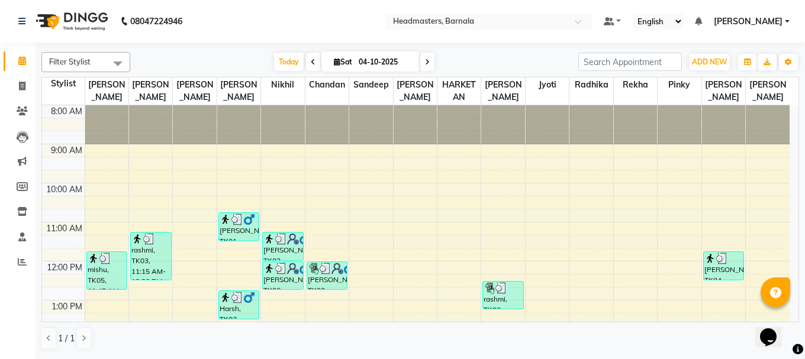
click at [788, 317] on div "Opens Chat This icon Opens the chat window." at bounding box center [774, 317] width 28 height 0
click at [790, 312] on html "Opens Chat This icon Opens the chat window." at bounding box center [774, 329] width 38 height 35
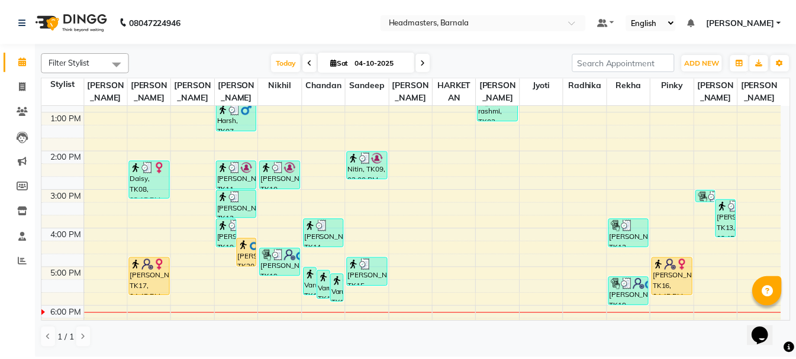
scroll to position [204, 0]
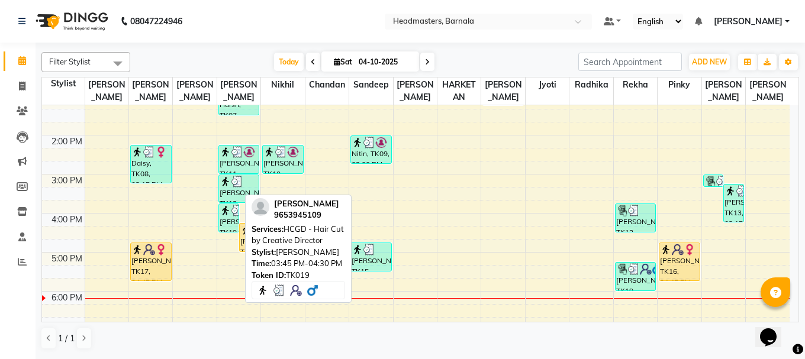
click at [227, 219] on div "[PERSON_NAME], TK19, 03:45 PM-04:30 PM, HCGD - Hair Cut by Creative Director" at bounding box center [229, 218] width 20 height 28
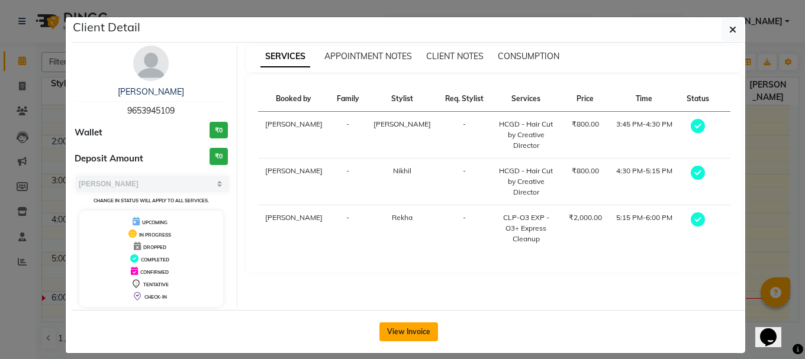
click at [410, 334] on button "View Invoice" at bounding box center [408, 331] width 59 height 19
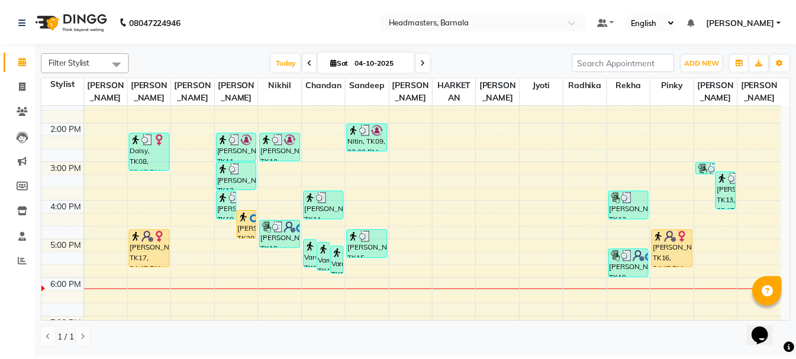
scroll to position [228, 0]
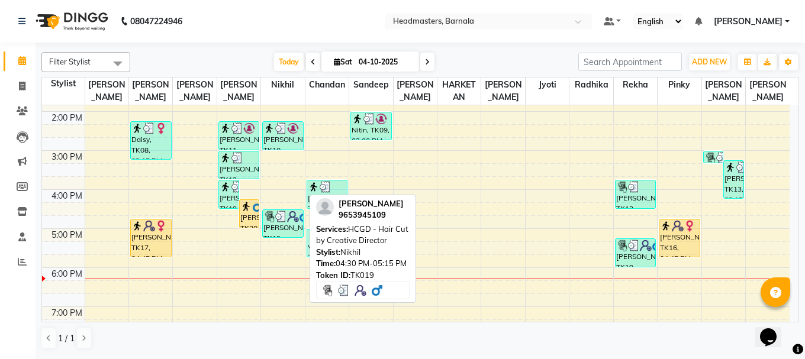
click at [288, 231] on div "[PERSON_NAME], TK19, 04:30 PM-05:15 PM, HCGD - Hair Cut by Creative Director" at bounding box center [283, 223] width 40 height 27
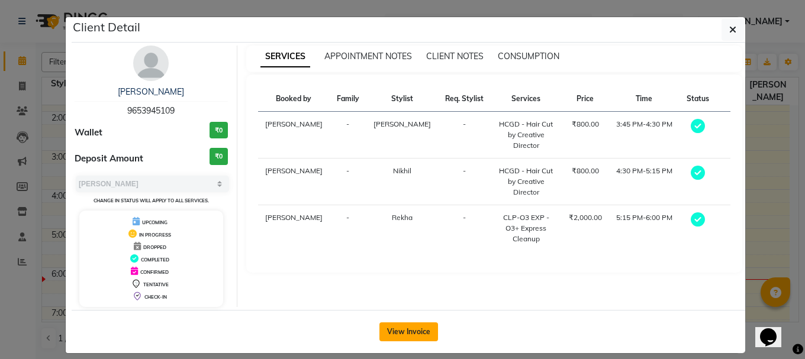
click at [413, 336] on button "View Invoice" at bounding box center [408, 331] width 59 height 19
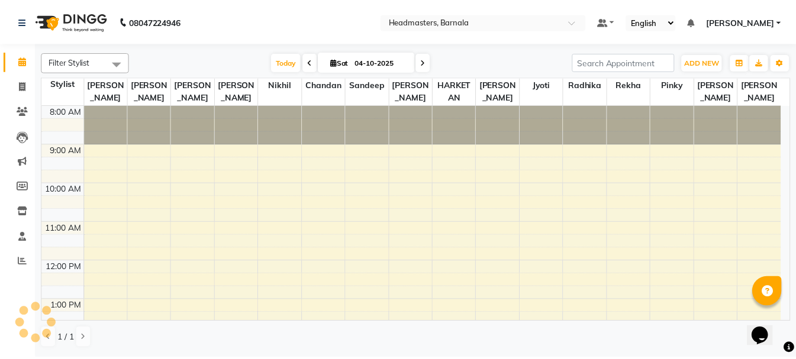
scroll to position [268, 0]
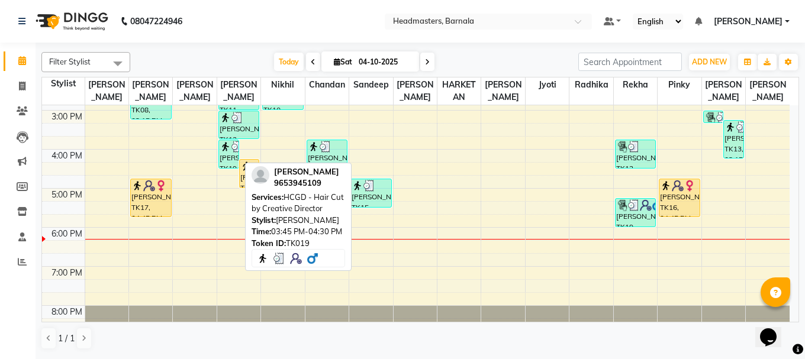
click at [228, 150] on img at bounding box center [225, 147] width 12 height 12
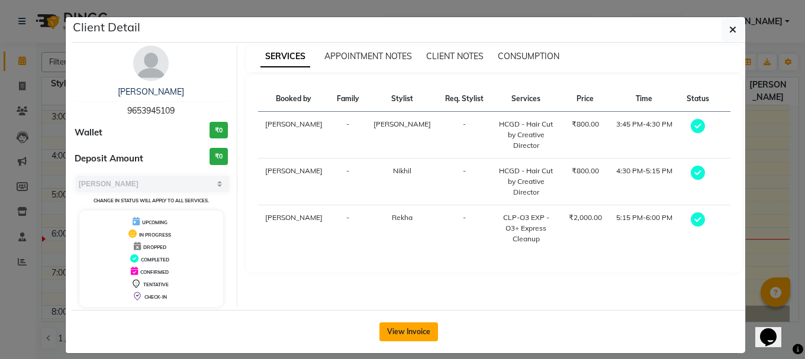
click at [422, 326] on button "View Invoice" at bounding box center [408, 331] width 59 height 19
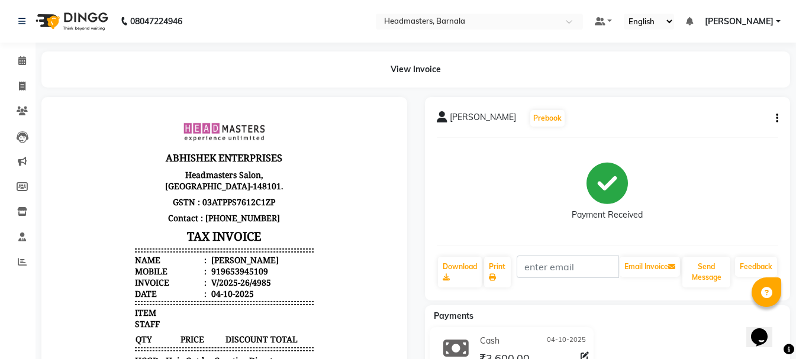
scroll to position [266, 0]
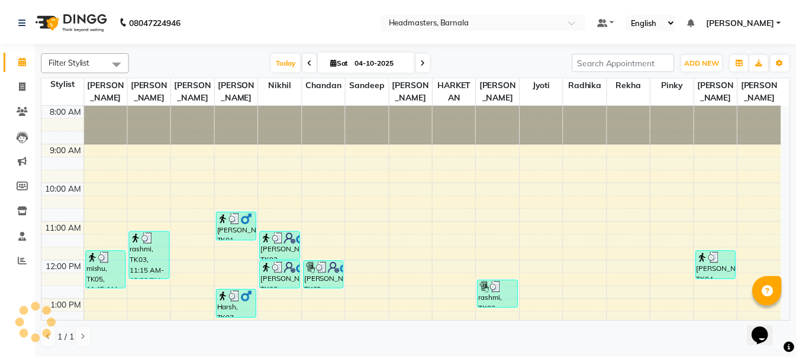
scroll to position [290, 0]
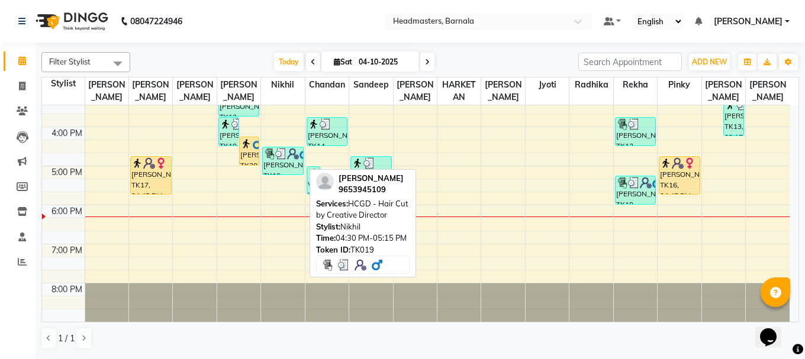
click at [279, 163] on div "[PERSON_NAME], TK19, 04:30 PM-05:15 PM, HCGD - Hair Cut by Creative Director" at bounding box center [283, 160] width 40 height 27
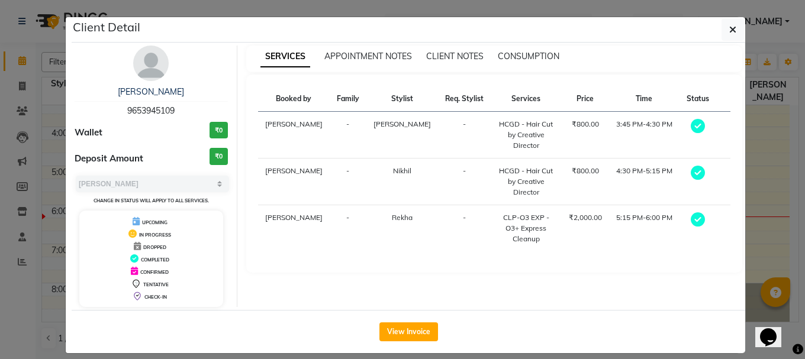
click at [397, 319] on div "View Invoice" at bounding box center [408, 331] width 673 height 43
click at [403, 332] on button "View Invoice" at bounding box center [408, 331] width 59 height 19
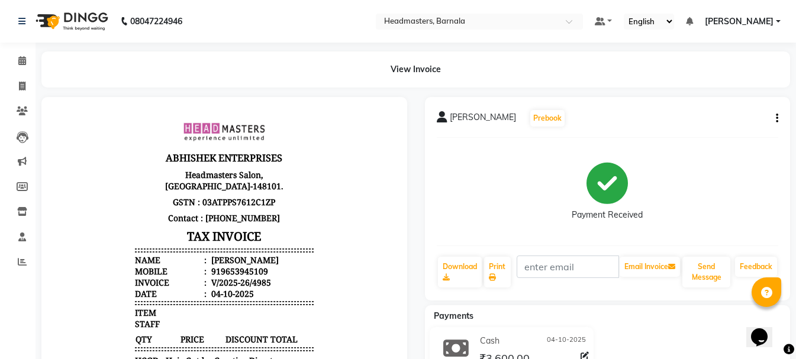
scroll to position [266, 0]
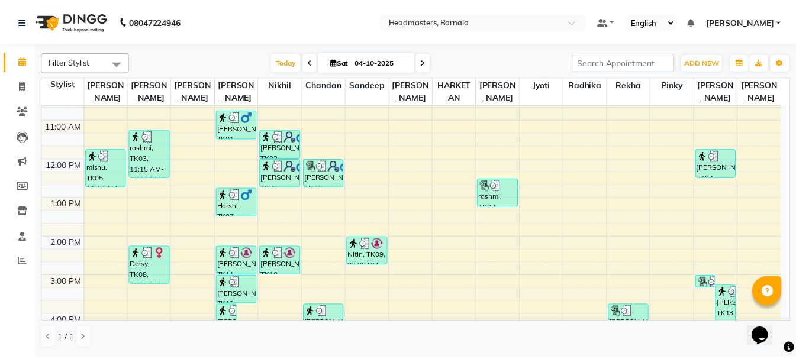
scroll to position [173, 0]
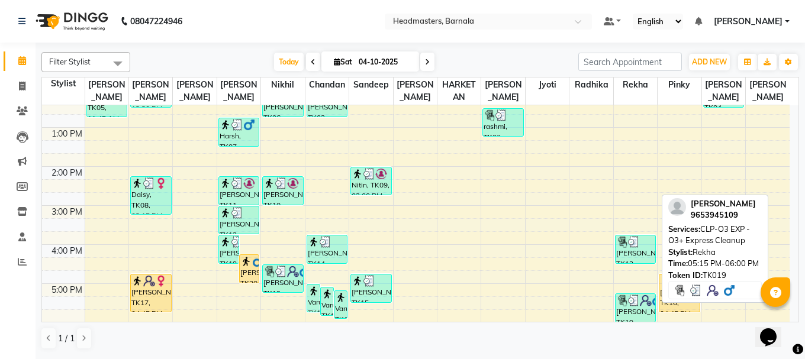
click at [642, 318] on div "[PERSON_NAME], TK19, 05:15 PM-06:00 PM, CLP-O3 EXP - O3+ Express Cleanup" at bounding box center [635, 308] width 40 height 28
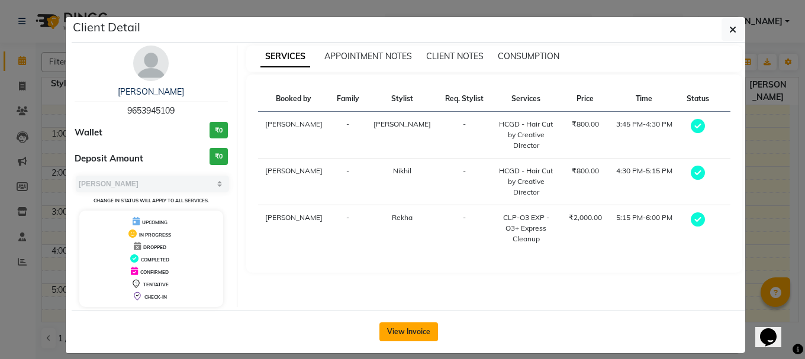
click at [424, 334] on button "View Invoice" at bounding box center [408, 331] width 59 height 19
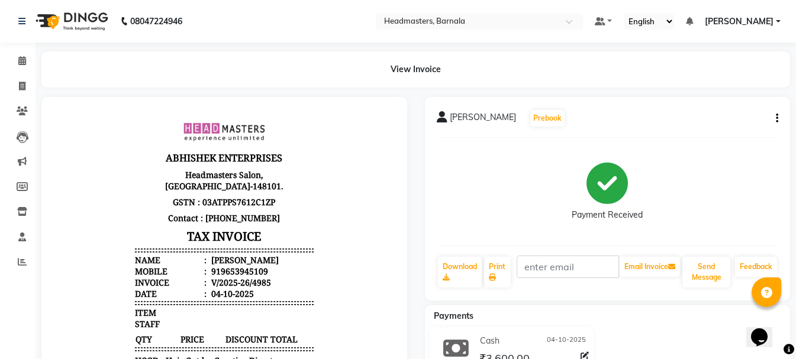
scroll to position [266, 0]
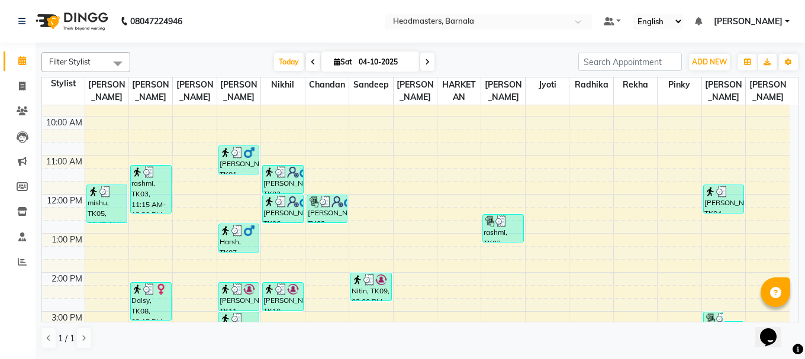
click at [797, 317] on td "8:00 AM 9:00 AM 10:00 AM 11:00 AM 12:00 PM 1:00 PM 2:00 PM 3:00 PM 4:00 PM 5:00…" at bounding box center [420, 213] width 757 height 217
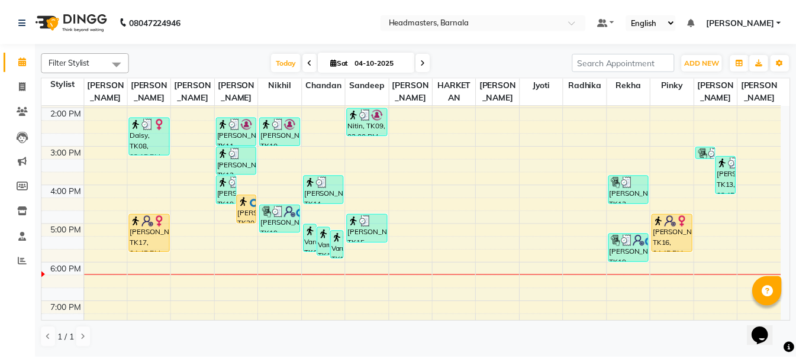
scroll to position [250, 0]
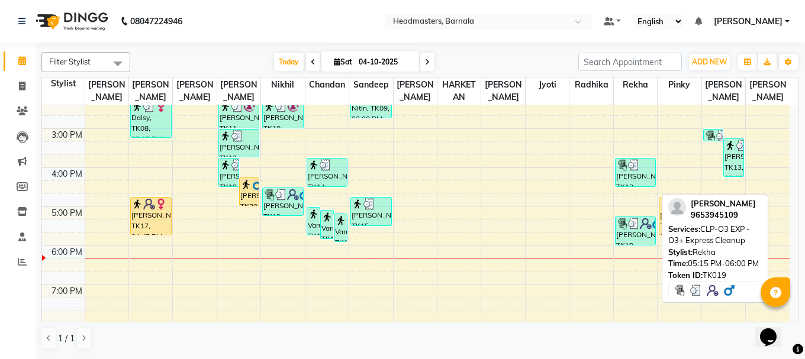
click at [637, 221] on img at bounding box center [634, 224] width 12 height 12
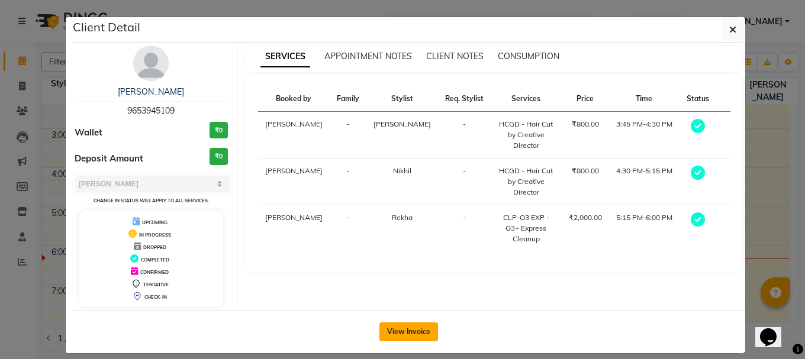
click at [397, 325] on button "View Invoice" at bounding box center [408, 331] width 59 height 19
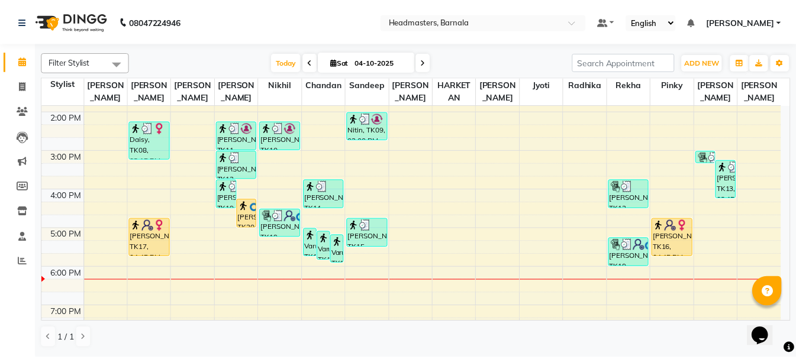
scroll to position [236, 0]
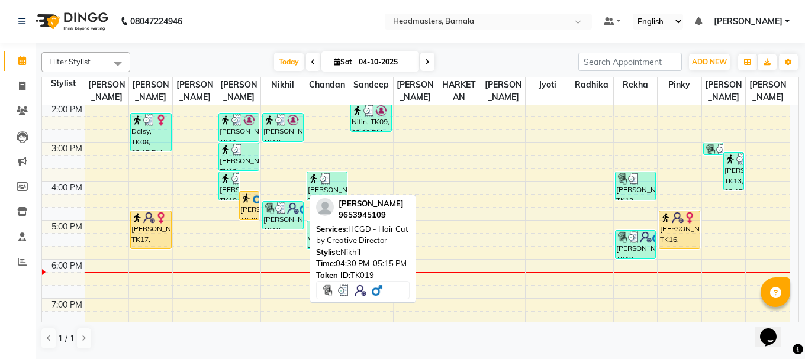
click at [268, 211] on img at bounding box center [269, 208] width 12 height 12
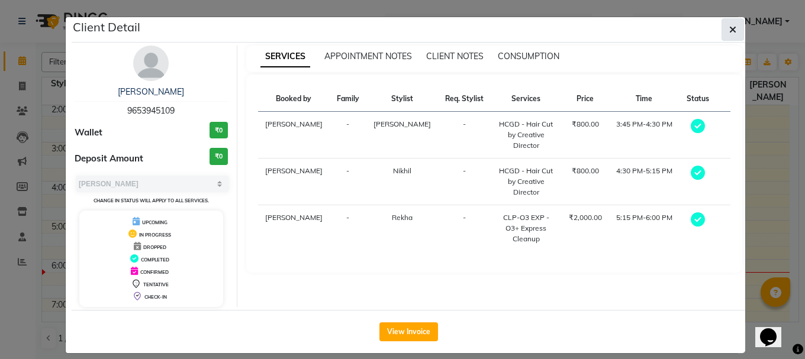
click at [729, 34] on span "button" at bounding box center [732, 30] width 7 height 12
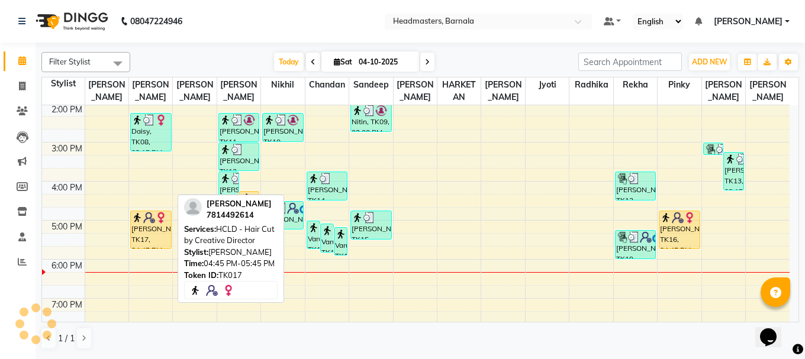
click at [150, 241] on div "[PERSON_NAME], TK17, 04:45 PM-05:45 PM, HCLD - Hair Cut by Creative Director" at bounding box center [151, 229] width 40 height 37
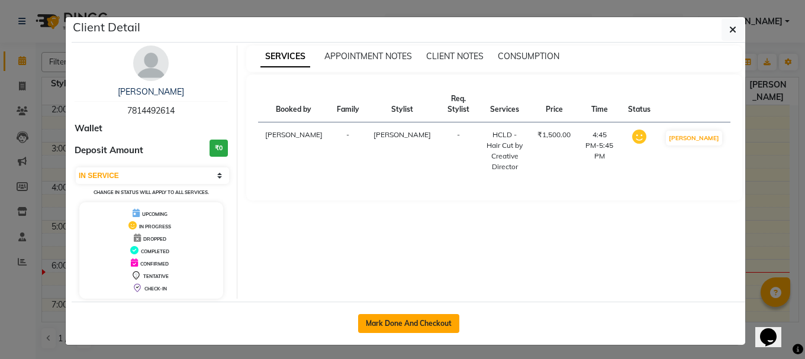
click at [415, 322] on button "Mark Done And Checkout" at bounding box center [408, 323] width 101 height 19
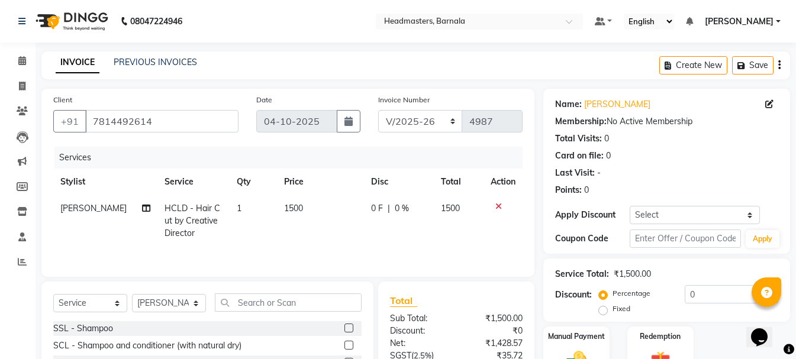
click at [612, 311] on label "Fixed" at bounding box center [621, 308] width 18 height 11
click at [604, 311] on input "Fixed" at bounding box center [605, 309] width 8 height 8
drag, startPoint x: 699, startPoint y: 296, endPoint x: 638, endPoint y: 267, distance: 67.8
click at [650, 288] on div "Percentage Fixed 0" at bounding box center [689, 301] width 177 height 32
click at [567, 325] on div "Manual Payment" at bounding box center [576, 353] width 69 height 56
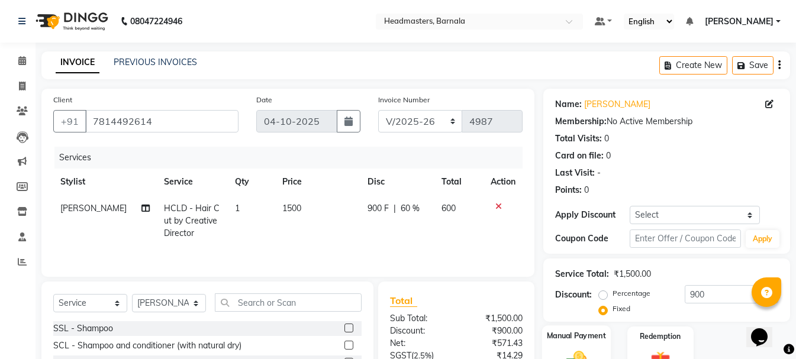
scroll to position [115, 0]
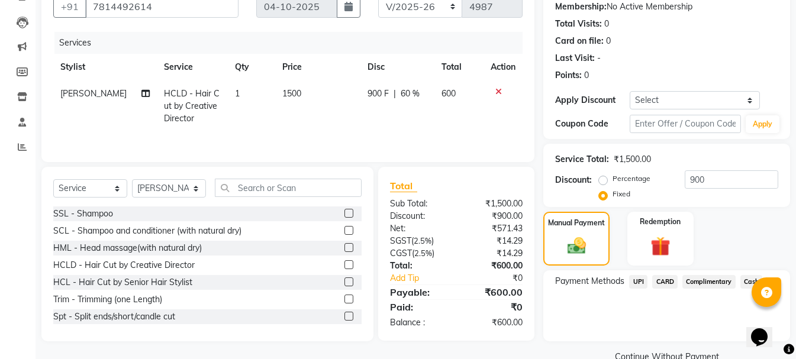
click at [638, 286] on span "UPI" at bounding box center [638, 282] width 18 height 14
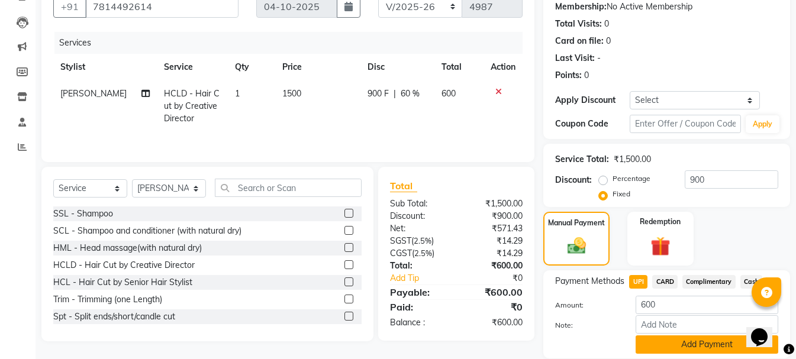
click at [674, 339] on button "Add Payment" at bounding box center [706, 344] width 143 height 18
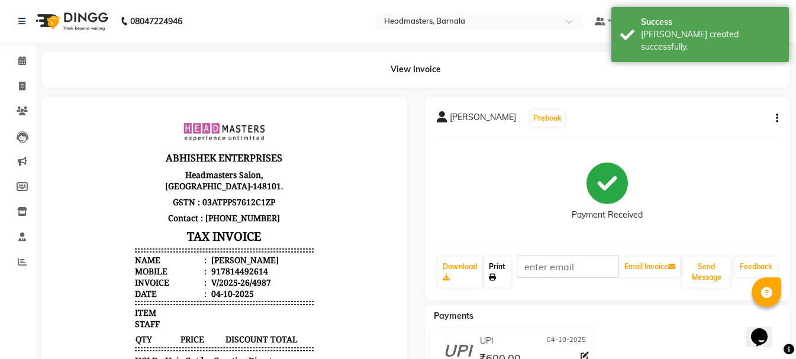
click at [497, 272] on link "Print" at bounding box center [497, 272] width 27 height 31
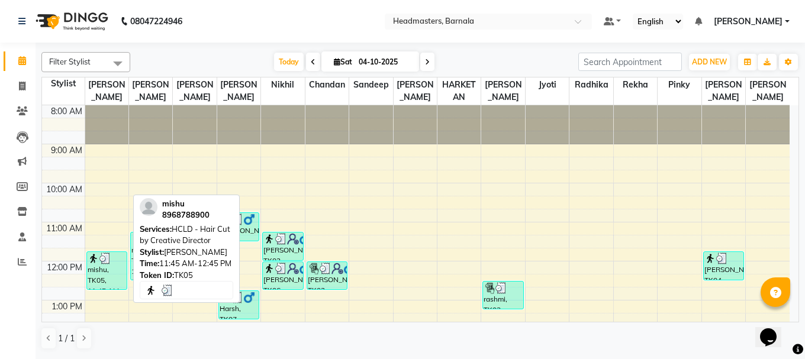
click at [114, 264] on div "mishu, TK05, 11:45 AM-12:45 PM, HCLD - Hair Cut by Creative Director" at bounding box center [107, 270] width 40 height 37
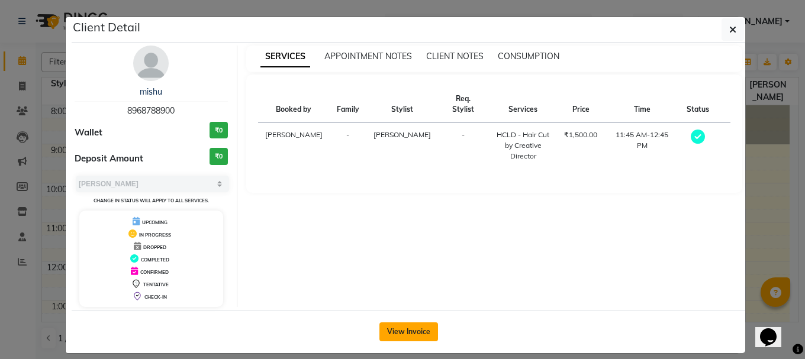
click at [424, 329] on button "View Invoice" at bounding box center [408, 331] width 59 height 19
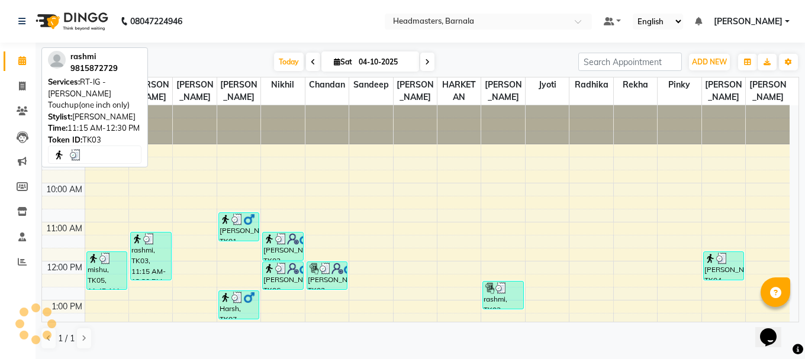
click at [152, 254] on div "rashmi, TK03, 11:15 AM-12:30 PM, RT-IG - [PERSON_NAME] Touchup(one inch only)" at bounding box center [151, 256] width 40 height 47
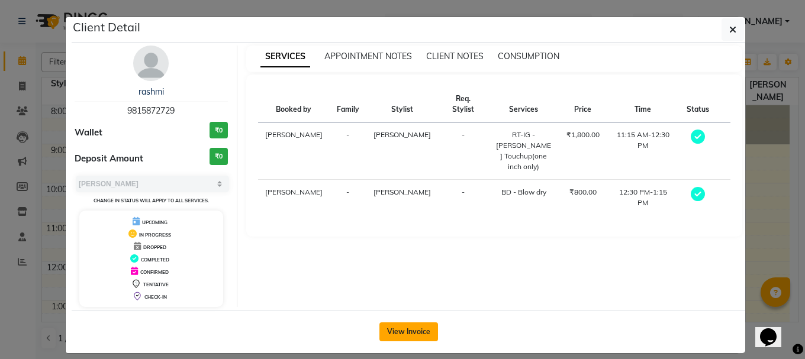
click at [421, 332] on button "View Invoice" at bounding box center [408, 331] width 59 height 19
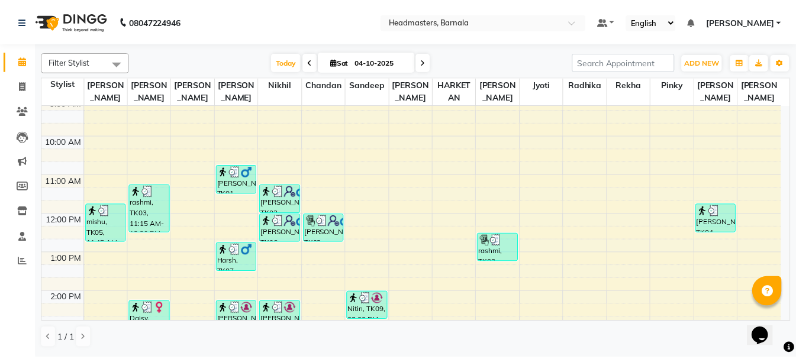
scroll to position [102, 0]
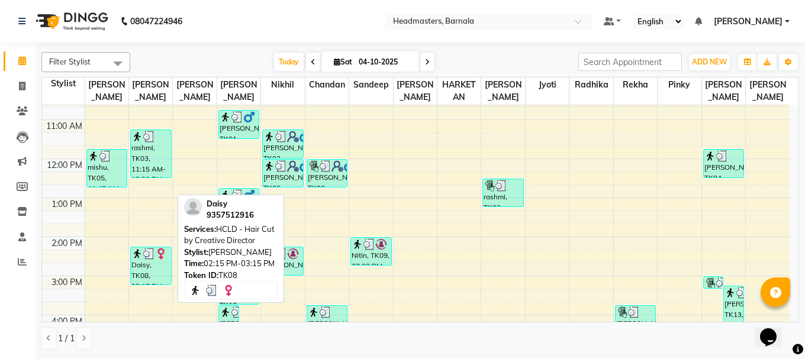
click at [141, 275] on div "Daisy, TK08, 02:15 PM-03:15 PM, HCLD - Hair Cut by Creative Director" at bounding box center [151, 265] width 40 height 37
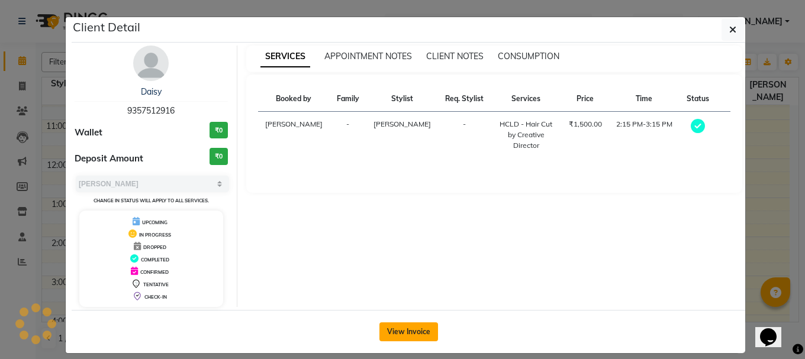
click at [420, 334] on button "View Invoice" at bounding box center [408, 331] width 59 height 19
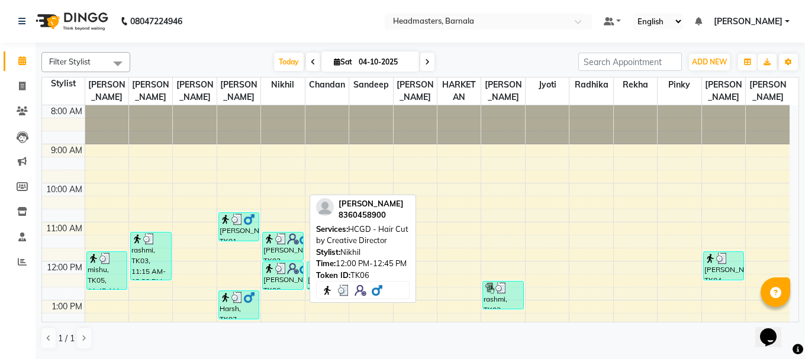
click at [287, 265] on img at bounding box center [293, 269] width 12 height 12
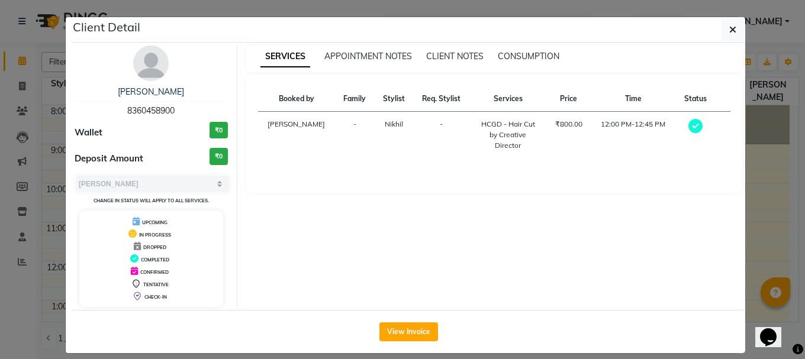
drag, startPoint x: 400, startPoint y: 341, endPoint x: 401, endPoint y: 333, distance: 7.7
click at [401, 341] on button "View Invoice" at bounding box center [408, 331] width 59 height 19
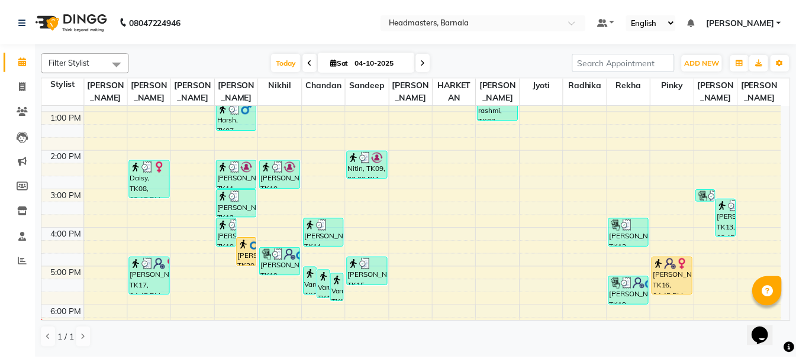
scroll to position [213, 0]
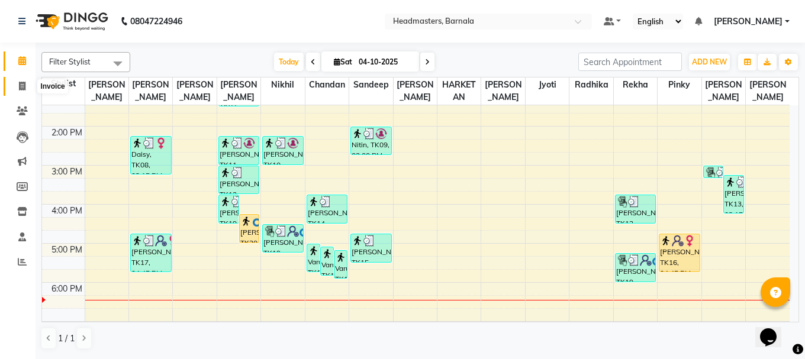
click at [24, 86] on icon at bounding box center [22, 86] width 7 height 9
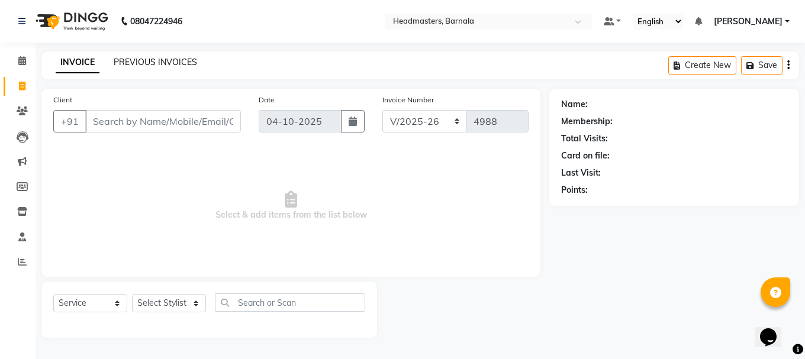
click at [134, 60] on link "PREVIOUS INVOICES" at bounding box center [155, 62] width 83 height 11
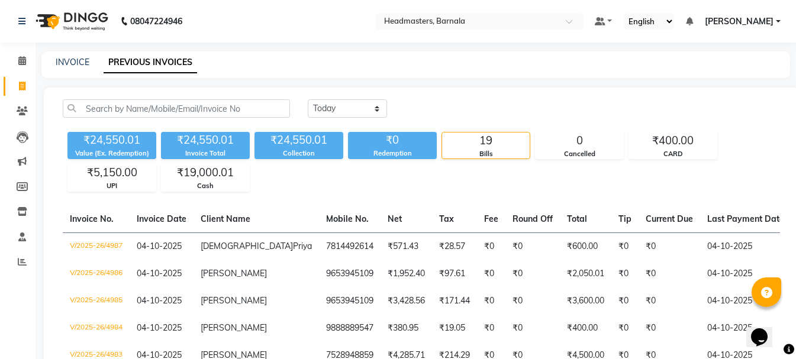
scroll to position [128, 0]
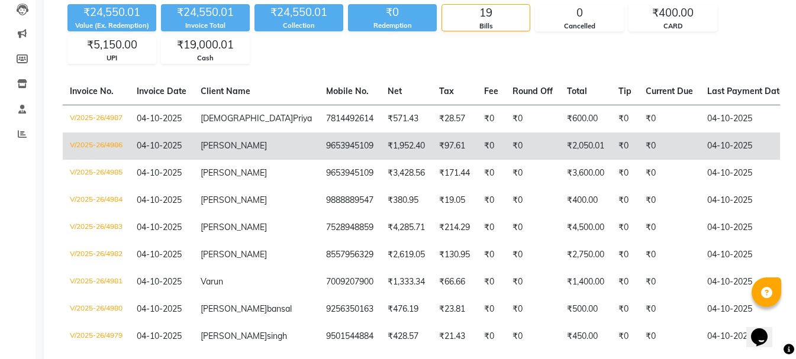
click at [319, 141] on td "9653945109" at bounding box center [350, 146] width 62 height 27
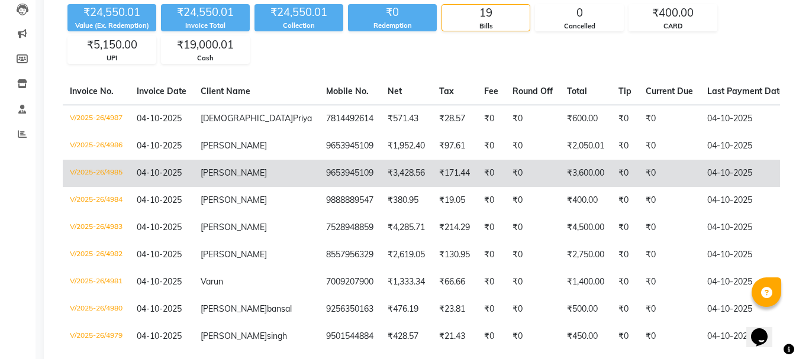
click at [110, 170] on td "V/2025-26/4985" at bounding box center [96, 173] width 67 height 27
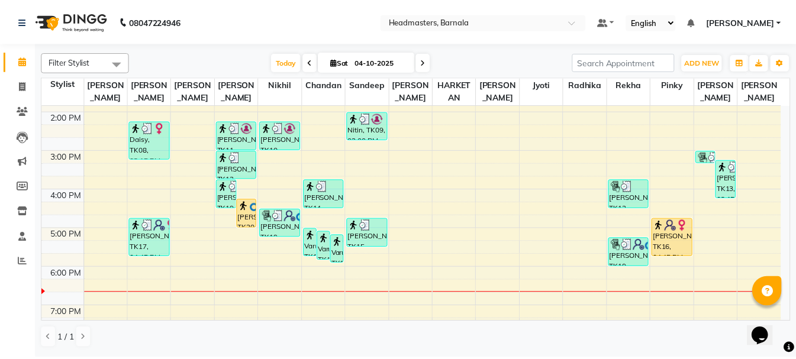
scroll to position [251, 0]
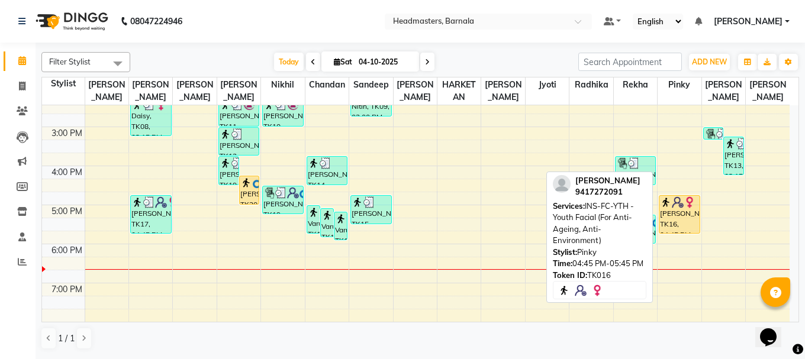
click at [675, 216] on div "[PERSON_NAME], TK16, 04:45 PM-05:45 PM, INS-FC-YTH - Youth Facial (For Anti-Age…" at bounding box center [679, 214] width 40 height 37
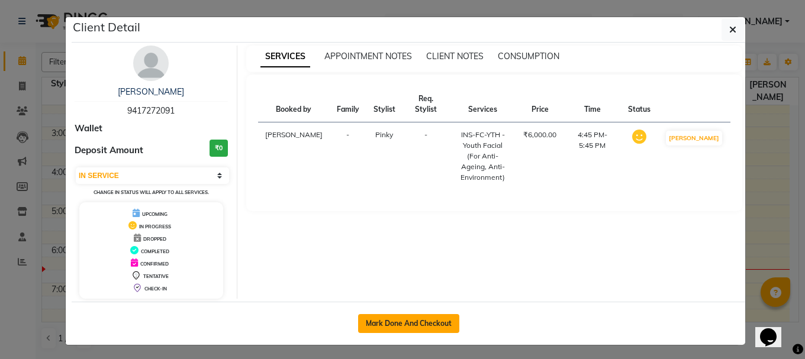
click at [428, 321] on button "Mark Done And Checkout" at bounding box center [408, 323] width 101 height 19
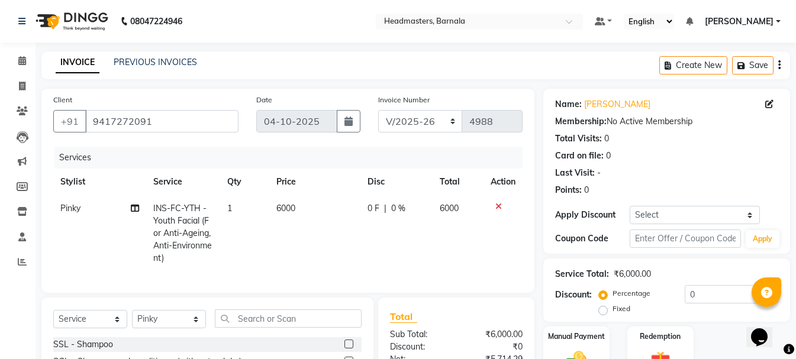
click at [602, 315] on div "Fixed" at bounding box center [615, 309] width 29 height 14
click at [612, 310] on label "Fixed" at bounding box center [621, 308] width 18 height 11
click at [602, 310] on input "Fixed" at bounding box center [605, 309] width 8 height 8
drag, startPoint x: 704, startPoint y: 301, endPoint x: 583, endPoint y: 310, distance: 121.1
click at [608, 307] on div "Percentage Fixed 0" at bounding box center [689, 301] width 177 height 32
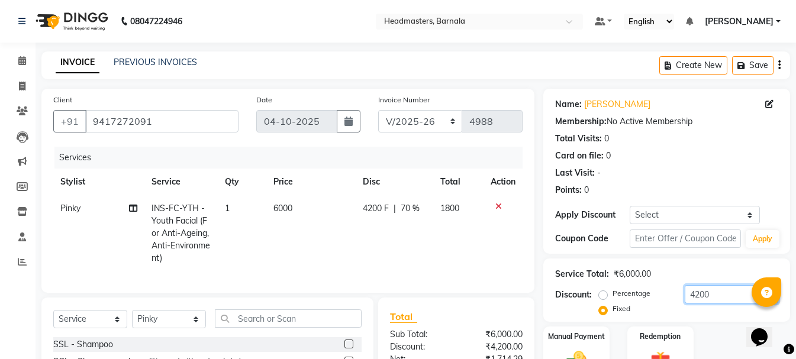
scroll to position [140, 0]
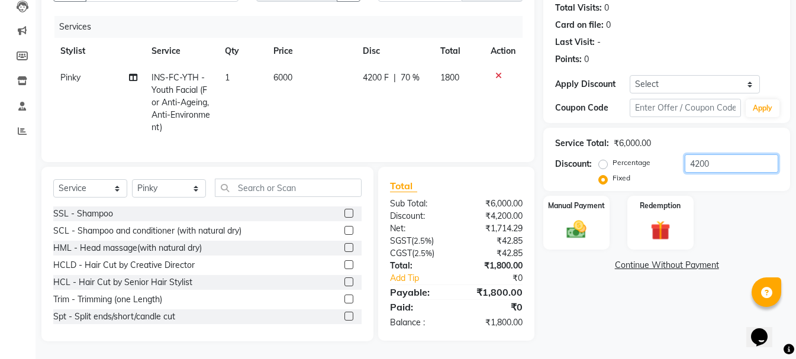
drag, startPoint x: 726, startPoint y: 149, endPoint x: 498, endPoint y: 170, distance: 229.3
click at [504, 172] on div "Client [PHONE_NUMBER] Date [DATE] Invoice Number RET/2025-26 V/[PHONE_NUMBER] S…" at bounding box center [416, 149] width 766 height 383
click at [579, 218] on img at bounding box center [576, 230] width 33 height 24
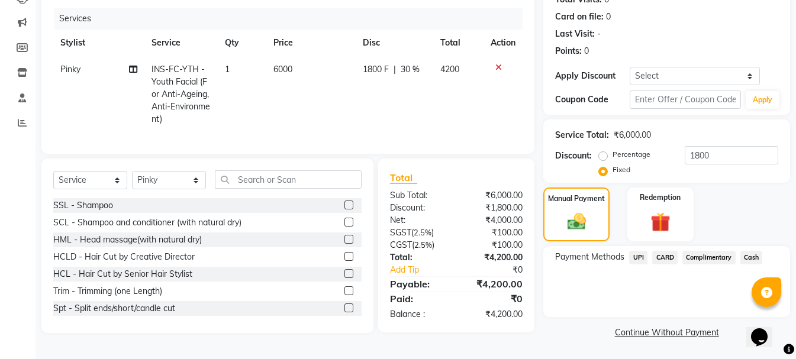
click at [758, 256] on span "Cash" at bounding box center [751, 258] width 22 height 14
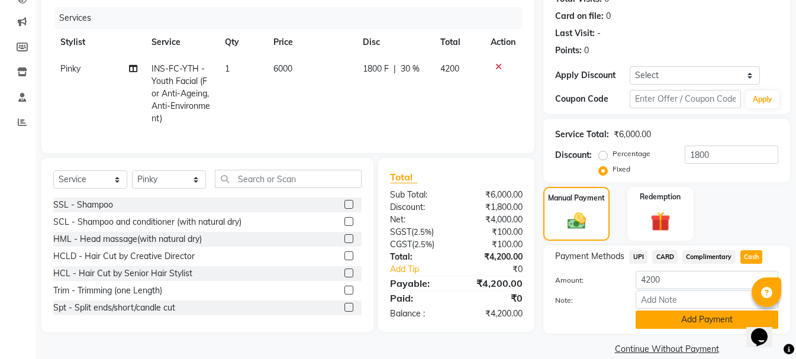
click at [713, 322] on button "Add Payment" at bounding box center [706, 320] width 143 height 18
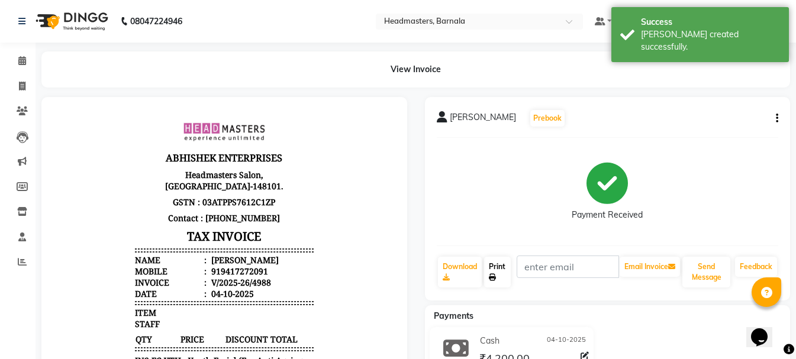
click at [507, 264] on link "Print" at bounding box center [497, 272] width 27 height 31
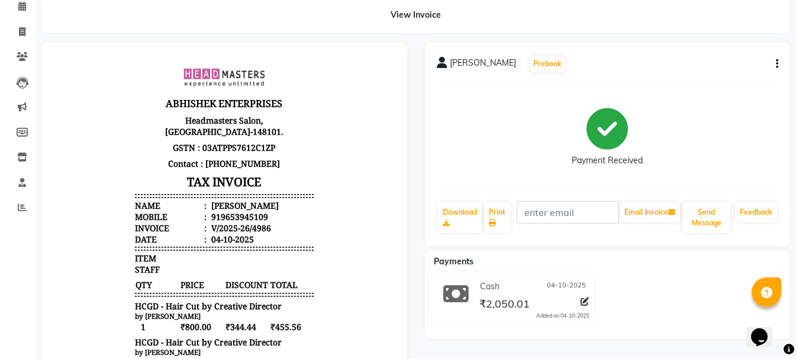
scroll to position [40, 0]
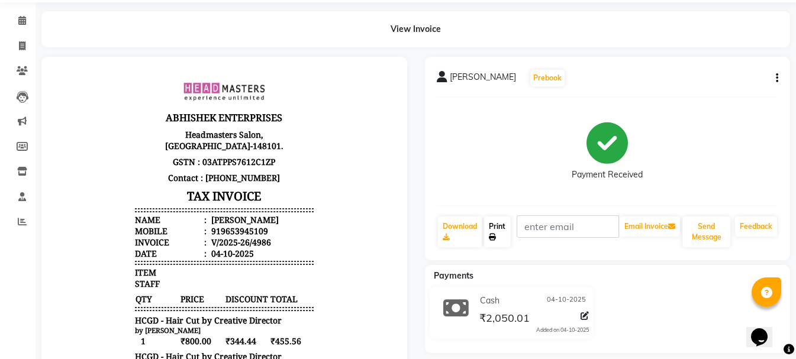
click at [494, 234] on icon at bounding box center [492, 237] width 7 height 7
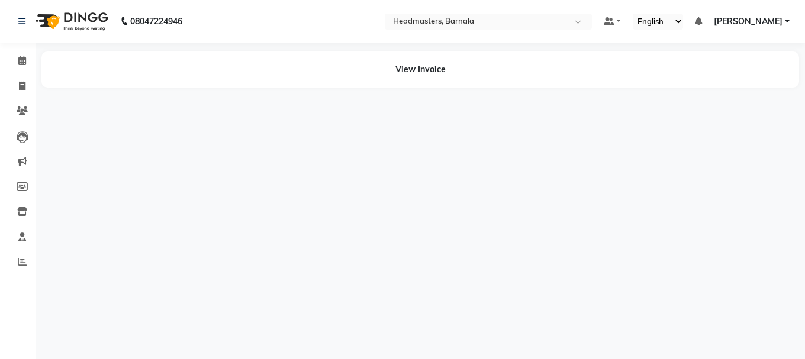
select select "en"
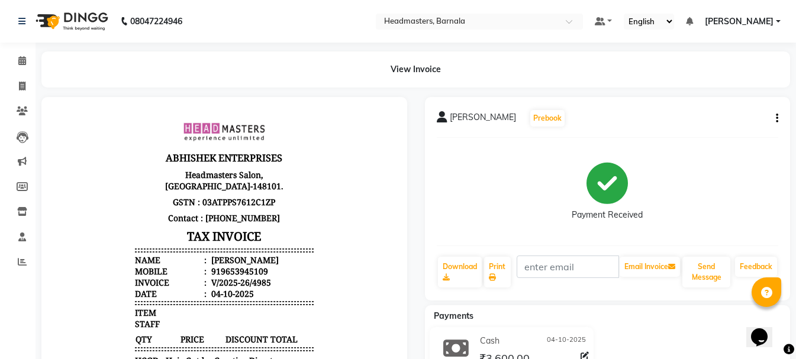
click at [779, 113] on div "[PERSON_NAME] Prebook Payment Received Download Print Email Invoice Send Messag…" at bounding box center [608, 199] width 366 height 204
click at [779, 119] on div "[PERSON_NAME] Prebook Payment Received Download Print Email Invoice Send Messag…" at bounding box center [608, 199] width 366 height 204
click at [771, 121] on button "button" at bounding box center [774, 118] width 7 height 12
